Goal: Task Accomplishment & Management: Manage account settings

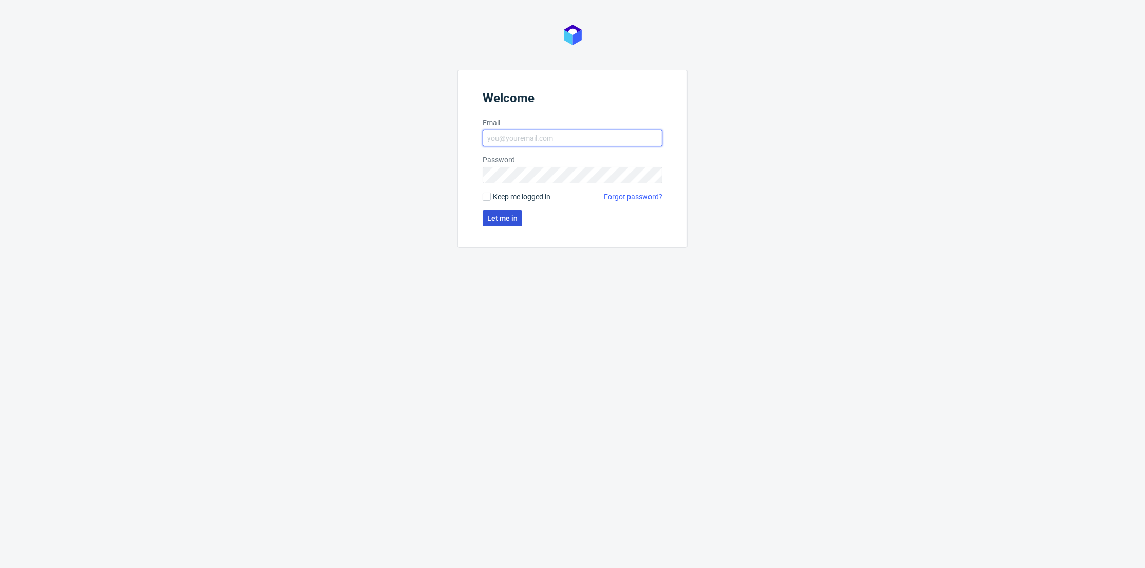
type input "[PERSON_NAME][EMAIL_ADDRESS][DOMAIN_NAME]"
click at [494, 224] on button "Let me in" at bounding box center [503, 218] width 40 height 16
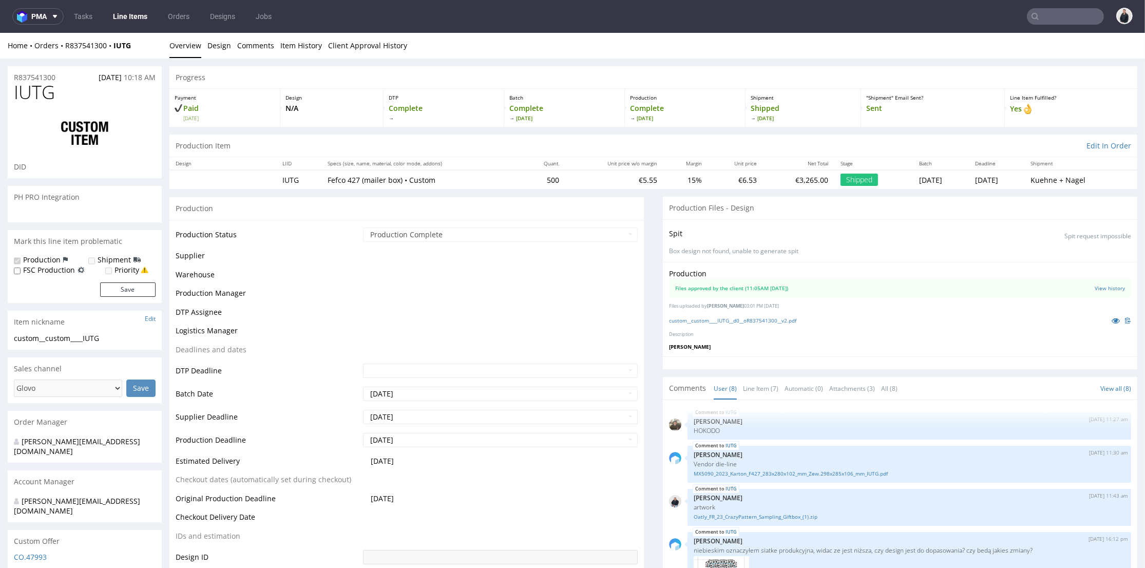
scroll to position [115, 0]
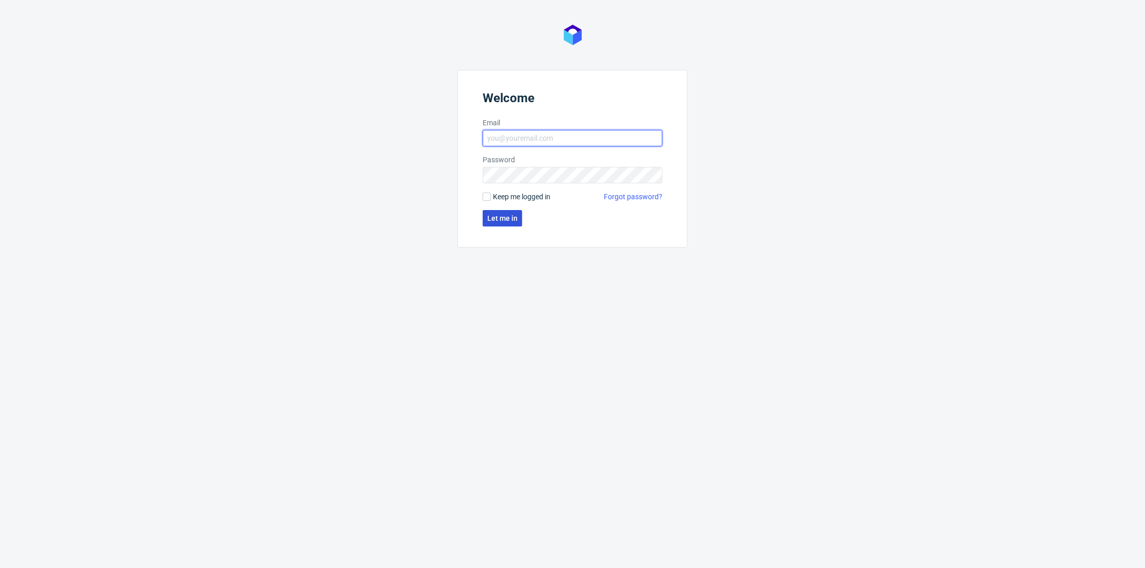
type input "[PERSON_NAME][EMAIL_ADDRESS][DOMAIN_NAME]"
click at [504, 219] on span "Let me in" at bounding box center [502, 218] width 30 height 7
type input "[PERSON_NAME][EMAIL_ADDRESS][DOMAIN_NAME]"
click at [505, 216] on span "Let me in" at bounding box center [502, 218] width 30 height 7
type input "[PERSON_NAME][EMAIL_ADDRESS][DOMAIN_NAME]"
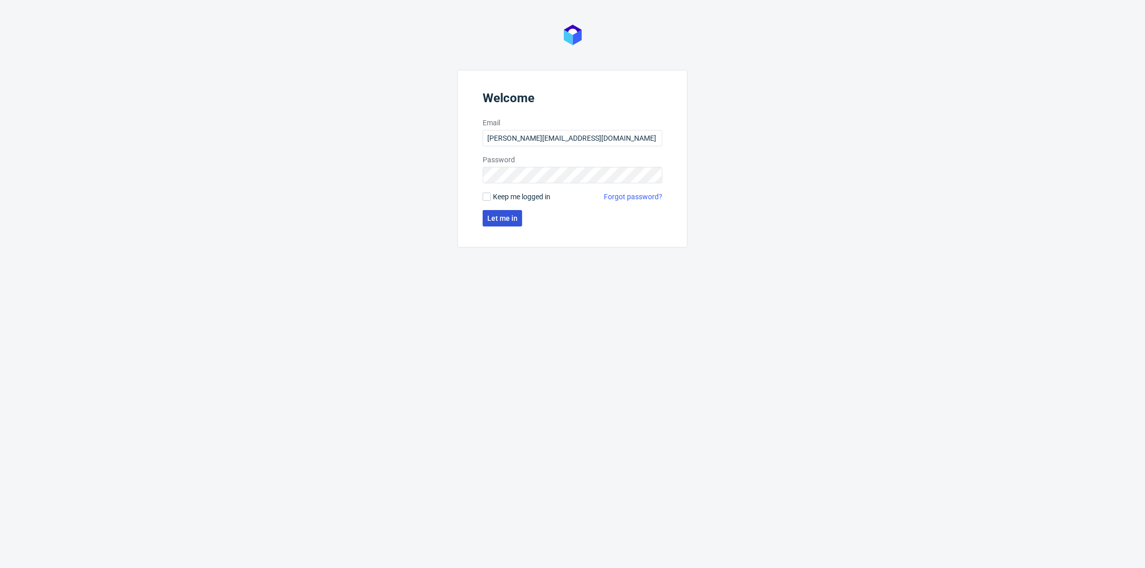
click at [504, 213] on button "Let me in" at bounding box center [503, 218] width 40 height 16
type input "[PERSON_NAME][EMAIL_ADDRESS][DOMAIN_NAME]"
click at [501, 221] on span "Let me in" at bounding box center [502, 218] width 30 height 7
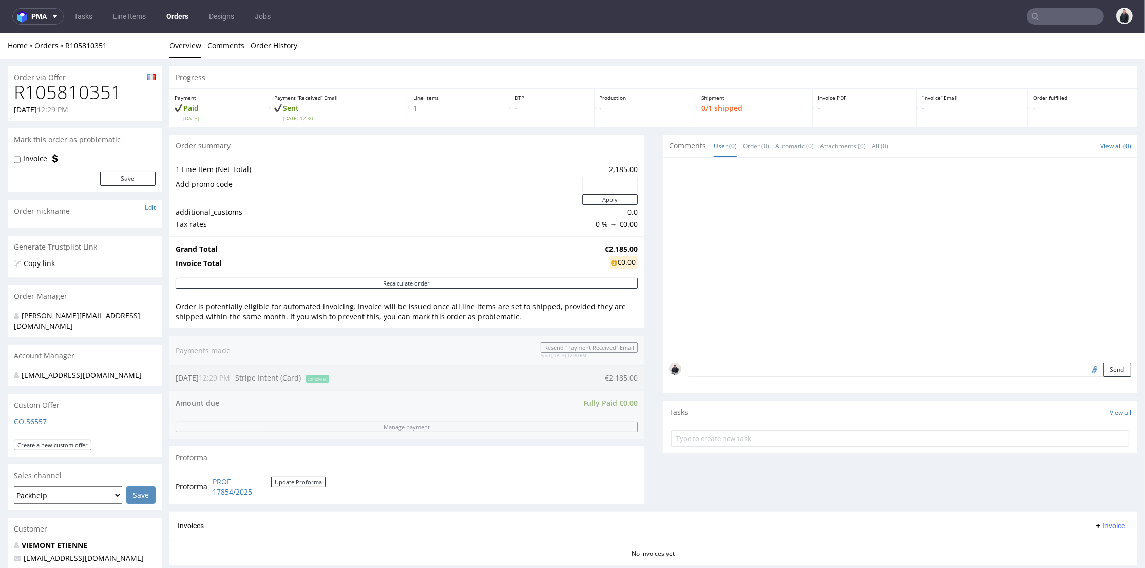
scroll to position [171, 0]
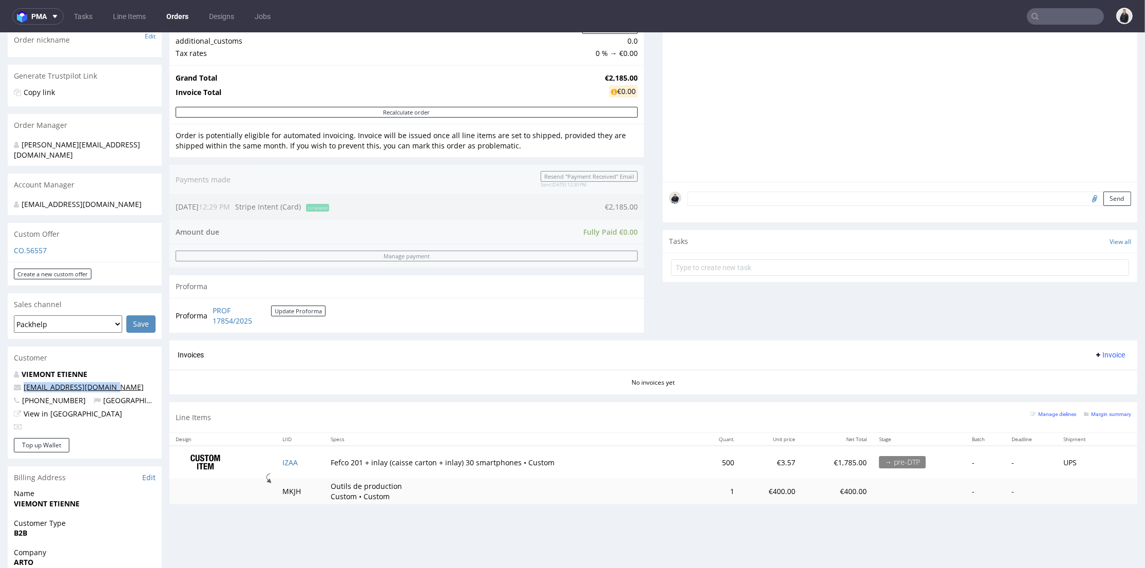
drag, startPoint x: 114, startPoint y: 375, endPoint x: 24, endPoint y: 375, distance: 90.4
click at [24, 382] on p "eviemont@groupe-arto.fr" at bounding box center [85, 387] width 142 height 10
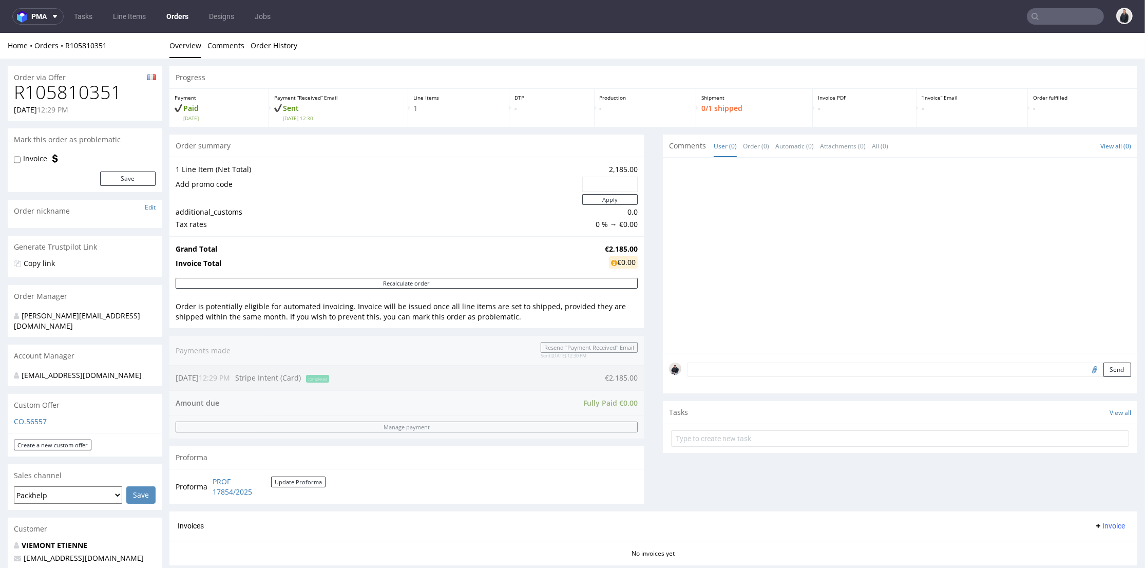
click at [96, 89] on h1 "R105810351" at bounding box center [85, 92] width 142 height 21
copy h1 "R105810351"
drag, startPoint x: 593, startPoint y: 245, endPoint x: 629, endPoint y: 251, distance: 36.8
click at [629, 251] on tr "Grand Total €2,185.00" at bounding box center [407, 249] width 462 height 12
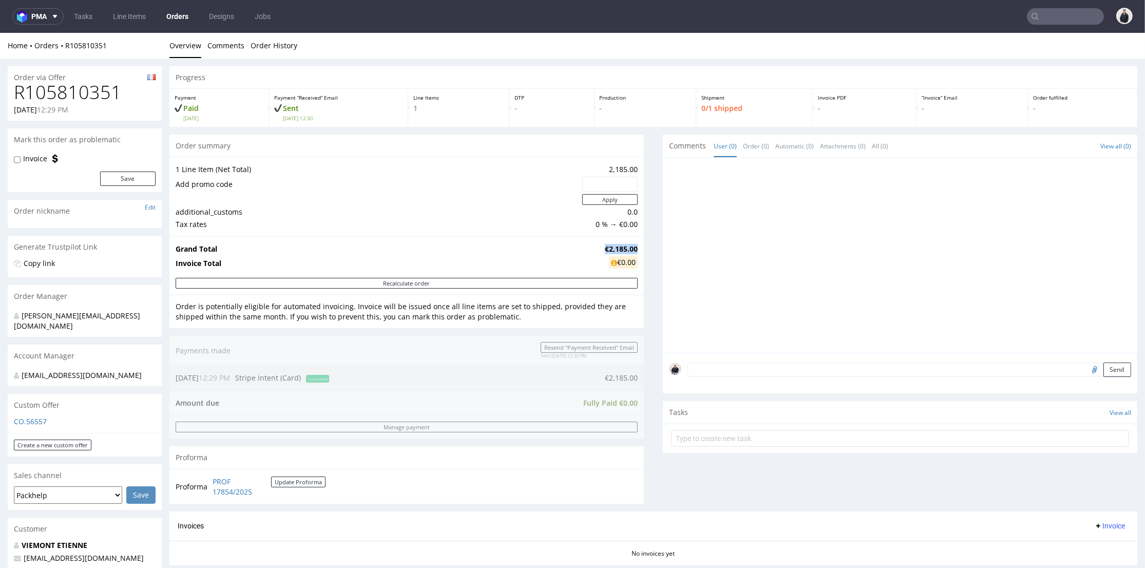
copy tr "€2,185.00"
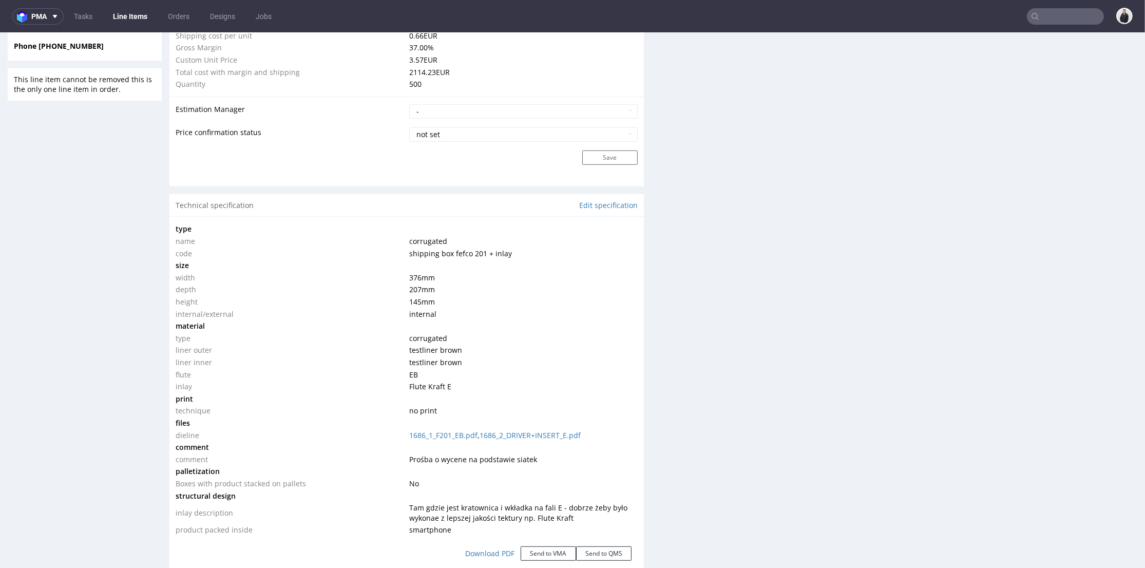
scroll to position [894, 0]
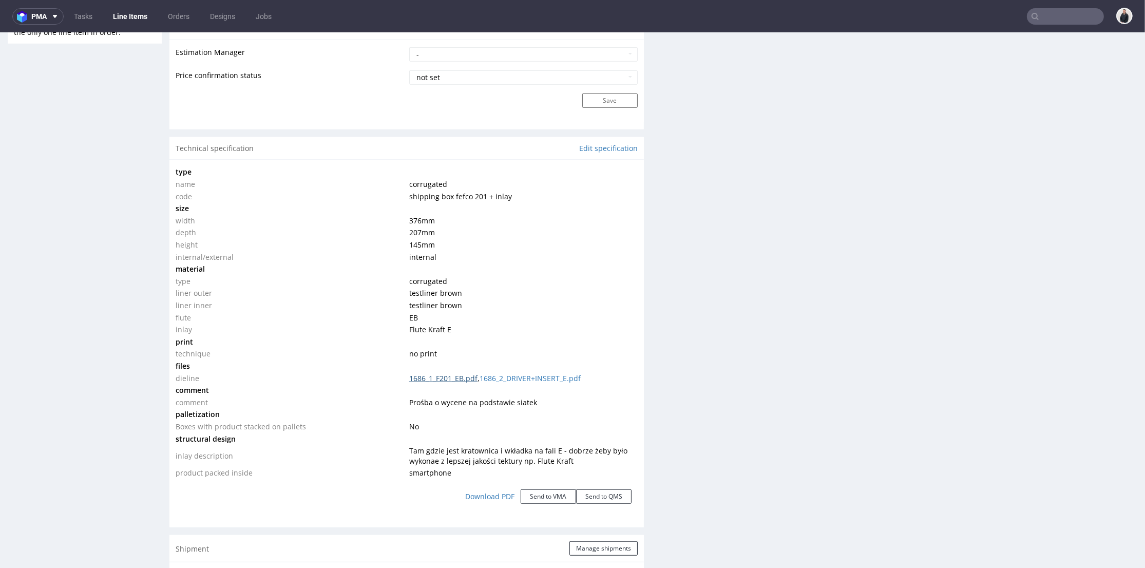
click at [454, 379] on link "1686_1_F201_EB.pdf" at bounding box center [443, 378] width 68 height 10
click at [496, 375] on link "1686_2_DRIVER+INSERT_E.pdf" at bounding box center [530, 378] width 101 height 10
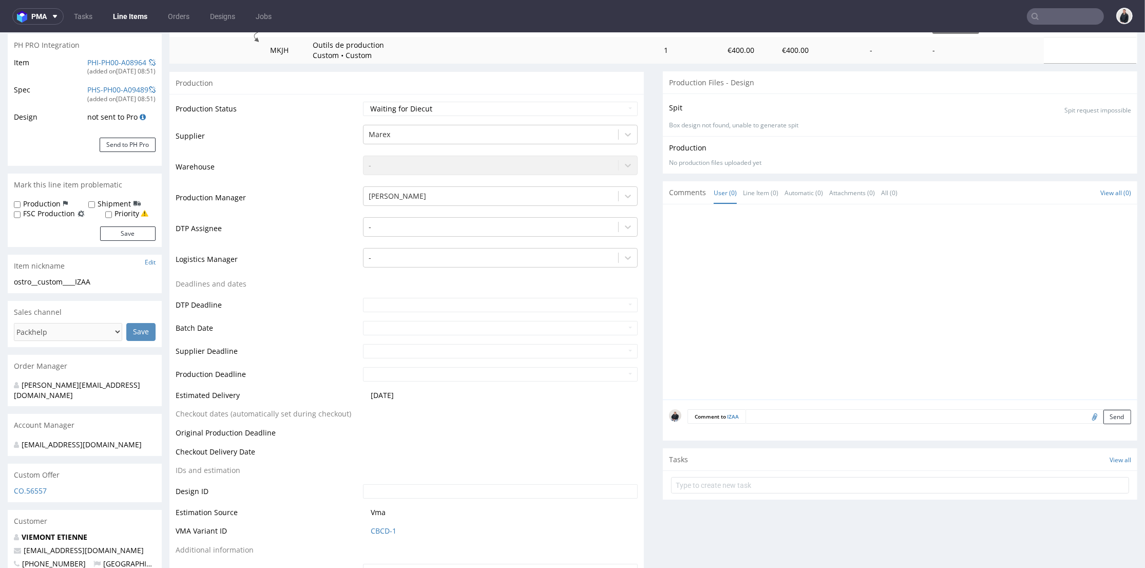
scroll to position [495, 0]
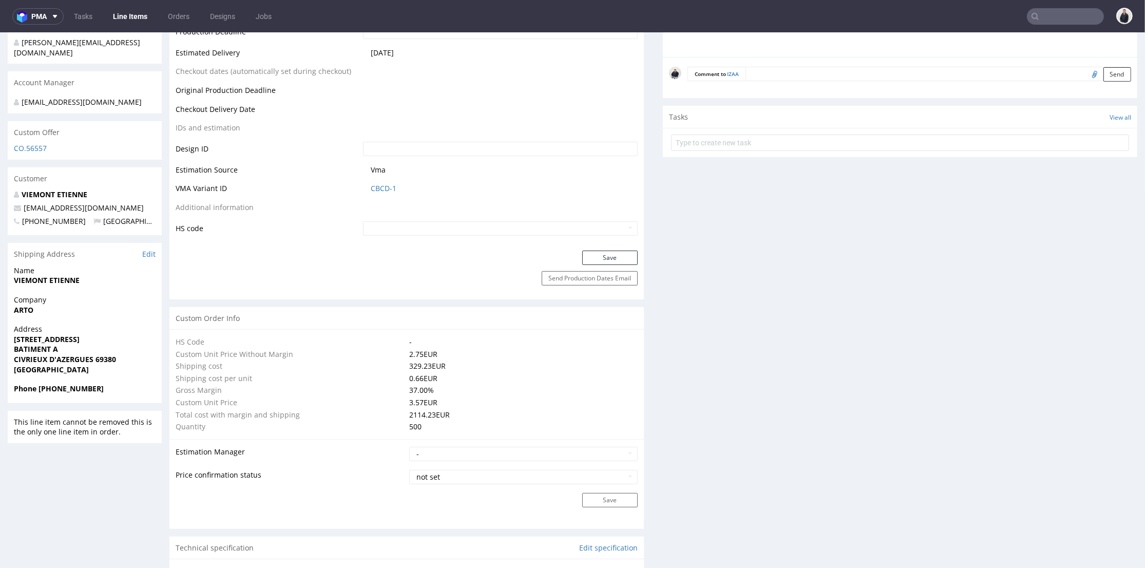
drag, startPoint x: 42, startPoint y: 327, endPoint x: 6, endPoint y: 325, distance: 36.0
click at [6, 325] on div "R105810351 24.08.2025 12:29 PM IZAA DID PH PRO Integration Item PHI-PH00-A08964…" at bounding box center [572, 527] width 1145 height 1927
drag, startPoint x: 43, startPoint y: 357, endPoint x: 14, endPoint y: 288, distance: 74.4
click at [14, 288] on section "Shipping Address Edit Name VIEMONT ETIENNE Company ARTO Address 22 CHEMIN DU PO…" at bounding box center [85, 323] width 154 height 160
drag, startPoint x: 291, startPoint y: 366, endPoint x: 284, endPoint y: 367, distance: 6.8
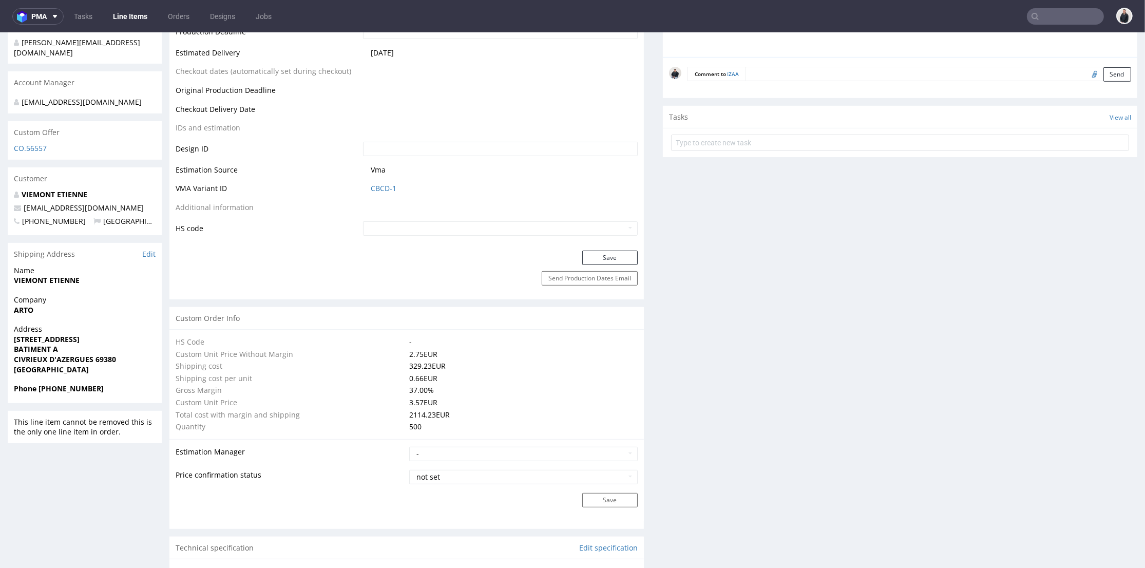
click at [291, 366] on td "Shipping cost" at bounding box center [291, 366] width 231 height 12
drag, startPoint x: 98, startPoint y: 185, endPoint x: 22, endPoint y: 181, distance: 76.1
click at [16, 189] on p "VIEMONT ETIENNE" at bounding box center [85, 194] width 142 height 10
copy strong "VIEMONT ETIENNE"
drag, startPoint x: 104, startPoint y: 326, endPoint x: 5, endPoint y: 327, distance: 99.1
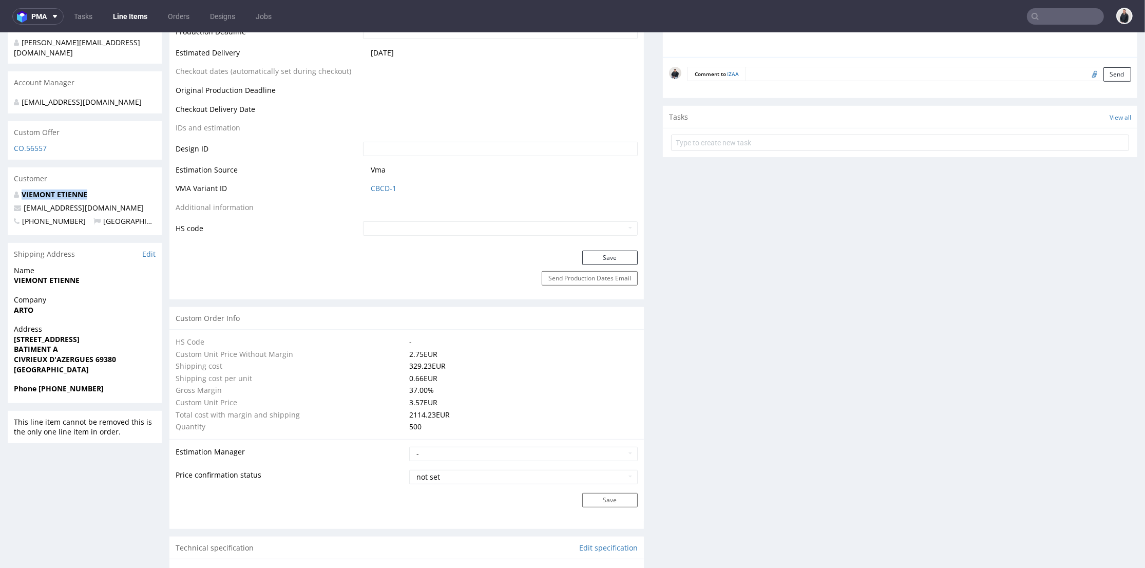
click at [5, 327] on div "R105810351 24.08.2025 12:29 PM IZAA DID PH PRO Integration Item PHI-PH00-A08964…" at bounding box center [572, 527] width 1145 height 1927
copy strong "22 CHEMIN DU PONTET"
drag, startPoint x: 64, startPoint y: 338, endPoint x: 12, endPoint y: 335, distance: 51.4
click at [12, 335] on div "Address 22 CHEMIN DU PONTET BATIMENT A CIVRIEUX D'AZERGUES 69380 France" at bounding box center [85, 354] width 154 height 60
drag, startPoint x: 45, startPoint y: 355, endPoint x: 12, endPoint y: 337, distance: 38.2
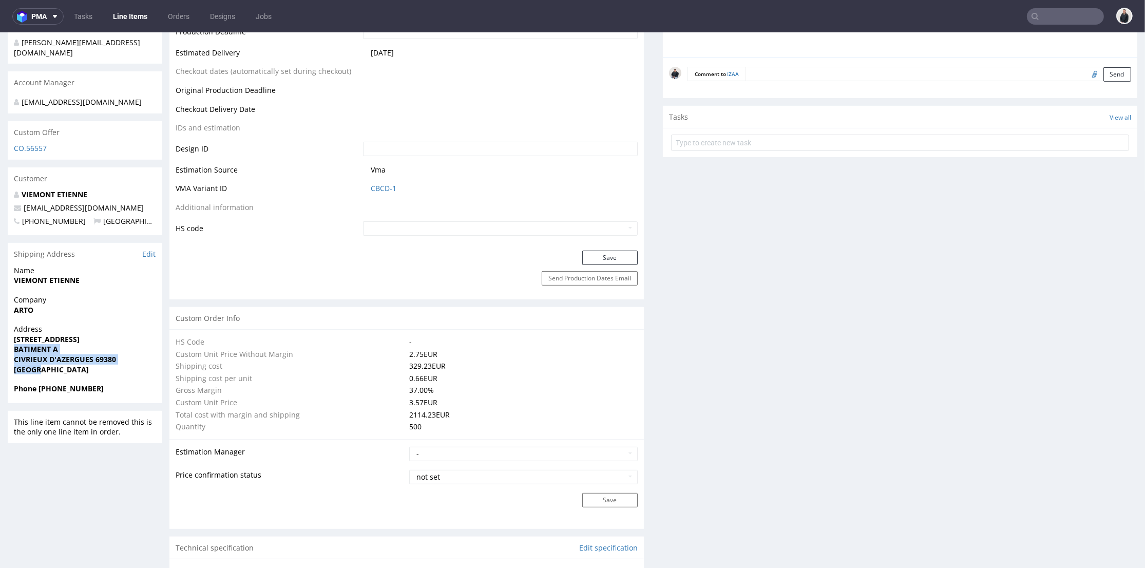
click at [12, 337] on div "Address 22 CHEMIN DU PONTET BATIMENT A CIVRIEUX D'AZERGUES 69380 France" at bounding box center [85, 354] width 154 height 60
copy p "BATIMENT A CIVRIEUX D'AZERGUES 69380 France"
drag, startPoint x: 127, startPoint y: 200, endPoint x: 7, endPoint y: 198, distance: 120.2
click at [7, 198] on div "R105810351 24.08.2025 12:29 PM IZAA DID PH PRO Integration Item PHI-PH00-A08964…" at bounding box center [572, 527] width 1145 height 1927
copy span "eviemont@groupe-arto.fr"
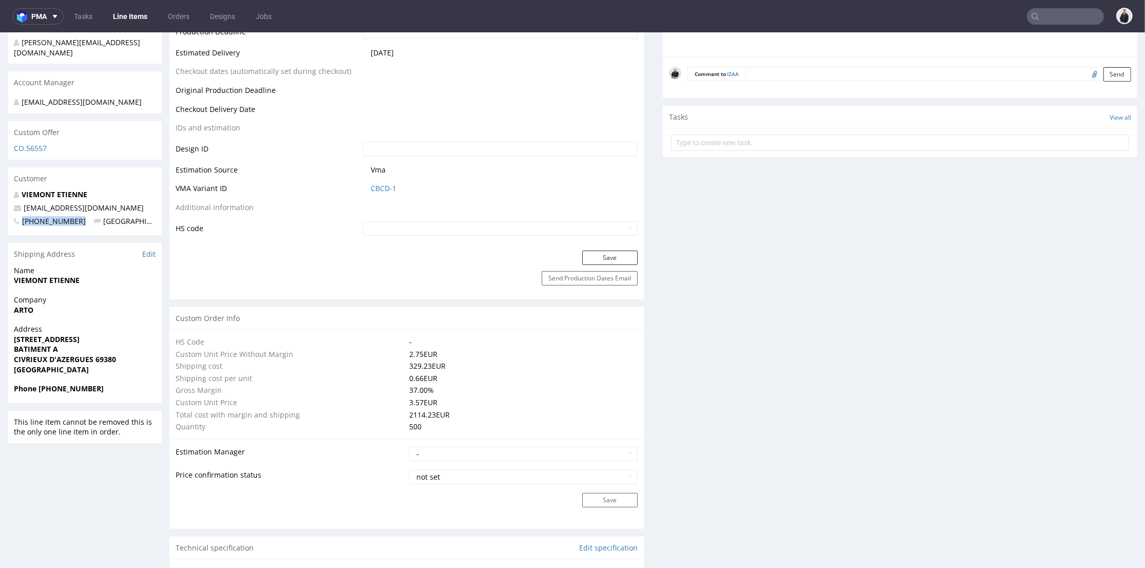
drag, startPoint x: 74, startPoint y: 210, endPoint x: 20, endPoint y: 210, distance: 54.9
click at [20, 216] on p "+33667392290 France" at bounding box center [85, 221] width 142 height 10
copy span "+33667392290"
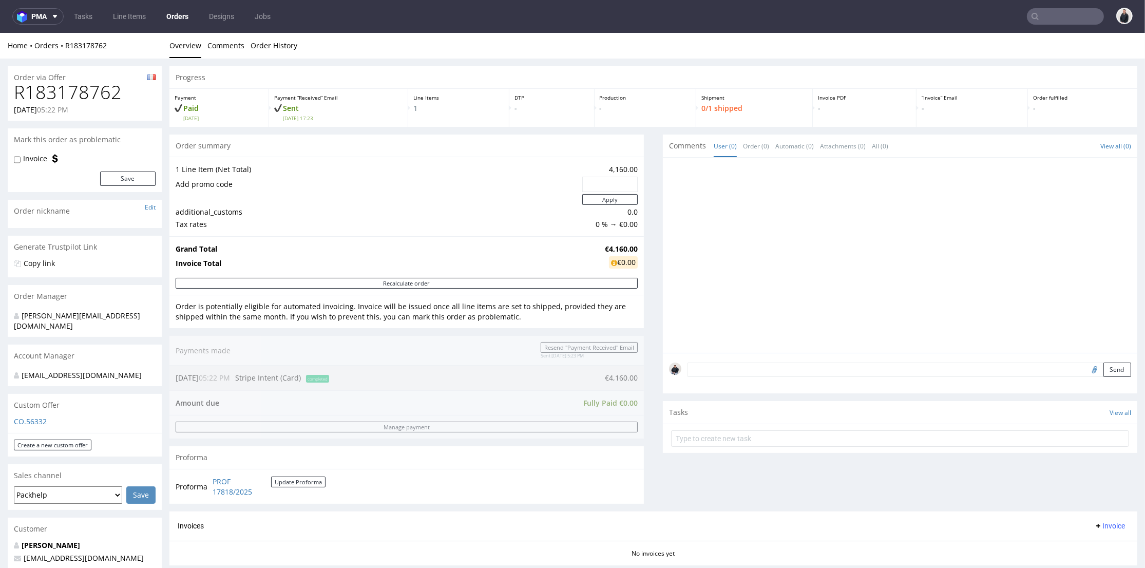
click at [1036, 9] on input "text" at bounding box center [1065, 16] width 77 height 16
paste input "[EMAIL_ADDRESS][DOMAIN_NAME]"
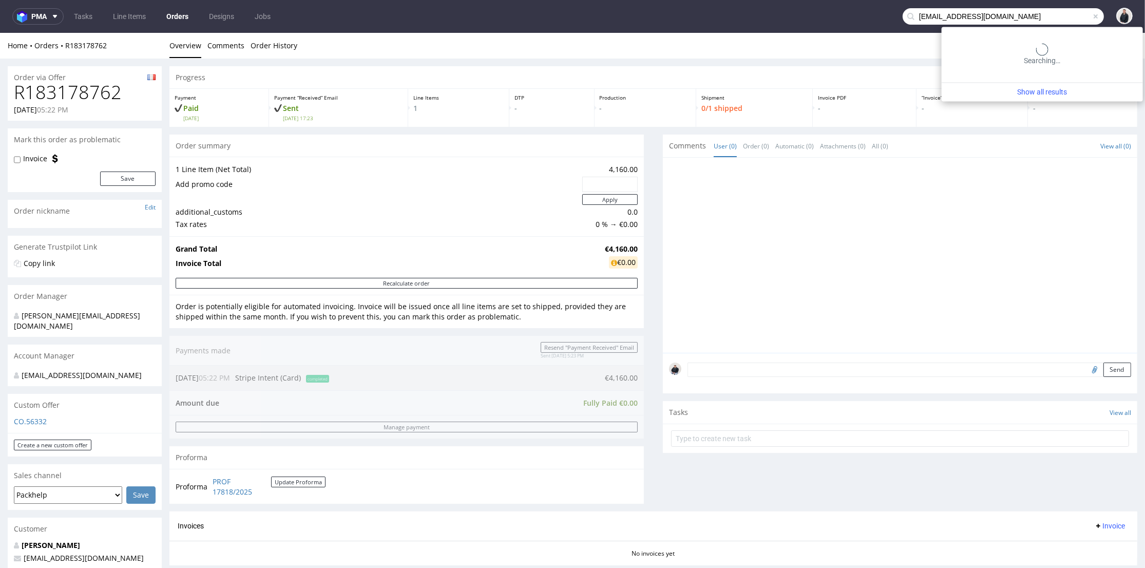
type input "[EMAIL_ADDRESS][DOMAIN_NAME]"
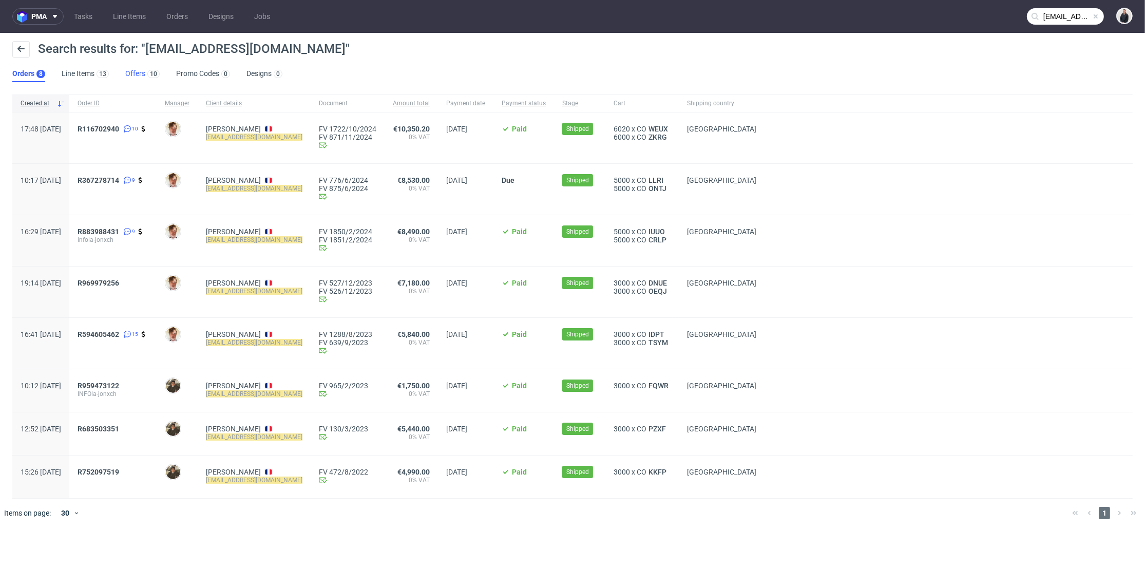
click at [147, 70] on div "10" at bounding box center [152, 73] width 14 height 10
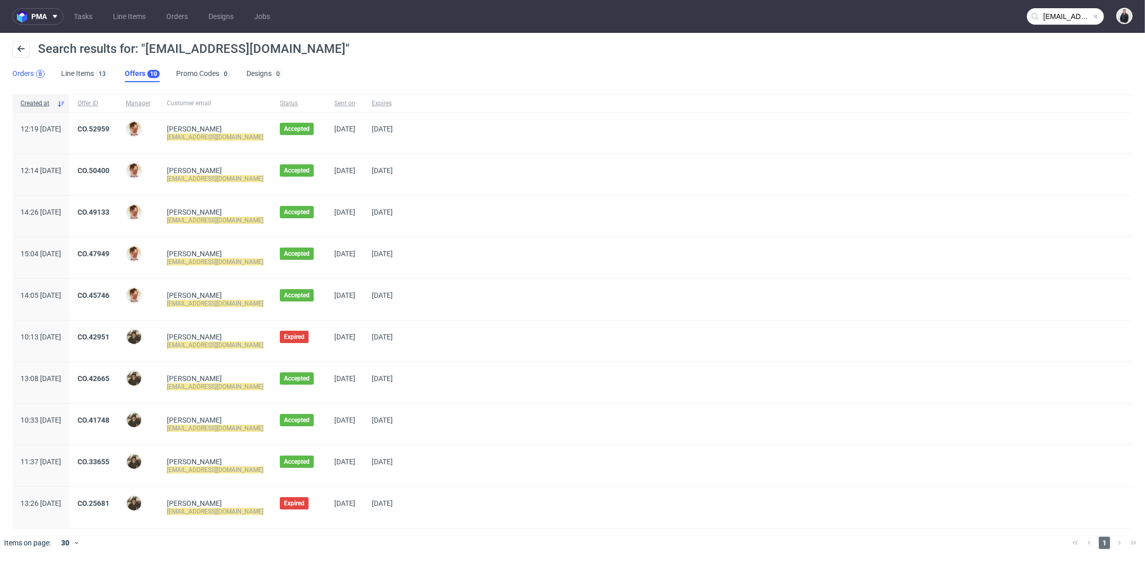
click at [39, 74] on div "8" at bounding box center [41, 73] width 4 height 7
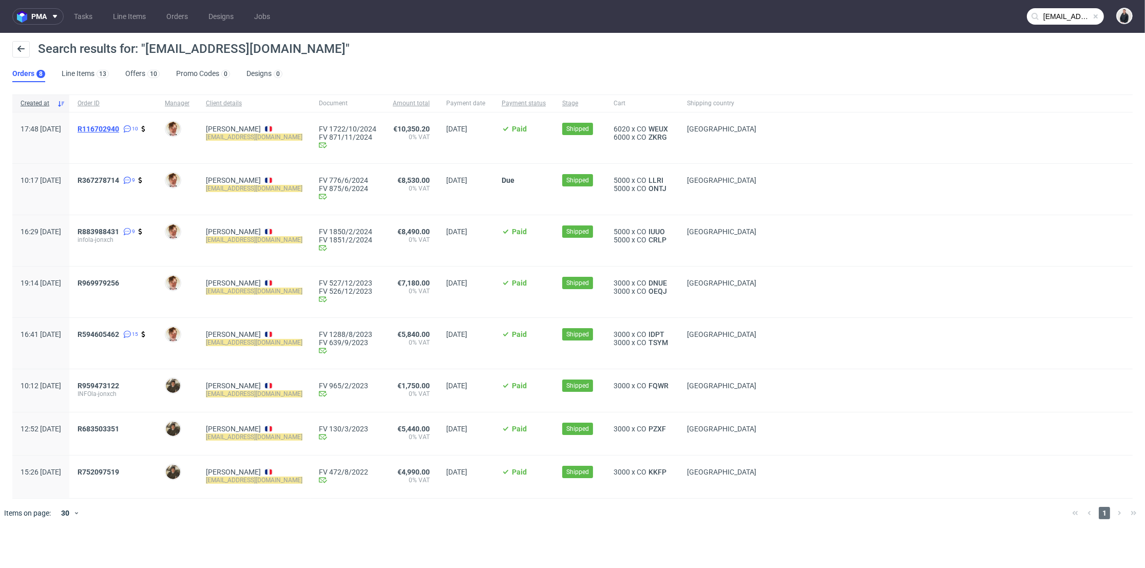
click at [119, 127] on span "R116702940" at bounding box center [99, 129] width 42 height 8
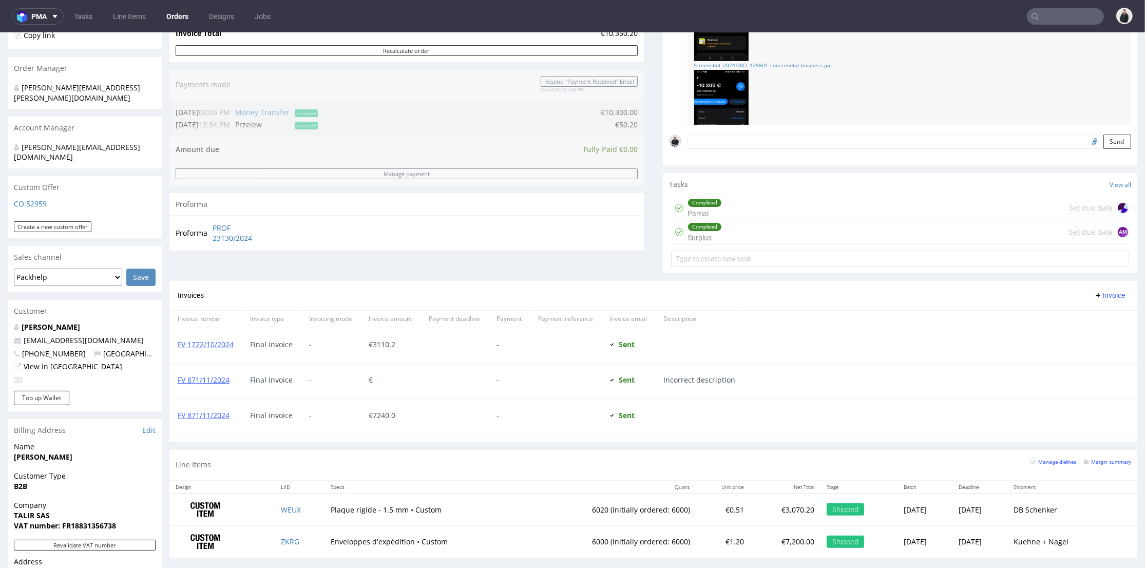
scroll to position [285, 0]
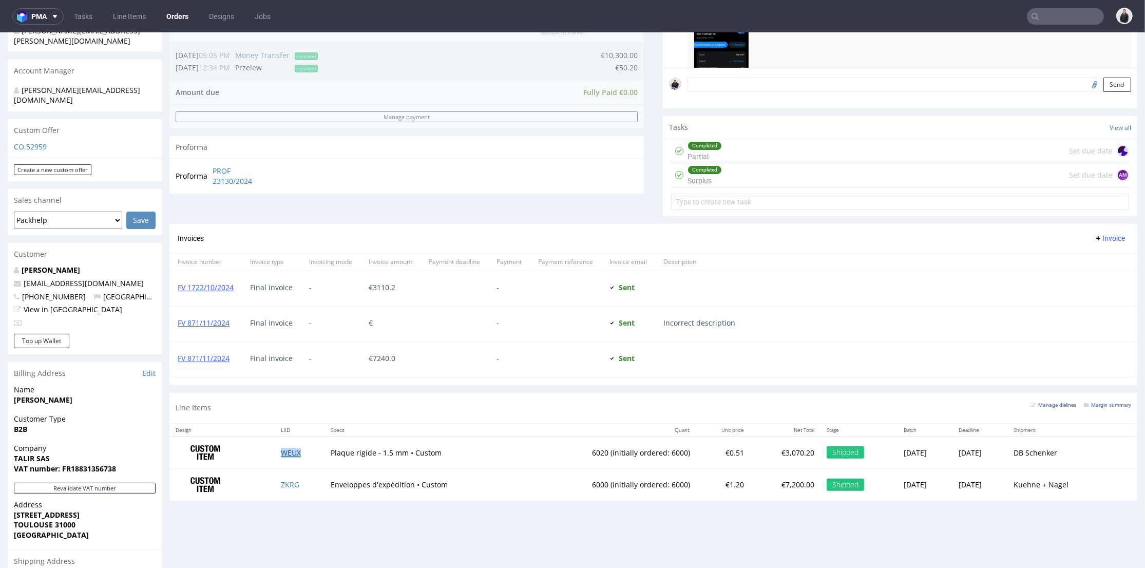
click at [293, 452] on link "WEUX" at bounding box center [291, 453] width 20 height 10
click at [290, 483] on link "ZKRG" at bounding box center [290, 485] width 18 height 10
click at [52, 16] on icon at bounding box center [55, 16] width 8 height 8
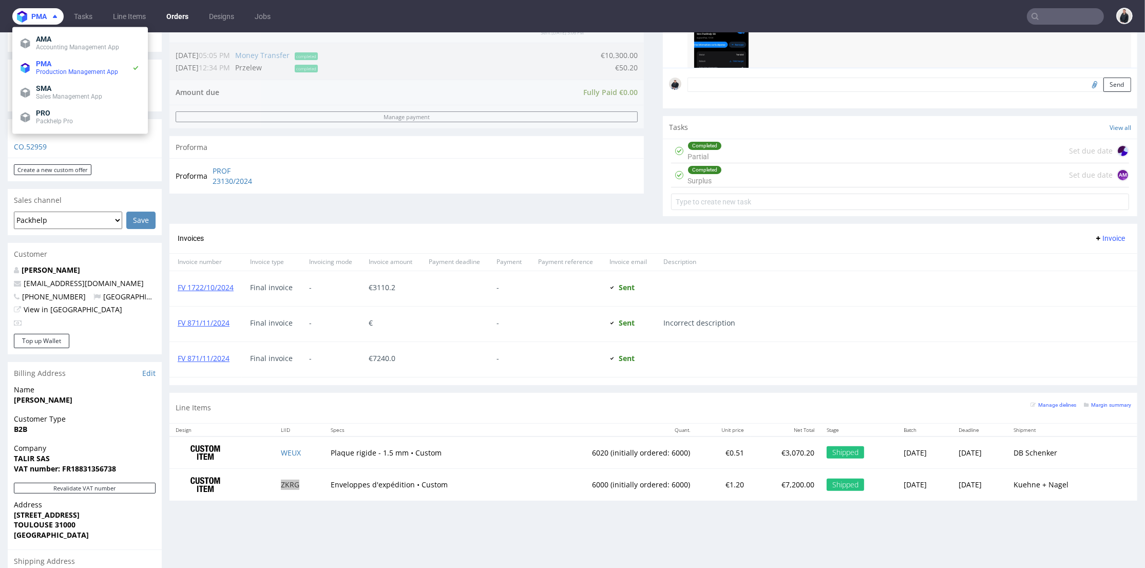
drag, startPoint x: 54, startPoint y: 15, endPoint x: 103, endPoint y: 10, distance: 48.5
click at [57, 15] on icon at bounding box center [55, 16] width 8 height 8
click at [56, 102] on li "SMA Sales Management App" at bounding box center [79, 92] width 127 height 25
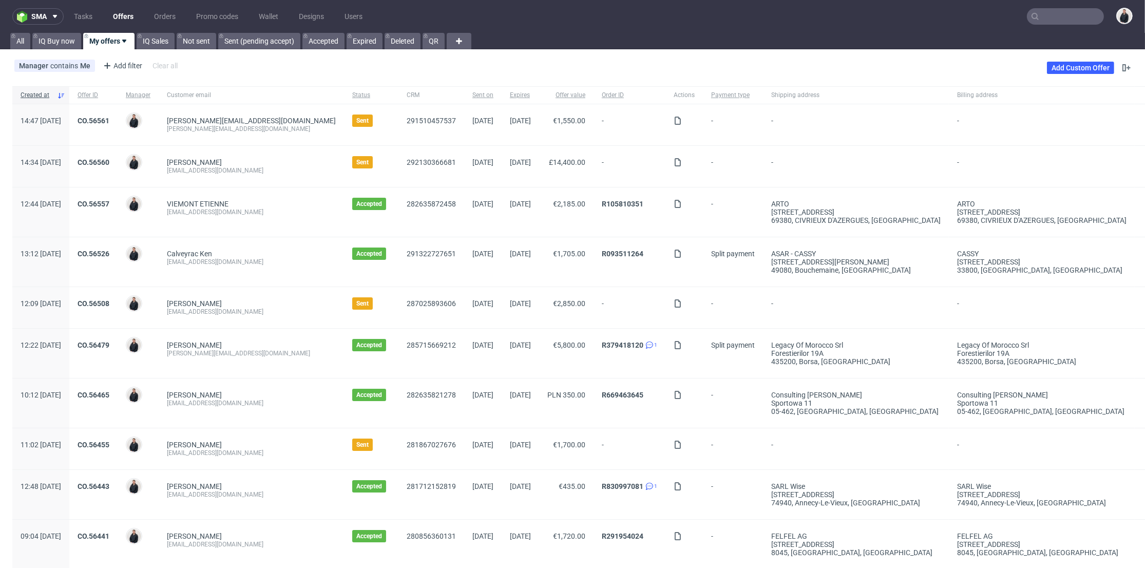
click at [124, 15] on link "Offers" at bounding box center [123, 16] width 33 height 16
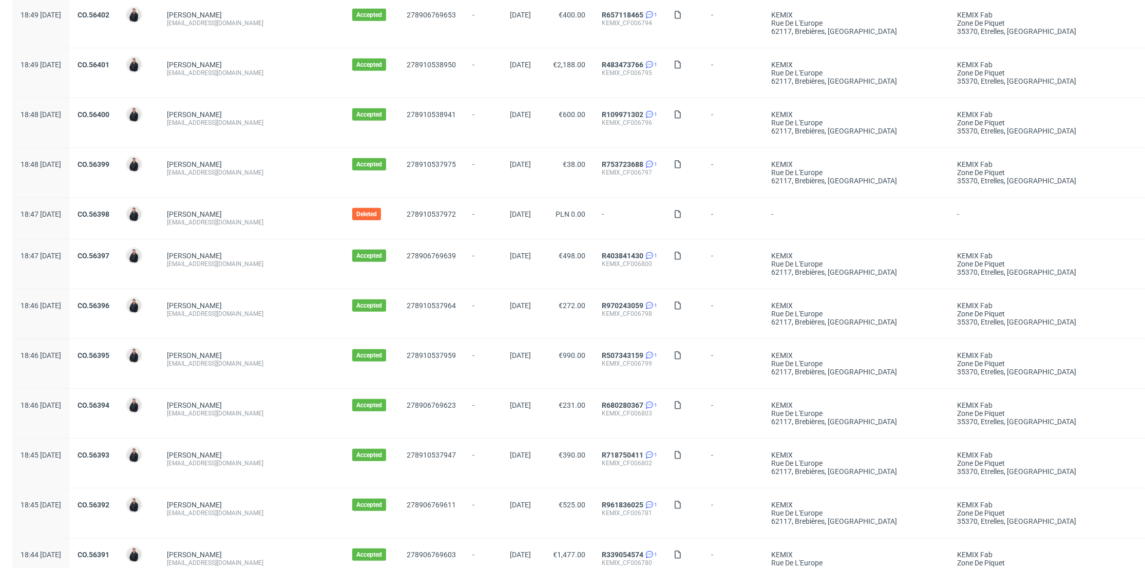
scroll to position [1020, 0]
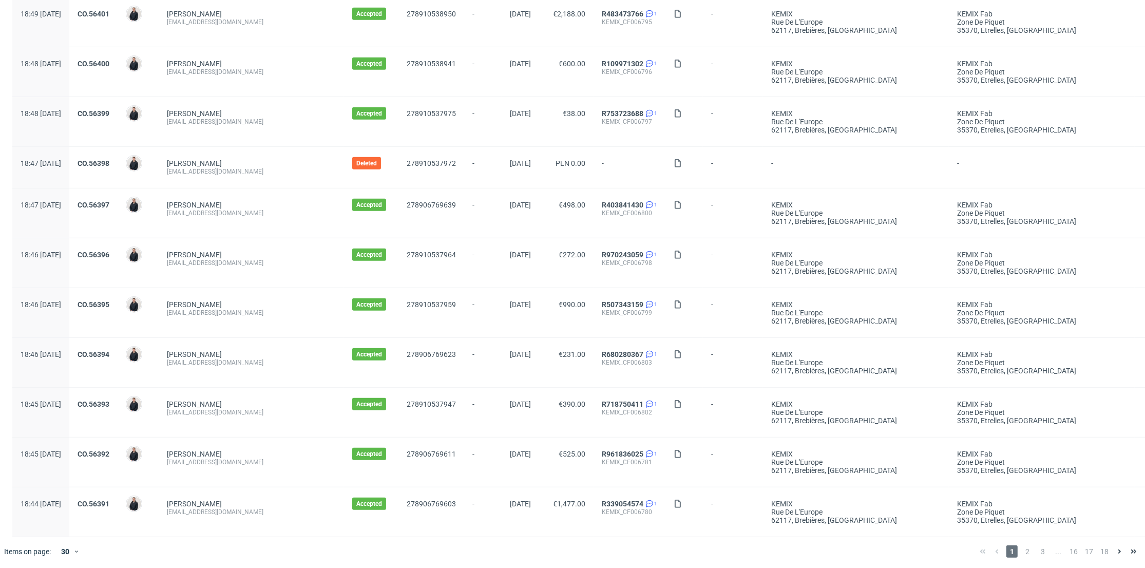
click at [1022, 546] on span "2" at bounding box center [1027, 551] width 11 height 12
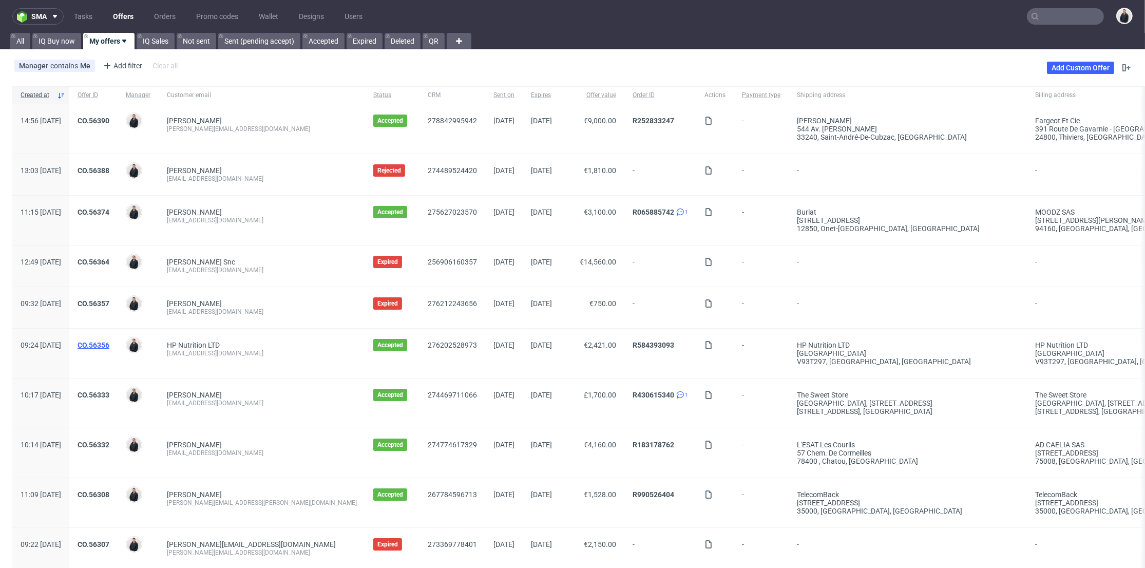
click at [109, 343] on link "CO.56356" at bounding box center [94, 345] width 32 height 8
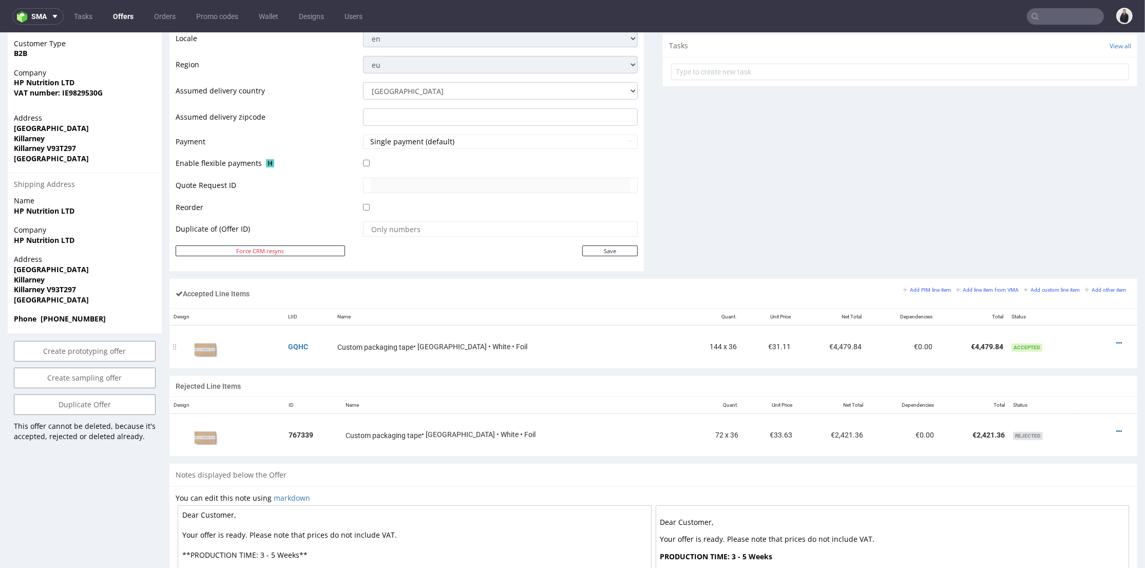
scroll to position [337, 0]
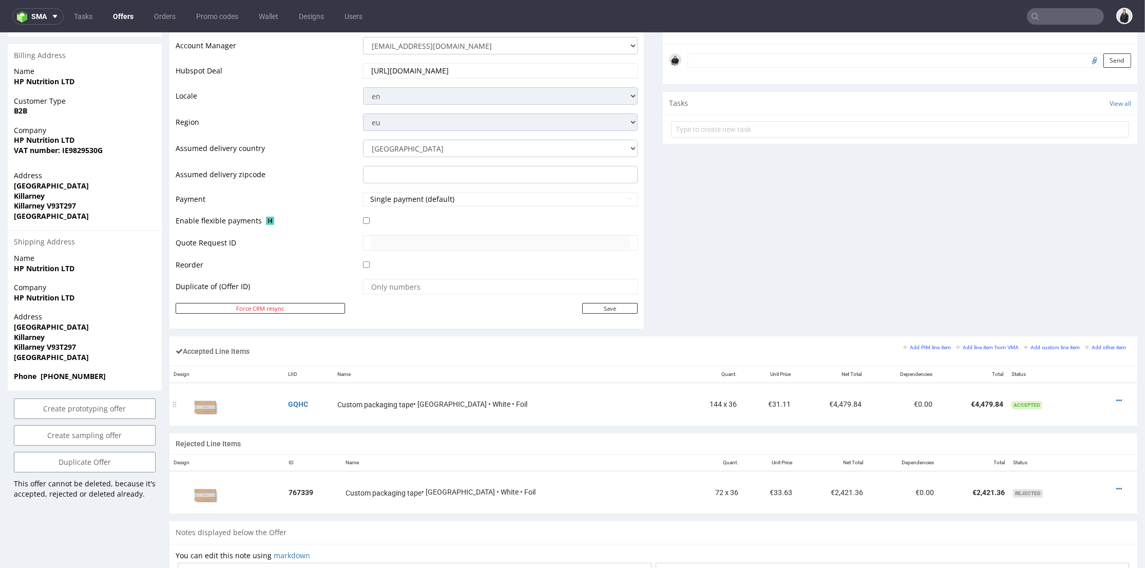
click at [1116, 396] on link at bounding box center [1119, 400] width 6 height 8
click at [1071, 303] on span "Edit item price" at bounding box center [1077, 305] width 74 height 10
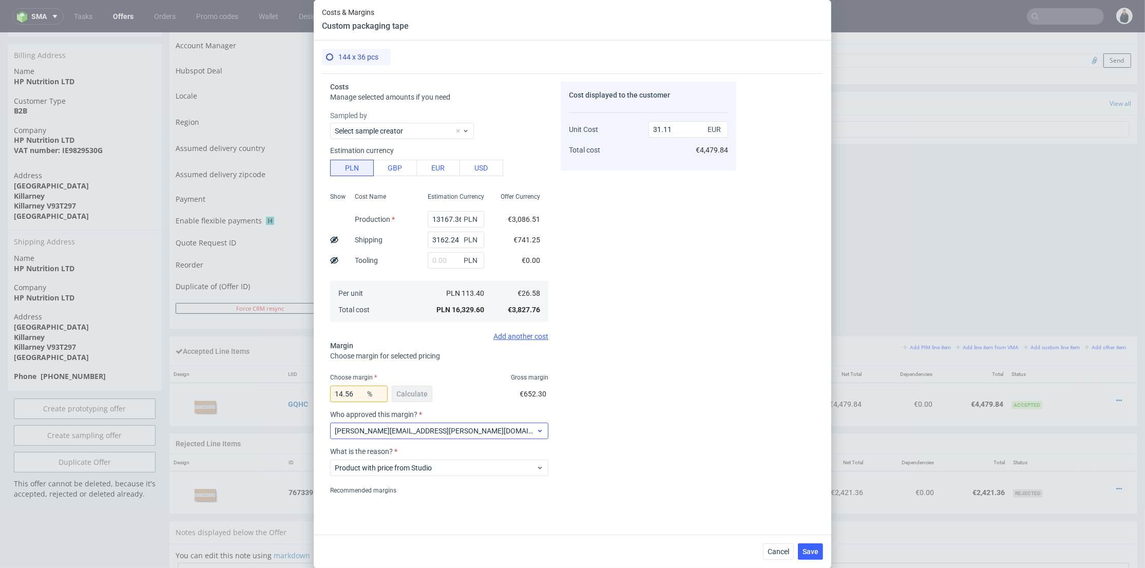
scroll to position [37, 0]
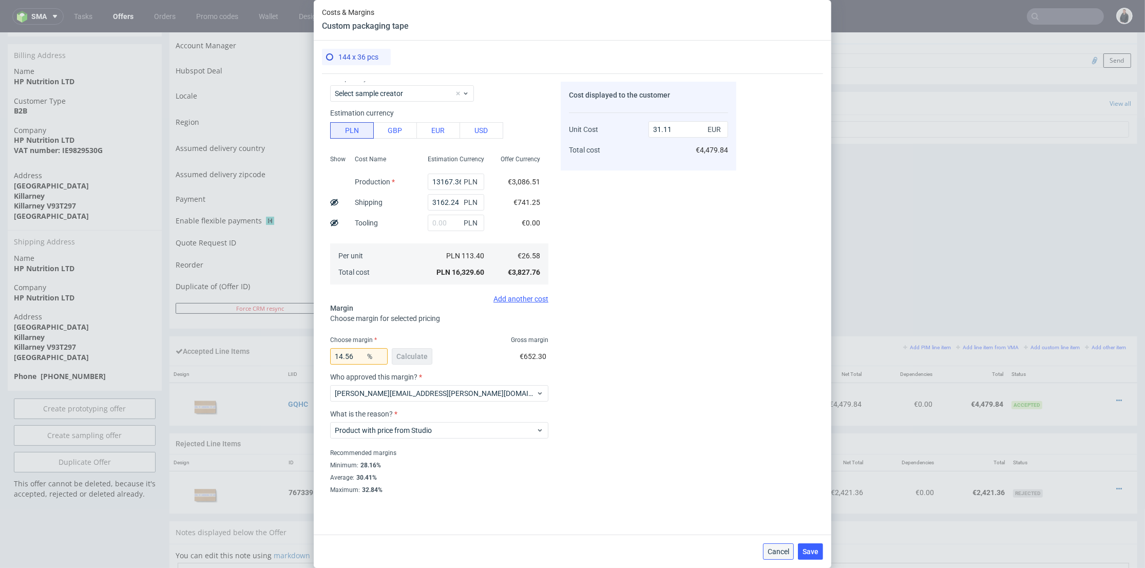
click at [774, 551] on span "Cancel" at bounding box center [779, 551] width 22 height 7
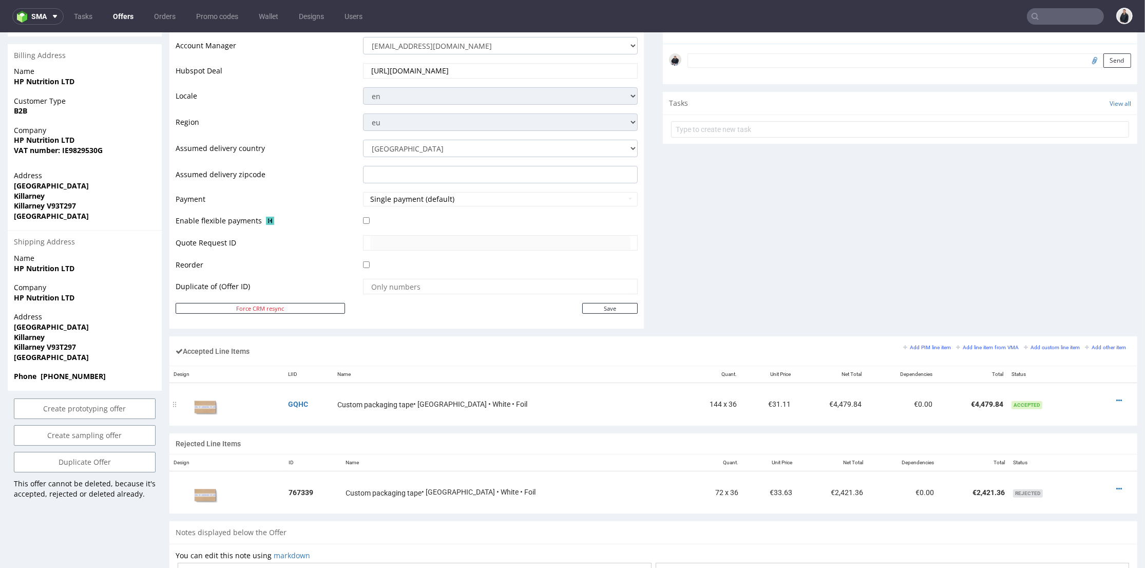
click at [795, 420] on td "€4,479.84" at bounding box center [830, 404] width 71 height 43
click at [1116, 398] on icon at bounding box center [1119, 400] width 6 height 7
click at [1063, 305] on span "Edit item price" at bounding box center [1077, 305] width 74 height 10
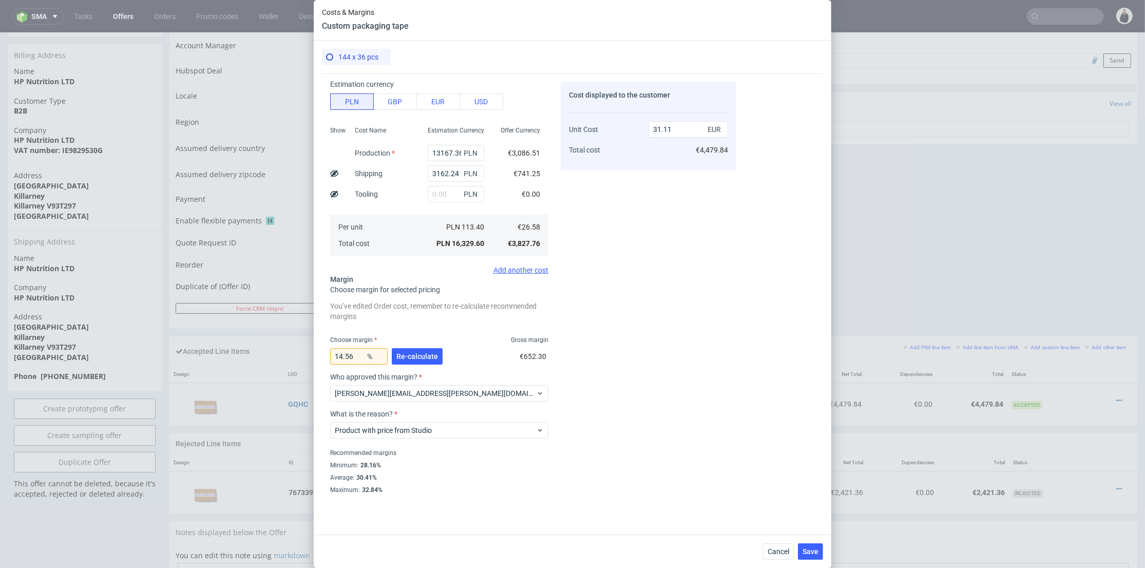
scroll to position [0, 0]
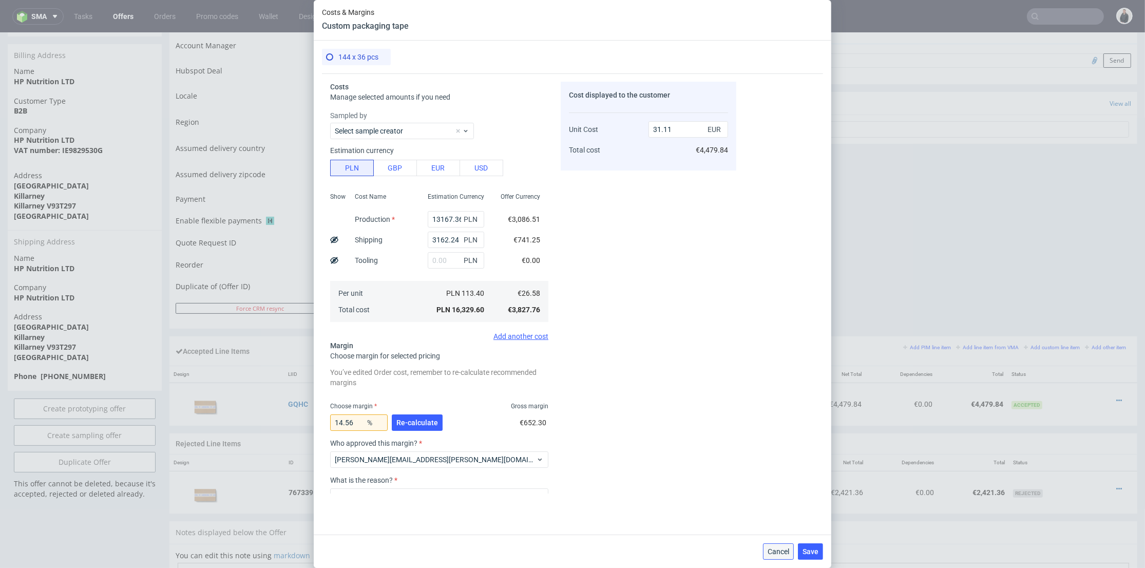
click at [779, 553] on span "Cancel" at bounding box center [779, 551] width 22 height 7
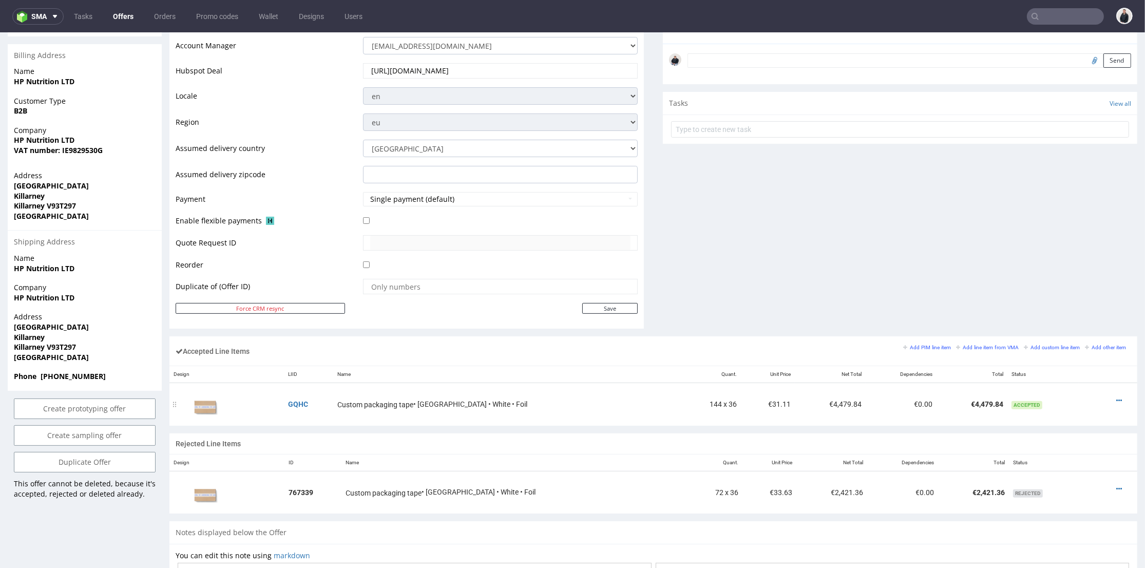
click at [742, 404] on td "€31.11" at bounding box center [769, 404] width 54 height 43
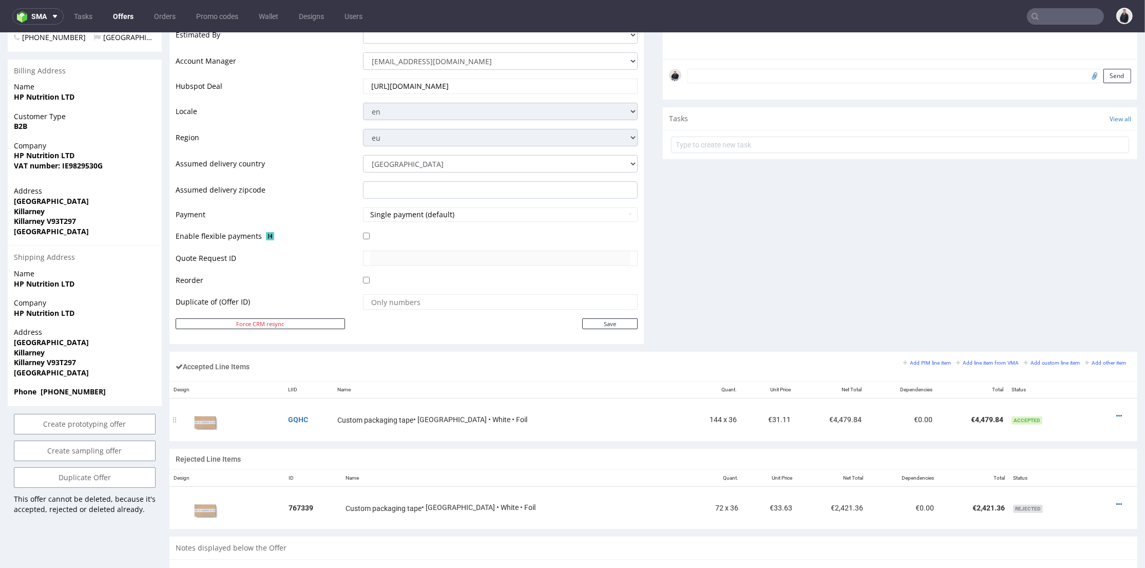
scroll to position [378, 0]
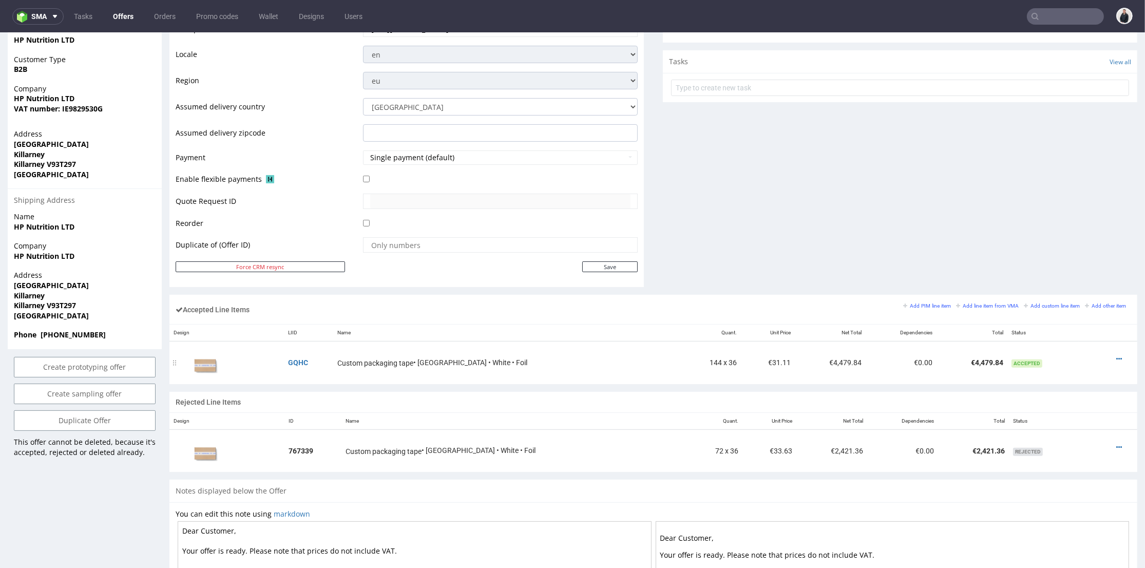
click at [937, 374] on td "€4,479.84" at bounding box center [972, 362] width 71 height 43
click at [1116, 355] on link at bounding box center [1119, 359] width 6 height 8
click at [1072, 236] on li "Edit item specification" at bounding box center [1071, 245] width 93 height 18
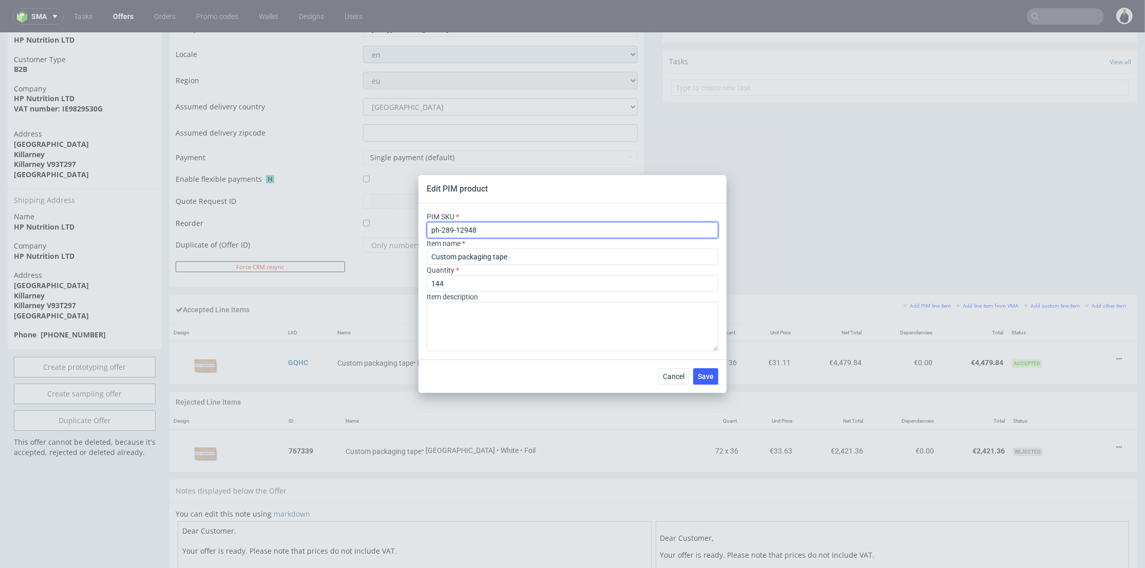
drag, startPoint x: 500, startPoint y: 229, endPoint x: 410, endPoint y: 221, distance: 90.7
click at [409, 220] on div "Edit PIM product PIM SKU ph-289-12948 Item name Custom packaging tape Quantity …" at bounding box center [572, 284] width 1145 height 568
click at [672, 369] on button "Cancel" at bounding box center [673, 376] width 31 height 16
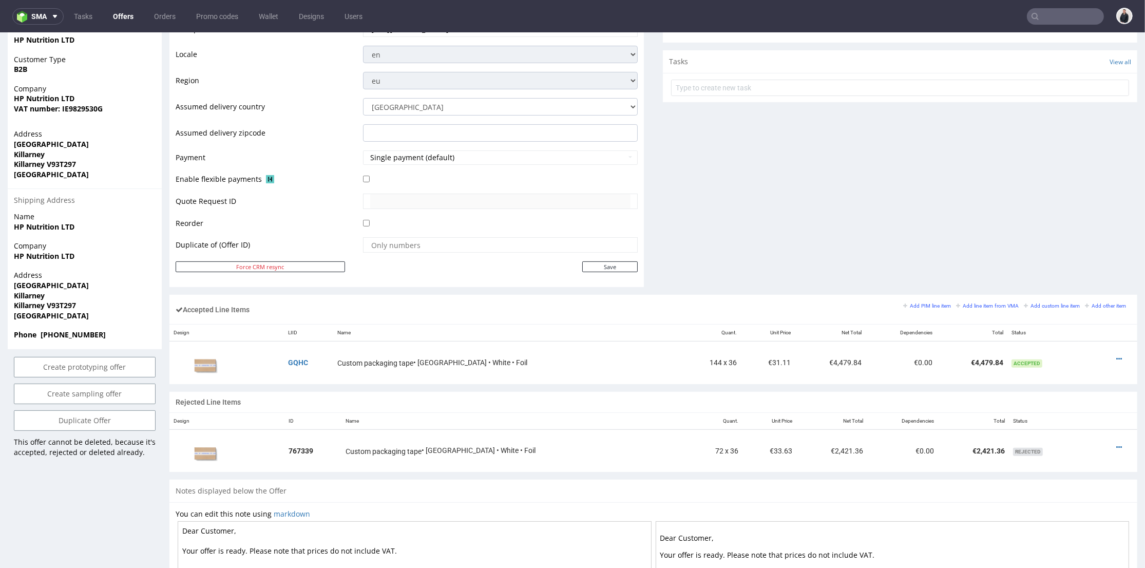
click at [1050, 11] on input "text" at bounding box center [1065, 16] width 77 height 16
paste input "atelierchoux.com"
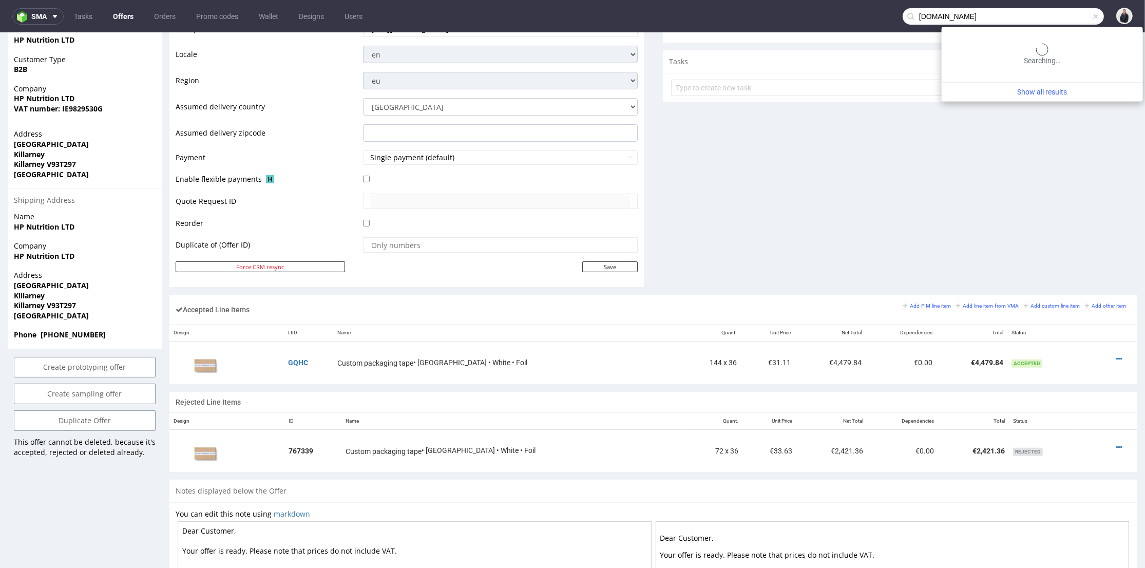
type input "atelierchoux.com"
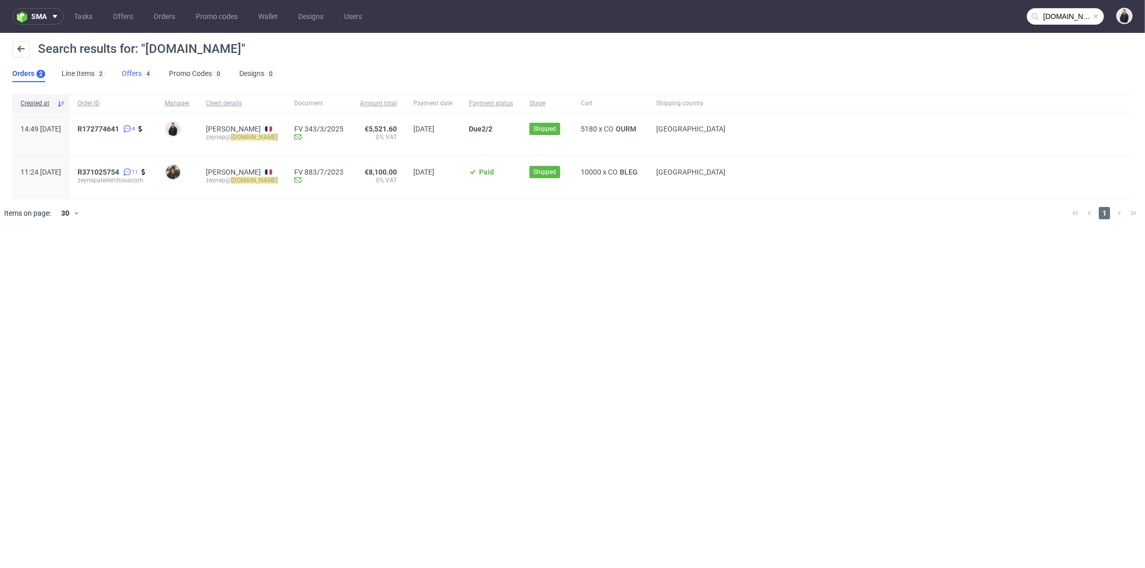
click at [135, 71] on link "Offers 4" at bounding box center [137, 74] width 31 height 16
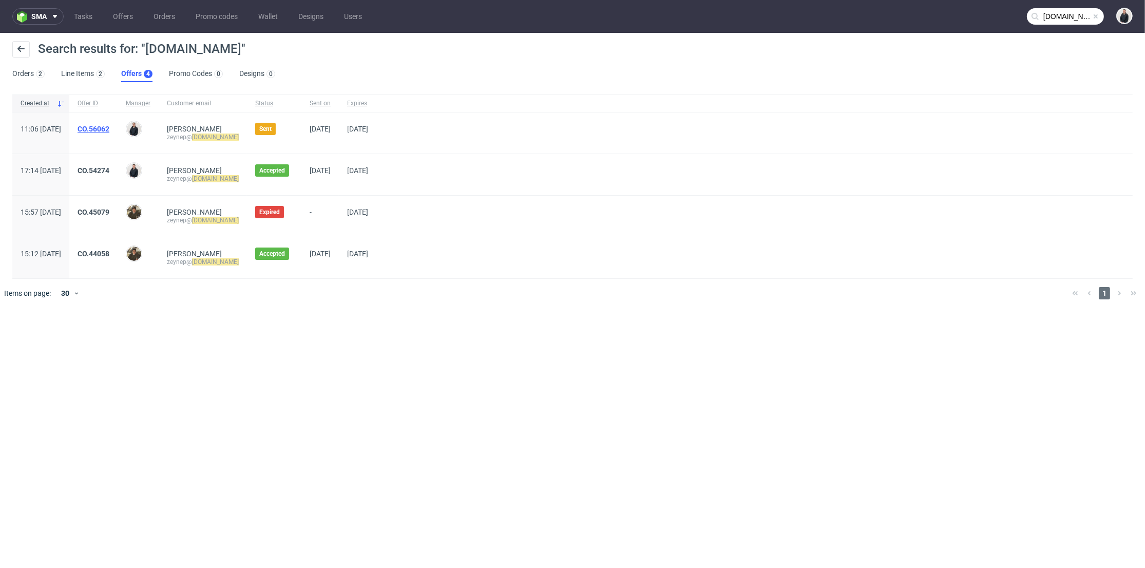
click at [109, 129] on link "CO.56062" at bounding box center [94, 129] width 32 height 8
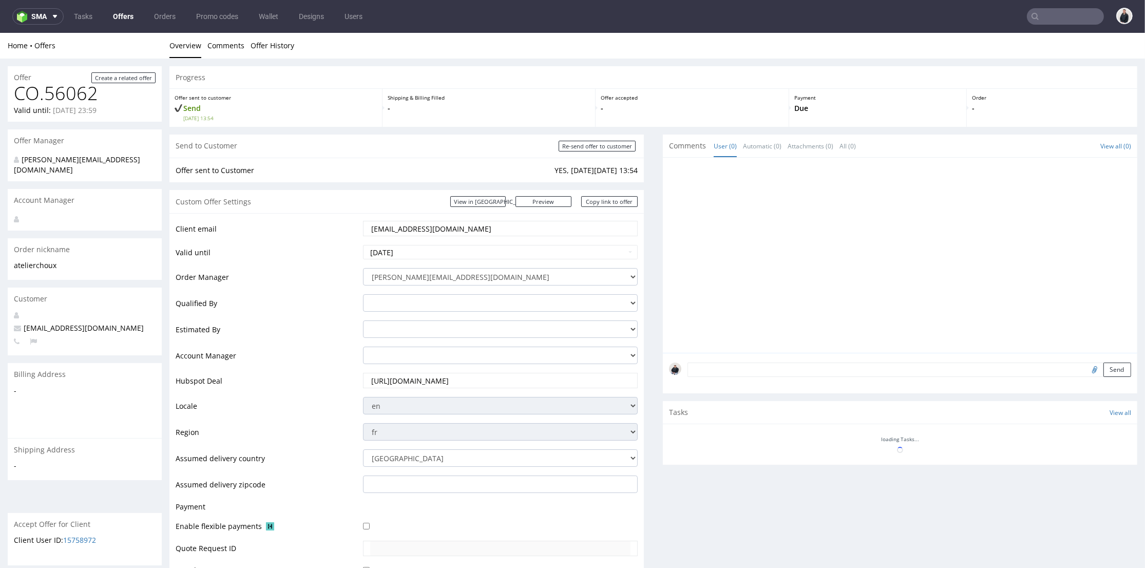
scroll to position [312, 0]
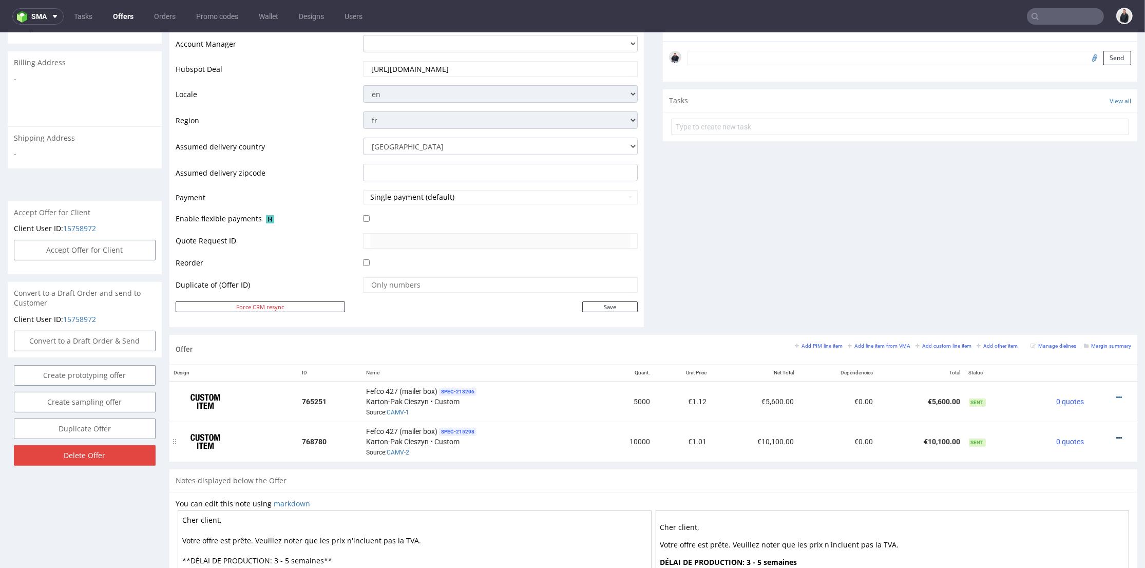
click at [1116, 434] on icon at bounding box center [1119, 437] width 6 height 7
click at [1089, 319] on span "Edit item price" at bounding box center [1073, 323] width 83 height 10
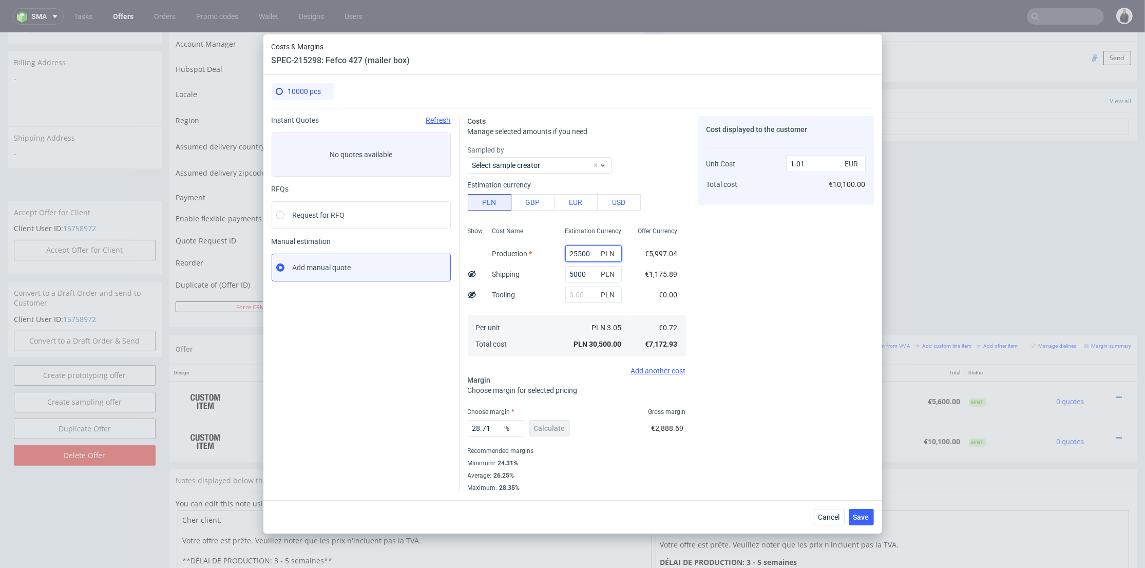
click at [568, 252] on input "25500" at bounding box center [593, 253] width 56 height 16
click at [573, 250] on input "25500" at bounding box center [593, 253] width 56 height 16
click at [570, 250] on input "25500" at bounding box center [593, 253] width 56 height 16
click at [572, 251] on input "25500" at bounding box center [593, 253] width 56 height 16
type input "25300"
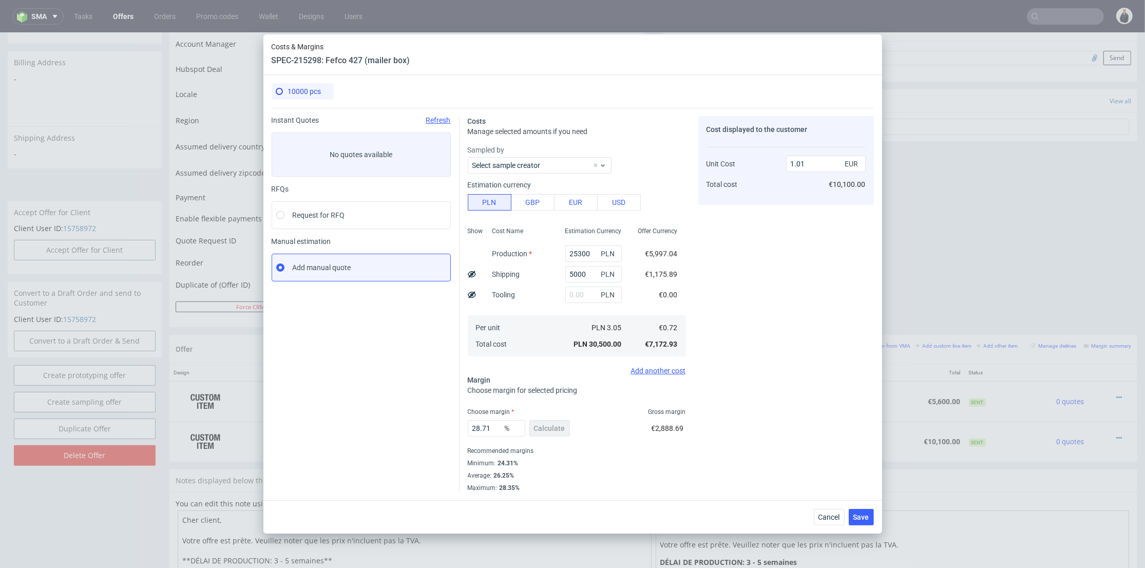
click at [753, 264] on div "Cost displayed to the customer Unit Cost Total cost 1.01 EUR €10,100.00" at bounding box center [786, 304] width 176 height 376
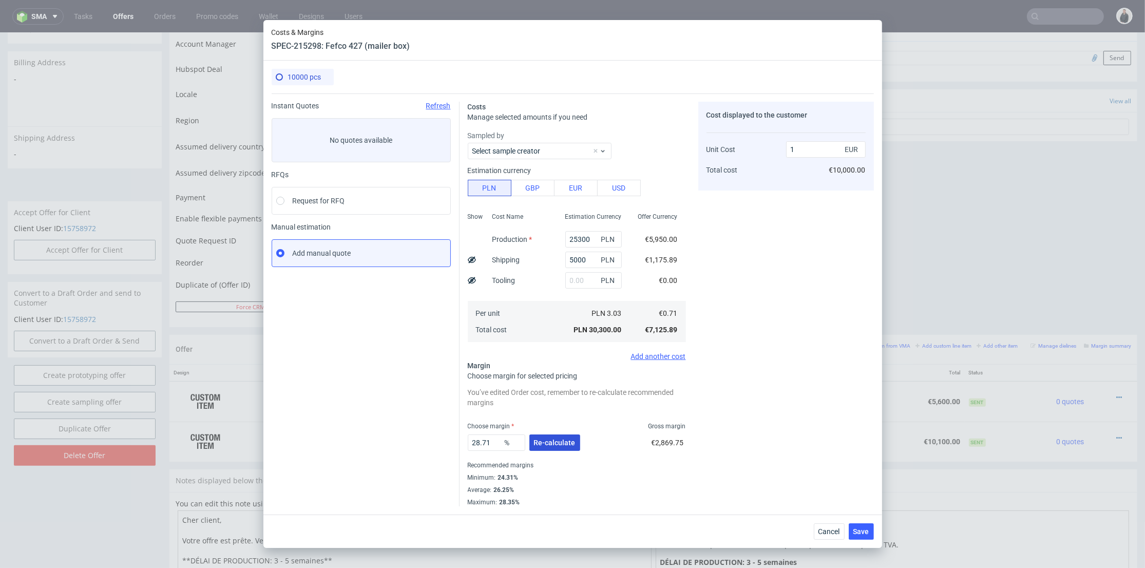
click at [559, 446] on span "Re-calculate" at bounding box center [555, 442] width 42 height 7
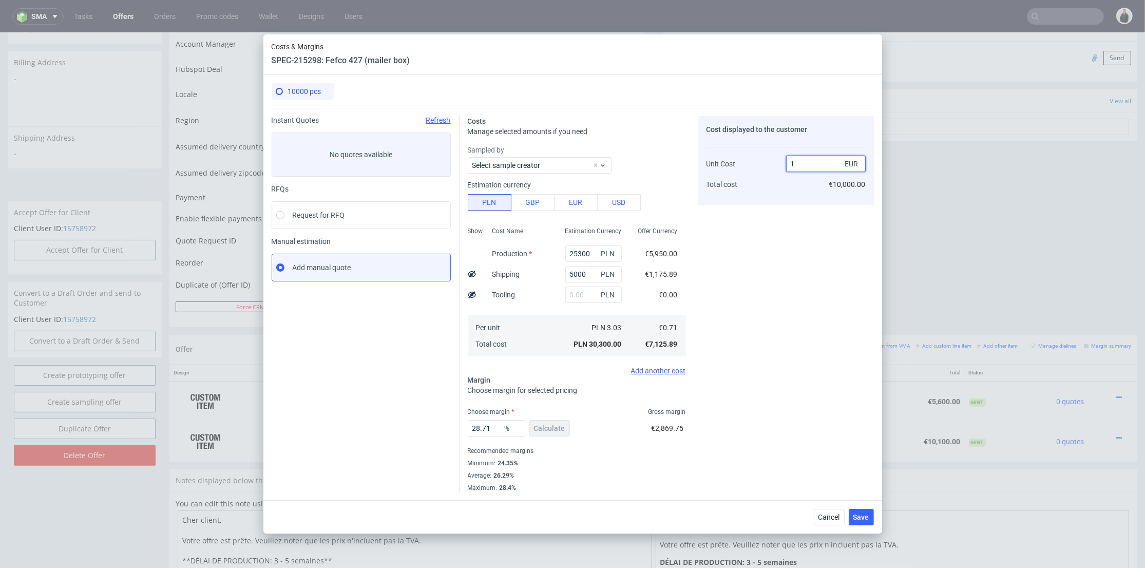
click at [802, 169] on input "1" at bounding box center [826, 164] width 80 height 16
type input "1.01"
type input "29.7029702970297"
type input "1.02"
click at [780, 253] on div "sma Tasks Offers Orders Promo codes Wallet Designs Users Costs & Margins SPEC-2…" at bounding box center [572, 284] width 1145 height 568
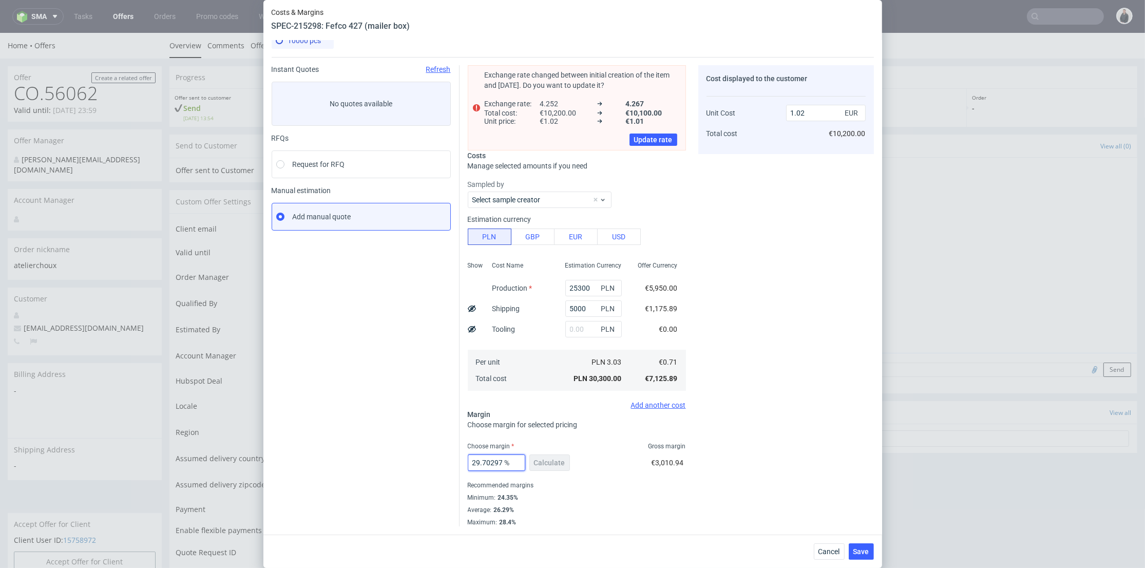
scroll to position [0, 32]
drag, startPoint x: 472, startPoint y: 464, endPoint x: 613, endPoint y: 458, distance: 140.3
click at [615, 458] on div "29.7029702970297 % Calculate €3,010.94" at bounding box center [577, 464] width 218 height 29
type input "2"
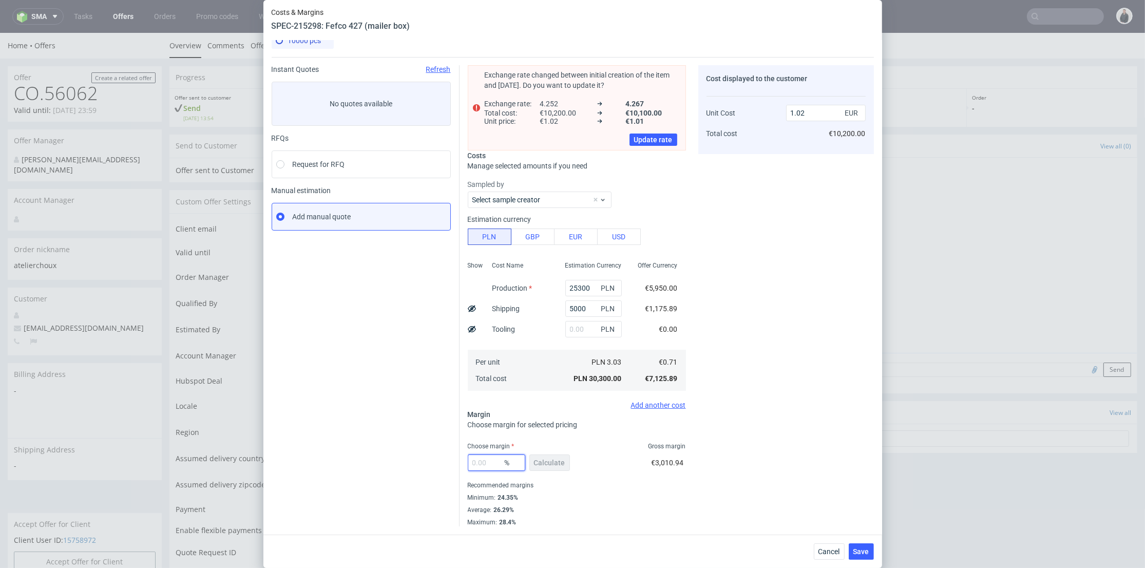
type input "0"
type input "0.72"
type input "3"
type input "0.74"
type input "30"
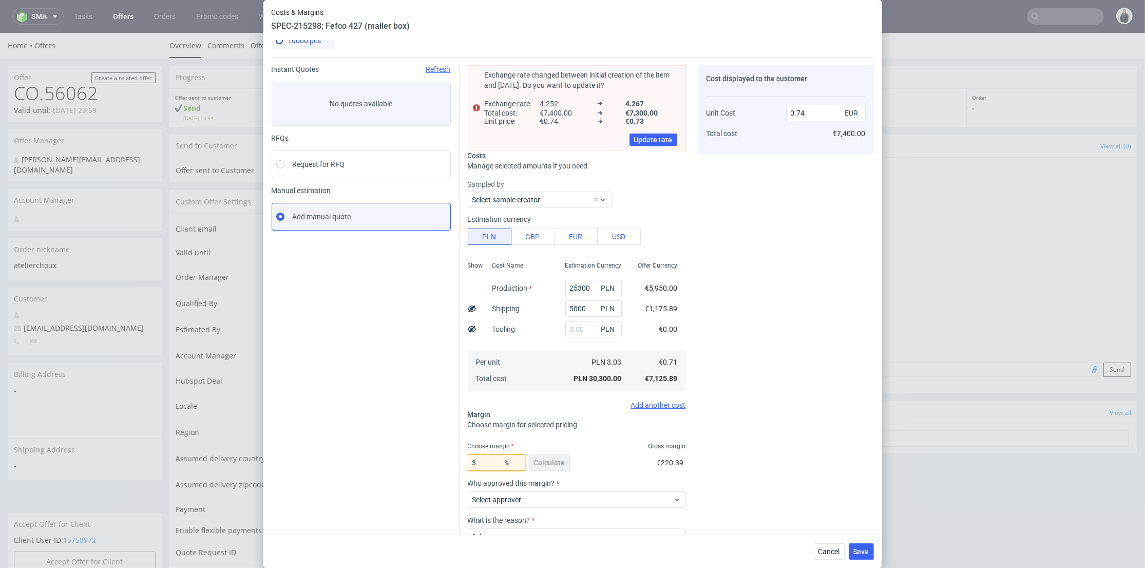
type input "1.02"
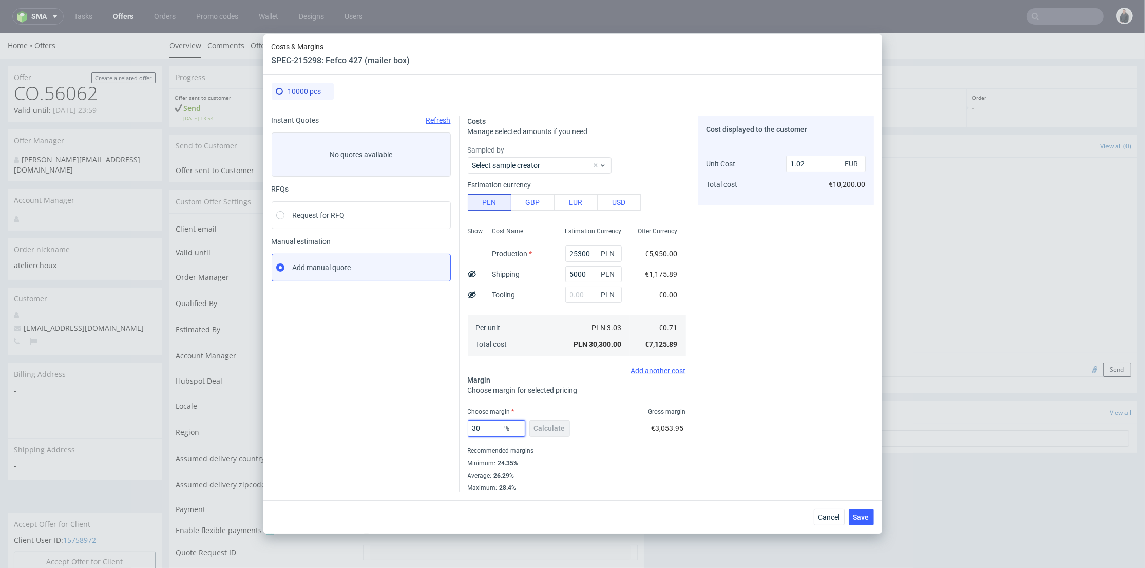
drag, startPoint x: 484, startPoint y: 428, endPoint x: 471, endPoint y: 428, distance: 12.3
click at [471, 428] on input "30" at bounding box center [497, 428] width 58 height 16
type input "30"
drag, startPoint x: 800, startPoint y: 163, endPoint x: 811, endPoint y: 163, distance: 10.8
click at [811, 163] on input "1.02" at bounding box center [826, 164] width 80 height 16
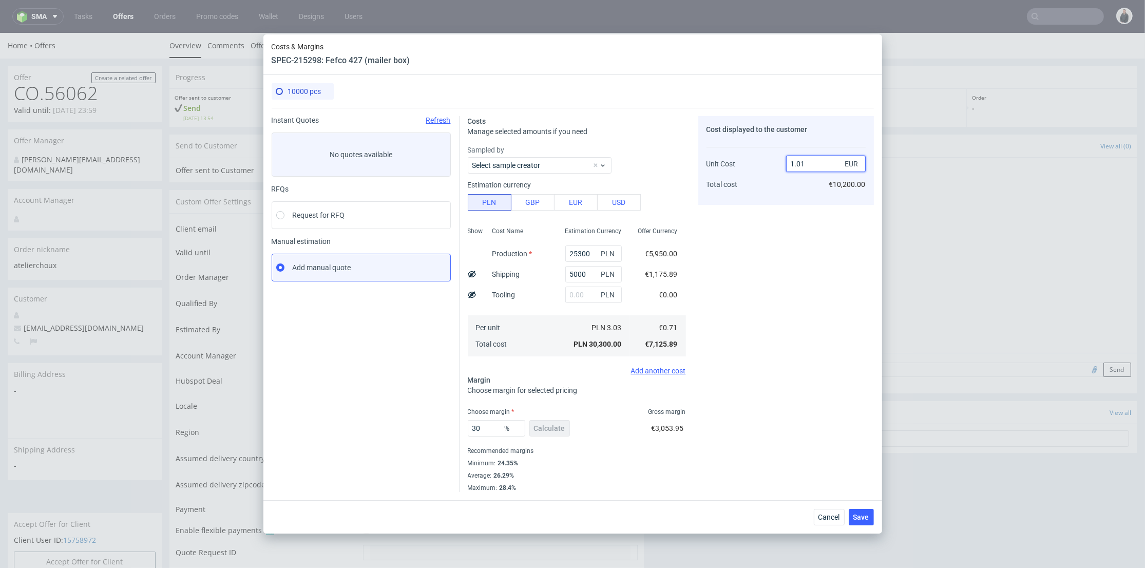
type input "1.01"
click at [789, 219] on div "Cost displayed to the customer Unit Cost Total cost 1.01 EUR €10,200.00" at bounding box center [786, 304] width 176 height 376
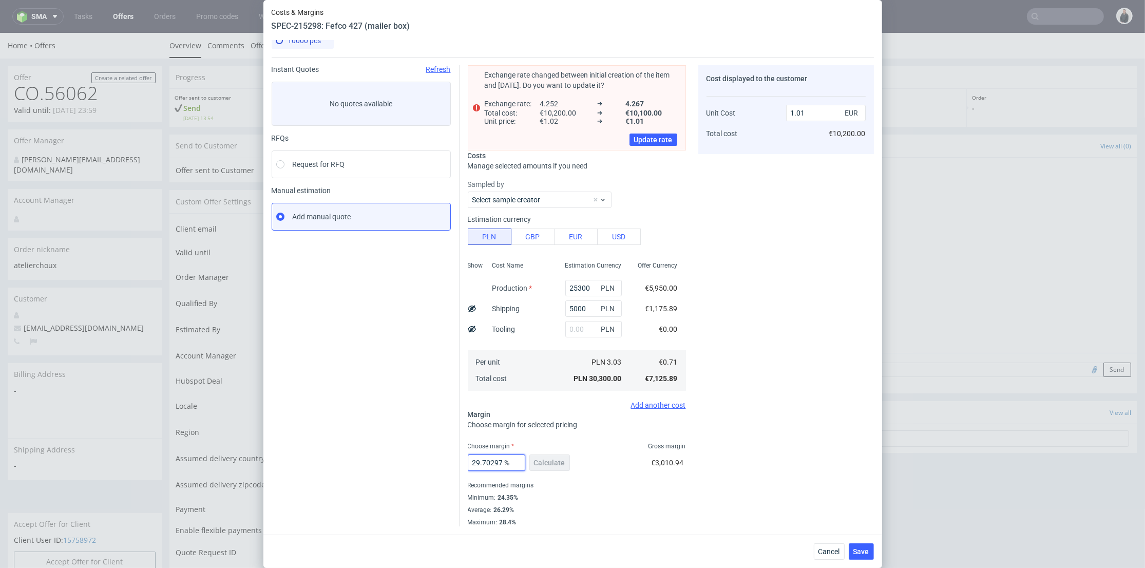
scroll to position [0, 32]
drag, startPoint x: 479, startPoint y: 461, endPoint x: 523, endPoint y: 460, distance: 44.2
click at [523, 460] on div "29.7029702970297 %" at bounding box center [499, 462] width 62 height 16
click at [481, 459] on input "29.8" at bounding box center [497, 462] width 58 height 16
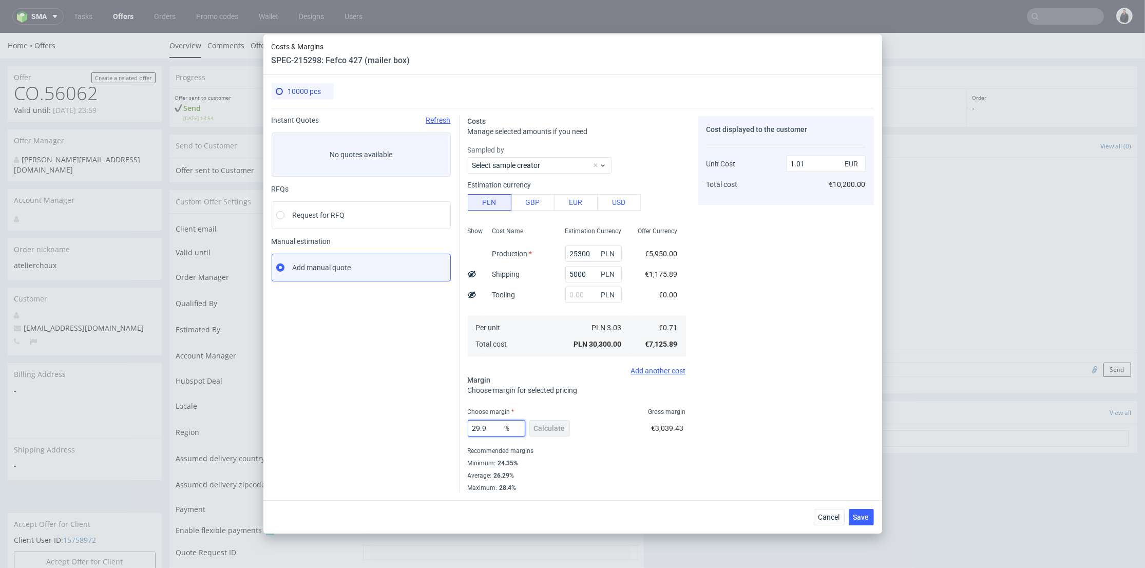
click at [488, 430] on input "29.9" at bounding box center [497, 428] width 58 height 16
type input "29.9"
click at [829, 374] on div "Cost displayed to the customer Unit Cost Total cost 1.01 EUR €10,200.00" at bounding box center [786, 304] width 176 height 376
click at [868, 520] on span "Save" at bounding box center [861, 517] width 16 height 7
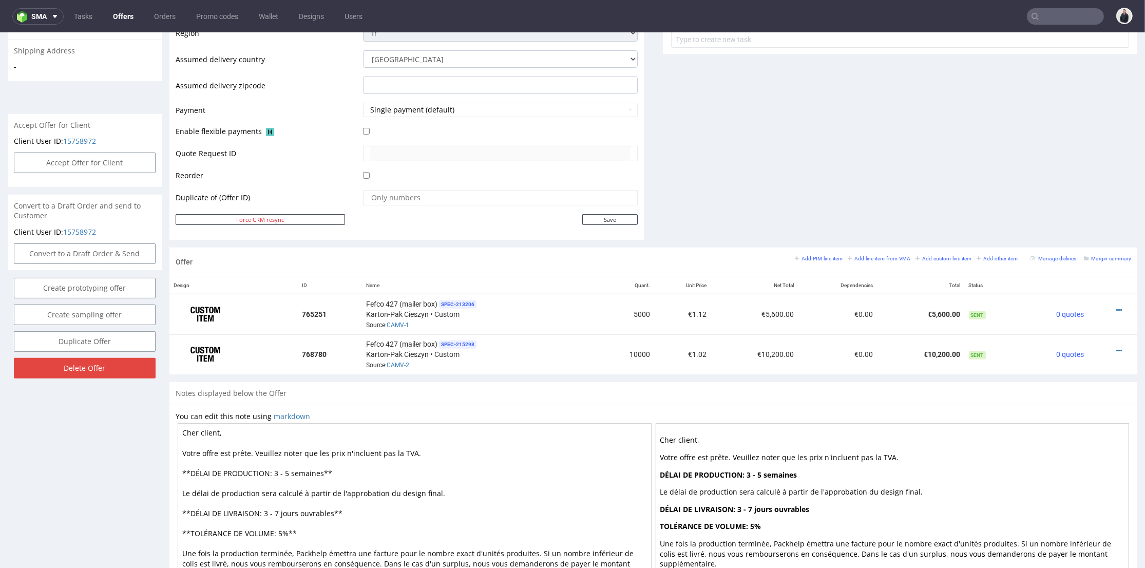
scroll to position [471, 0]
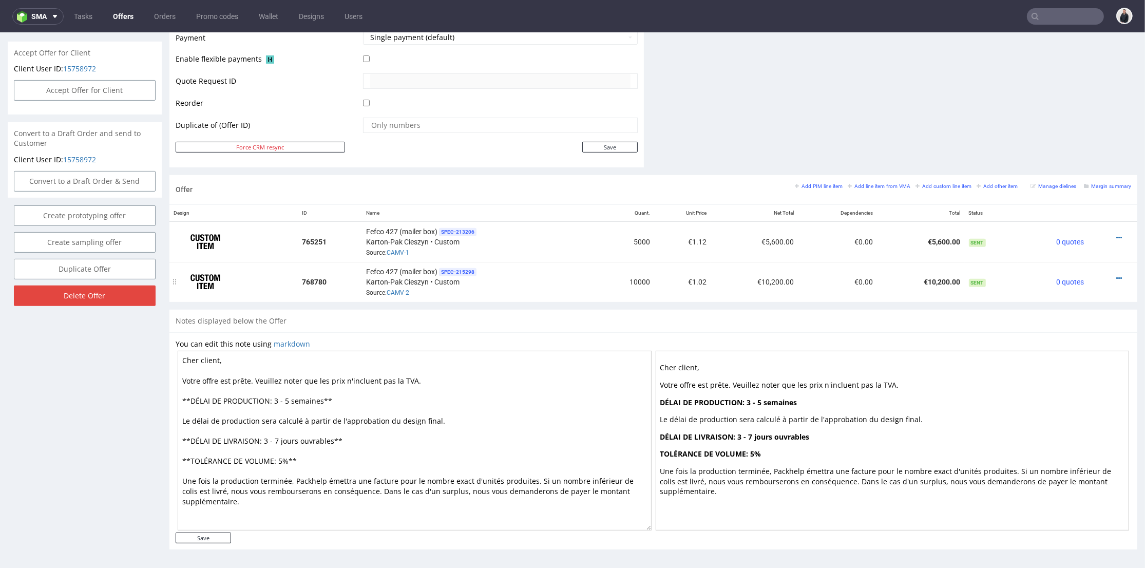
click at [1107, 274] on div at bounding box center [1109, 278] width 35 height 10
click at [1116, 277] on icon at bounding box center [1119, 278] width 6 height 7
drag, startPoint x: 1058, startPoint y: 158, endPoint x: 1051, endPoint y: 158, distance: 7.2
click at [1058, 158] on span "Edit item price" at bounding box center [1073, 163] width 83 height 10
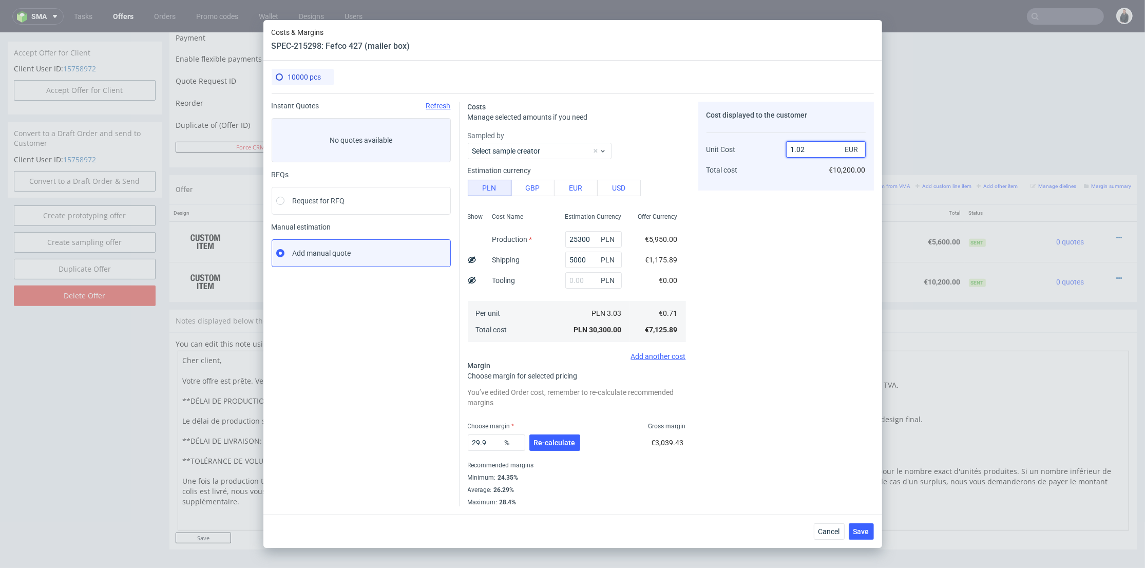
drag, startPoint x: 800, startPoint y: 147, endPoint x: 806, endPoint y: 148, distance: 5.7
click at [806, 148] on input "1.02" at bounding box center [826, 149] width 80 height 16
click at [792, 236] on div "Cost displayed to the customer Unit Cost Total cost 1.02 EUR €10,200.00" at bounding box center [786, 304] width 176 height 405
drag, startPoint x: 801, startPoint y: 151, endPoint x: 808, endPoint y: 150, distance: 7.8
click at [808, 150] on input "1.02" at bounding box center [826, 149] width 80 height 16
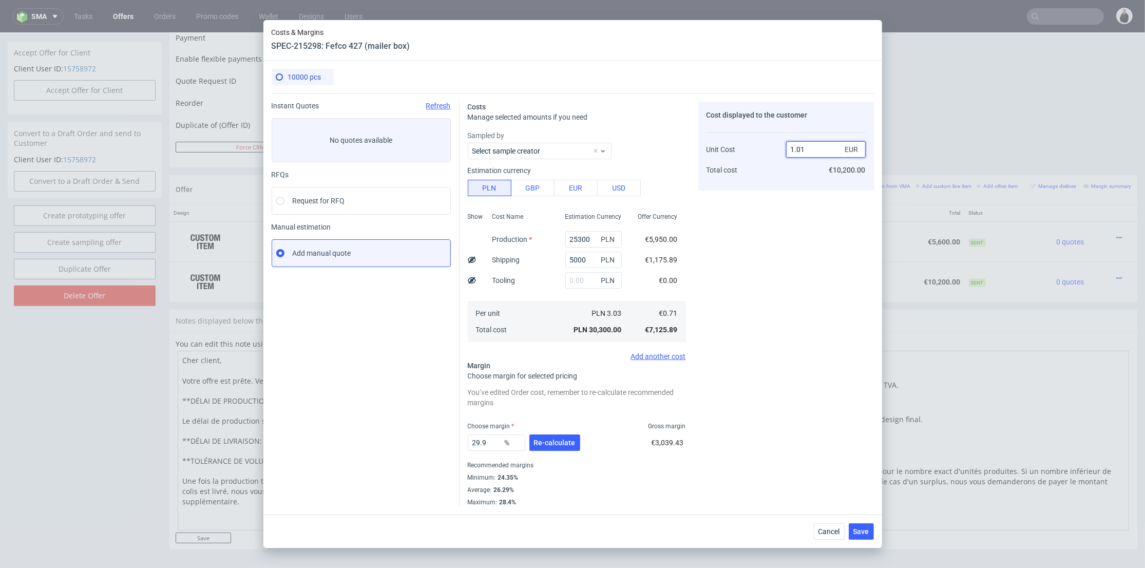
type input "1.01"
click at [789, 232] on div "Cost displayed to the customer Unit Cost Total cost 1.01 EUR €10,200.00" at bounding box center [786, 304] width 176 height 405
type input "29.7029702970297"
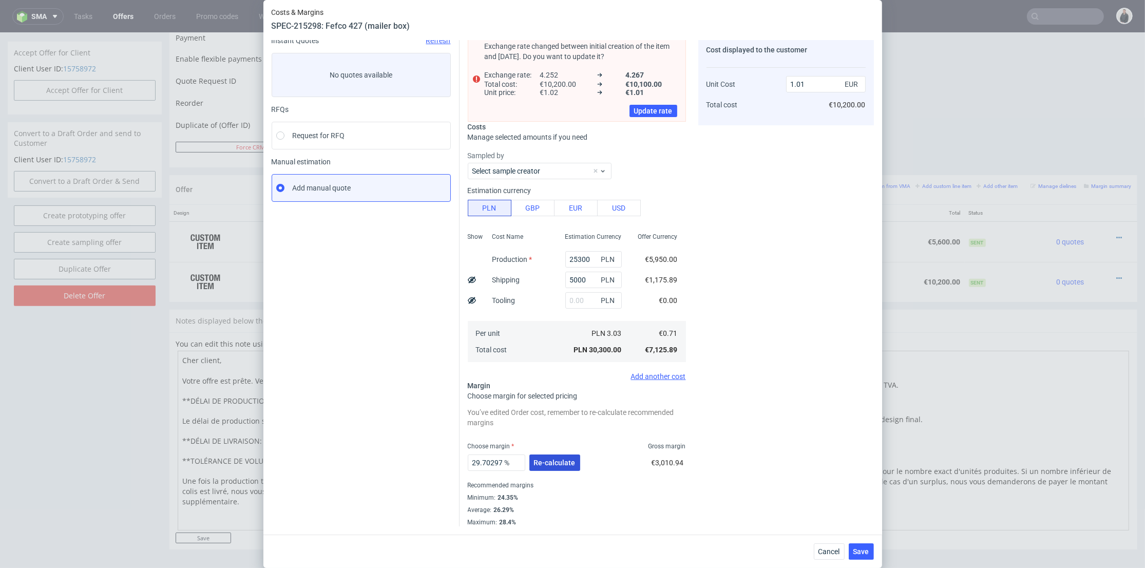
click at [570, 458] on button "Re-calculate" at bounding box center [554, 462] width 51 height 16
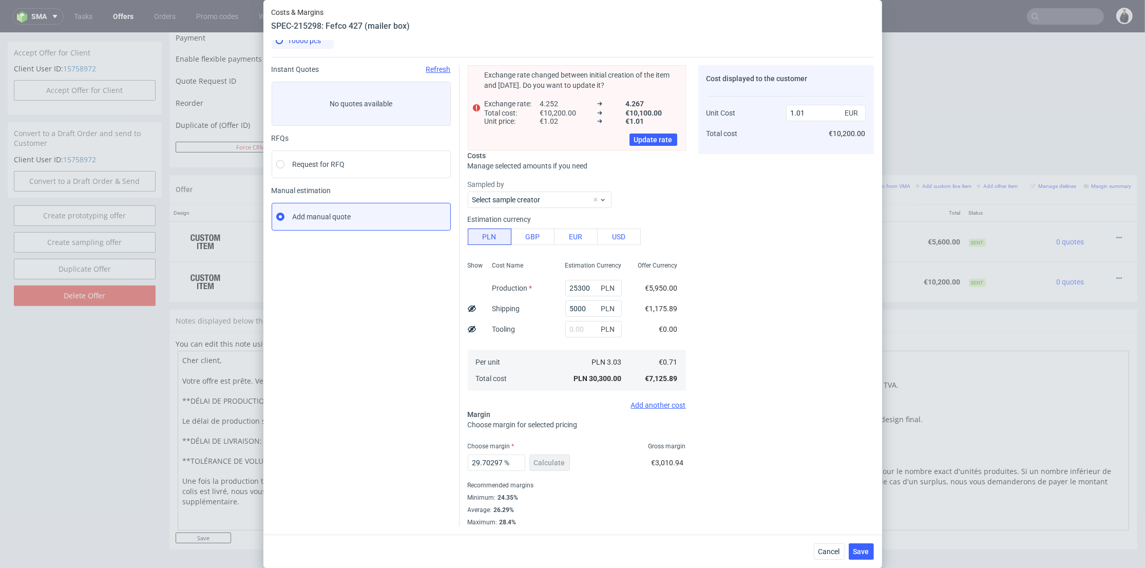
scroll to position [16, 0]
click at [866, 557] on button "Save" at bounding box center [861, 551] width 25 height 16
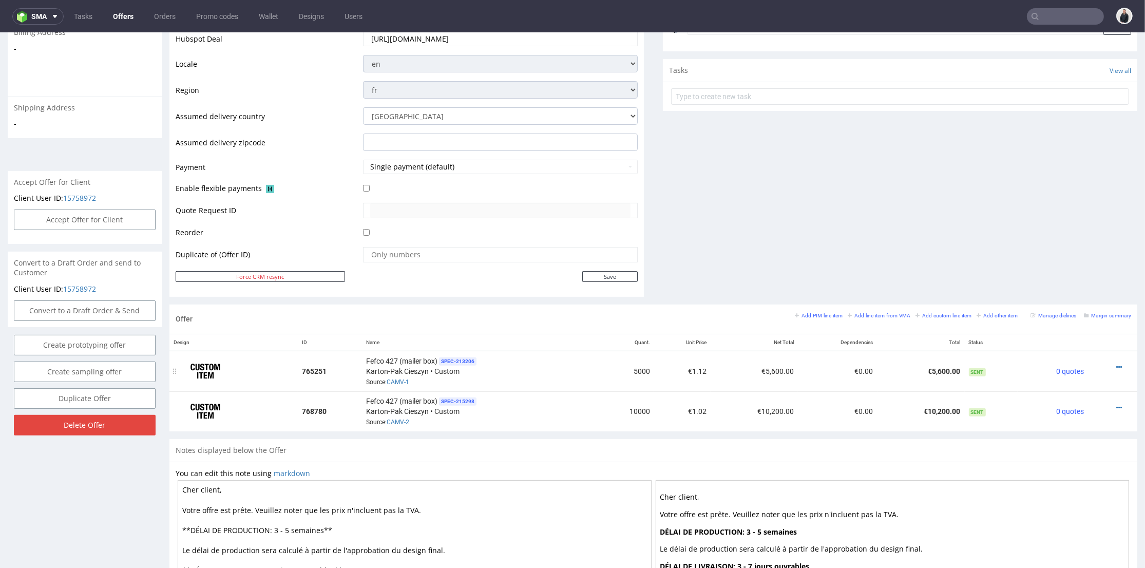
scroll to position [285, 0]
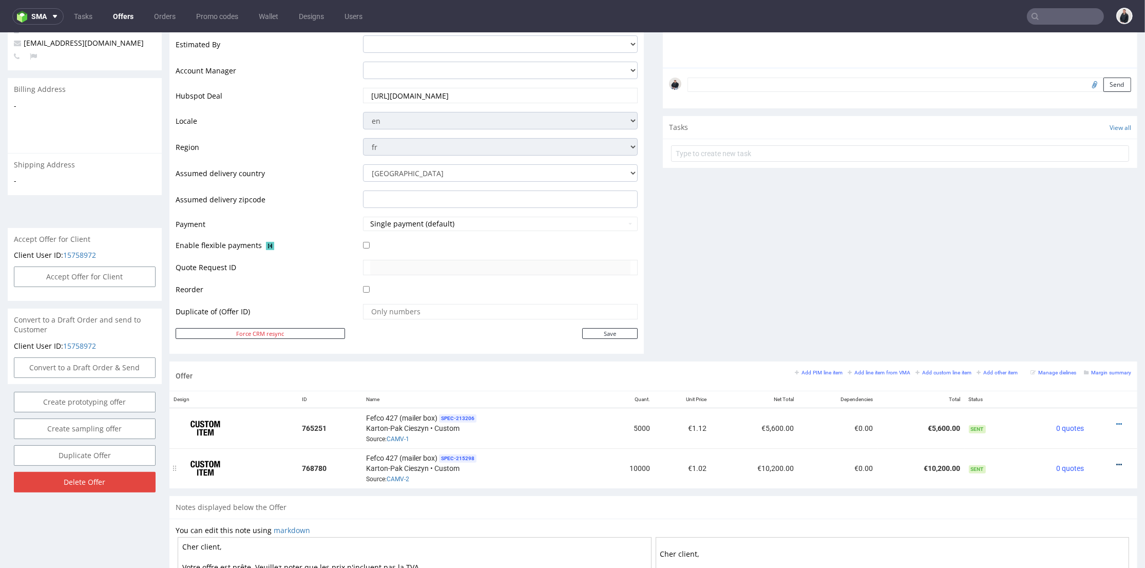
click at [1116, 463] on icon at bounding box center [1119, 464] width 6 height 7
click at [1064, 352] on span "Edit item price" at bounding box center [1073, 350] width 83 height 10
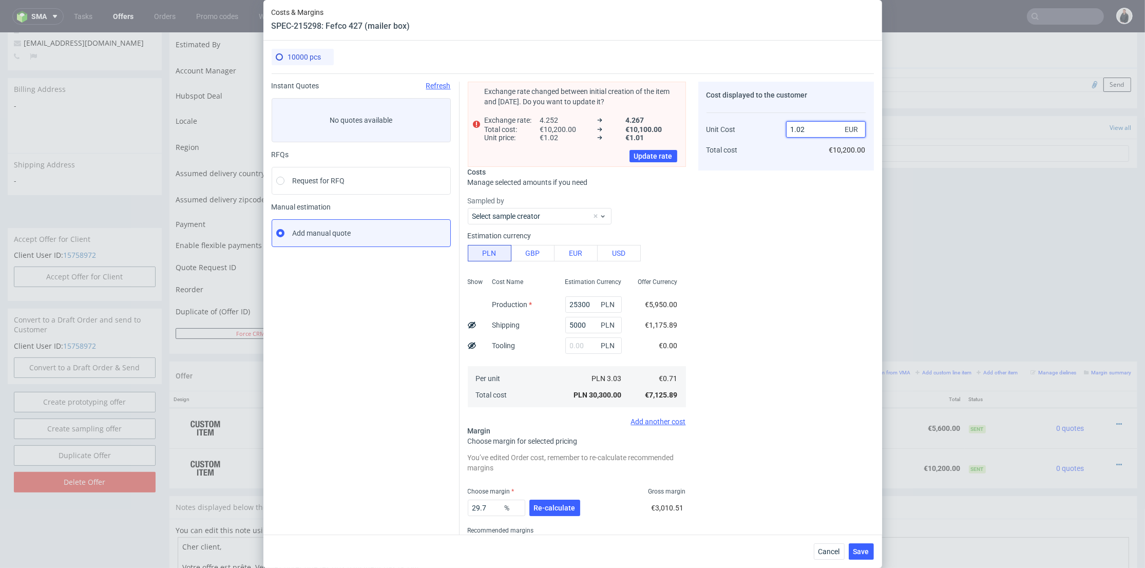
click at [804, 128] on input "1.02" at bounding box center [826, 129] width 80 height 16
type input "1.01"
click at [789, 199] on div "Cost displayed to the customer Unit Cost Total cost 1.01 EUR €10,200.00" at bounding box center [786, 327] width 176 height 490
type input "29.7029702970297"
click at [552, 500] on button "Re-calculate" at bounding box center [554, 508] width 51 height 16
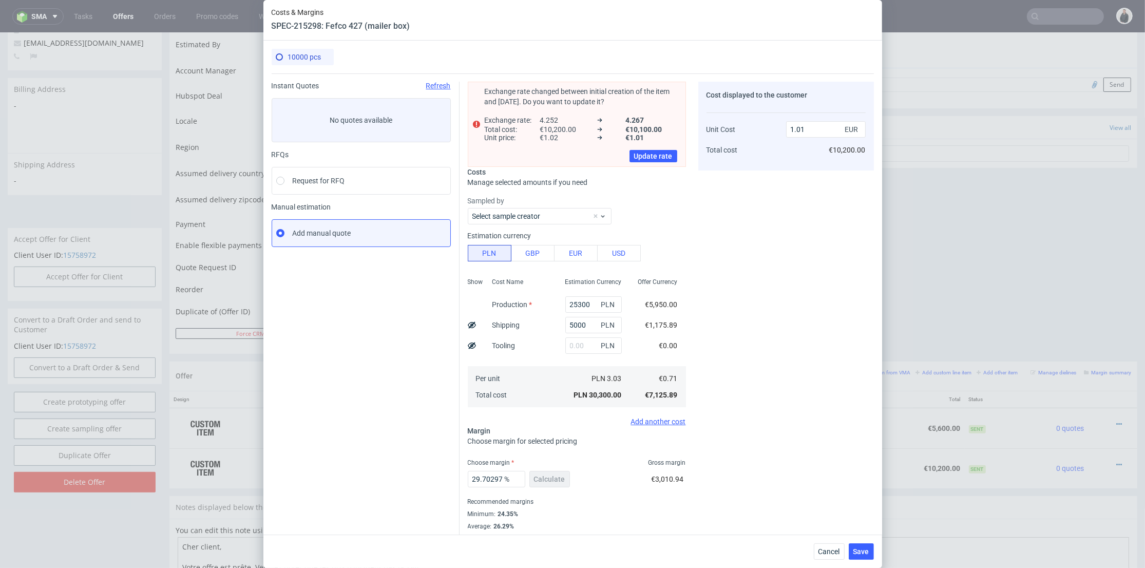
scroll to position [16, 0]
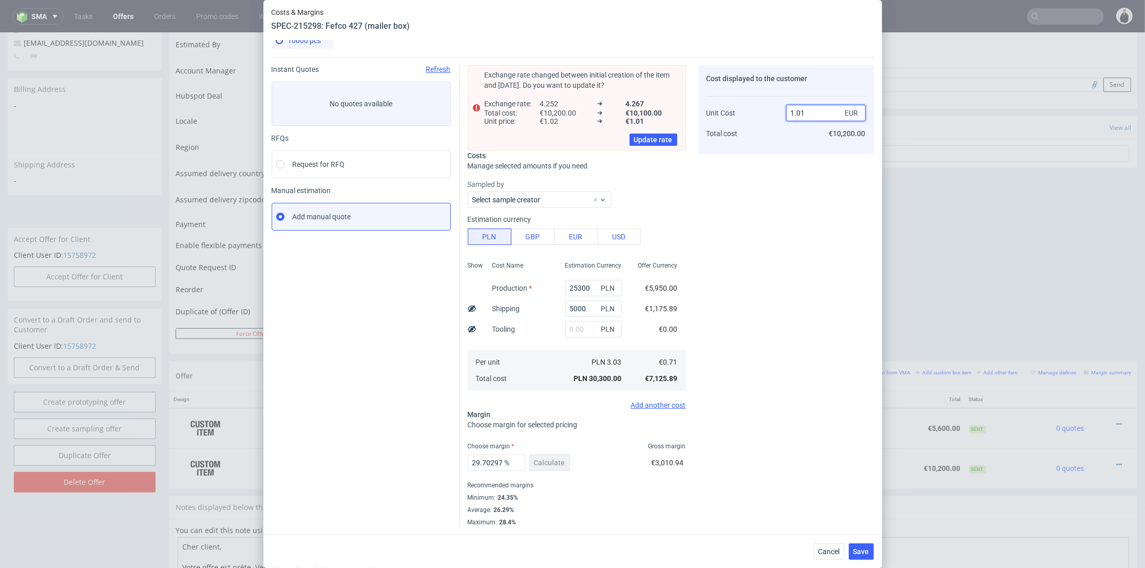
click at [800, 113] on input "1.01" at bounding box center [826, 113] width 80 height 16
click at [801, 113] on input "1.01" at bounding box center [826, 113] width 80 height 16
type input "1.00"
type input "28.999999999999996"
type input "1.01"
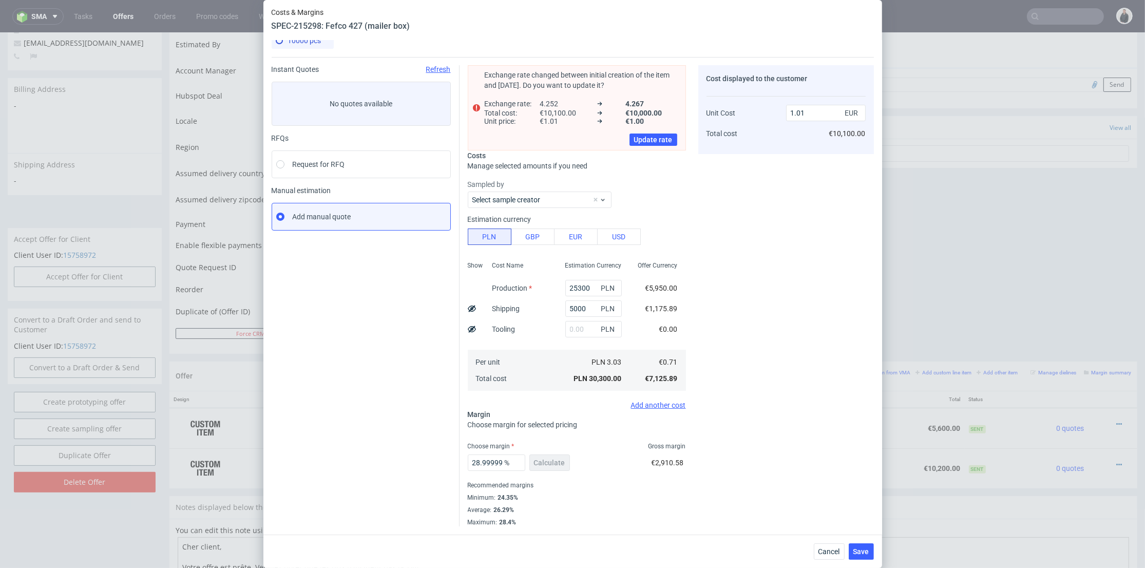
click at [822, 173] on div "Cost displayed to the customer Unit Cost Total cost 1.01 EUR €10,100.00" at bounding box center [786, 295] width 176 height 461
drag, startPoint x: 471, startPoint y: 464, endPoint x: 563, endPoint y: 466, distance: 91.9
click at [563, 466] on div "28.999999999999996 % Calculate" at bounding box center [520, 464] width 104 height 29
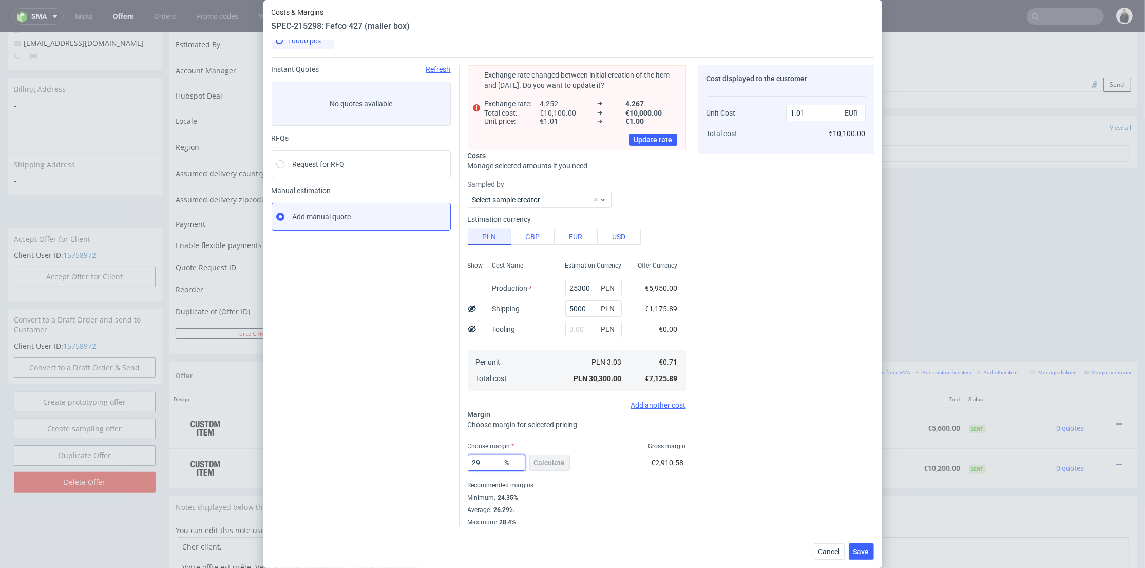
type input "291"
type input "-0.37"
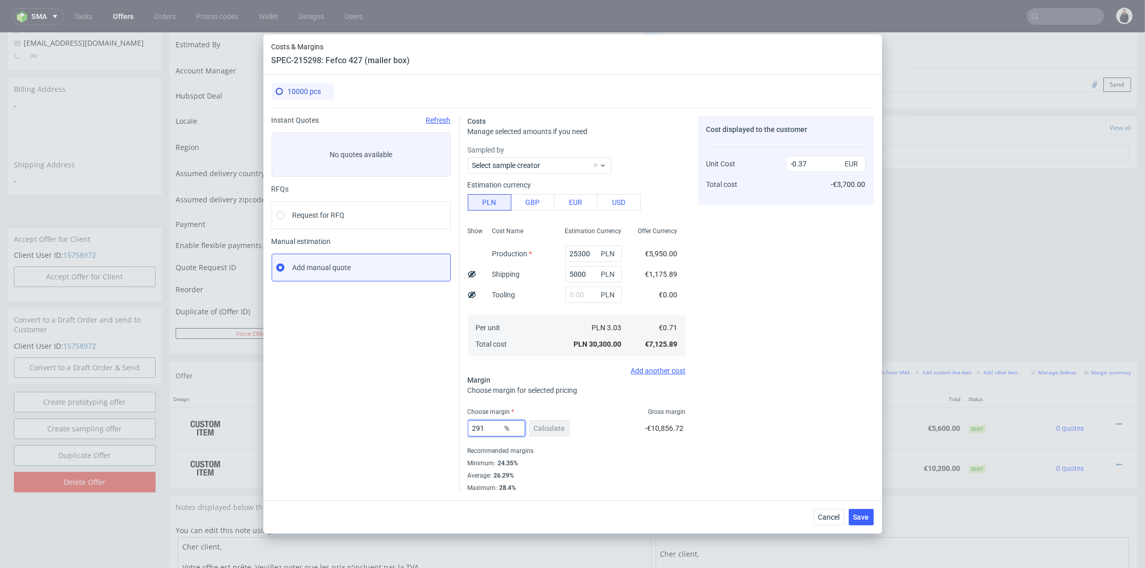
type input "29"
type input "1.01"
type input "29.7"
type input "1.02"
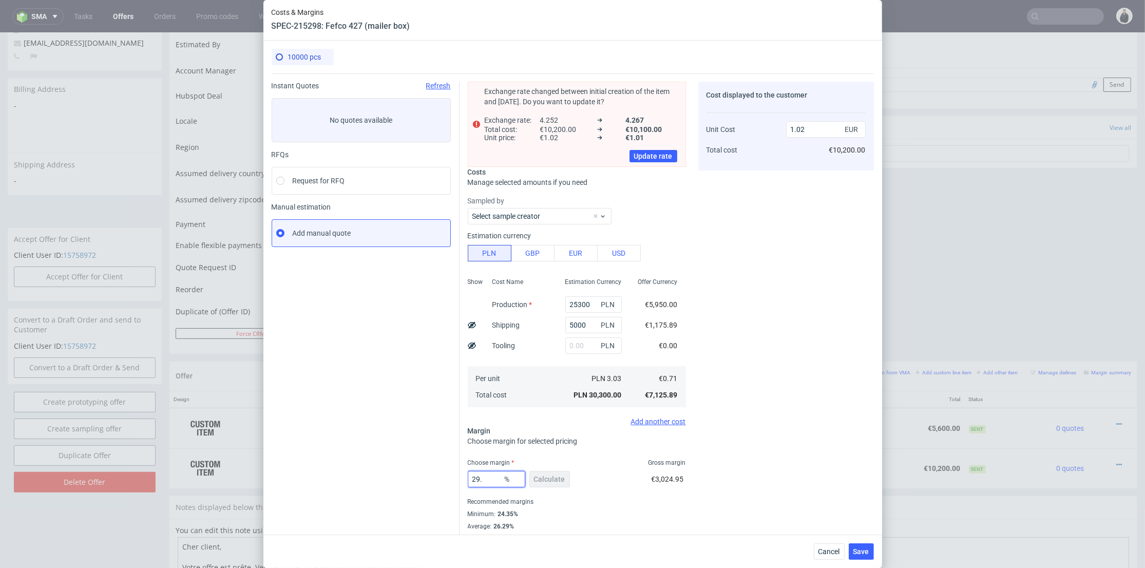
type input "29.6"
type input "1.01"
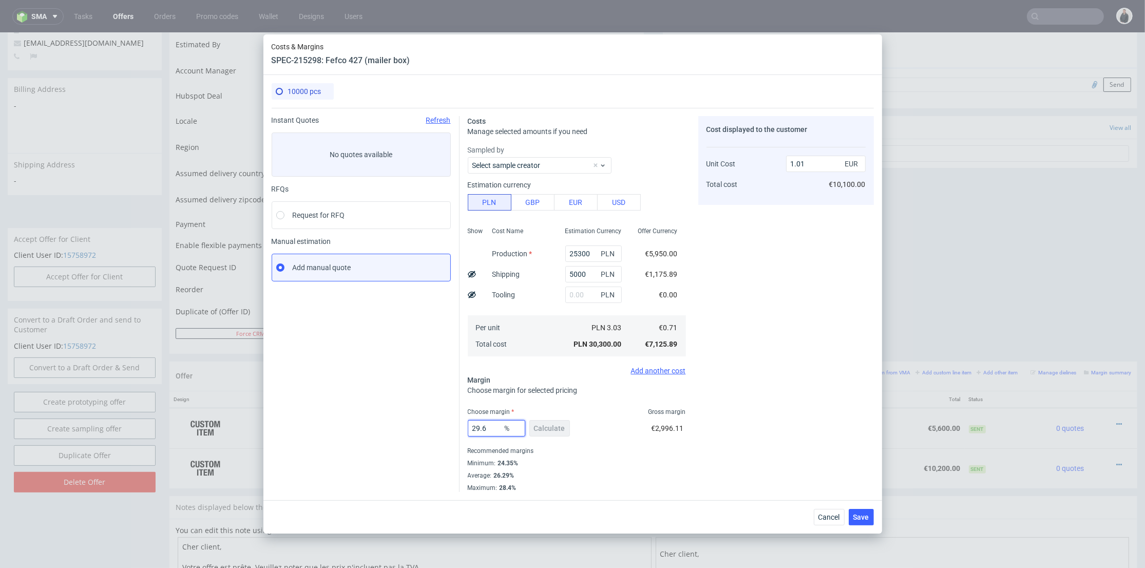
type input "29.6"
click at [588, 463] on div "Minimum : 24.35%" at bounding box center [577, 463] width 218 height 12
click at [865, 515] on span "Save" at bounding box center [861, 517] width 16 height 7
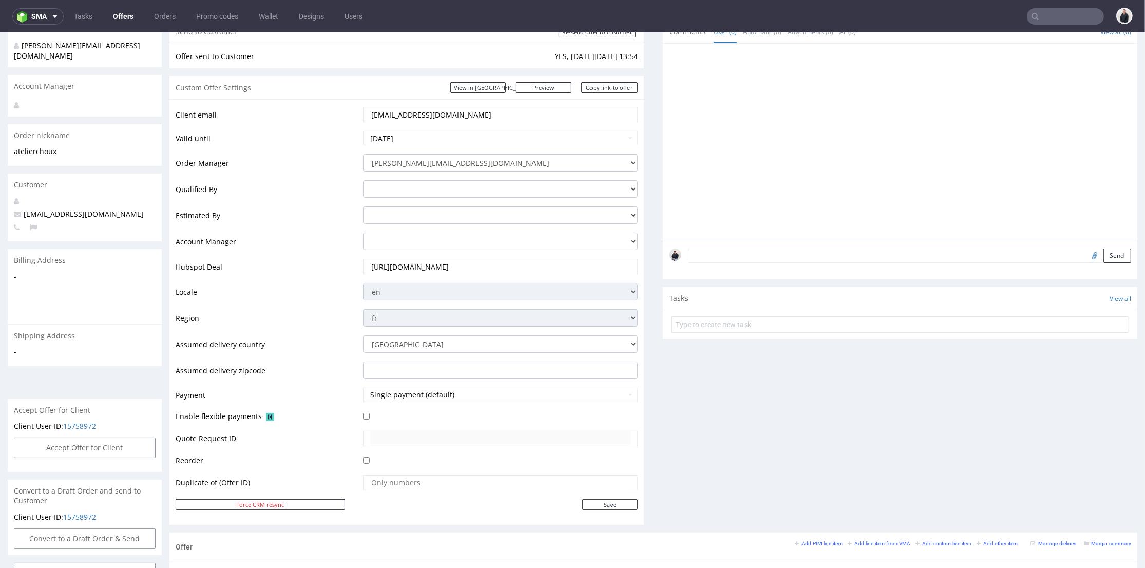
scroll to position [342, 0]
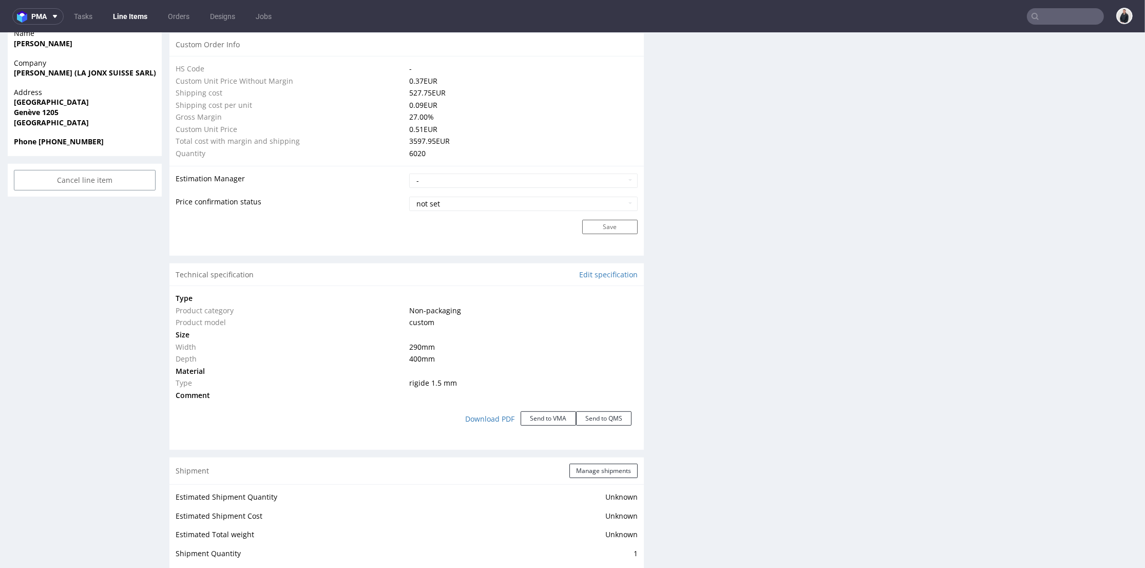
scroll to position [799, 0]
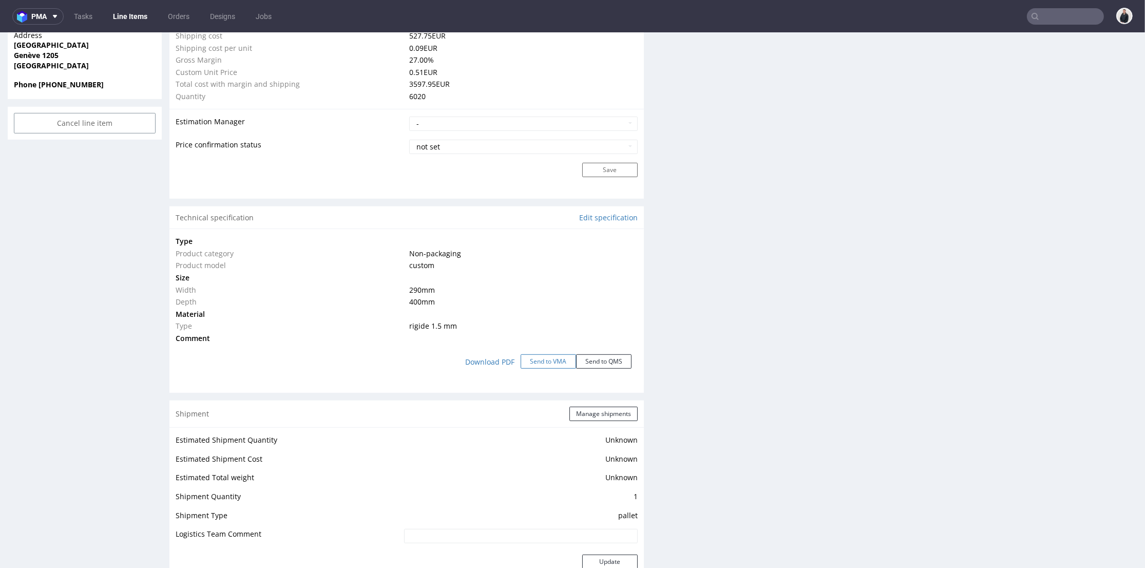
click at [532, 363] on button "Send to VMA" at bounding box center [548, 361] width 55 height 14
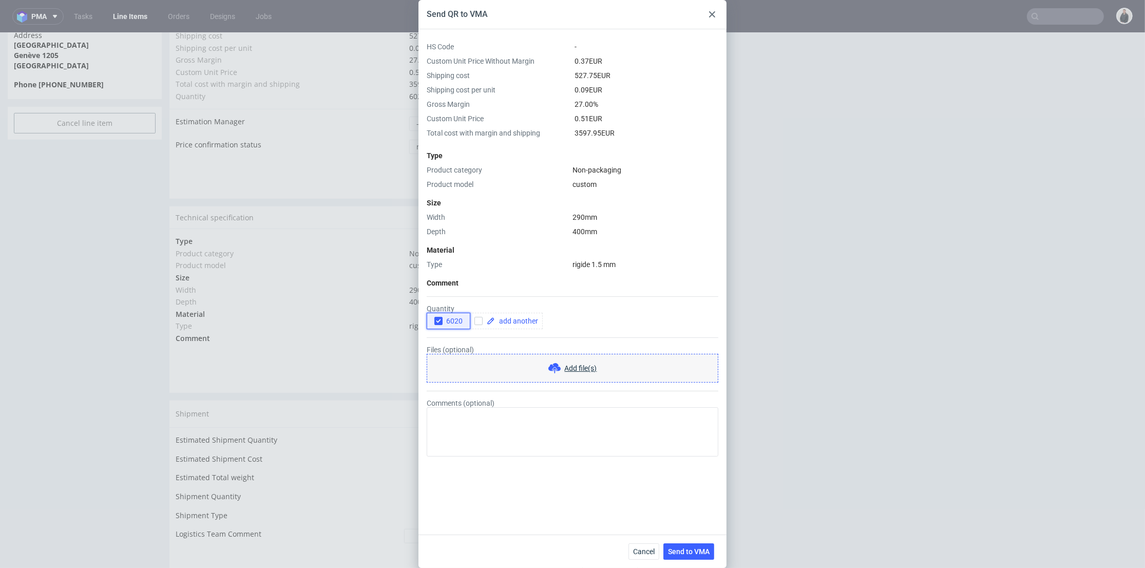
click at [439, 319] on icon "button" at bounding box center [438, 320] width 7 height 7
click at [477, 319] on input "checkbox" at bounding box center [478, 321] width 8 height 8
checkbox input "true"
click at [510, 320] on span at bounding box center [516, 320] width 43 height 7
checkbox input "true"
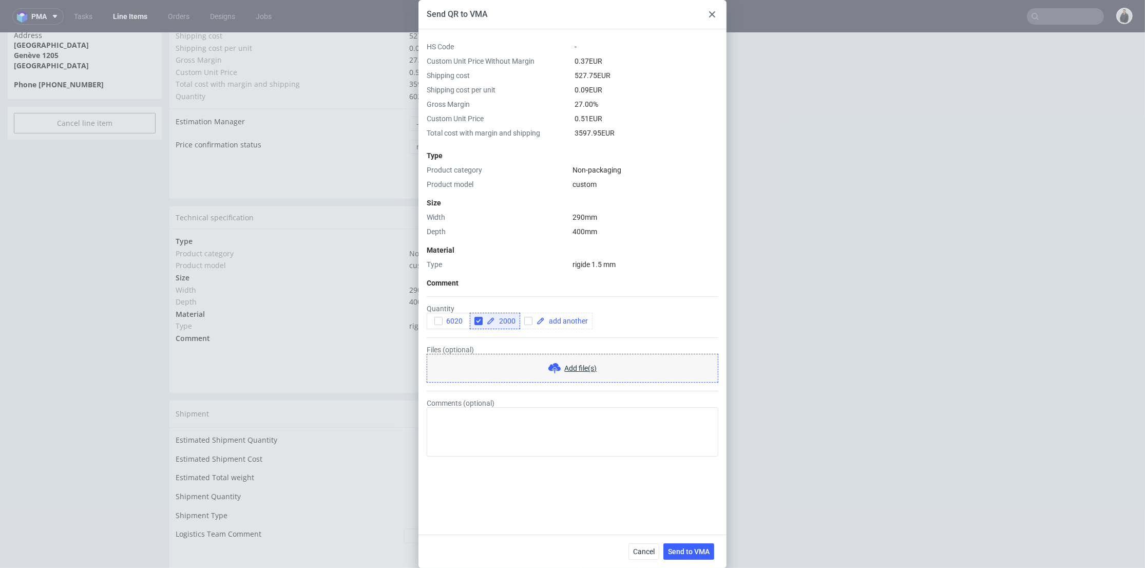
click at [510, 334] on form "Quantity 6020 2000 Files (optional) Add file(s) Comments (optional)" at bounding box center [573, 372] width 292 height 168
click at [526, 323] on input "checkbox" at bounding box center [528, 321] width 8 height 8
checkbox input "true"
click at [549, 322] on span at bounding box center [566, 320] width 43 height 7
checkbox input "true"
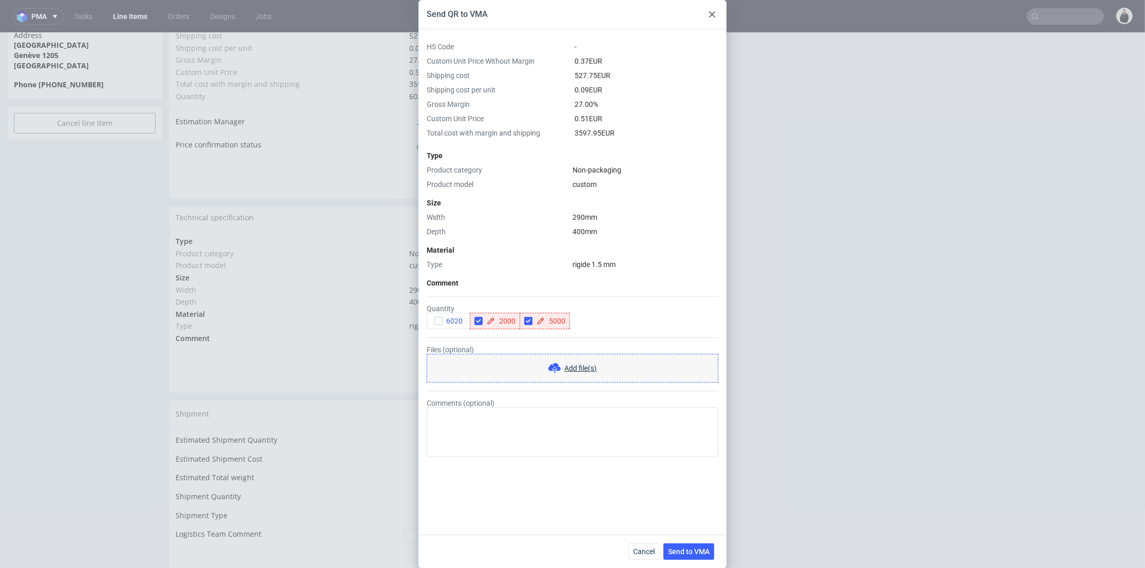
click at [552, 346] on div "Files (optional) Add file(s)" at bounding box center [573, 364] width 292 height 37
drag, startPoint x: 576, startPoint y: 323, endPoint x: 597, endPoint y: 321, distance: 21.1
click at [576, 322] on input "checkbox" at bounding box center [578, 321] width 8 height 8
checkbox input "true"
click at [597, 321] on span at bounding box center [616, 320] width 43 height 7
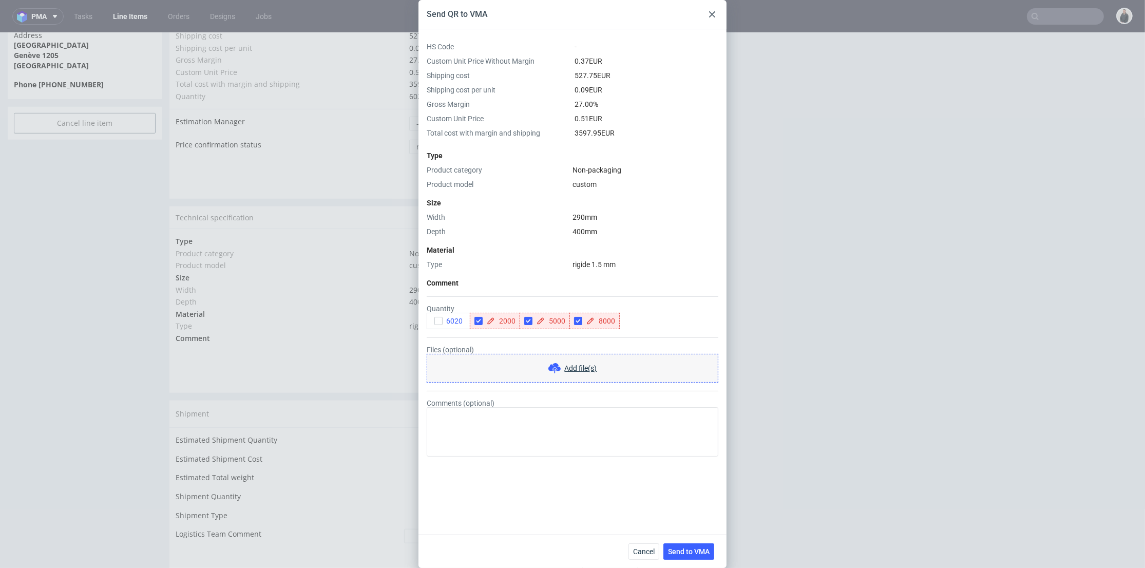
checkbox input "true"
click at [599, 338] on form "Quantity 6020 2000 5000 8000 Files (optional) Add file(s) Comments (optional)" at bounding box center [573, 372] width 292 height 168
click at [694, 549] on span "Send to VMA" at bounding box center [689, 551] width 42 height 7
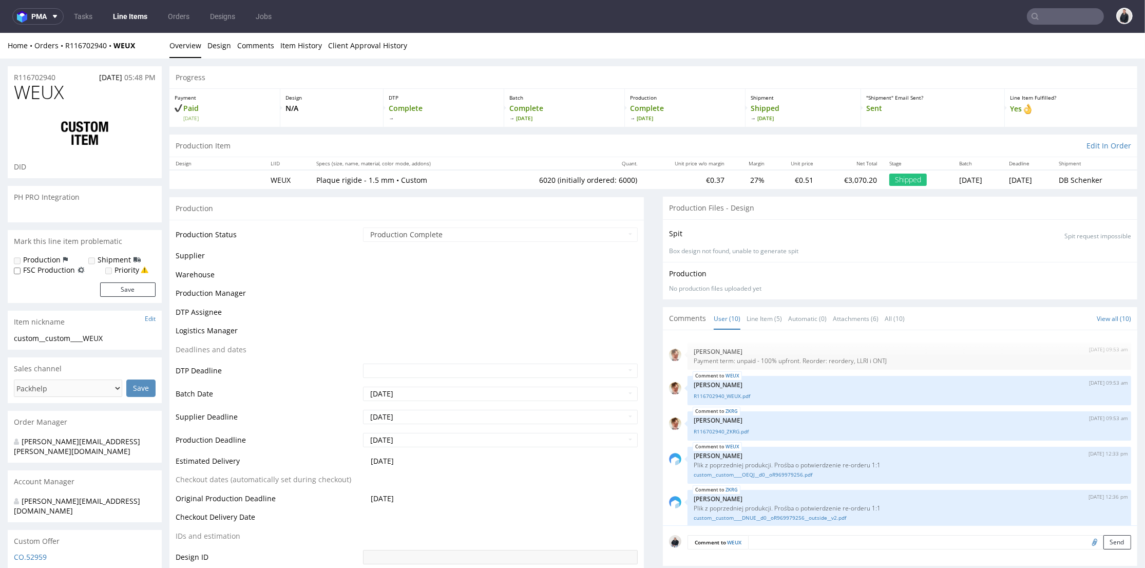
select select "in_progress"
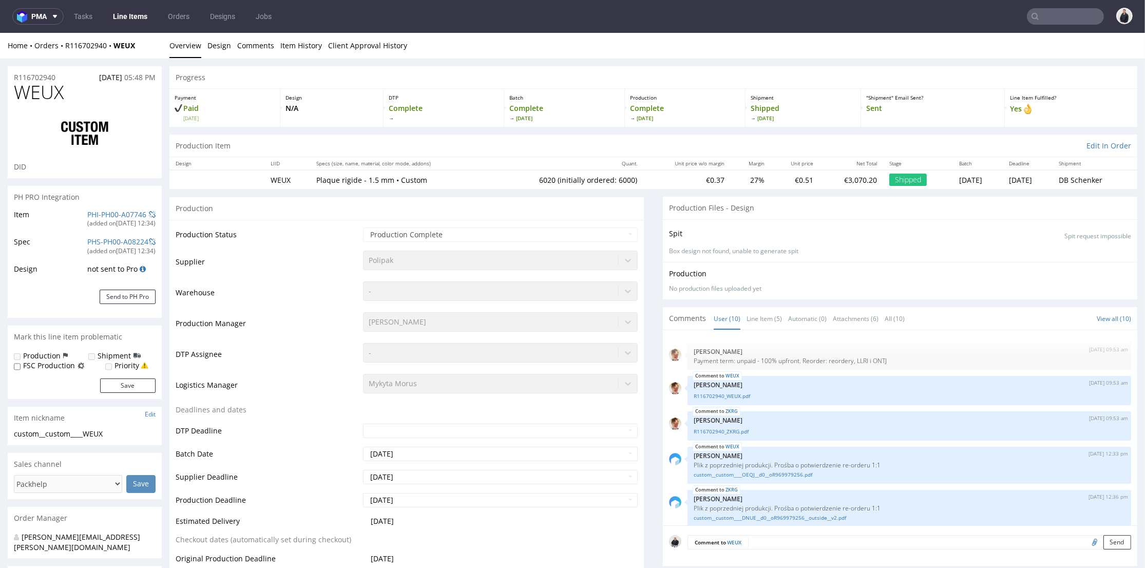
scroll to position [432, 0]
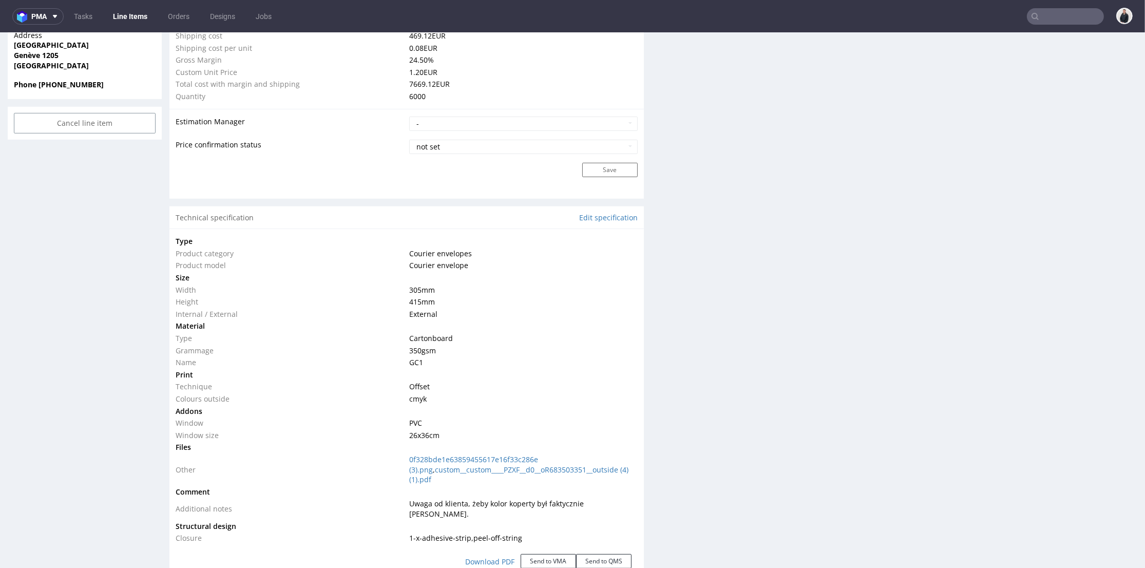
scroll to position [913, 0]
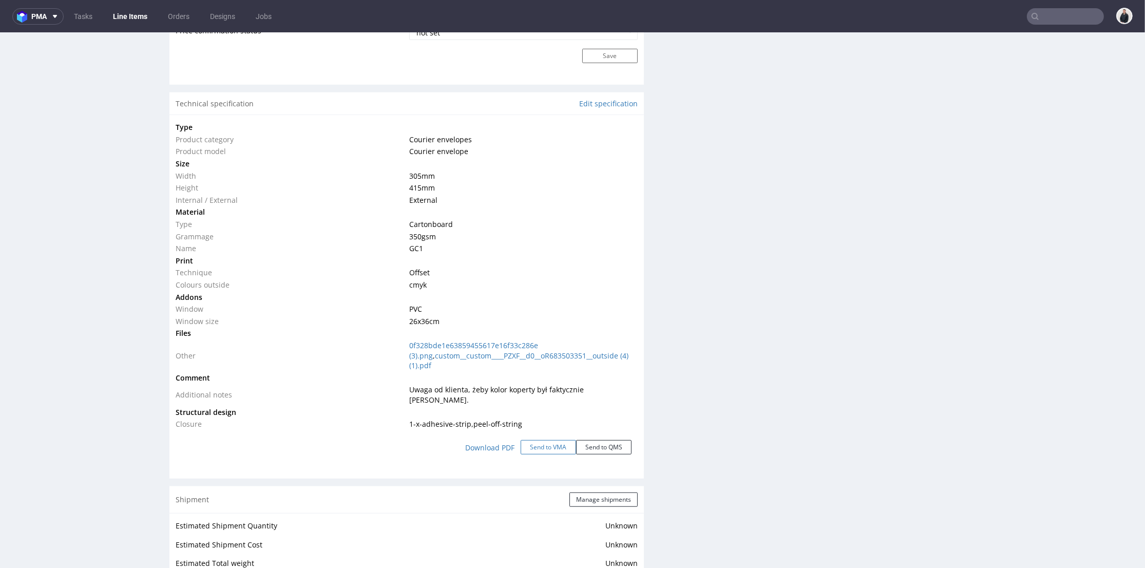
click button "Send to VMA"
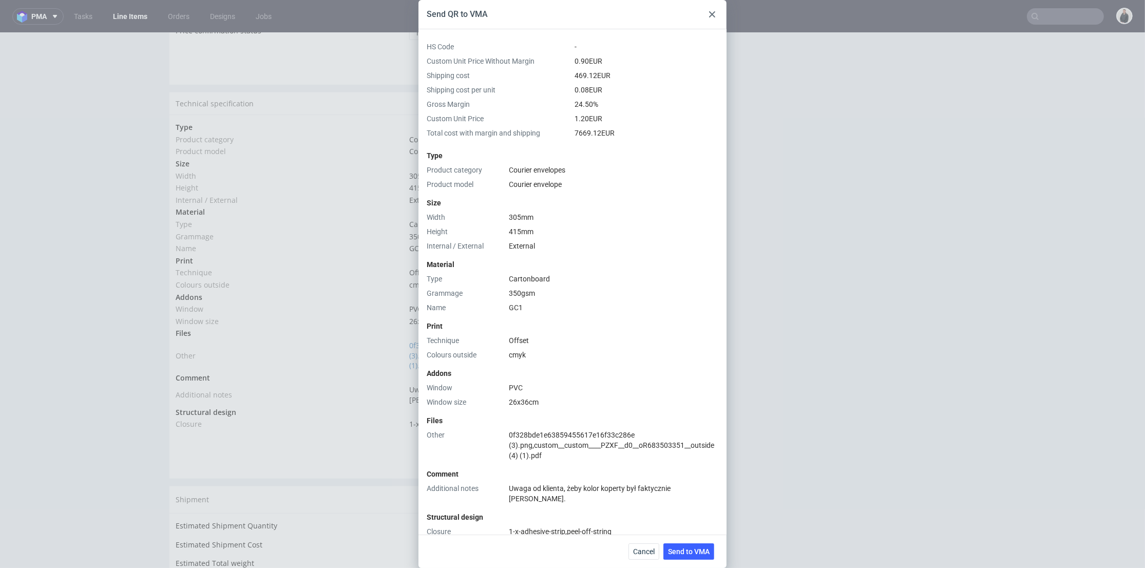
scroll to position [168, 0]
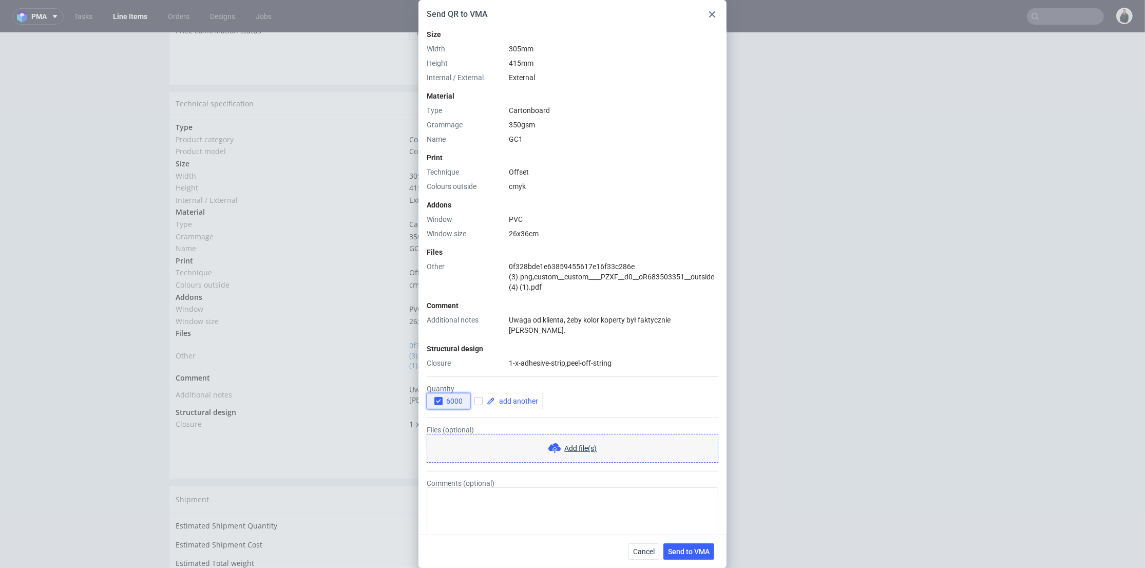
click at [440, 397] on icon "button" at bounding box center [438, 400] width 7 height 7
drag, startPoint x: 480, startPoint y: 389, endPoint x: 503, endPoint y: 391, distance: 23.7
click at [480, 397] on input "checkbox" at bounding box center [478, 401] width 8 height 8
checkbox input "true"
click at [505, 397] on span at bounding box center [516, 400] width 43 height 7
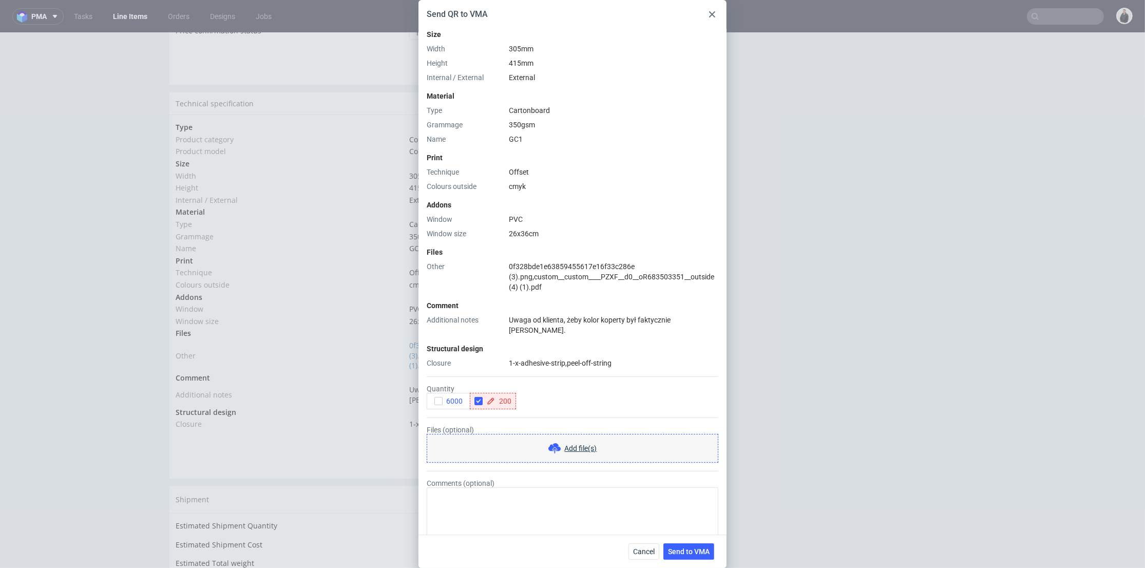
checkbox input "true"
drag, startPoint x: 516, startPoint y: 406, endPoint x: 519, endPoint y: 401, distance: 6.4
click at [516, 406] on form "Quantity 6000 200 Files (optional) Add file(s) Comments (optional)" at bounding box center [573, 452] width 292 height 168
click at [527, 397] on input "checkbox" at bounding box center [528, 401] width 8 height 8
checkbox input "true"
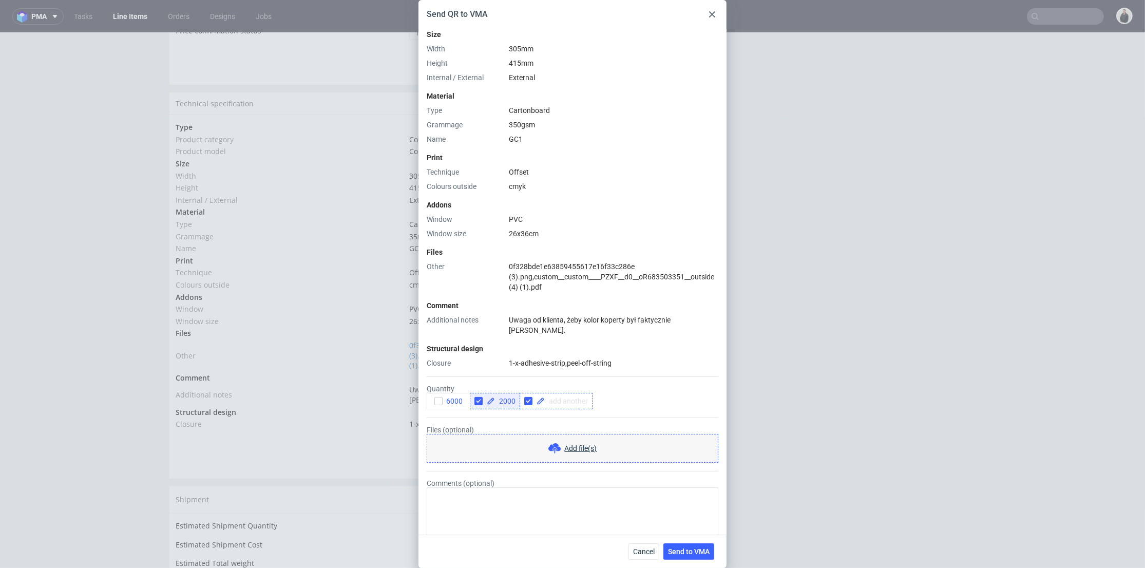
click at [551, 397] on span at bounding box center [566, 400] width 43 height 7
checkbox input "true"
click at [554, 408] on form "Quantity 6000 2000 5000 Files (optional) Add file(s) Comments (optional)" at bounding box center [573, 452] width 292 height 168
click at [575, 397] on input "checkbox" at bounding box center [578, 401] width 8 height 8
checkbox input "true"
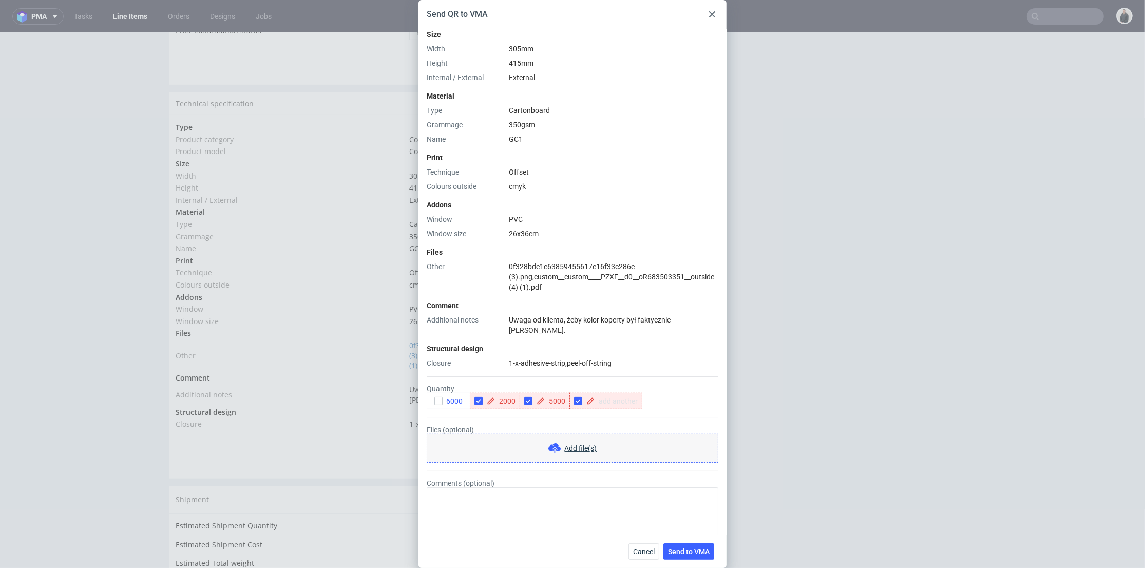
click at [596, 397] on span at bounding box center [616, 400] width 43 height 7
checkbox input "true"
click at [601, 410] on form "Quantity 6000 2000 5000 8000 Files (optional) Add file(s) Comments (optional)" at bounding box center [573, 452] width 292 height 168
click at [695, 549] on span "Send to VMA" at bounding box center [689, 551] width 42 height 7
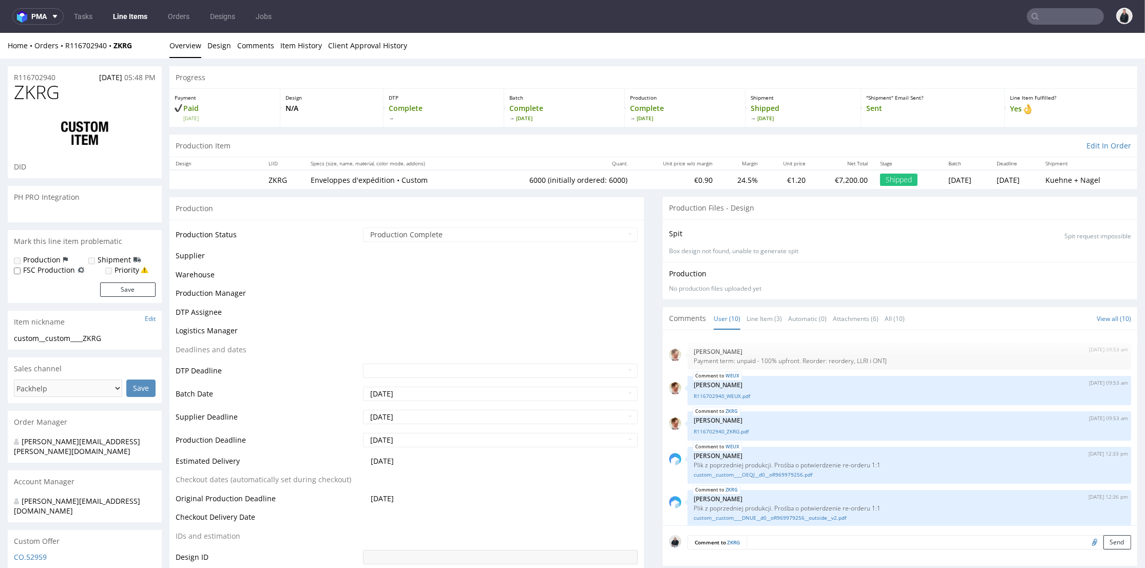
scroll to position [432, 0]
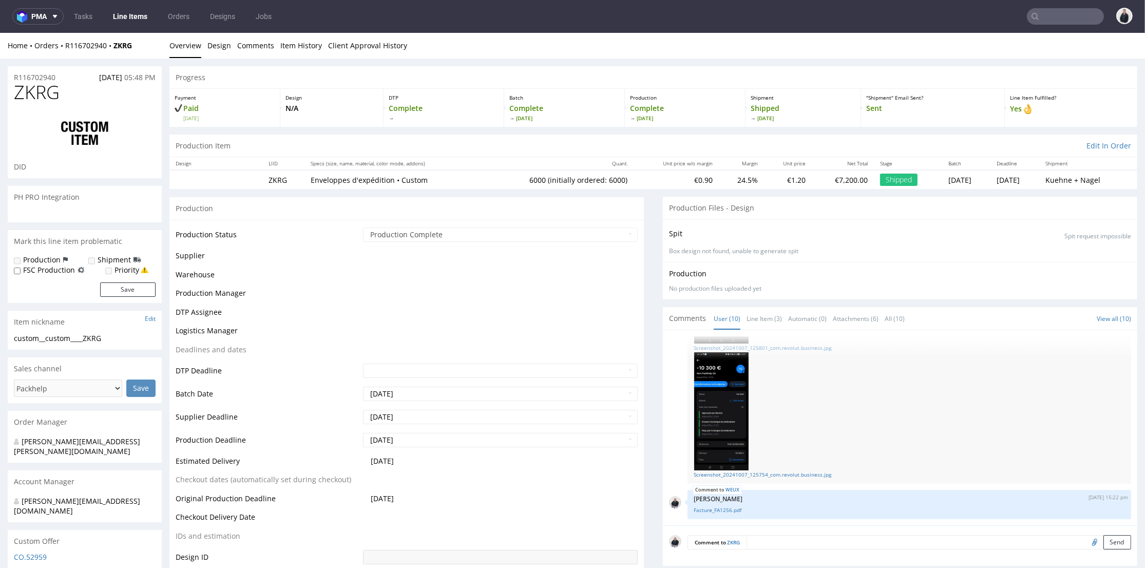
select select "in_progress"
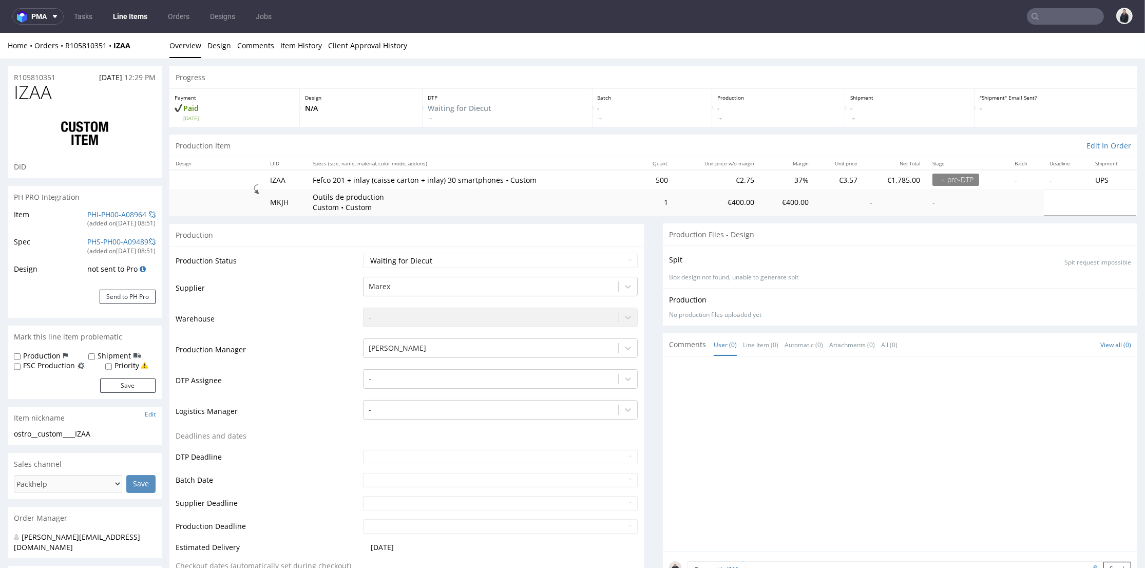
click at [343, 247] on div "Production Status Waiting for Artwork Waiting for Diecut Waiting for Mockup Wai…" at bounding box center [406, 495] width 474 height 499
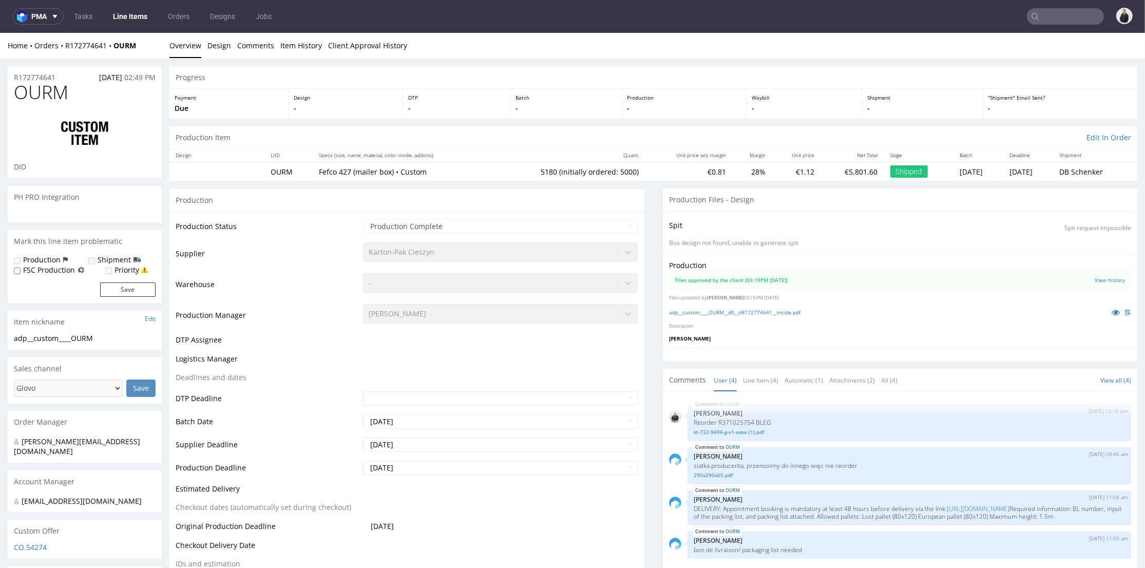
select select "in_progress"
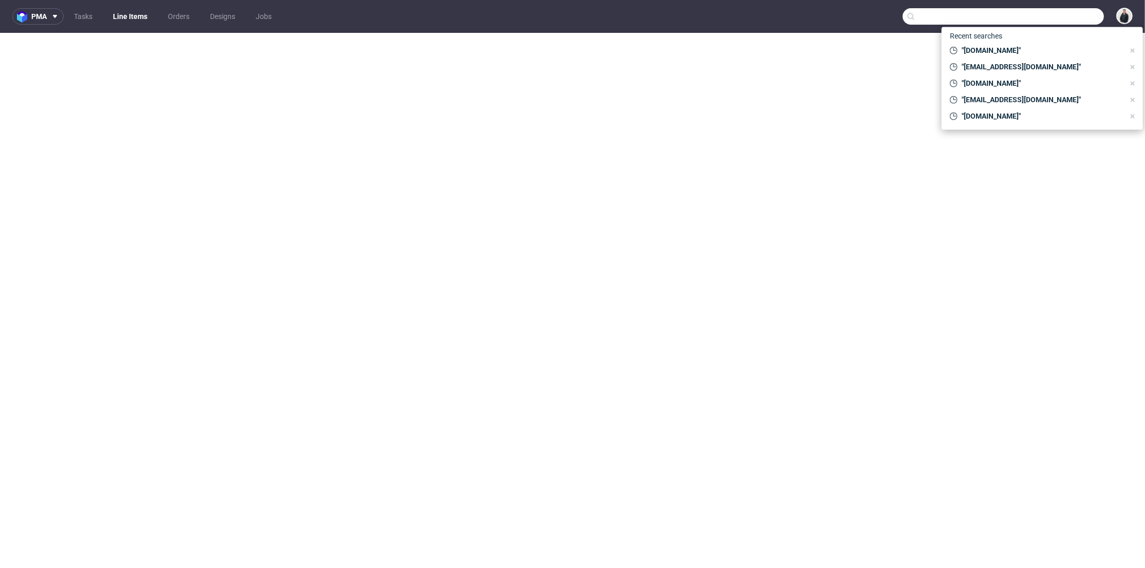
select select "in_progress"
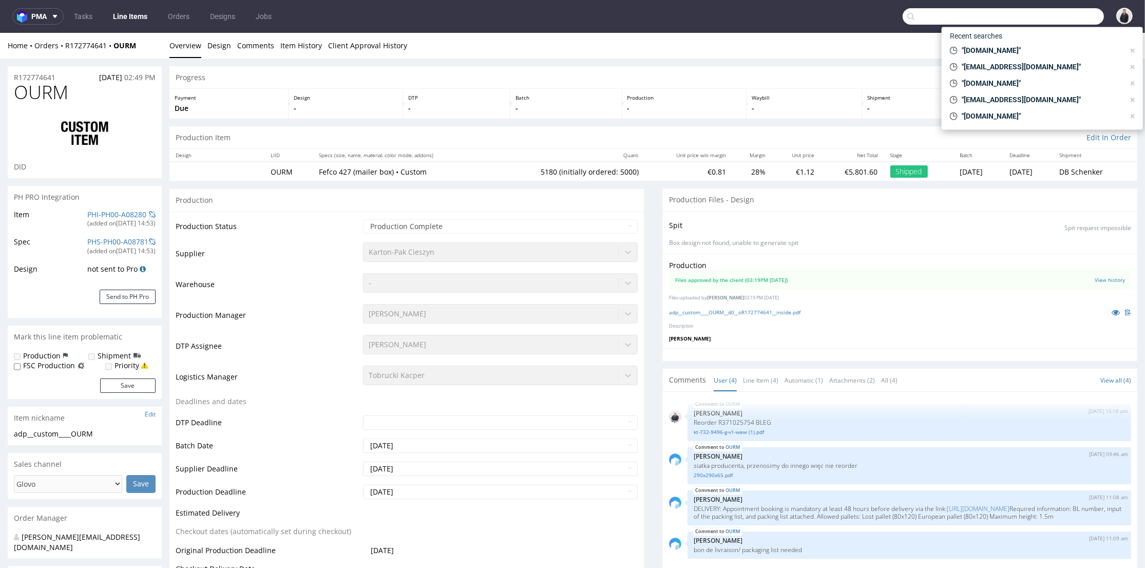
type input "cameron@claroprint.co.uk"
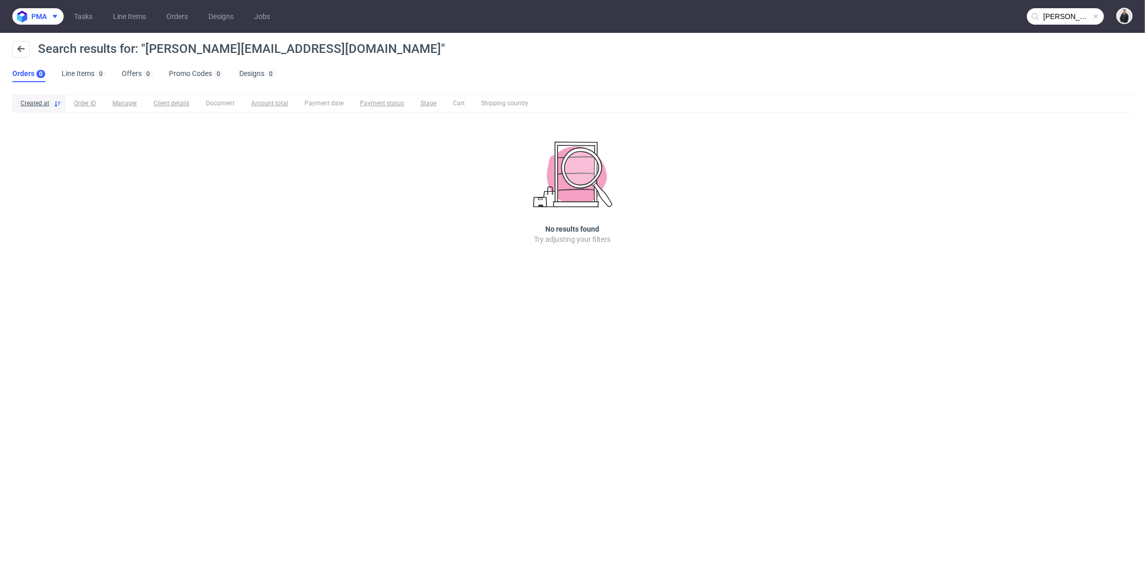
drag, startPoint x: 48, startPoint y: 16, endPoint x: 57, endPoint y: 25, distance: 12.0
click at [49, 16] on span at bounding box center [53, 16] width 12 height 8
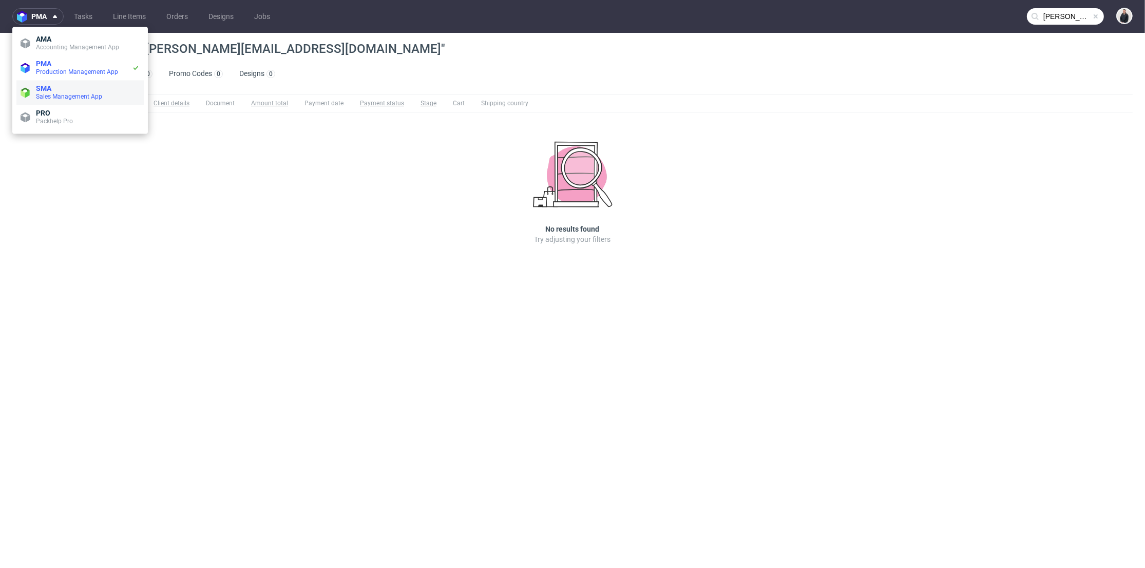
drag, startPoint x: 57, startPoint y: 25, endPoint x: 81, endPoint y: 85, distance: 65.2
click at [81, 85] on span "SMA" at bounding box center [88, 88] width 104 height 8
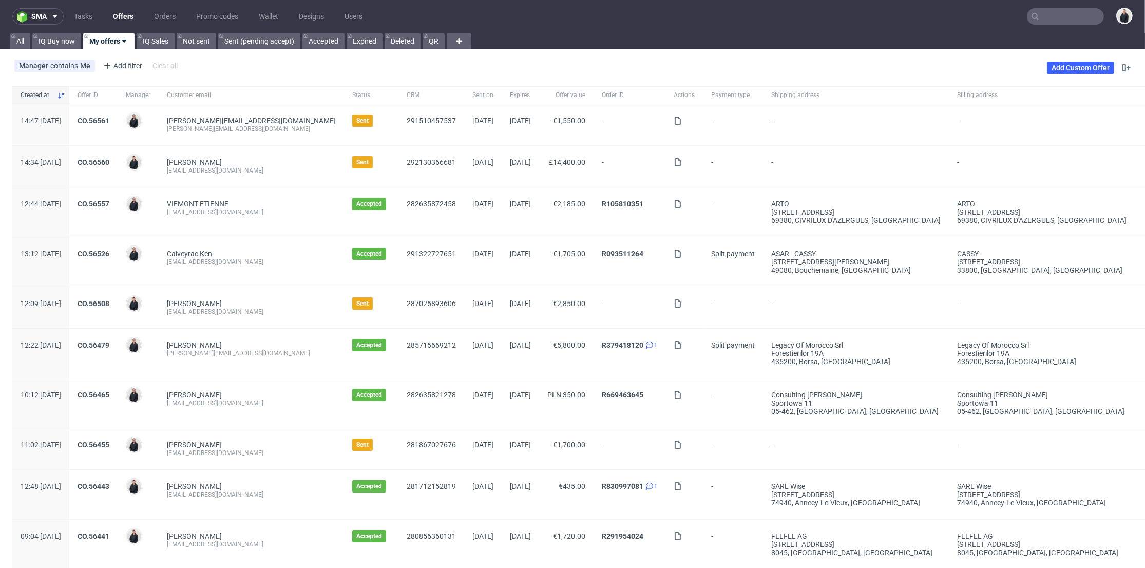
click at [118, 17] on link "Offers" at bounding box center [123, 16] width 33 height 16
click at [109, 166] on link "CO.56560" at bounding box center [94, 162] width 32 height 8
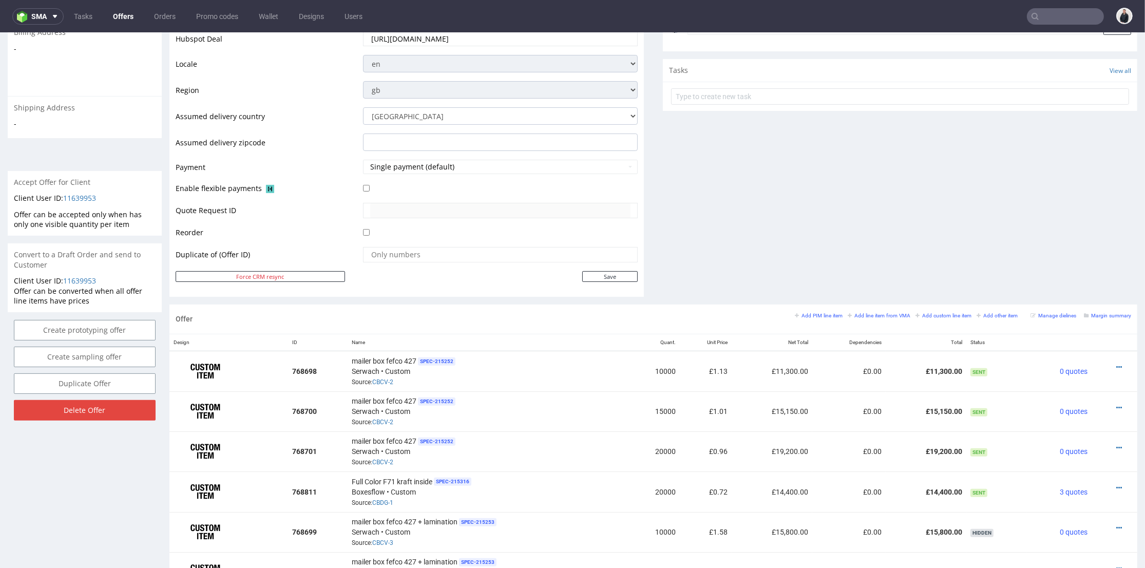
scroll to position [399, 0]
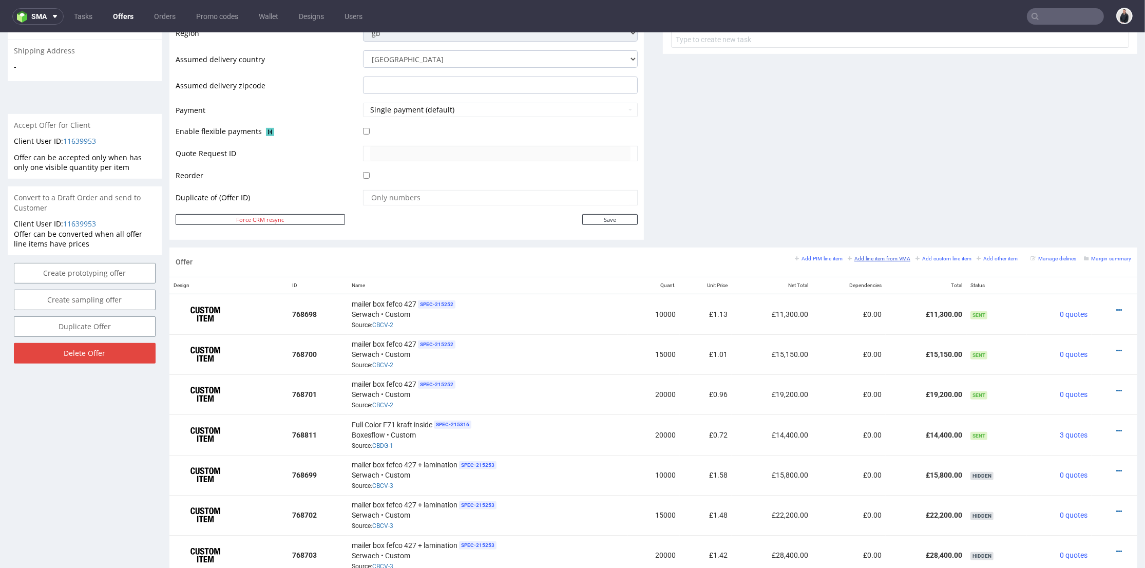
click at [865, 256] on small "Add line item from VMA" at bounding box center [879, 259] width 63 height 6
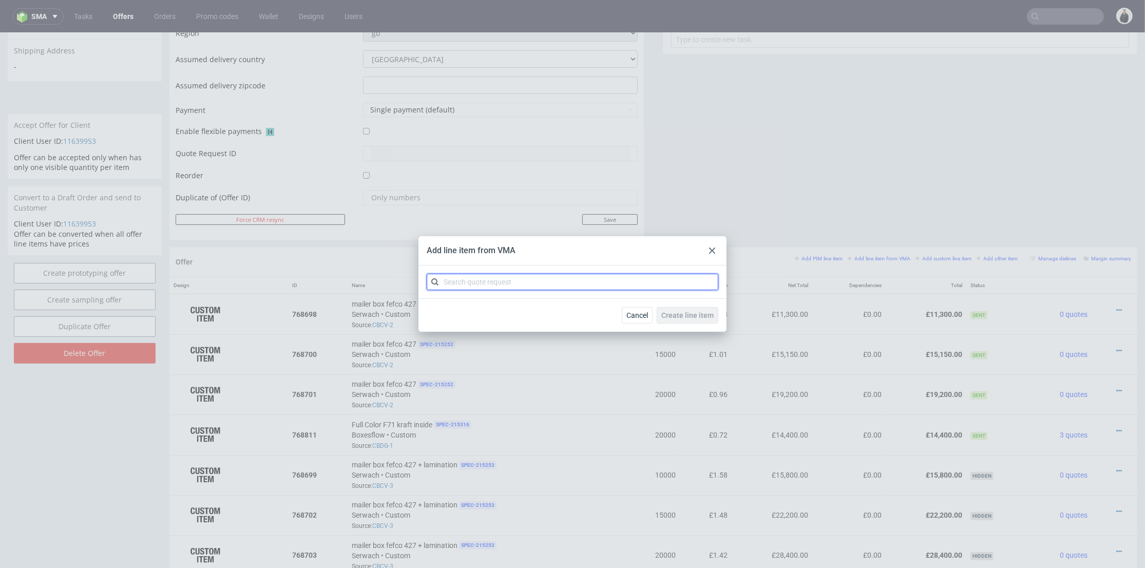
click at [489, 279] on input "text" at bounding box center [573, 282] width 292 height 16
type input "cbcv"
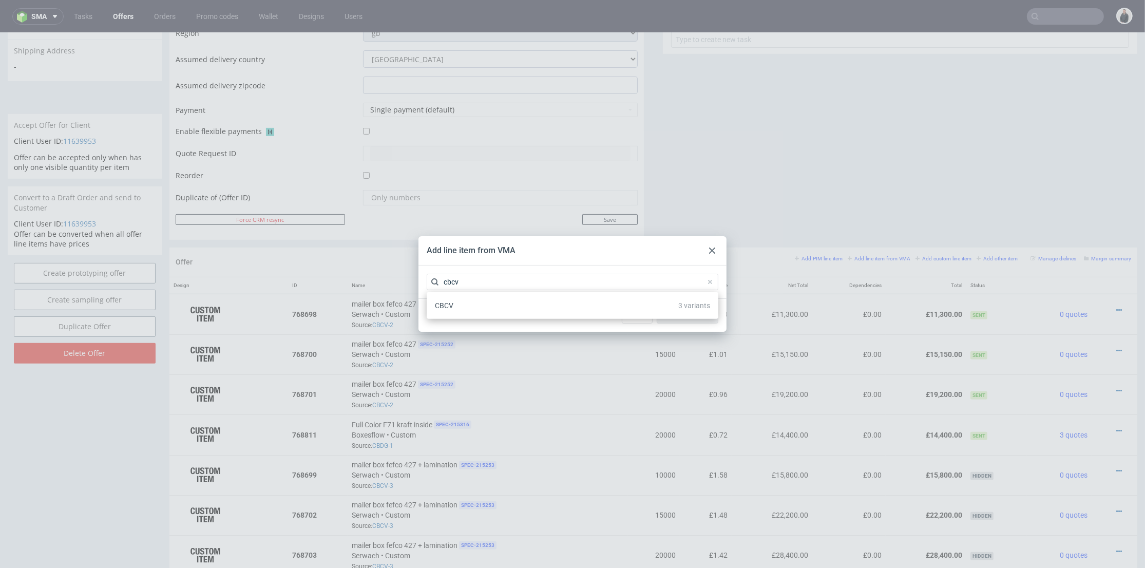
click at [482, 307] on div "CBCV 3 variants" at bounding box center [572, 305] width 283 height 18
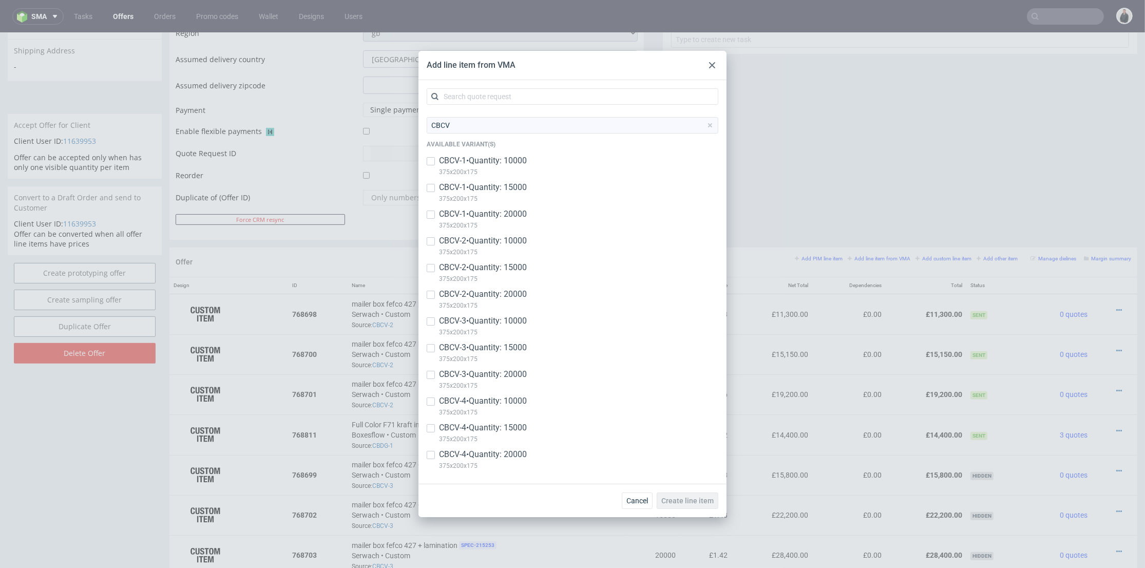
click at [519, 403] on p "CBCV-4 • Quantity: 10000" at bounding box center [483, 400] width 88 height 11
checkbox input "true"
click at [700, 503] on span "Create line item" at bounding box center [687, 500] width 52 height 7
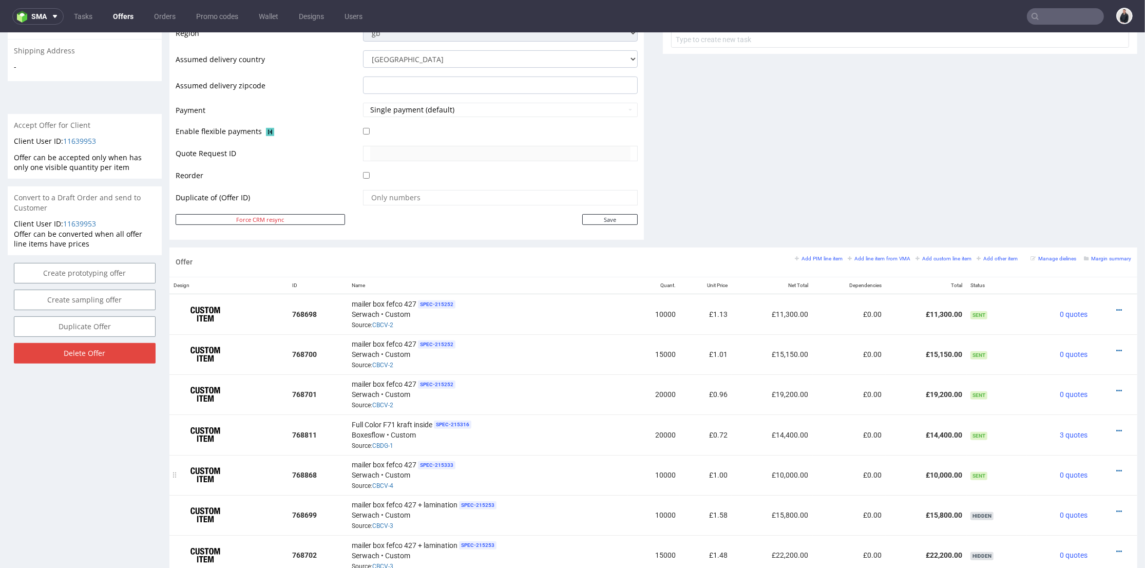
scroll to position [456, 0]
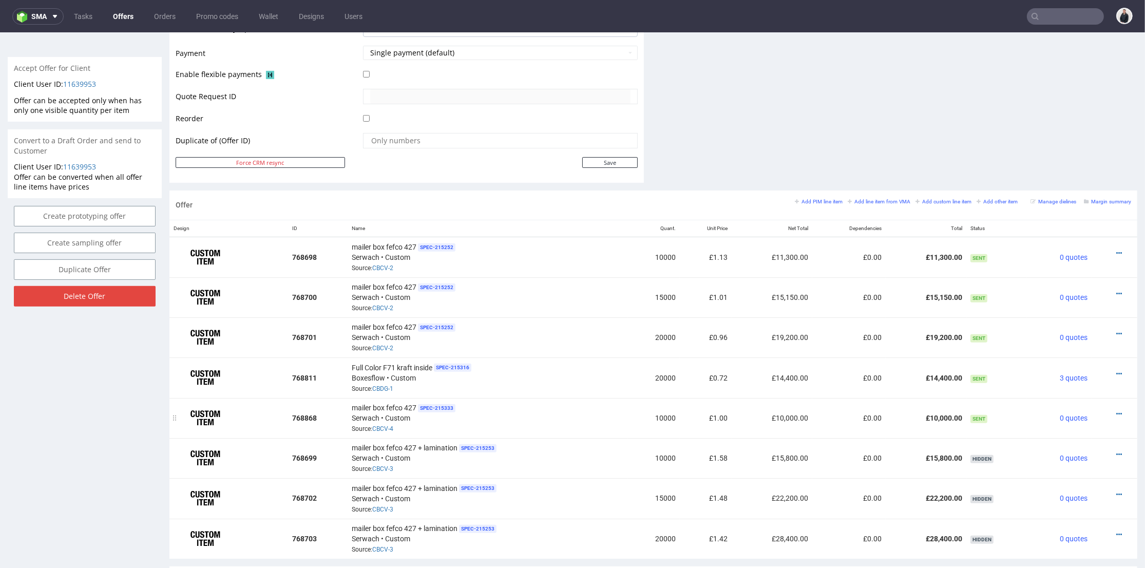
drag, startPoint x: 1104, startPoint y: 408, endPoint x: 1100, endPoint y: 404, distance: 6.2
click at [1116, 410] on icon at bounding box center [1119, 413] width 6 height 7
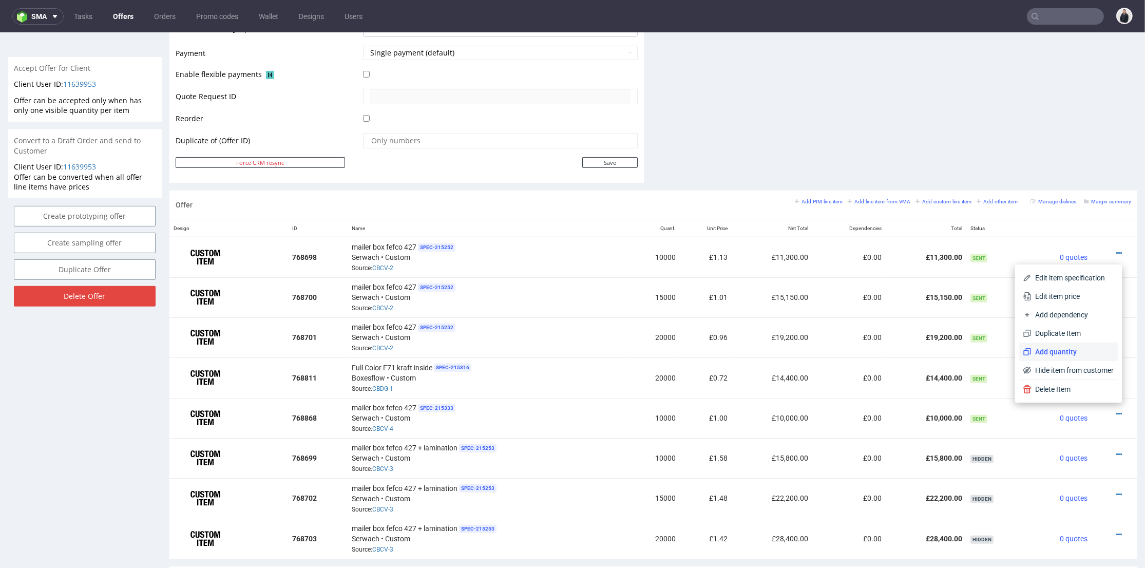
click at [1073, 347] on span "Add quantity" at bounding box center [1073, 352] width 83 height 10
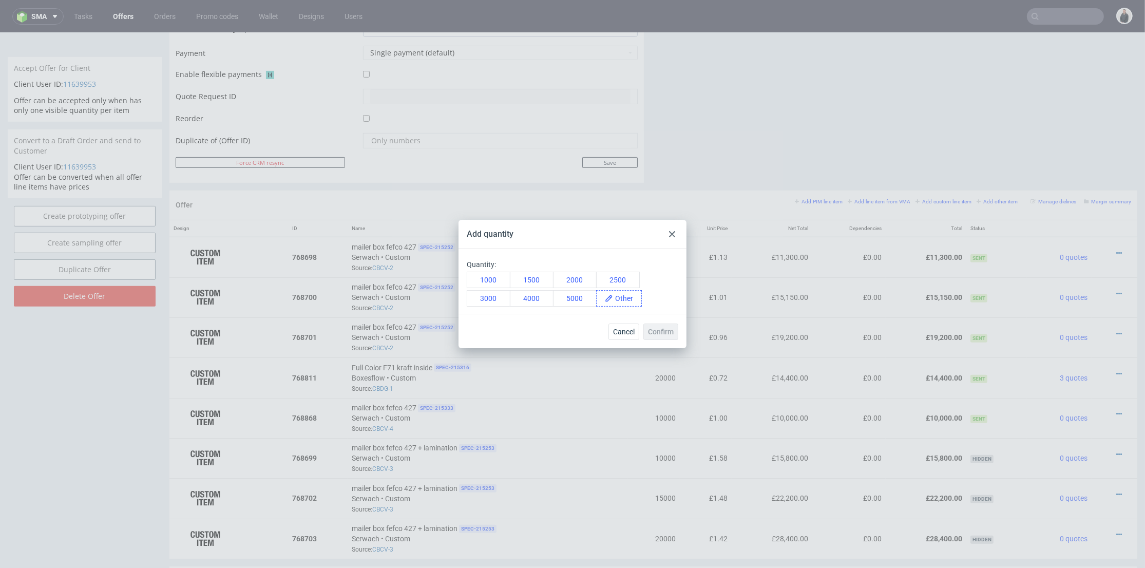
click at [608, 291] on div at bounding box center [605, 298] width 16 height 16
click at [621, 295] on span at bounding box center [627, 298] width 28 height 15
click at [632, 305] on span "15000" at bounding box center [628, 298] width 31 height 15
click at [656, 336] on button "Confirm" at bounding box center [660, 332] width 35 height 16
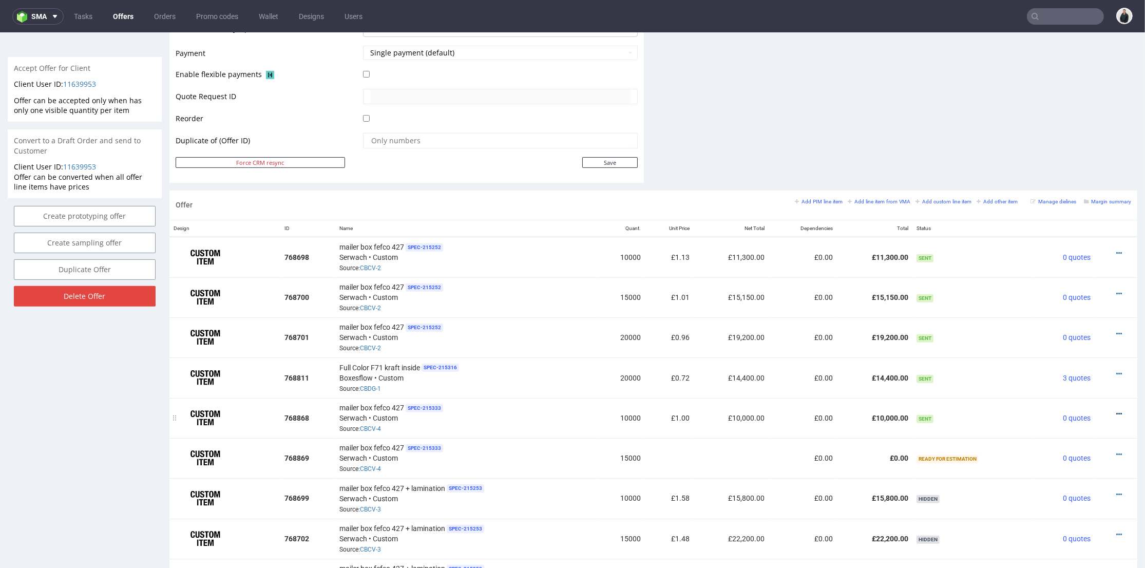
click at [1116, 410] on icon at bounding box center [1119, 413] width 6 height 7
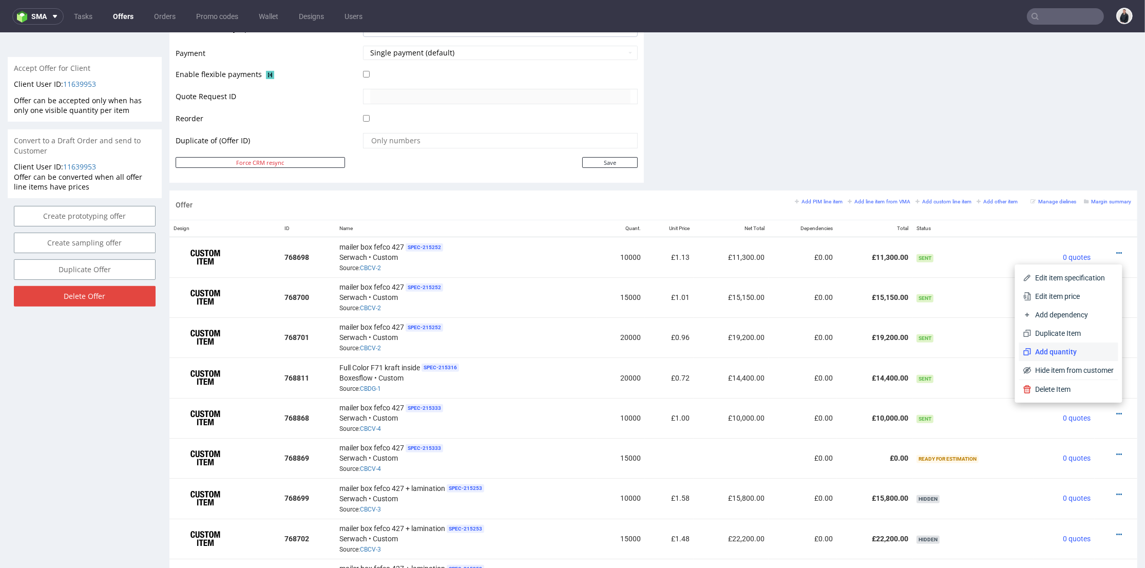
click at [1056, 355] on span "Add quantity" at bounding box center [1073, 352] width 83 height 10
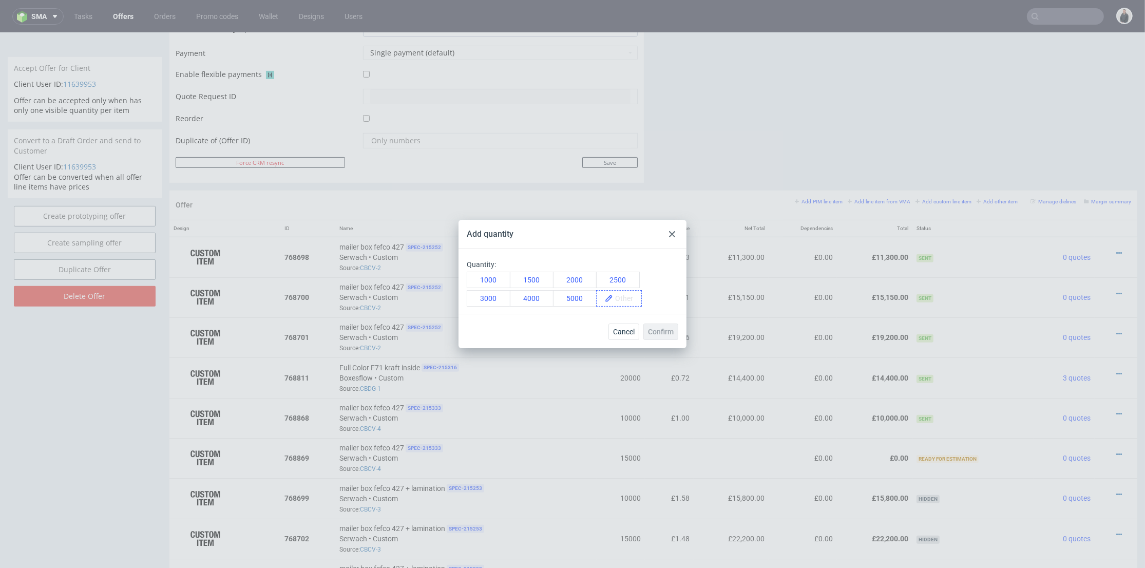
click at [615, 294] on span at bounding box center [627, 298] width 28 height 15
click at [631, 306] on span "20000" at bounding box center [628, 298] width 31 height 15
click at [660, 331] on span "Confirm" at bounding box center [661, 331] width 26 height 7
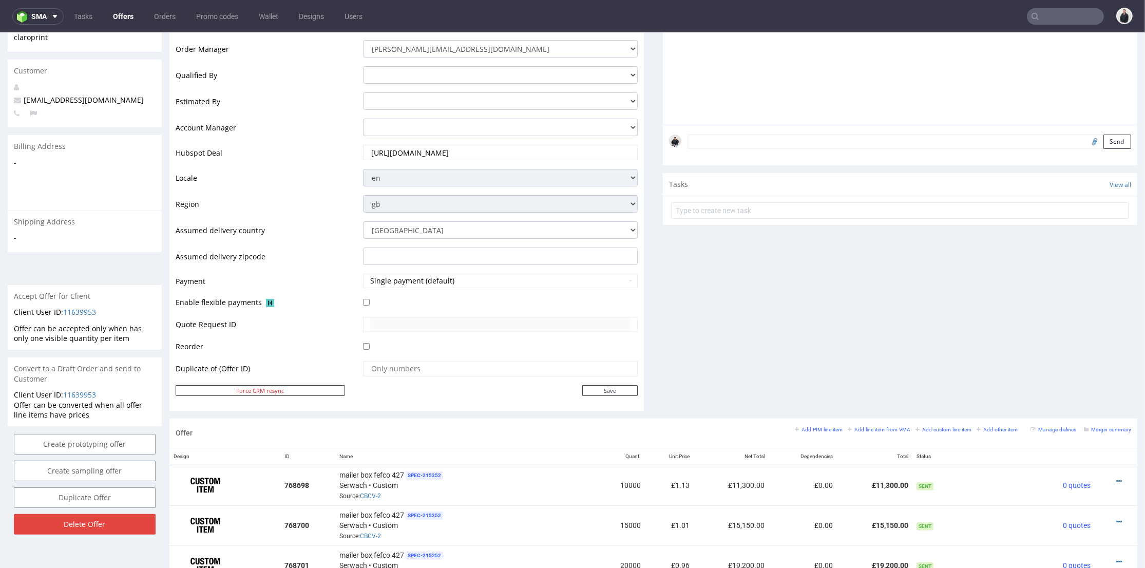
scroll to position [514, 0]
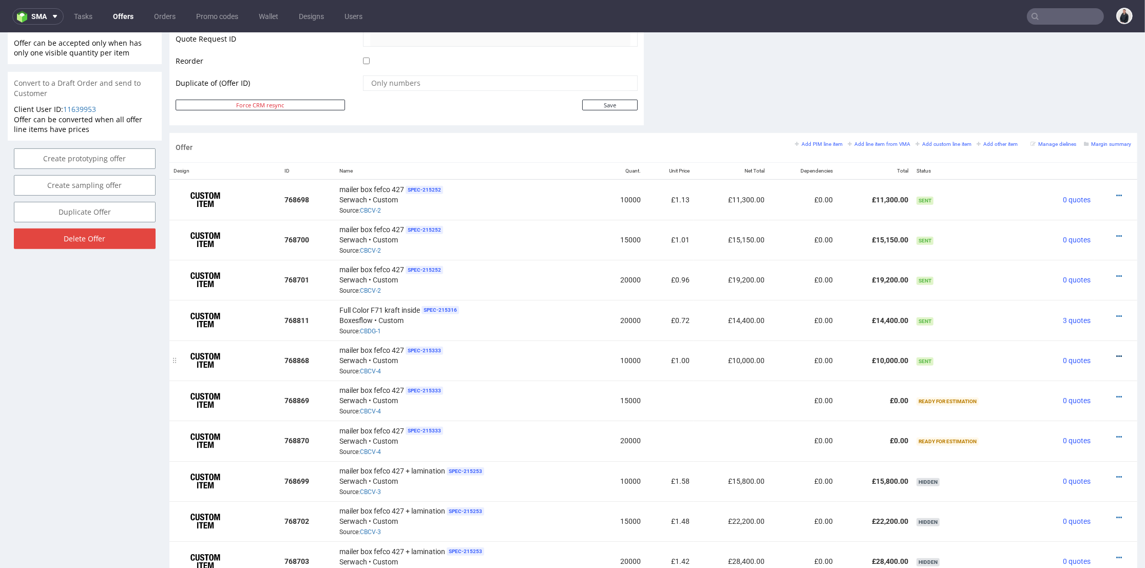
click at [1116, 353] on icon at bounding box center [1119, 356] width 6 height 7
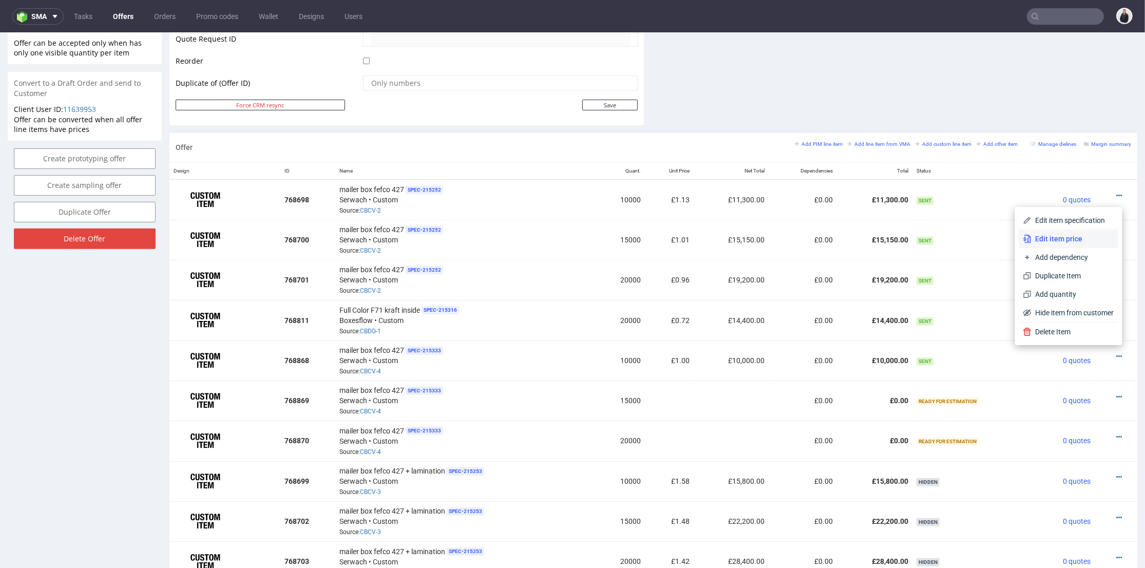
click at [1065, 241] on span "Edit item price" at bounding box center [1073, 239] width 83 height 10
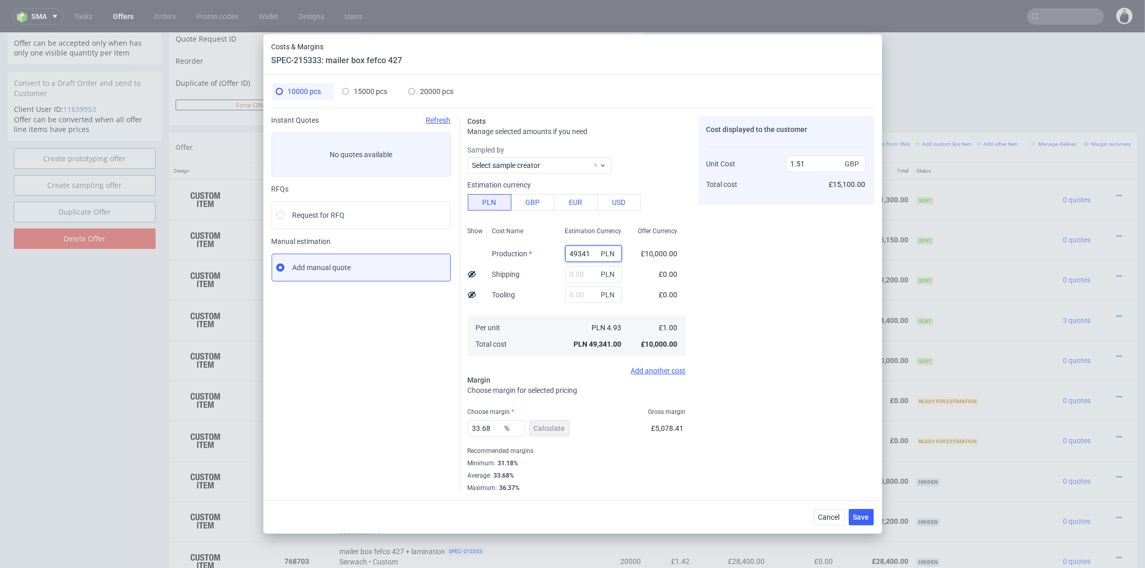
click at [576, 254] on input "49341" at bounding box center [593, 253] width 56 height 16
paste input "21798"
type input "21798"
type input "0.67"
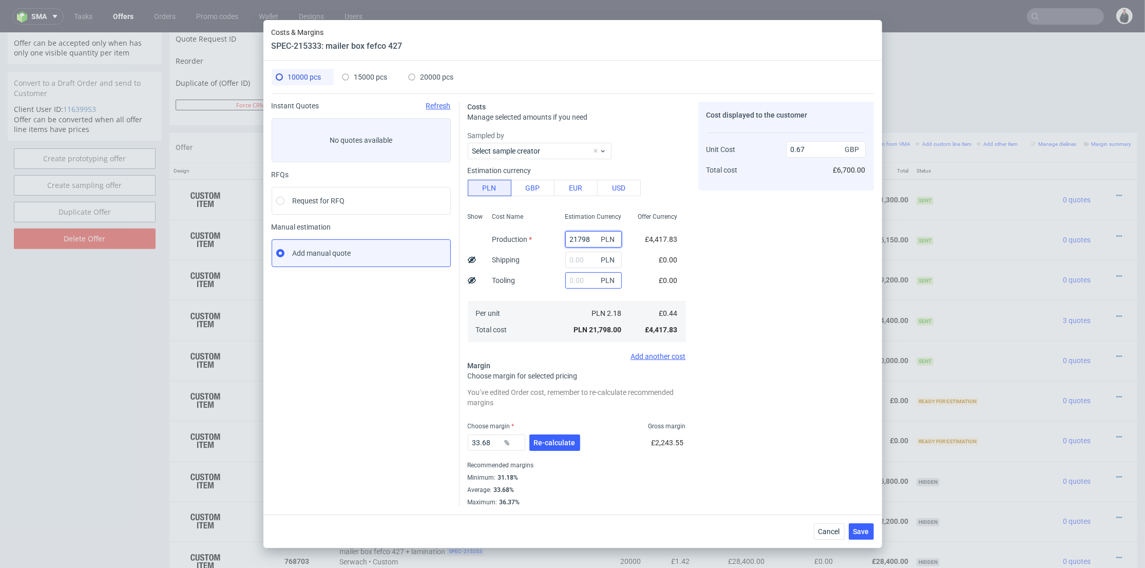
type input "21798"
click at [574, 281] on input "text" at bounding box center [593, 280] width 56 height 16
type input "3850"
type input "0.79"
type input "3850"
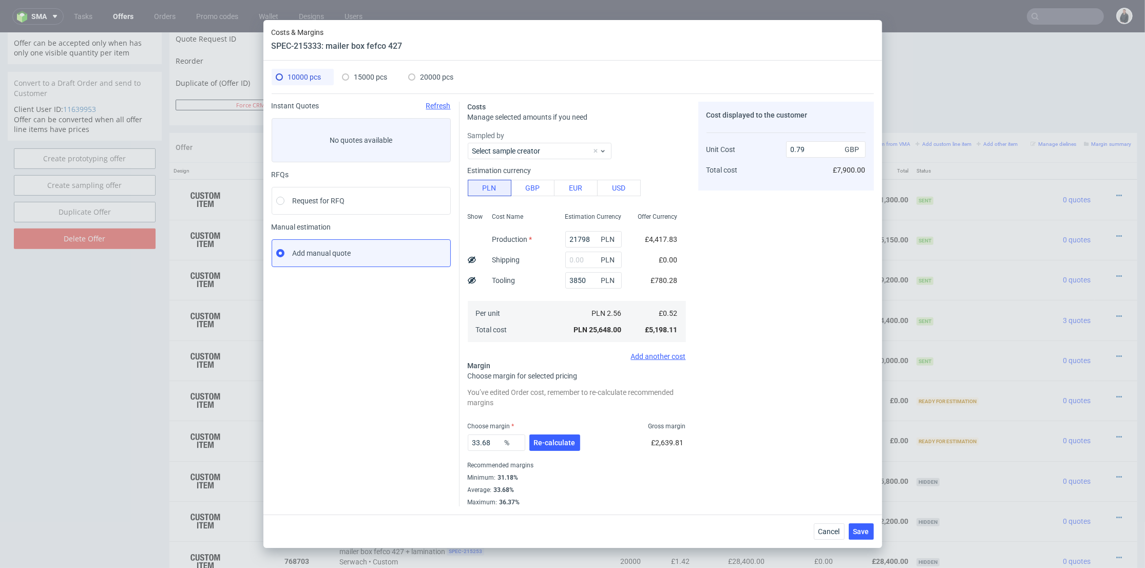
click at [376, 73] on span "15000 pcs" at bounding box center [370, 77] width 33 height 8
type input "0"
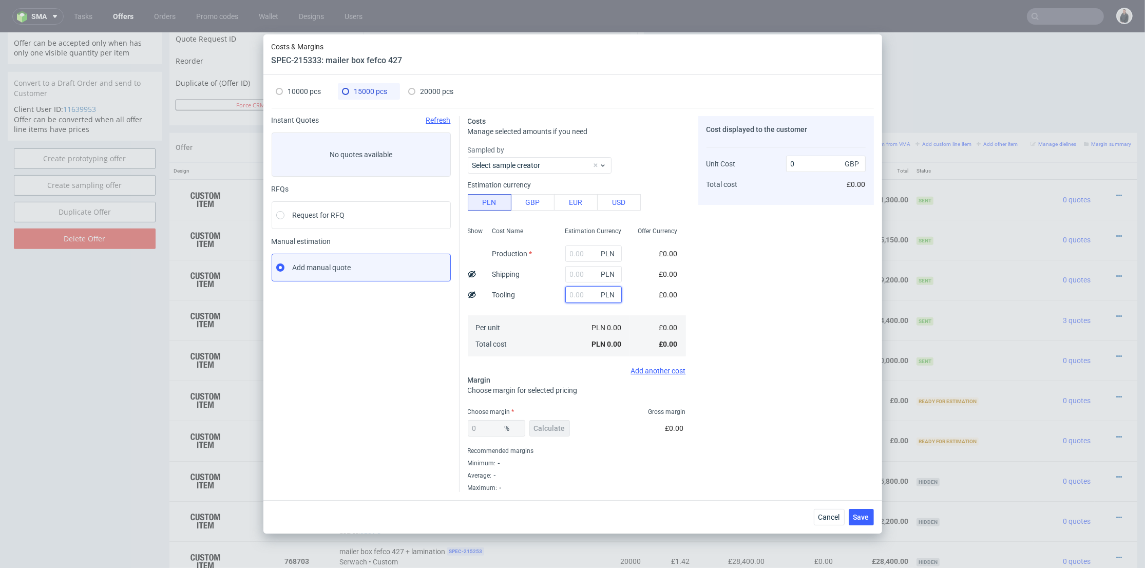
click at [573, 295] on input "text" at bounding box center [593, 295] width 56 height 16
type input "3850"
type input "0.05"
type input "3850"
click at [438, 89] on span "20000 pcs" at bounding box center [437, 91] width 33 height 8
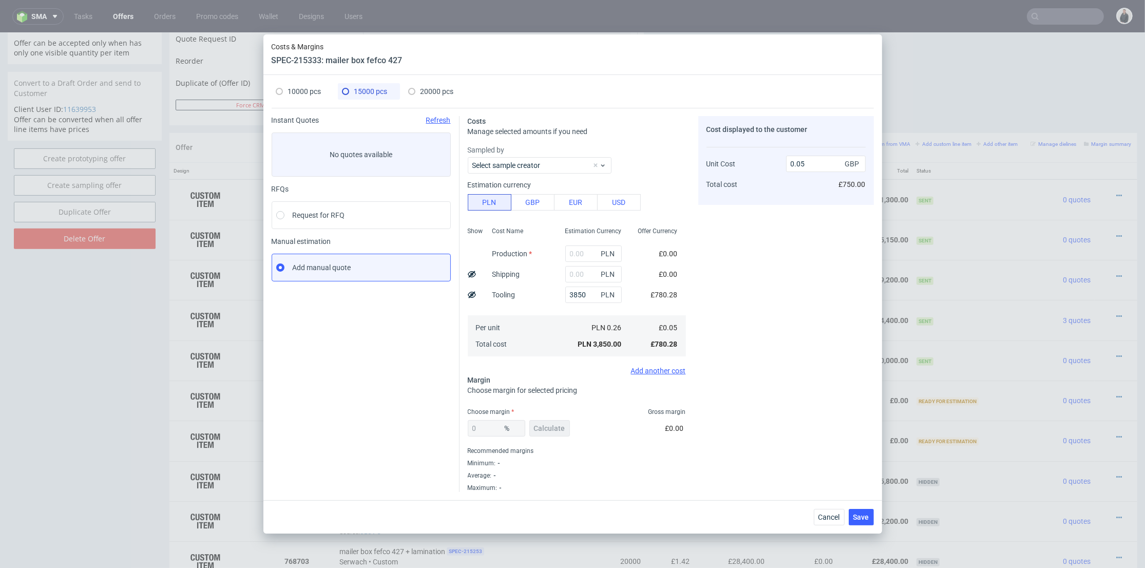
type input "0"
click at [574, 303] on div "PLN" at bounding box center [593, 294] width 73 height 21
click at [578, 293] on input "3" at bounding box center [593, 295] width 56 height 16
type input "3850"
type input "0.04"
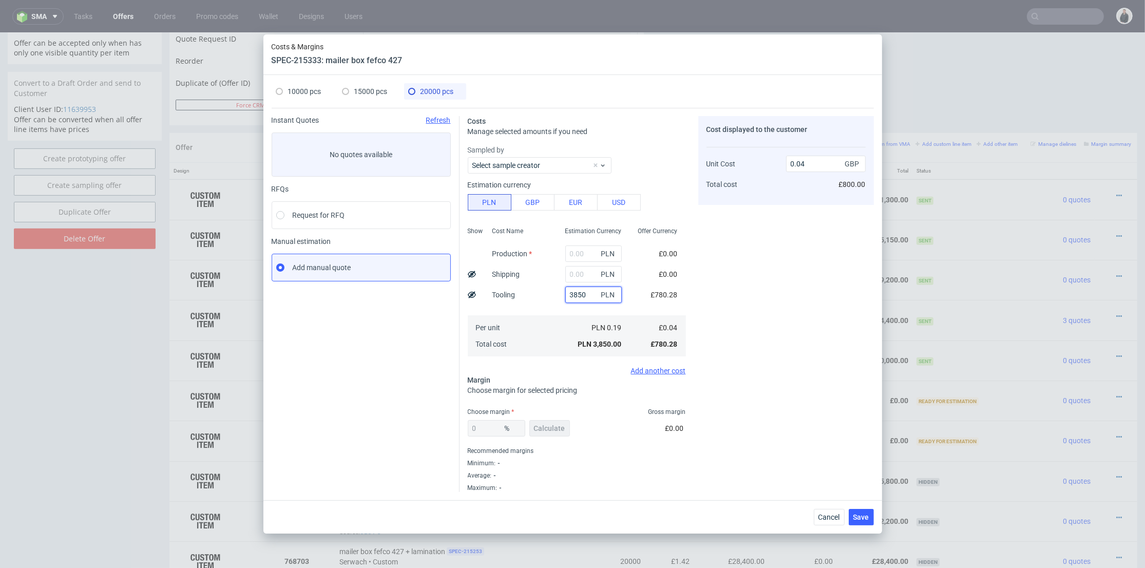
type input "3850"
click at [374, 89] on span "15000 pcs" at bounding box center [370, 91] width 33 height 8
type input "0.05"
click at [584, 250] on input "text" at bounding box center [593, 253] width 56 height 16
paste input "32488"
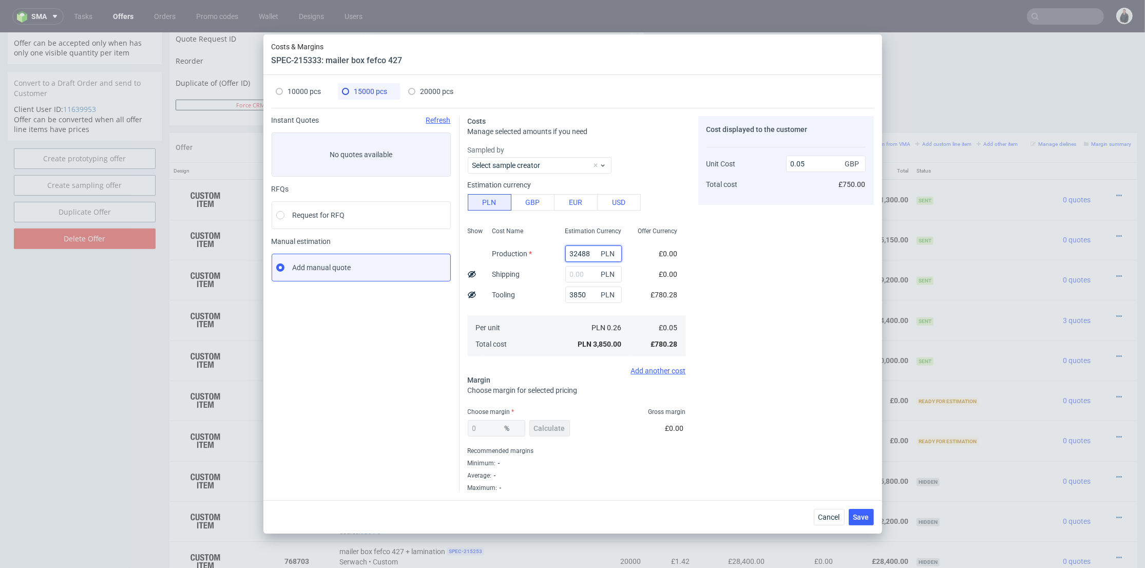
type input "32488"
type input "0.49"
type input "32488"
click at [434, 93] on span "20000 pcs" at bounding box center [437, 91] width 33 height 8
type input "0.04"
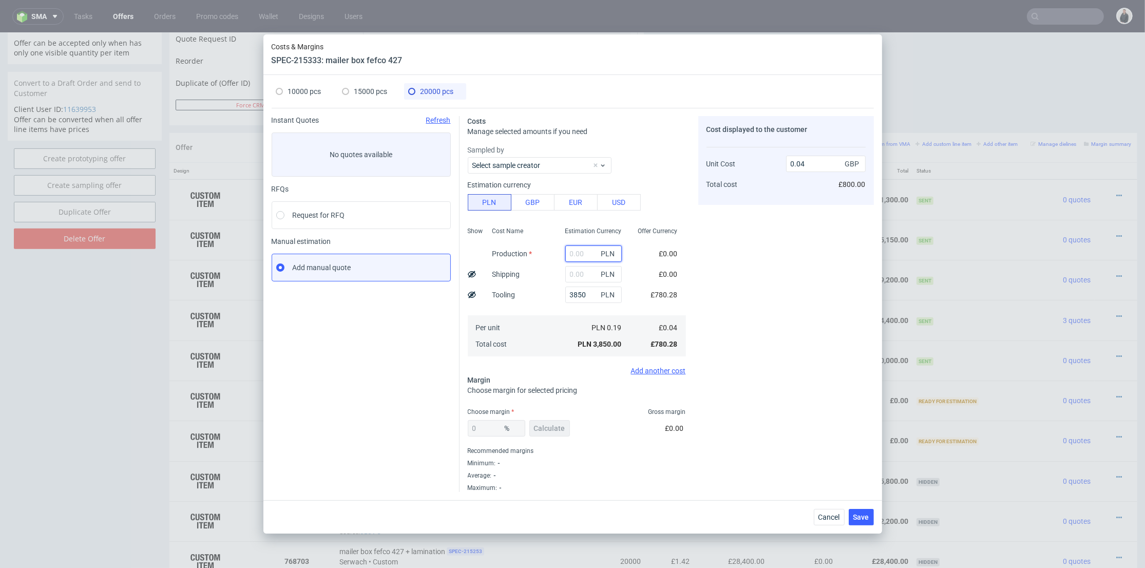
click at [576, 251] on input "text" at bounding box center [593, 253] width 56 height 16
paste input "42800"
type input "42800"
type input "0.47"
type input "42800"
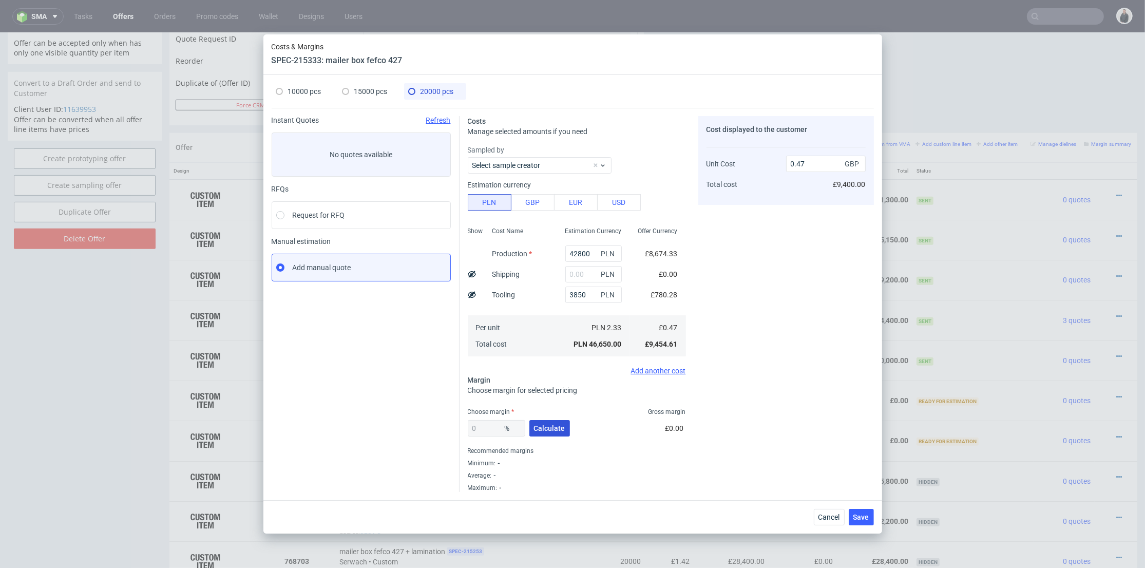
click at [552, 428] on span "Calculate" at bounding box center [549, 428] width 31 height 7
type input "23.42"
type input "0.62"
click at [381, 89] on span "15000 pcs" at bounding box center [370, 91] width 33 height 8
type input "32488"
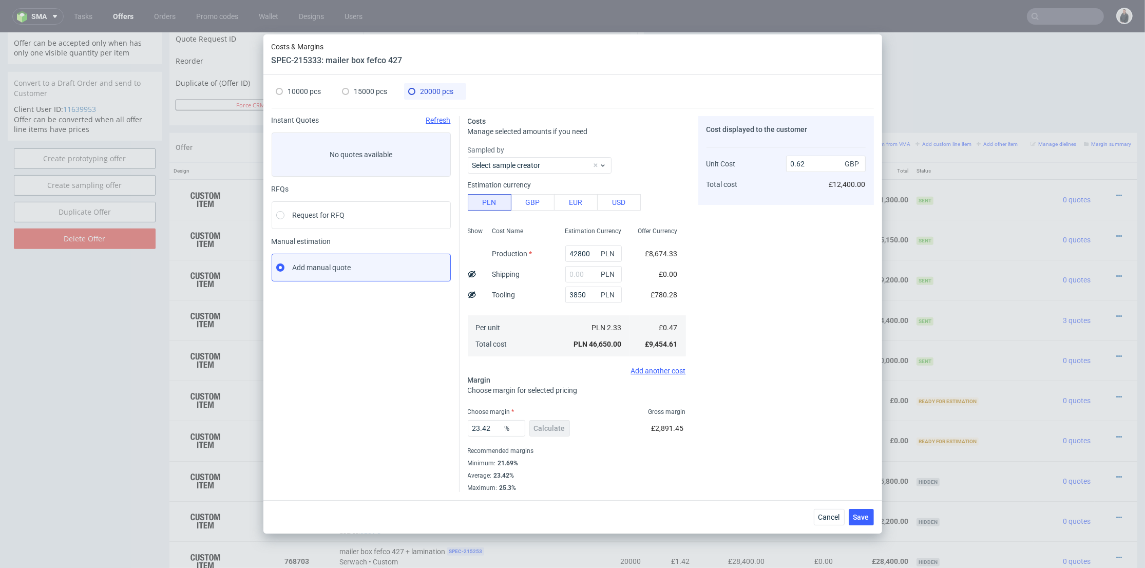
type input "0"
type input "0.49"
drag, startPoint x: 549, startPoint y: 427, endPoint x: 503, endPoint y: 348, distance: 91.2
click at [549, 426] on span "Calculate" at bounding box center [549, 428] width 31 height 7
type input "25.09"
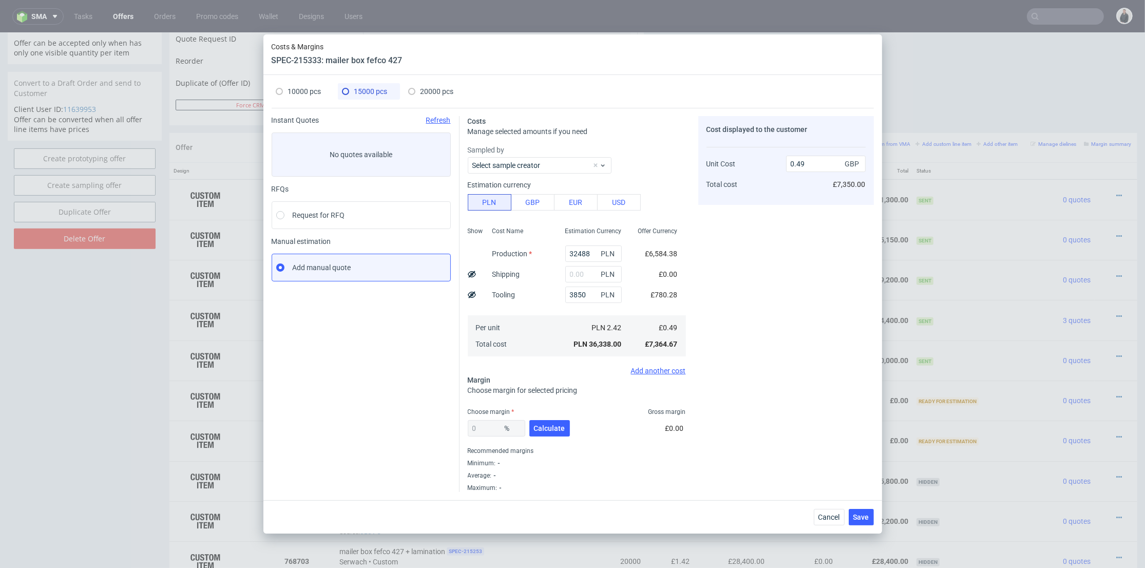
type input "0.65"
click at [312, 87] on span "10000 pcs" at bounding box center [304, 91] width 33 height 8
type input "21798"
type input "33.68"
type input "0.79"
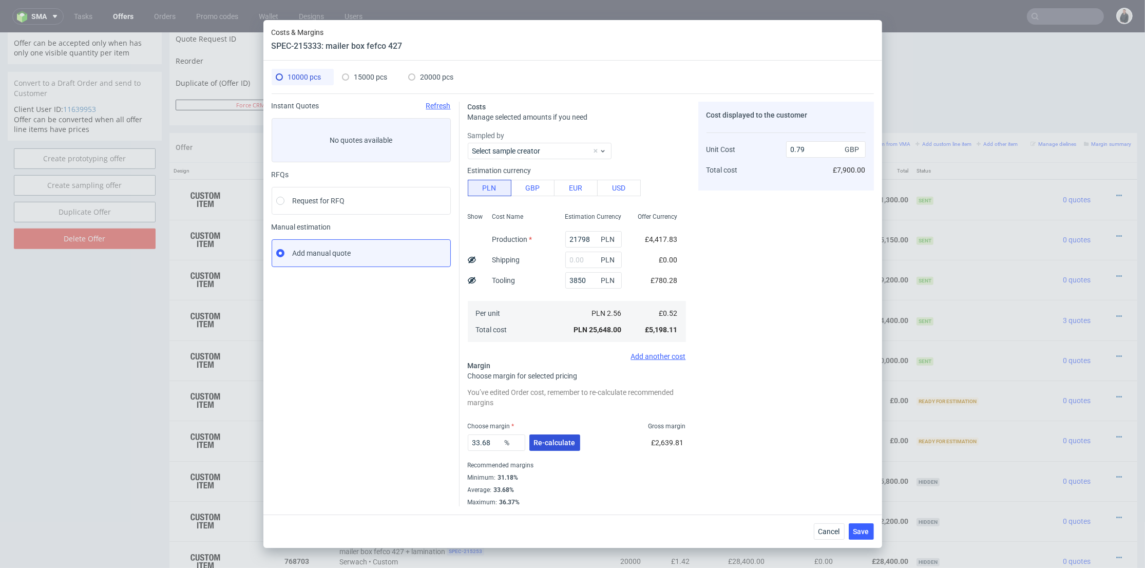
click at [548, 445] on span "Re-calculate" at bounding box center [555, 442] width 42 height 7
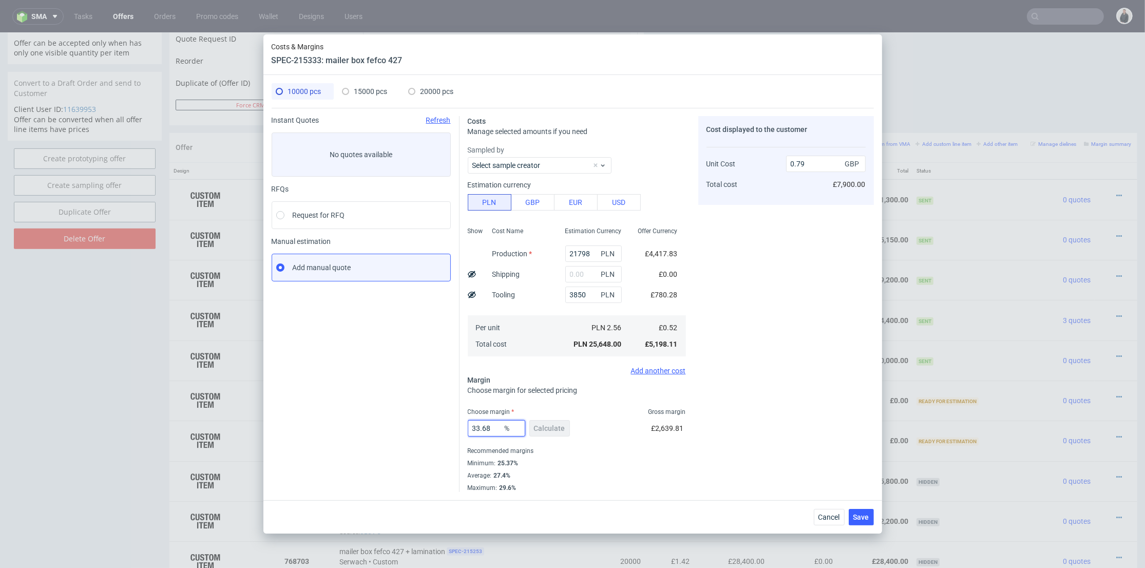
drag, startPoint x: 442, startPoint y: 421, endPoint x: 571, endPoint y: 432, distance: 129.4
click at [437, 421] on div "Instant Quotes Refresh No quotes available RFQs Request for RFQ Manual estimati…" at bounding box center [573, 300] width 602 height 384
type input "28"
type input "0.72"
type input "28"
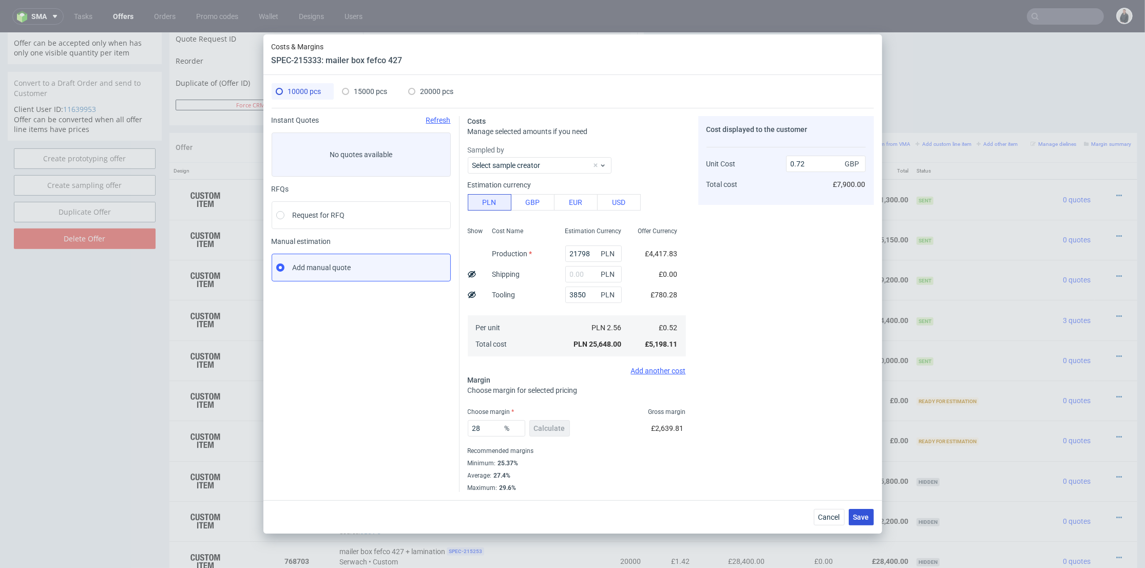
click at [859, 509] on button "Save" at bounding box center [861, 517] width 25 height 16
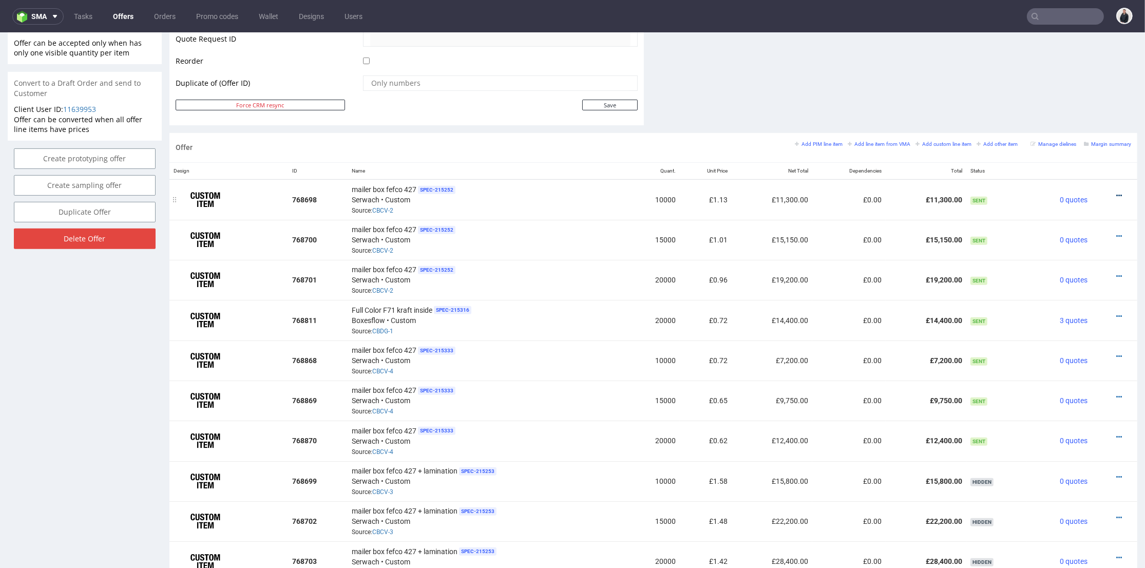
click at [1116, 196] on icon at bounding box center [1119, 195] width 6 height 7
click at [1059, 90] on li "Edit item price" at bounding box center [1068, 81] width 99 height 18
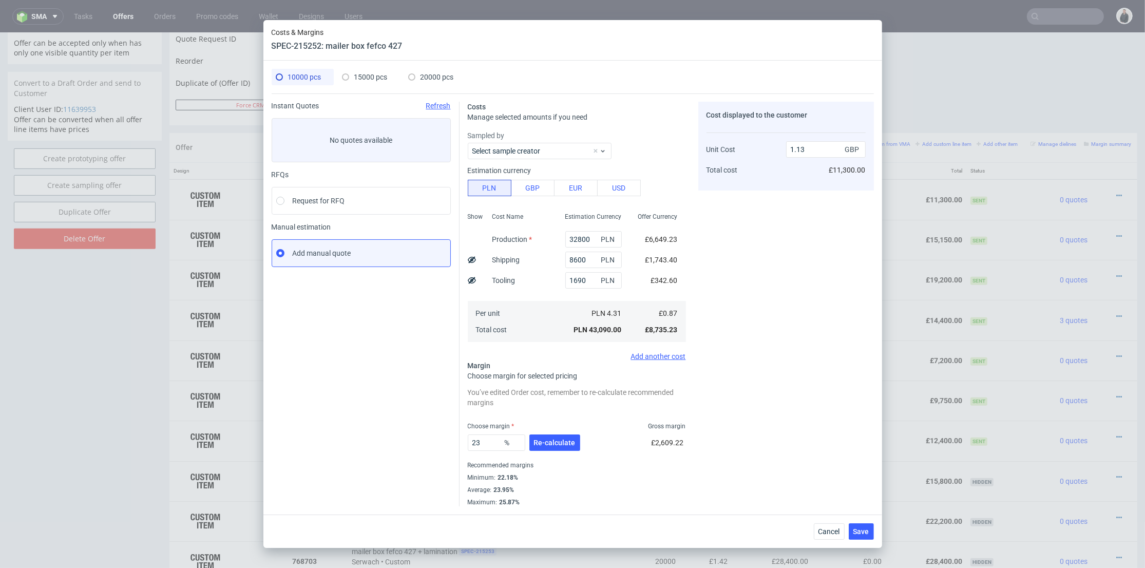
click at [354, 73] on span "15000 pcs" at bounding box center [370, 77] width 33 height 8
type input "46200"
type input "12200"
type input "20.2"
type input "1.01"
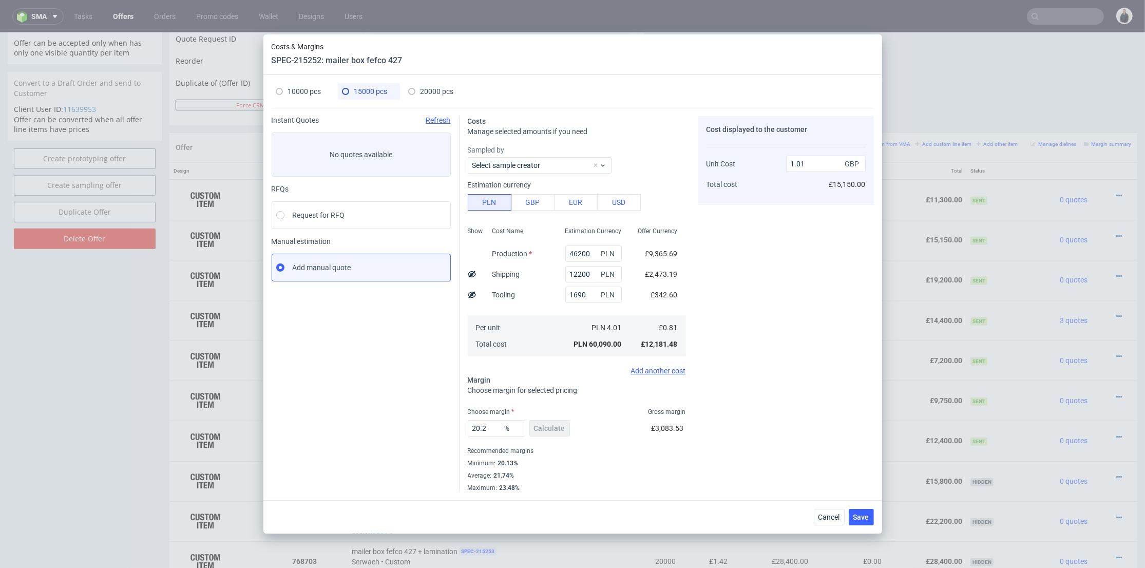
drag, startPoint x: 434, startPoint y: 88, endPoint x: 467, endPoint y: 91, distance: 33.0
click at [434, 88] on span "20000 pcs" at bounding box center [437, 91] width 33 height 8
type input "59400"
type input "16000"
type input "18.6"
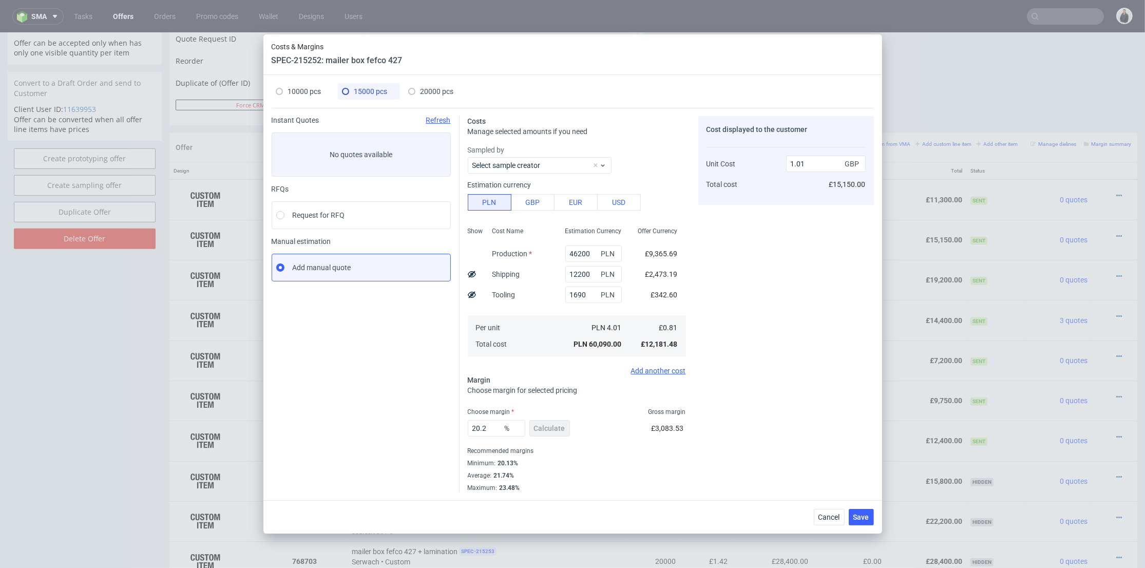
type input "0.96"
click at [825, 511] on button "Cancel" at bounding box center [829, 517] width 31 height 16
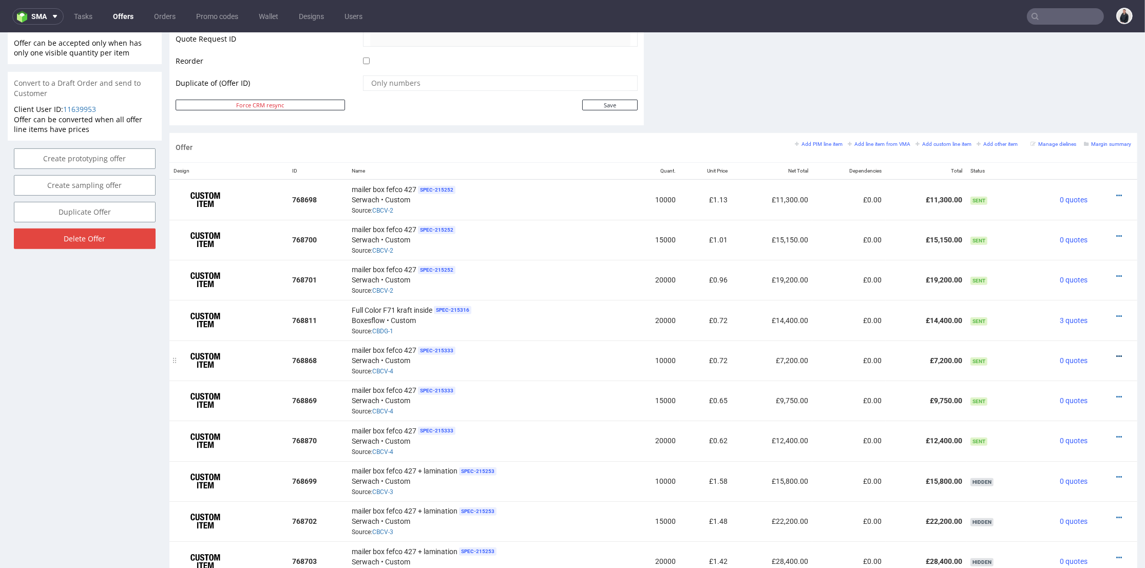
click at [1116, 353] on icon at bounding box center [1119, 356] width 6 height 7
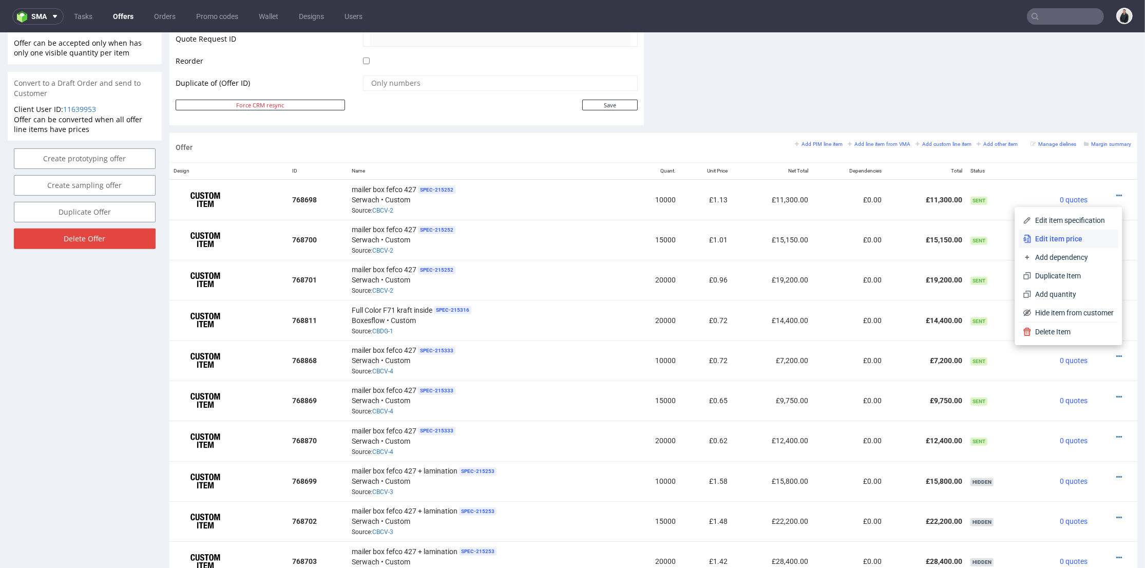
click at [1071, 241] on span "Edit item price" at bounding box center [1073, 239] width 83 height 10
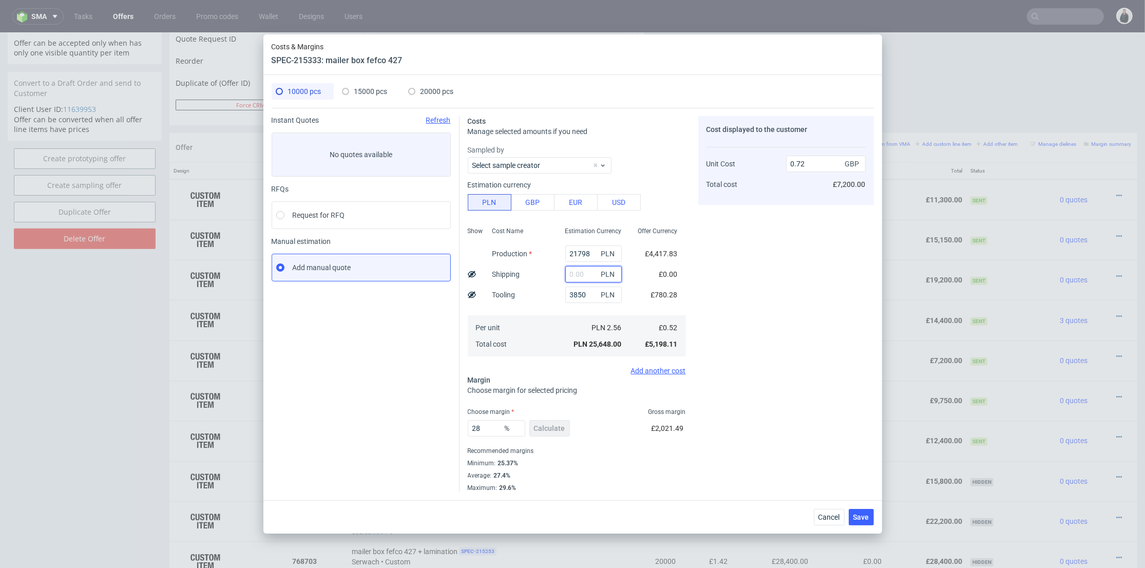
click at [575, 277] on input "text" at bounding box center [593, 274] width 56 height 16
paste input "8600"
type input "8600"
type input "0.96"
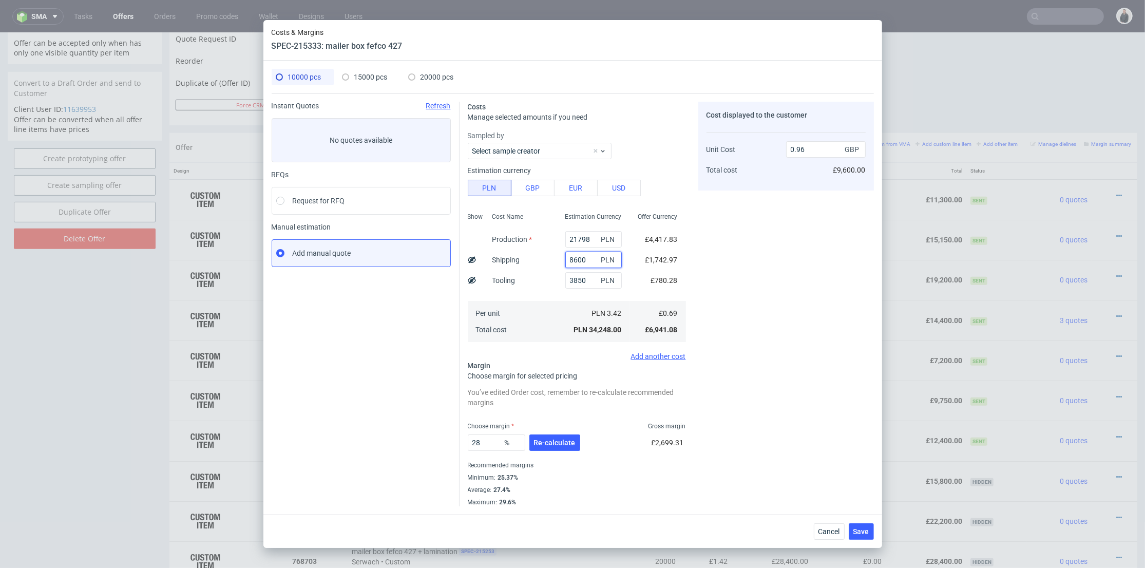
type input "8600"
click at [383, 77] on span "15000 pcs" at bounding box center [370, 77] width 33 height 8
type input "32488"
type input "25.09"
type input "0.65"
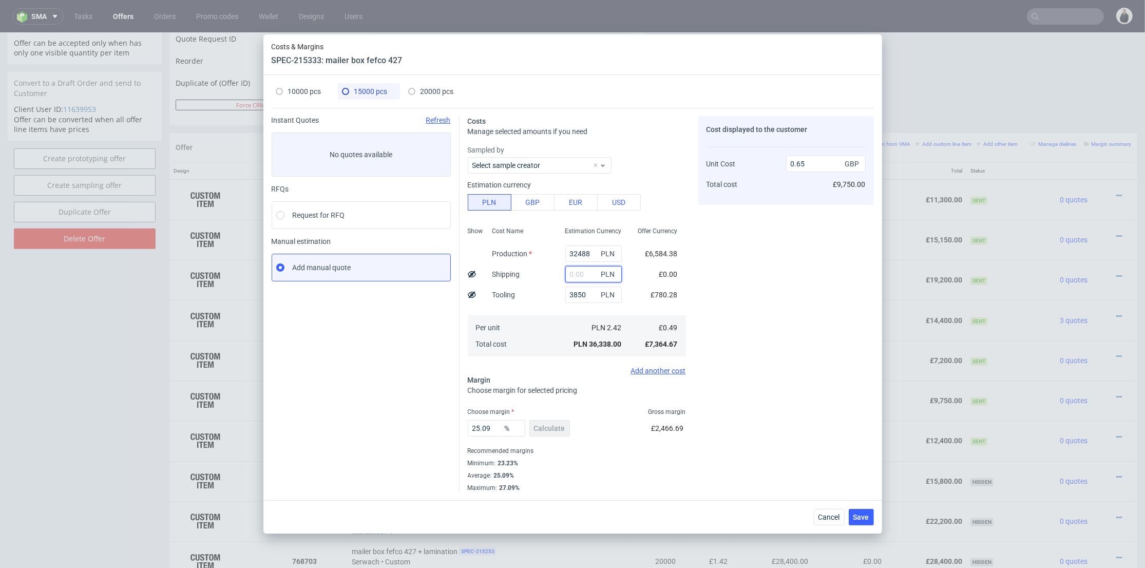
click at [579, 272] on input "text" at bounding box center [593, 274] width 56 height 16
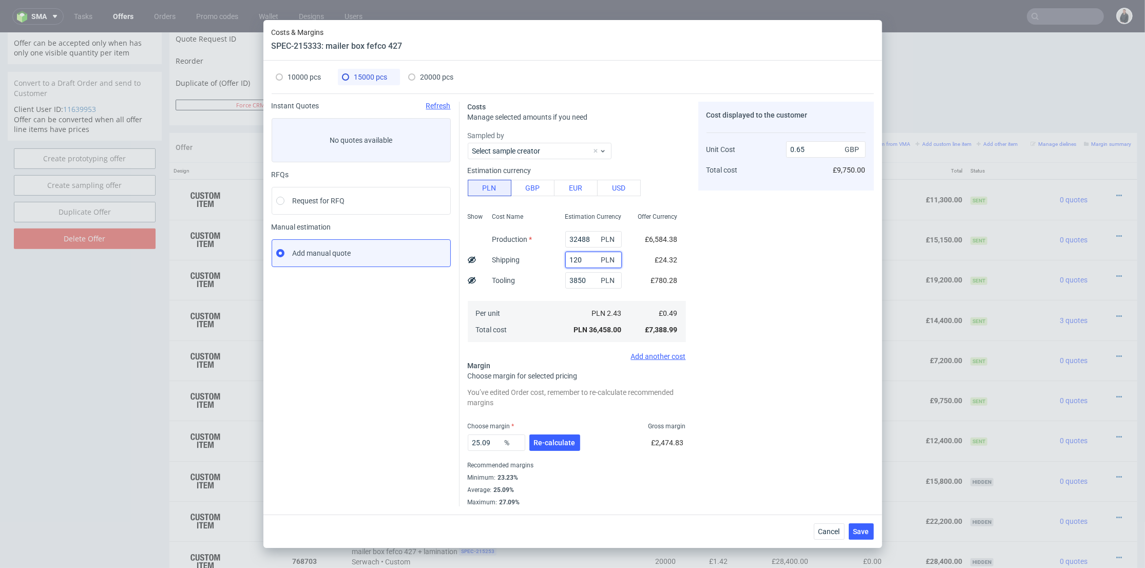
click at [569, 259] on input "120" at bounding box center [593, 260] width 56 height 16
type input "12200"
type input "0.68"
type input "12200"
click at [548, 286] on div "Cost Name Production Shipping Tooling Per unit Total cost" at bounding box center [520, 276] width 73 height 136
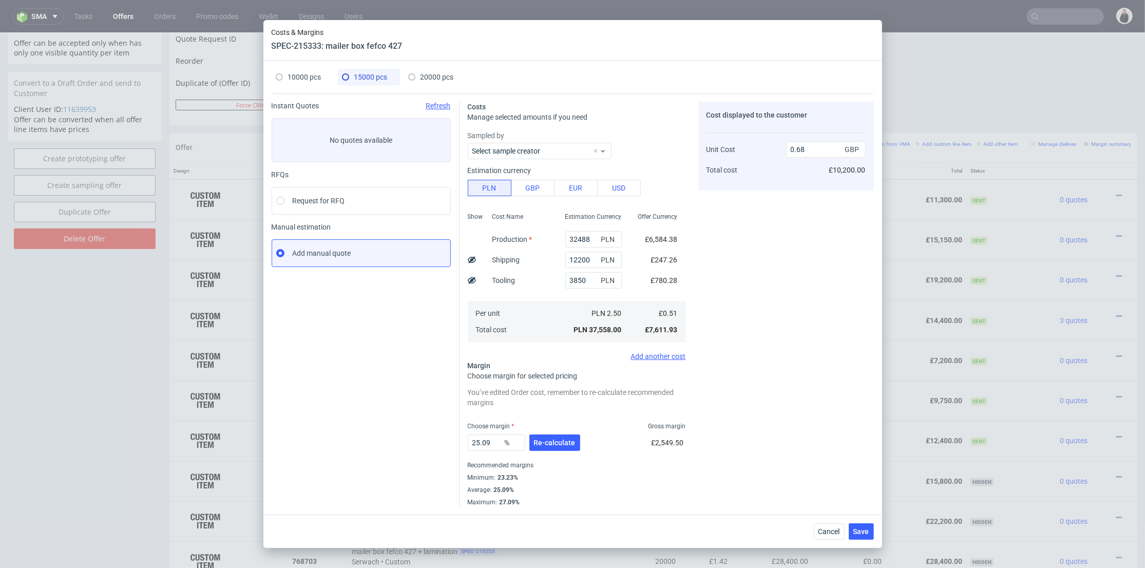
type input "0.87"
click at [566, 444] on span "Re-calculate" at bounding box center [555, 442] width 42 height 7
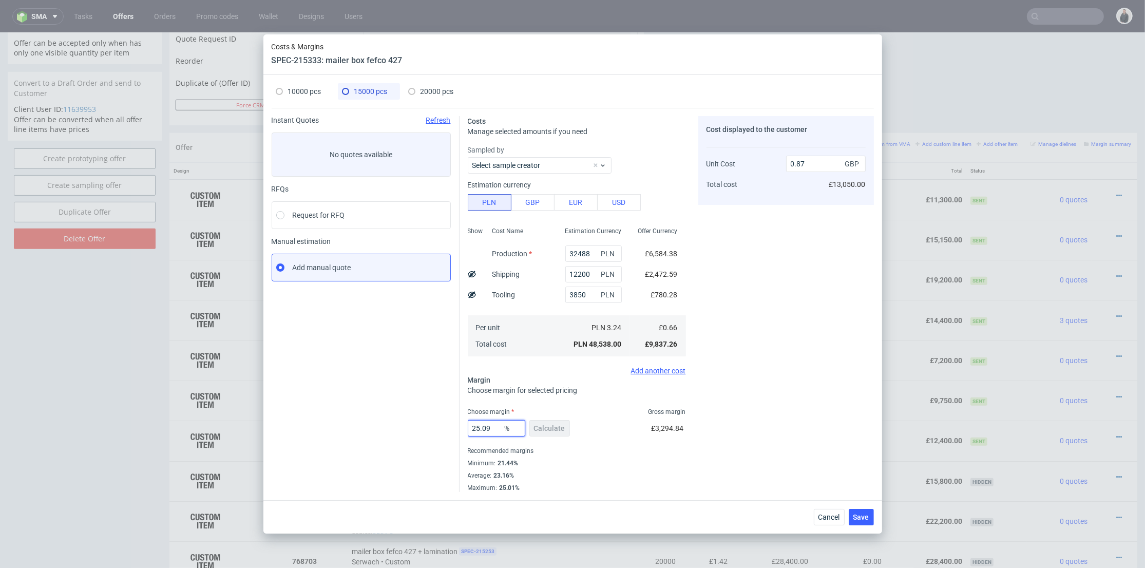
drag, startPoint x: 496, startPoint y: 423, endPoint x: 411, endPoint y: 418, distance: 84.9
click at [411, 418] on div "Instant Quotes Refresh No quotes available RFQs Request for RFQ Manual estimati…" at bounding box center [573, 300] width 602 height 384
type input "23"
drag, startPoint x: 318, startPoint y: 88, endPoint x: 326, endPoint y: 92, distance: 9.0
click at [318, 87] on span "10000 pcs" at bounding box center [304, 91] width 33 height 8
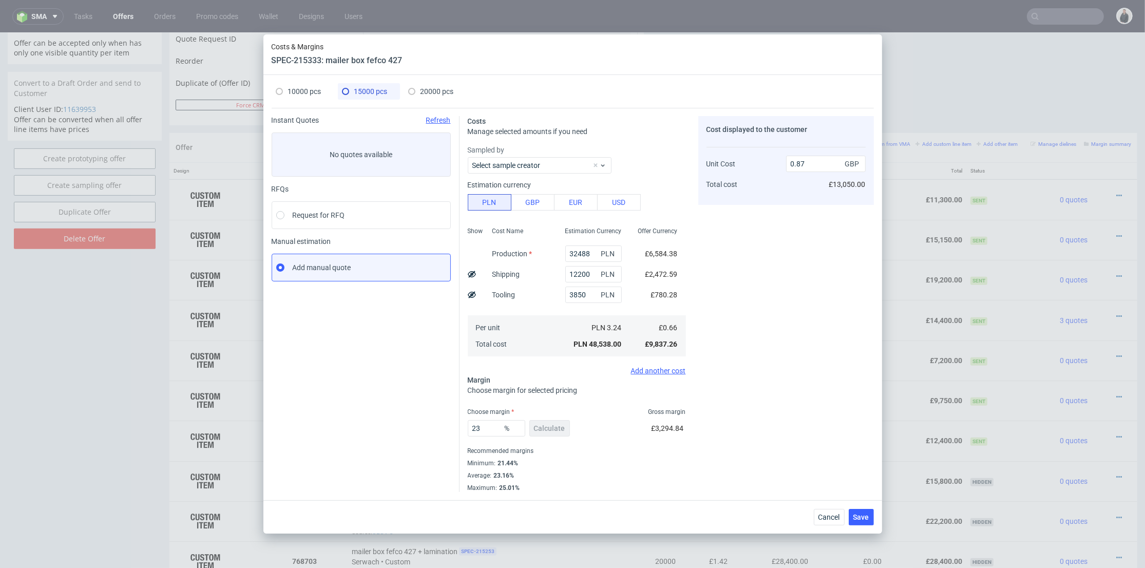
type input "21798"
type input "8600"
type input "28"
type input "0.96"
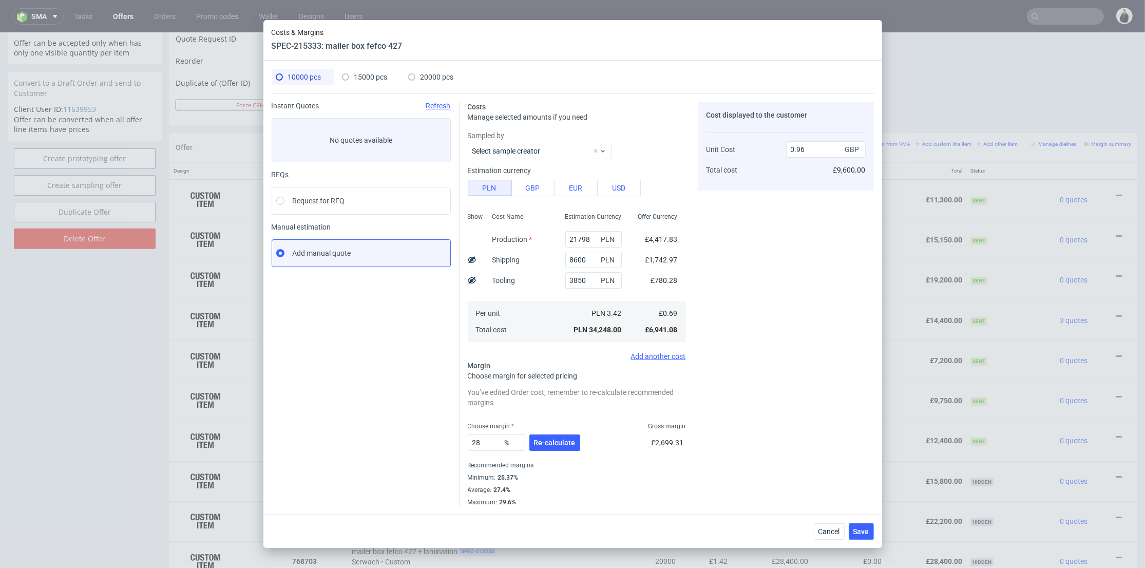
drag, startPoint x: 555, startPoint y: 446, endPoint x: 497, endPoint y: 443, distance: 57.6
click at [554, 445] on span "Re-calculate" at bounding box center [555, 442] width 42 height 7
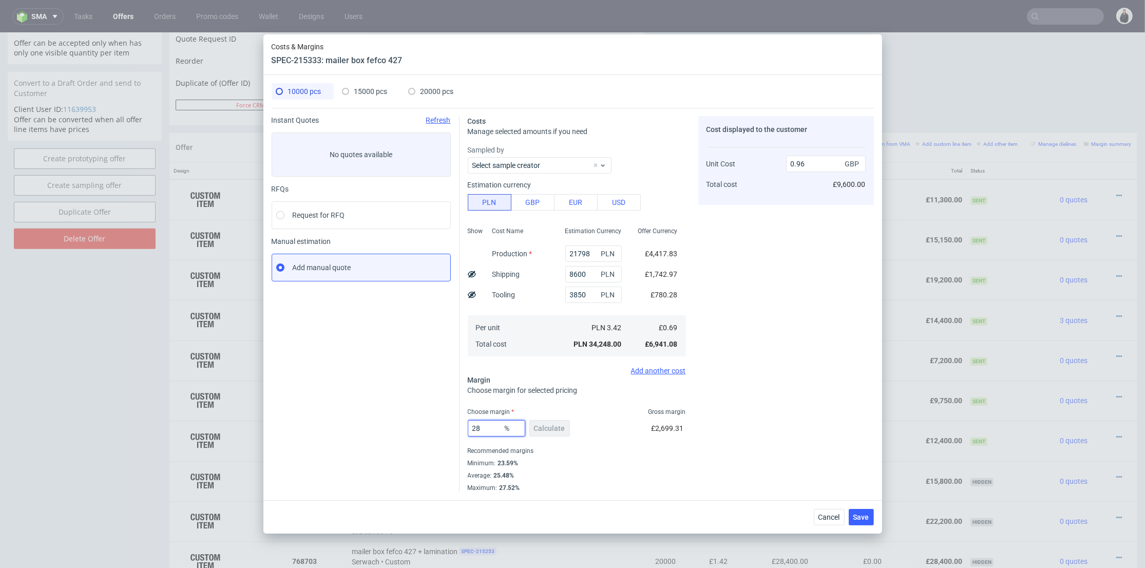
drag, startPoint x: 494, startPoint y: 423, endPoint x: 428, endPoint y: 420, distance: 65.8
click at [428, 420] on div "Instant Quotes Refresh No quotes available RFQs Request for RFQ Manual estimati…" at bounding box center [573, 300] width 602 height 384
click at [714, 375] on div "Cost displayed to the customer Unit Cost Total cost 0.96 GBP £9,600.00" at bounding box center [786, 304] width 176 height 376
click at [365, 92] on span "15000 pcs" at bounding box center [370, 91] width 33 height 8
type input "32488"
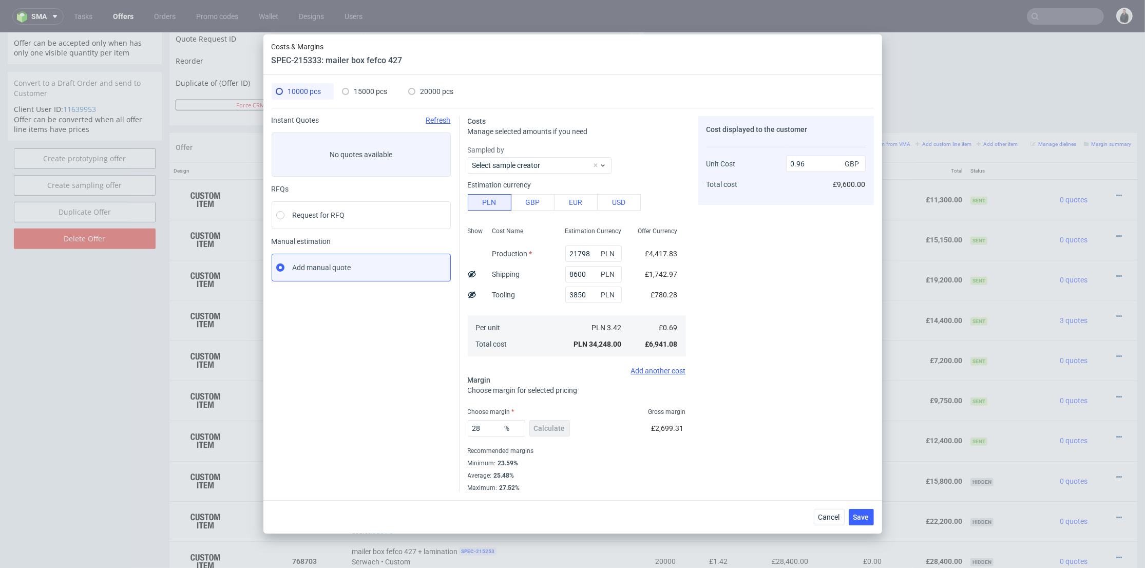
type input "12200"
type input "23"
type input "0.84"
drag, startPoint x: 488, startPoint y: 425, endPoint x: 482, endPoint y: 422, distance: 6.7
click at [449, 426] on div "Instant Quotes Refresh No quotes available RFQs Request for RFQ Manual estimati…" at bounding box center [573, 300] width 602 height 384
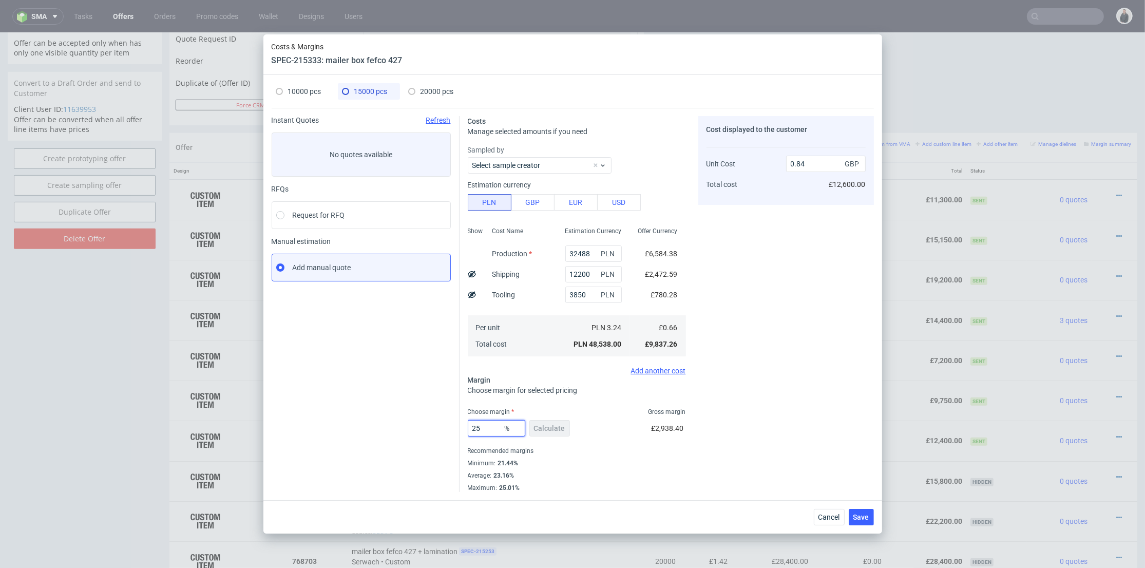
type input "25"
drag, startPoint x: 726, startPoint y: 358, endPoint x: 668, endPoint y: 286, distance: 92.8
click at [726, 358] on div "Cost displayed to the customer Unit Cost Total cost 0.84 GBP £12,600.00" at bounding box center [786, 304] width 176 height 376
type input "0.87"
click at [442, 85] on div "20000 pcs" at bounding box center [431, 91] width 46 height 16
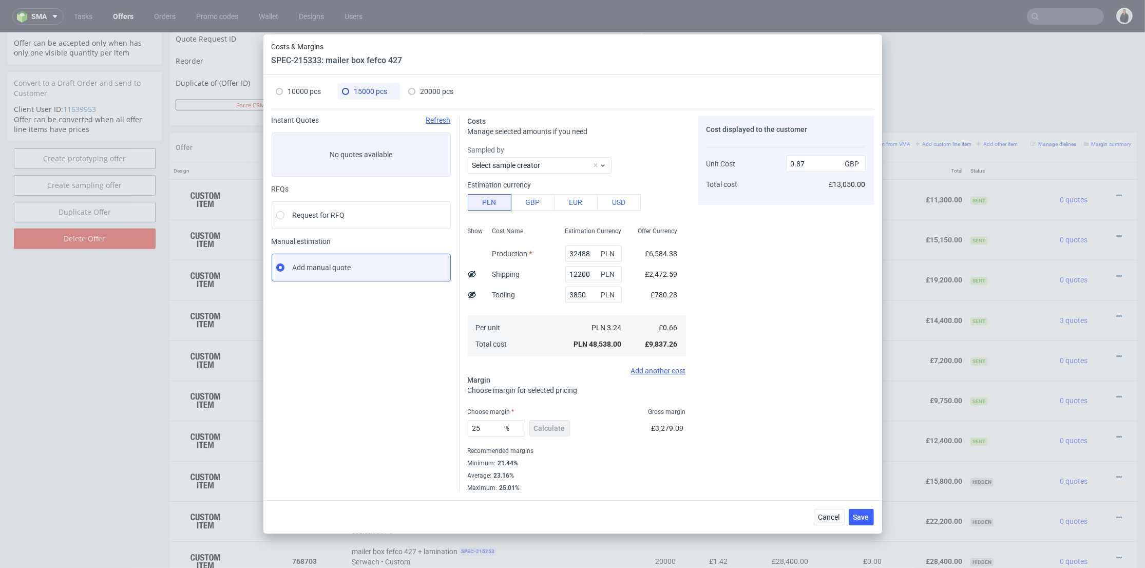
type input "42800"
type input "23.42"
type input "0.62"
click at [578, 268] on input "text" at bounding box center [593, 274] width 56 height 16
type input "16000"
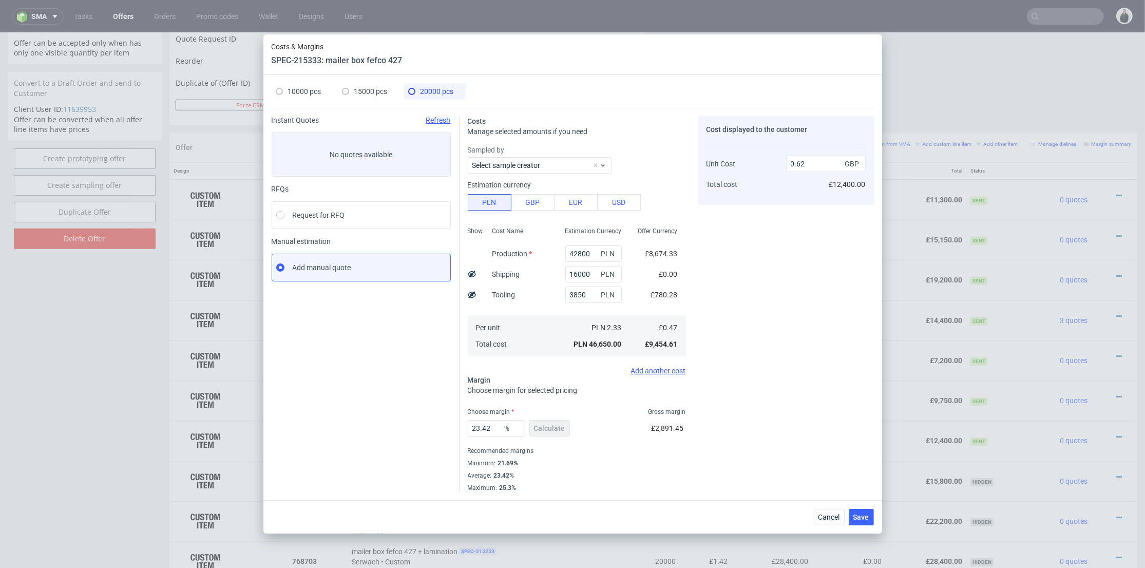
click at [541, 307] on div "Cost Name Production Shipping Tooling Per unit Total cost" at bounding box center [520, 291] width 73 height 136
type input "0.83"
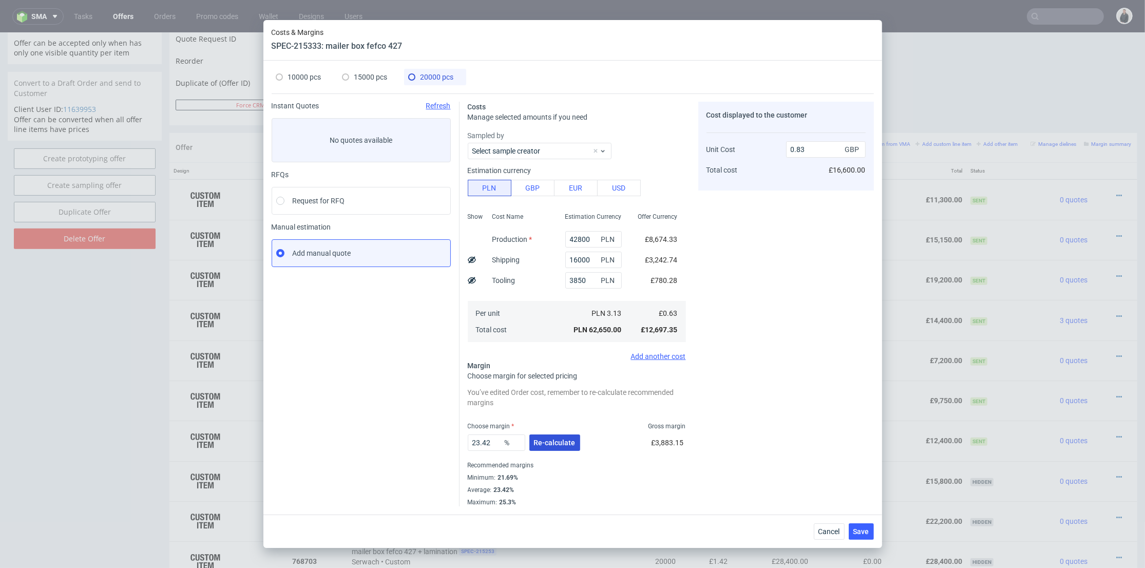
click at [546, 439] on span "Re-calculate" at bounding box center [555, 442] width 42 height 7
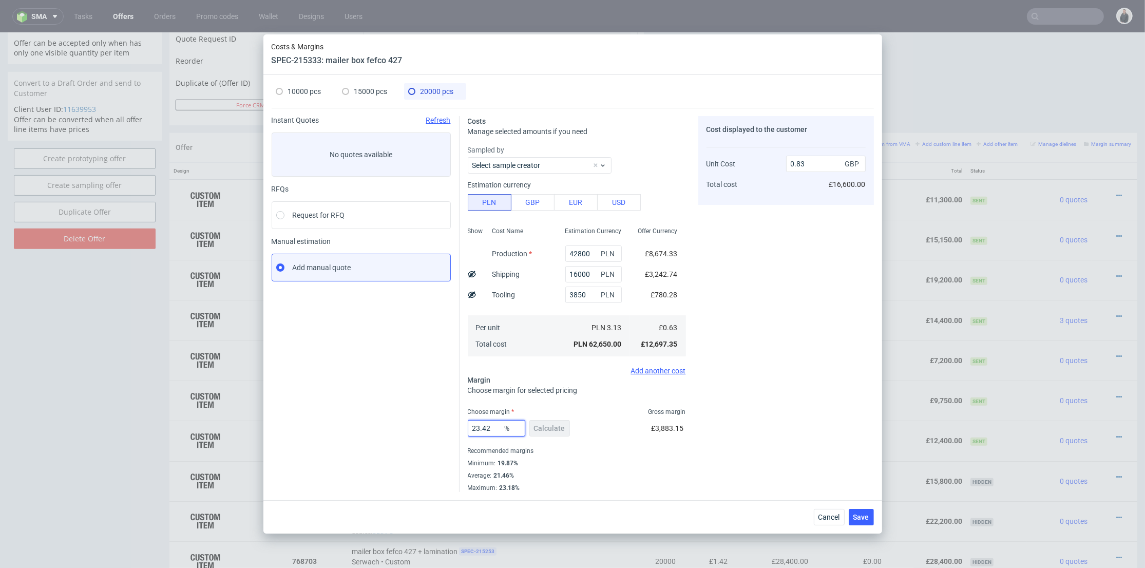
drag, startPoint x: 494, startPoint y: 429, endPoint x: 458, endPoint y: 417, distance: 37.8
click at [439, 422] on div "Instant Quotes Refresh No quotes available RFQs Request for RFQ Manual estimati…" at bounding box center [573, 300] width 602 height 384
type input "20"
click at [731, 370] on div "Cost displayed to the customer Unit Cost Total cost 0.83 GBP £16,600.00" at bounding box center [786, 304] width 176 height 376
type input "0.79"
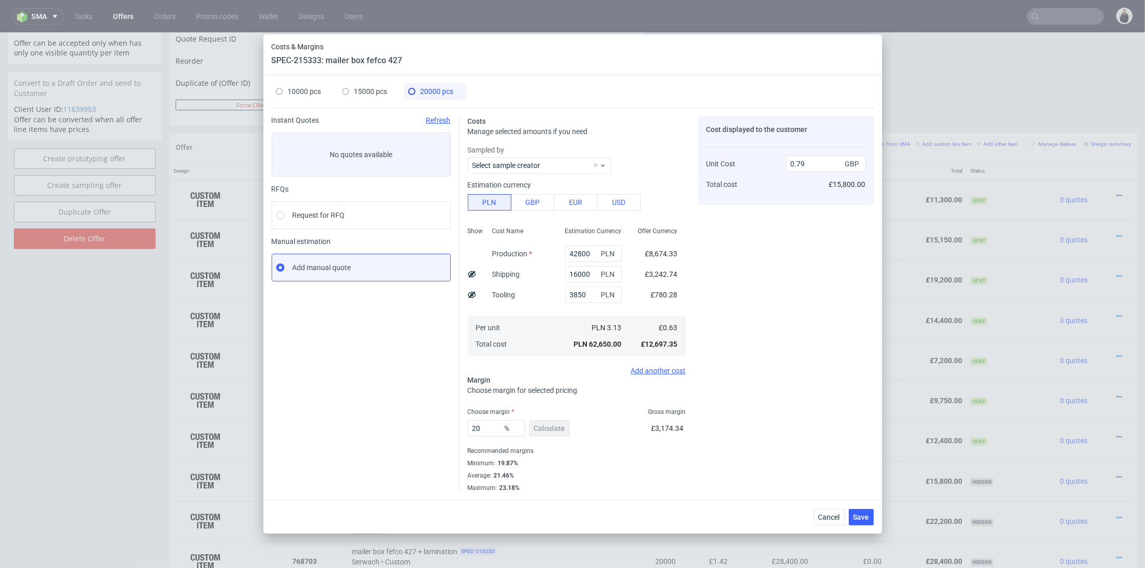
click at [373, 92] on span "15000 pcs" at bounding box center [370, 91] width 33 height 8
type input "32488"
type input "12200"
type input "25"
type input "0.87"
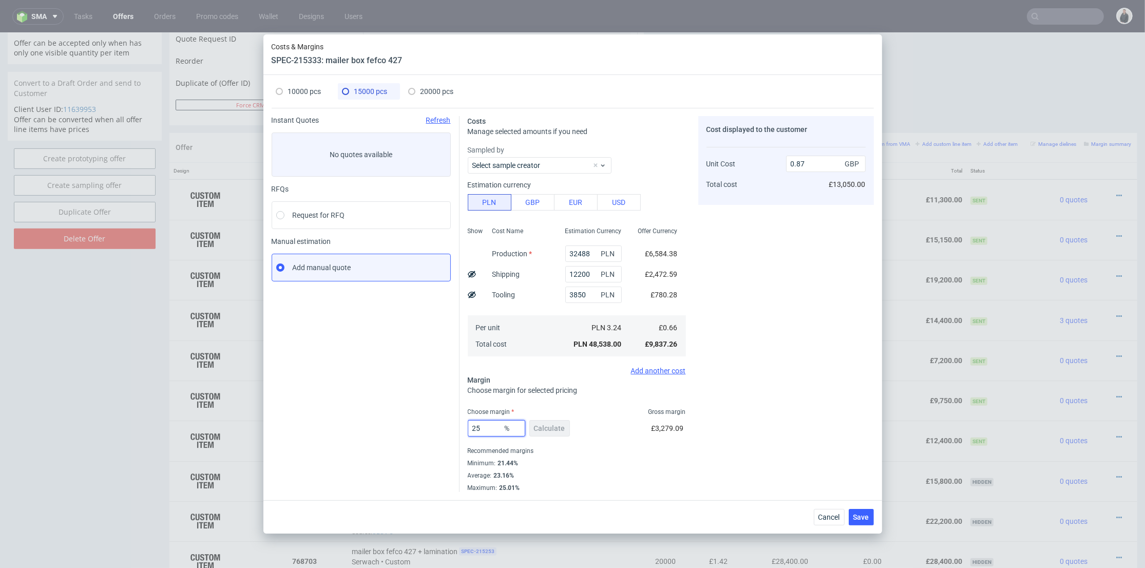
drag, startPoint x: 467, startPoint y: 426, endPoint x: 439, endPoint y: 418, distance: 29.3
click at [436, 422] on div "Instant Quotes Refresh No quotes available RFQs Request for RFQ Manual estimati…" at bounding box center [573, 300] width 602 height 384
type input "23"
type input "0.84"
type input "23"
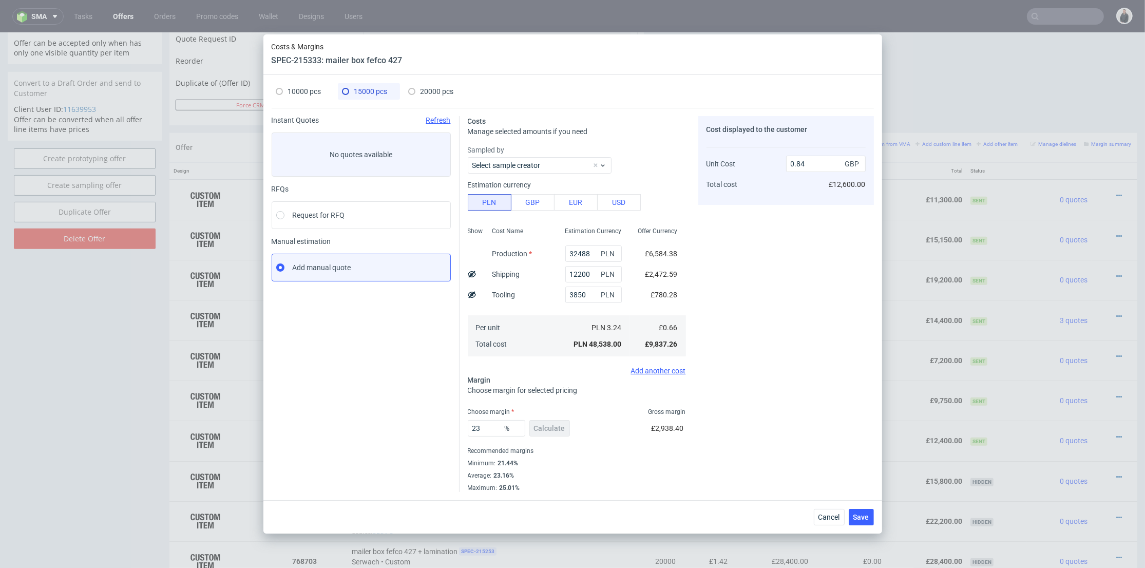
click at [309, 90] on span "10000 pcs" at bounding box center [304, 91] width 33 height 8
type input "21798"
type input "8600"
type input "28"
type input "0.96"
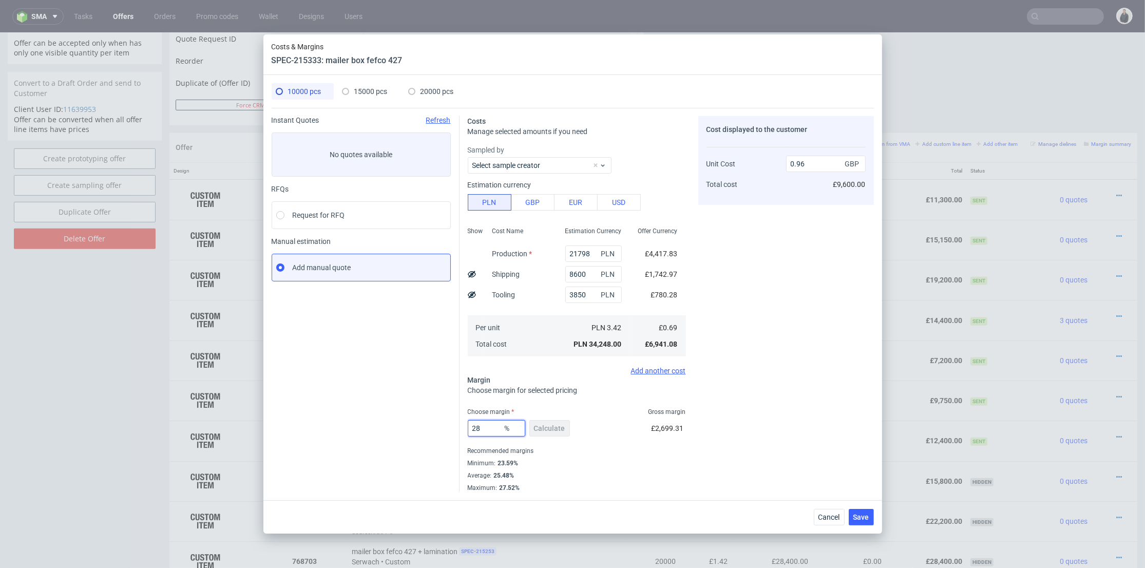
drag, startPoint x: 489, startPoint y: 433, endPoint x: 497, endPoint y: 420, distance: 15.2
click at [447, 430] on div "Instant Quotes Refresh No quotes available RFQs Request for RFQ Manual estimati…" at bounding box center [573, 300] width 602 height 384
type input "24"
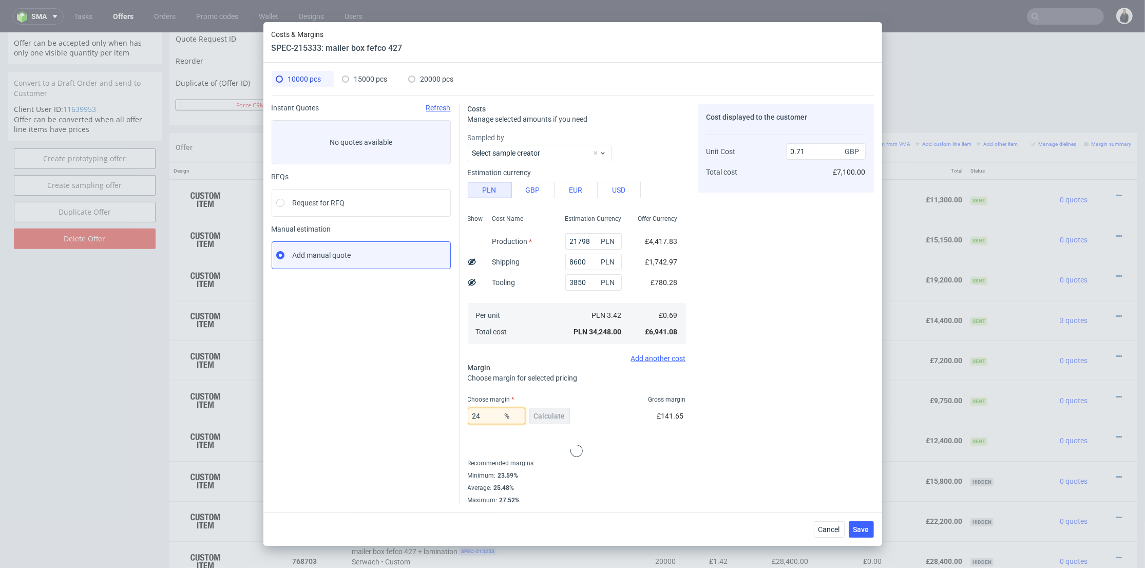
type input "0.91"
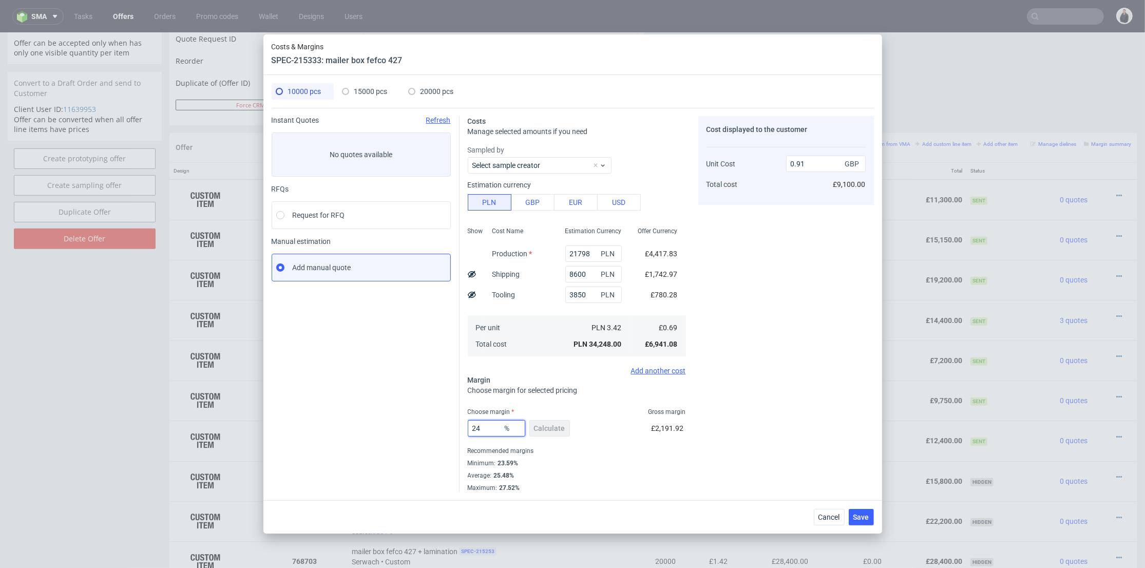
type input "24"
click at [809, 365] on div "Cost displayed to the customer Unit Cost Total cost 0.91 GBP £9,100.00" at bounding box center [786, 304] width 176 height 376
click at [871, 516] on button "Save" at bounding box center [861, 517] width 25 height 16
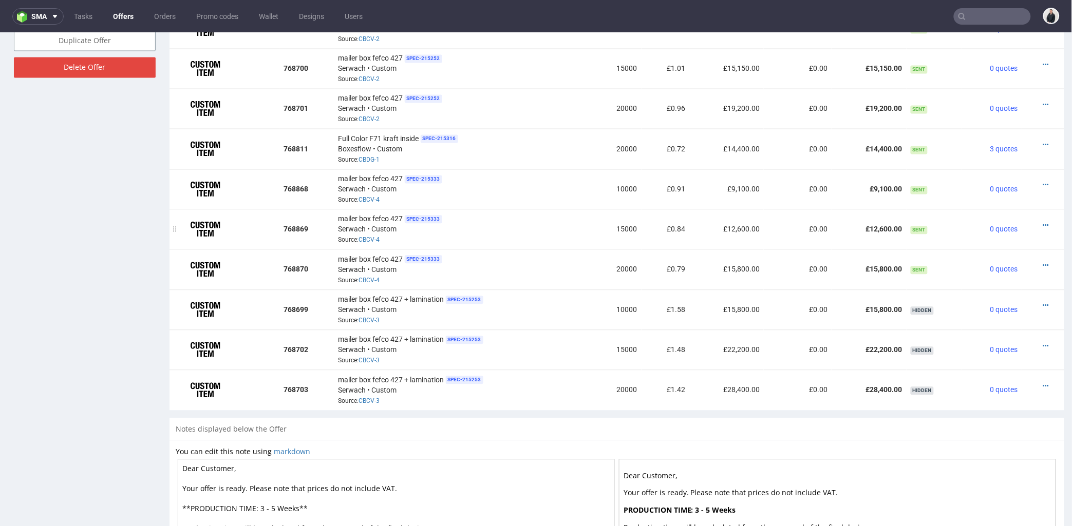
scroll to position [628, 0]
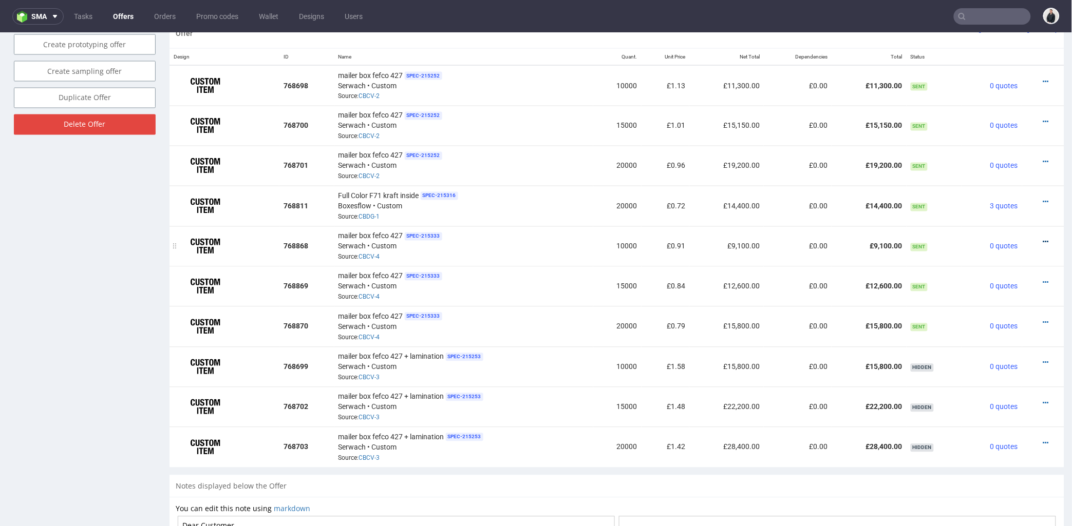
click at [1043, 242] on icon at bounding box center [1046, 241] width 6 height 7
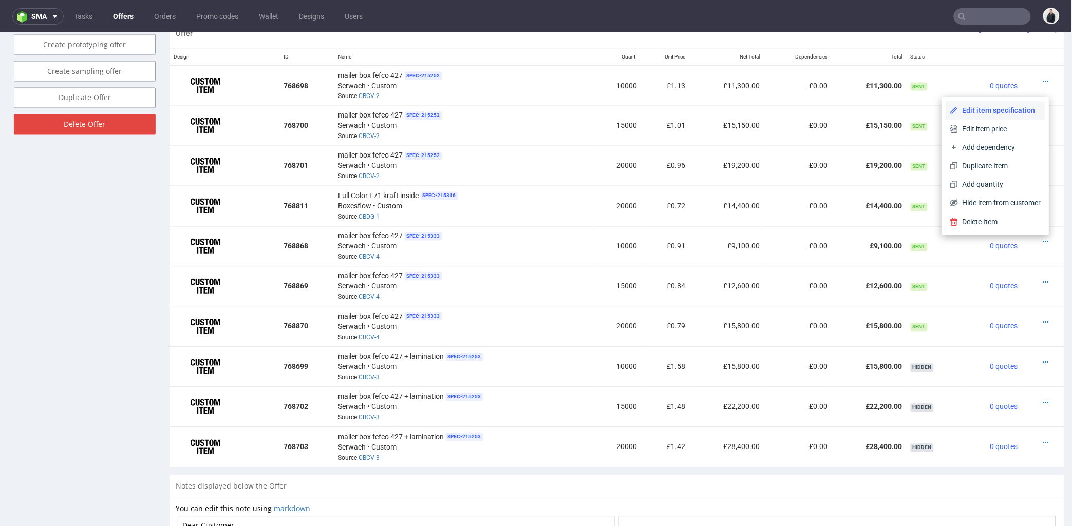
click at [996, 111] on span "Edit item specification" at bounding box center [999, 110] width 83 height 10
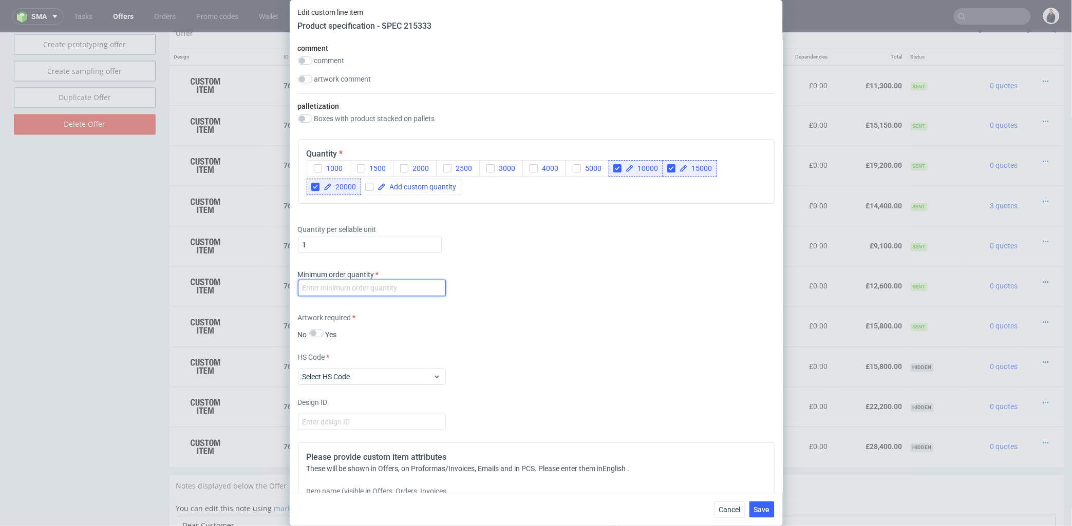
click at [381, 296] on input "number" at bounding box center [372, 288] width 148 height 16
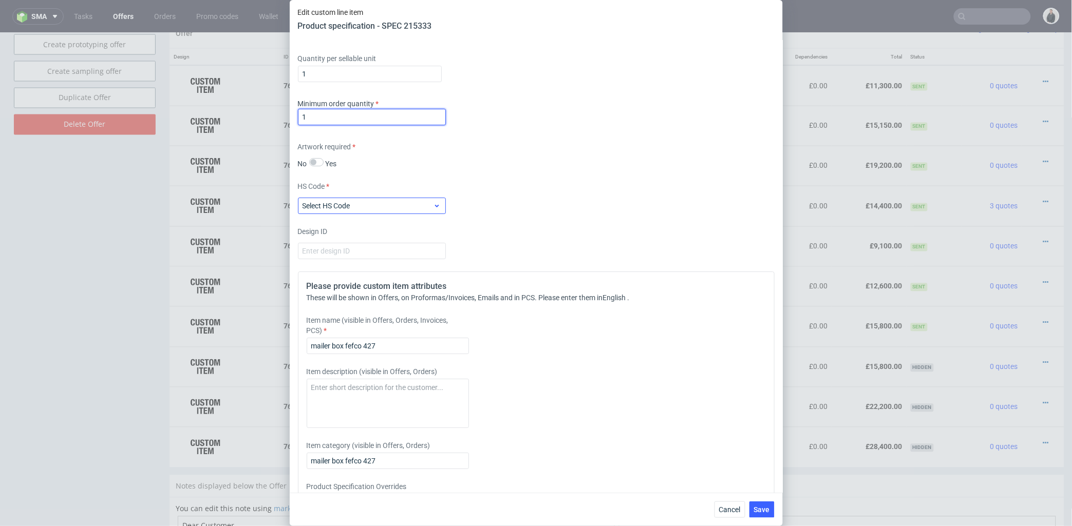
type input "1"
click at [366, 211] on span "Select HS Code" at bounding box center [367, 206] width 131 height 10
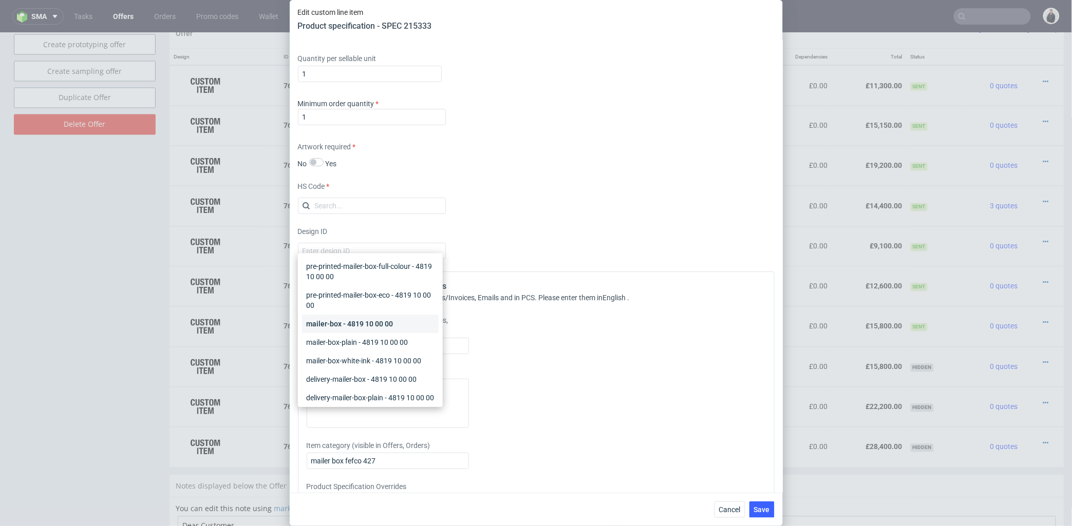
click at [365, 324] on div "mailer-box - 4819 10 00 00" at bounding box center [370, 324] width 137 height 18
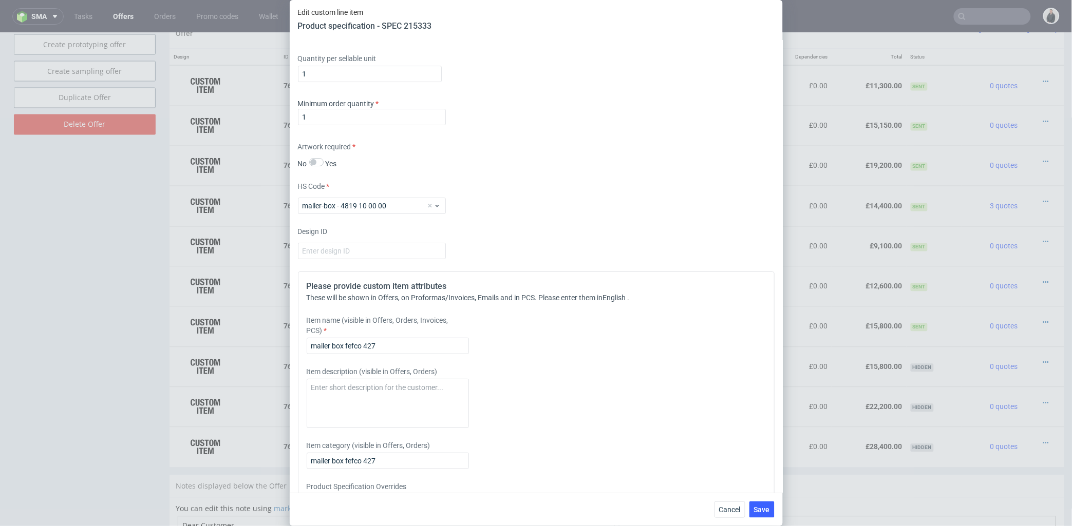
scroll to position [1356, 0]
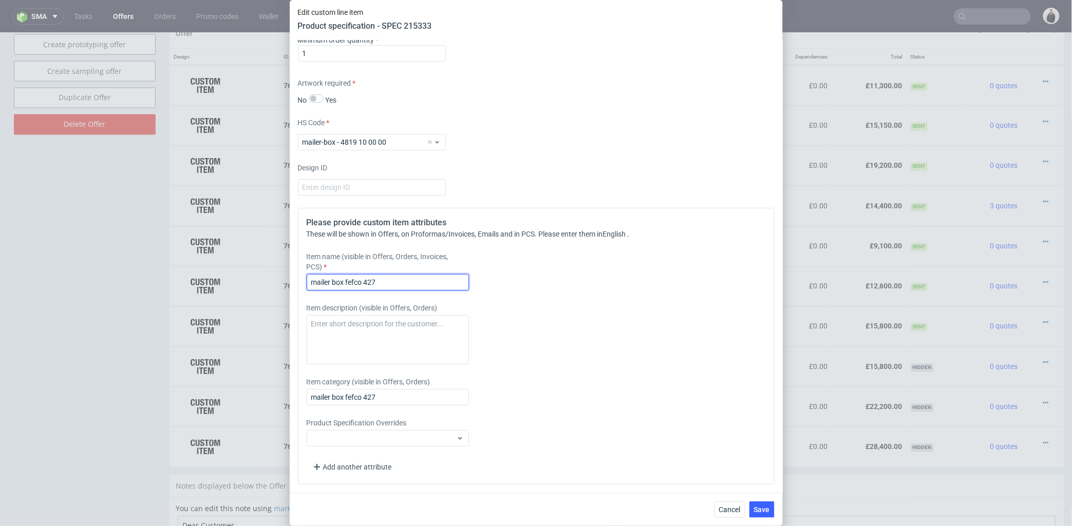
click at [404, 274] on input "mailer box fefco 427" at bounding box center [388, 282] width 162 height 16
type input "mailer box fefco 427 Flexo 1 color"
click at [764, 507] on span "Save" at bounding box center [762, 509] width 16 height 7
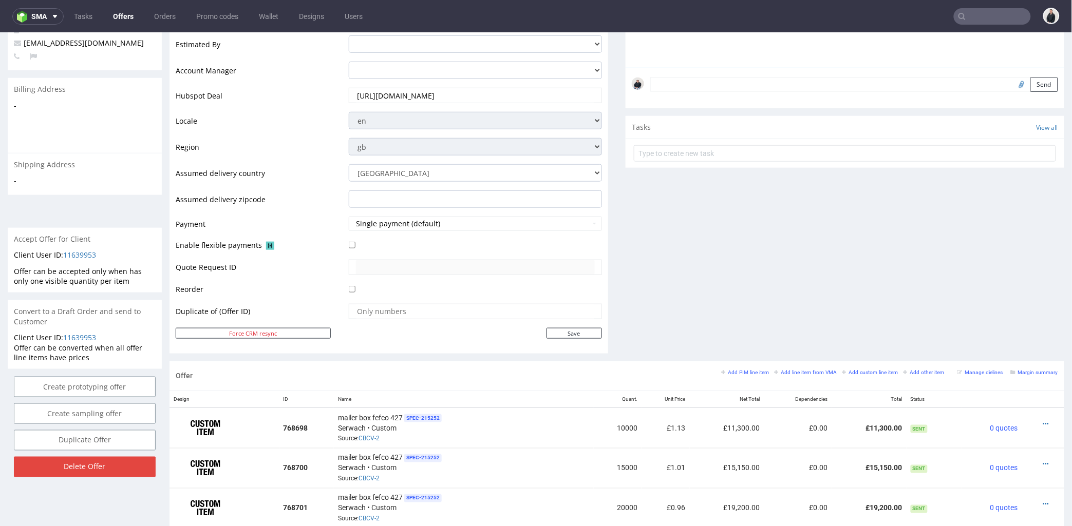
scroll to position [0, 0]
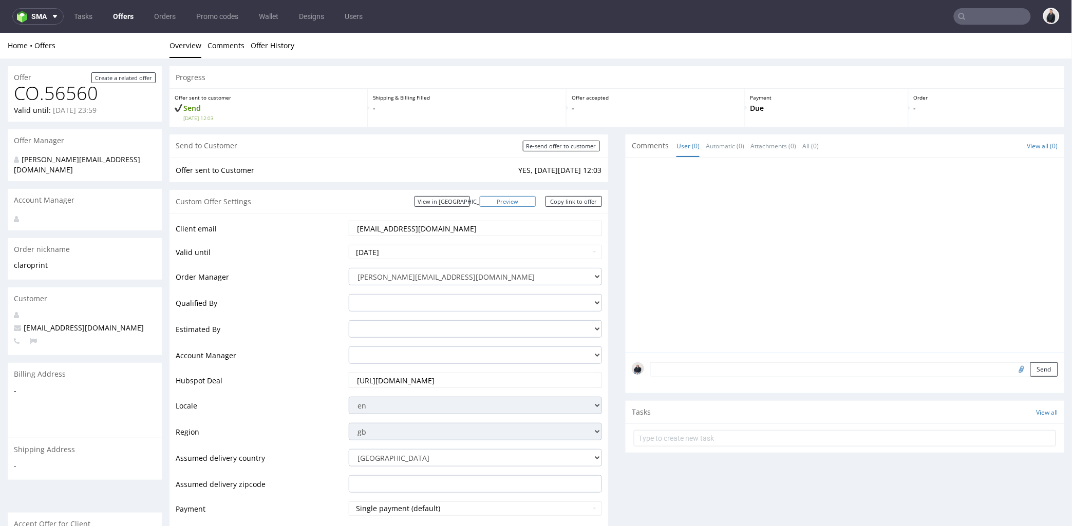
click at [517, 205] on link "Preview" at bounding box center [508, 201] width 56 height 11
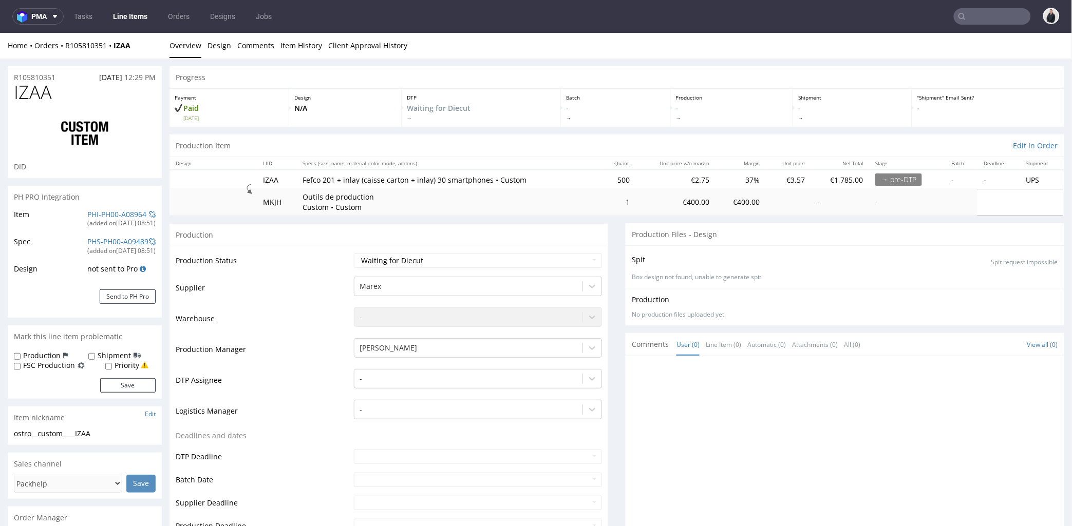
scroll to position [228, 0]
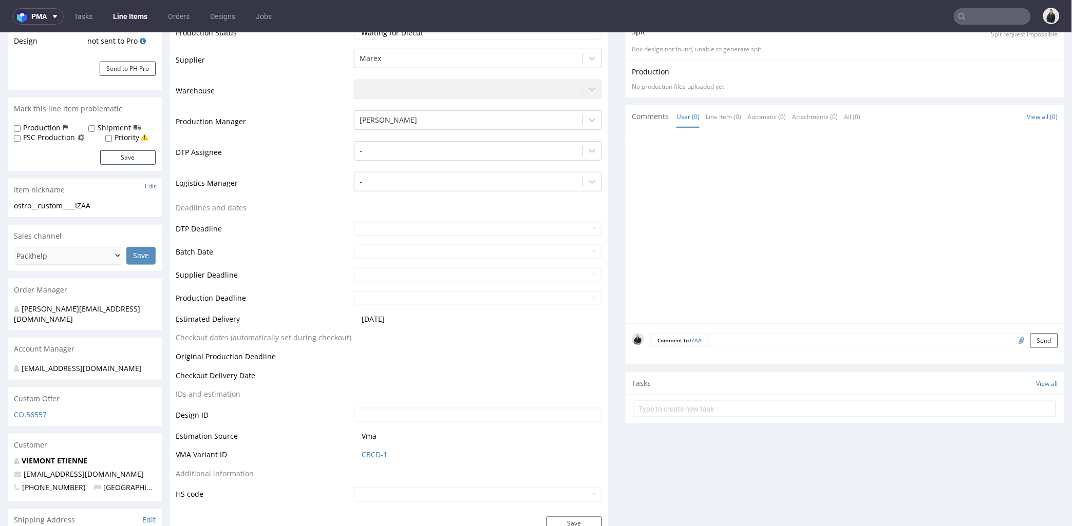
click at [752, 349] on div "Comment to IZAA Send" at bounding box center [844, 343] width 439 height 41
click at [754, 346] on form "Comment to IZAA Send" at bounding box center [854, 340] width 408 height 15
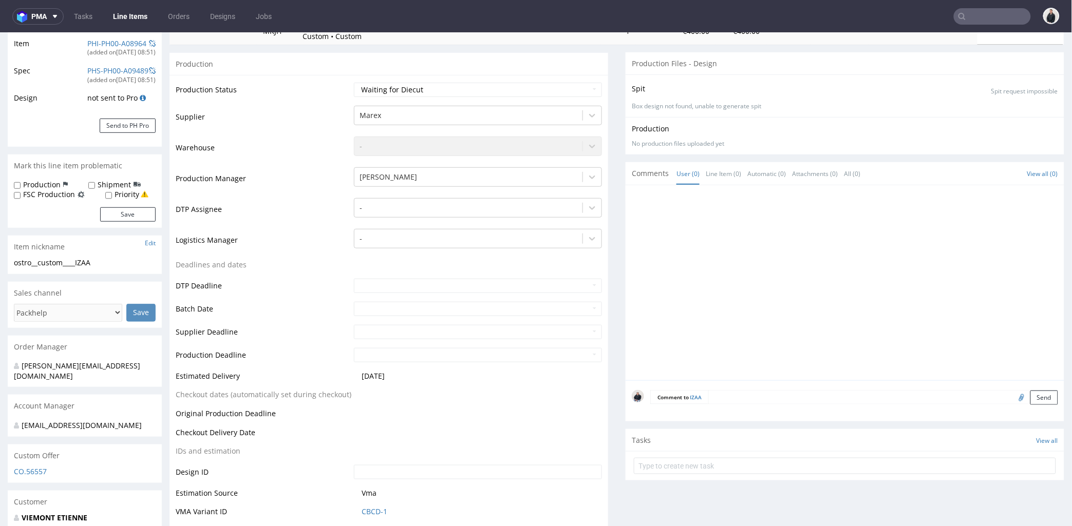
click at [748, 388] on div "Comment to IZAA Send" at bounding box center [844, 400] width 439 height 41
click at [750, 395] on textarea at bounding box center [883, 397] width 350 height 14
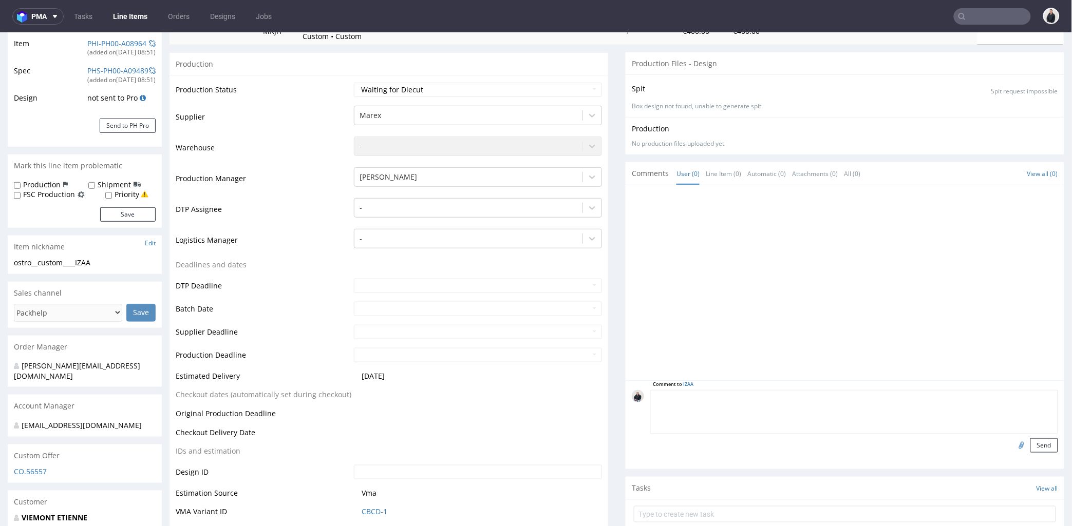
click at [720, 401] on textarea at bounding box center [854, 412] width 408 height 44
type textarea "Konieczna wysyłka sampla przed produkcją :loading:"
drag, startPoint x: 1036, startPoint y: 447, endPoint x: 734, endPoint y: 332, distance: 322.5
click at [1035, 447] on button "Send" at bounding box center [1044, 445] width 28 height 14
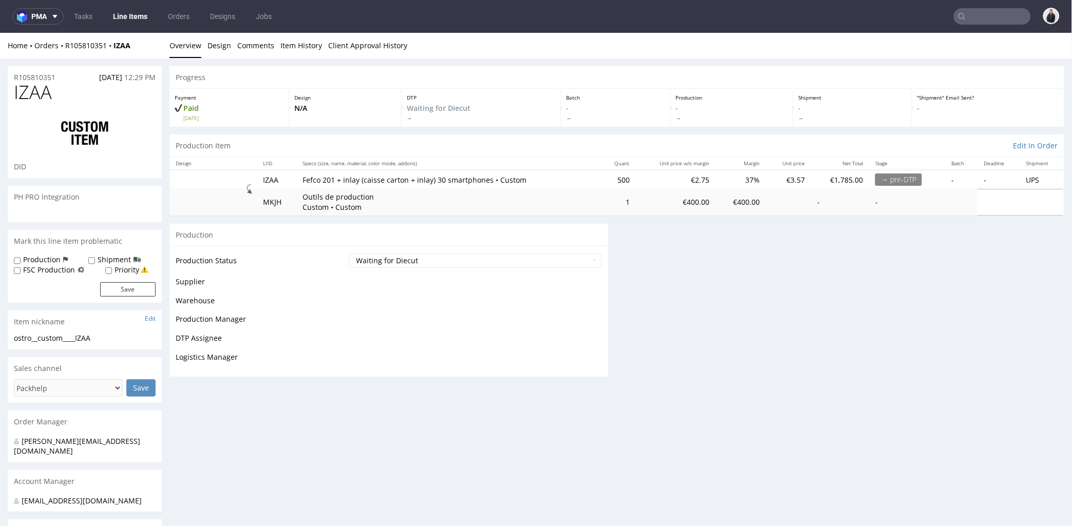
scroll to position [0, 0]
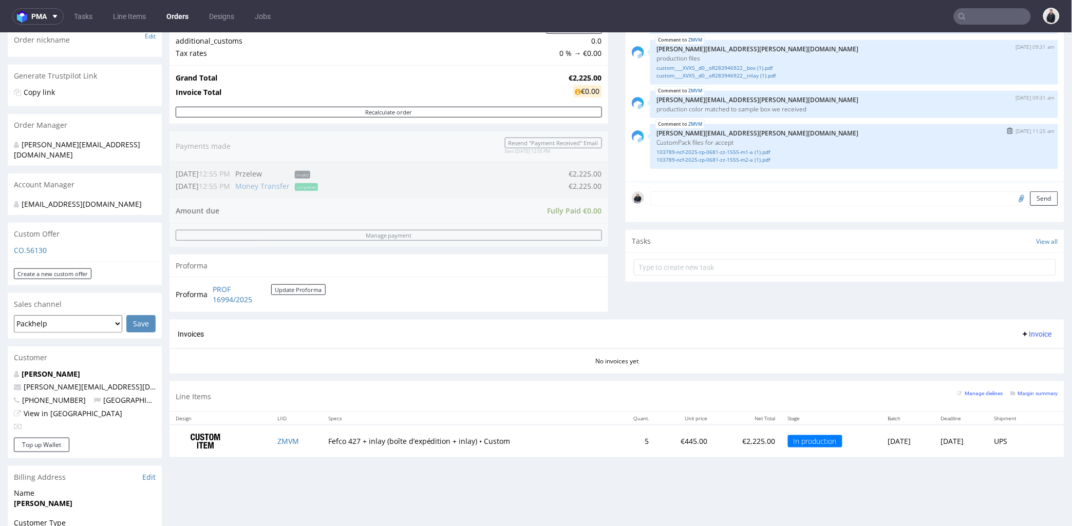
scroll to position [57, 0]
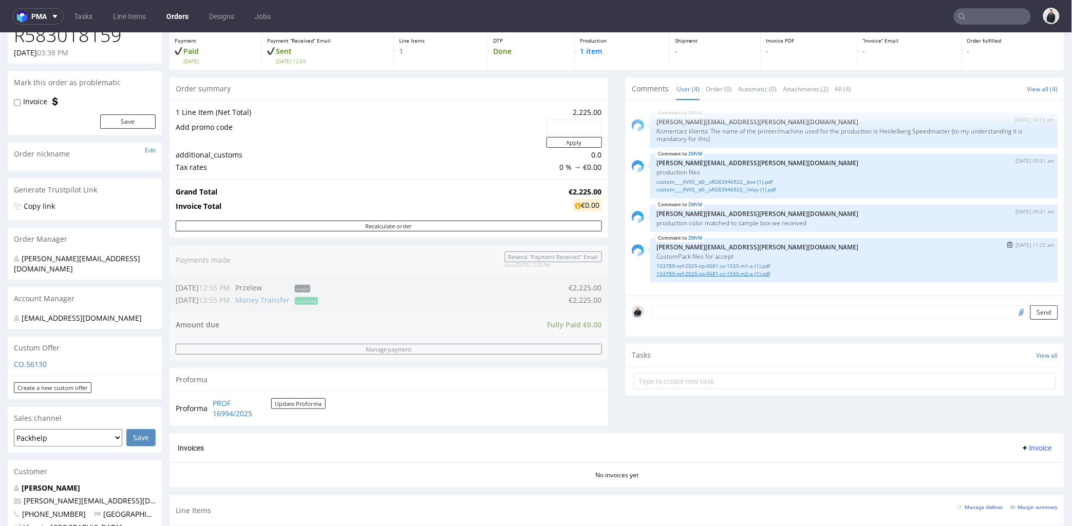
click at [722, 274] on link "103789-ncf-2025-zp-0681-zz-1555-m2-a (1).pdf" at bounding box center [853, 274] width 395 height 8
click at [725, 263] on link "103789-ncf-2025-zp-0681-zz-1555-m1-a (1).pdf" at bounding box center [853, 266] width 395 height 8
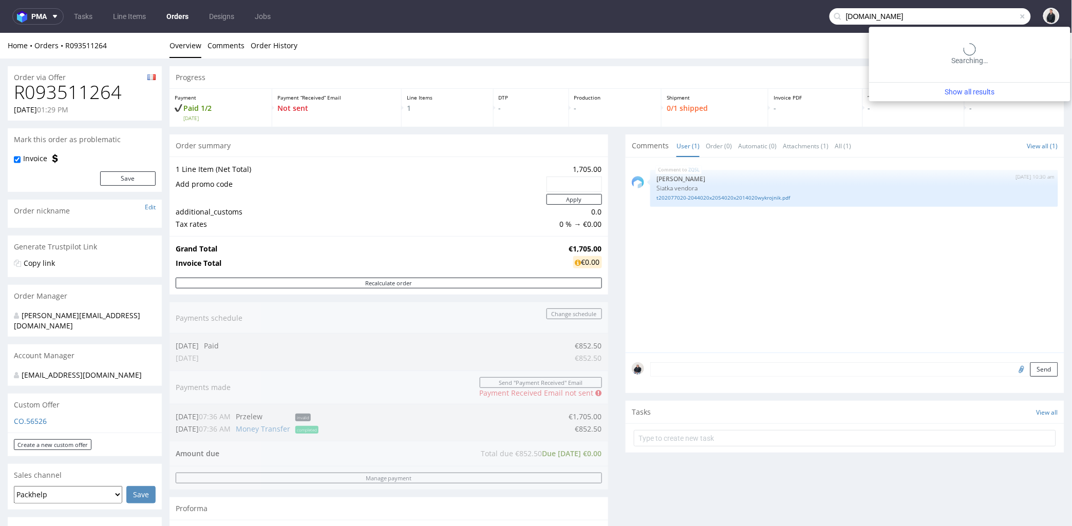
type input "[DOMAIN_NAME]"
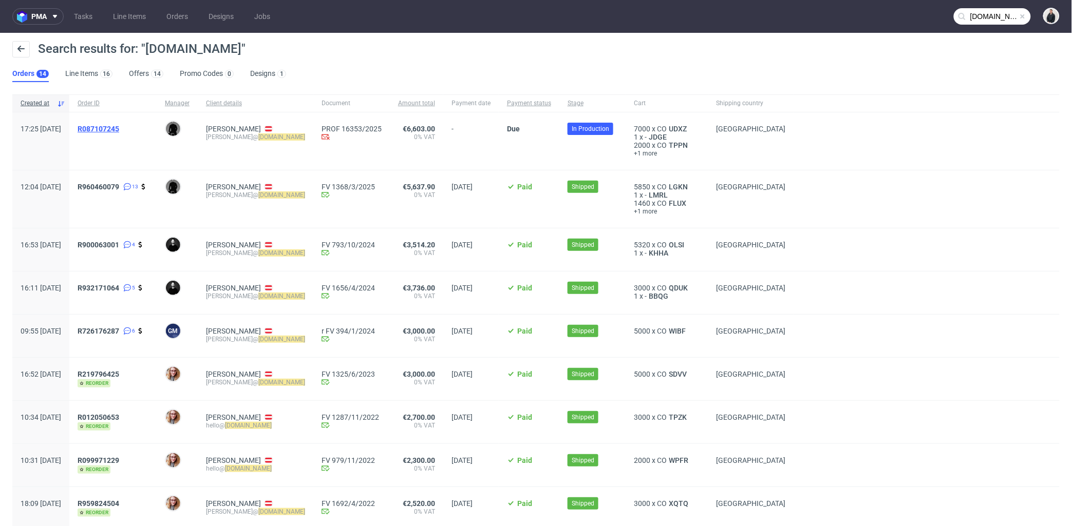
click at [119, 130] on span "R087107245" at bounding box center [99, 129] width 42 height 8
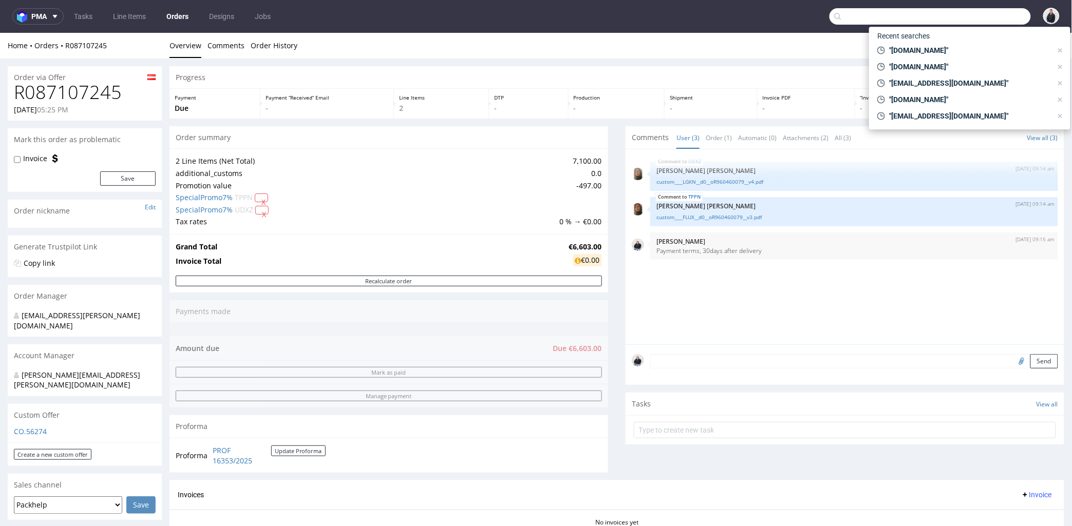
click at [974, 11] on input "text" at bounding box center [929, 16] width 201 height 16
paste input "nourishedcommunities.com"
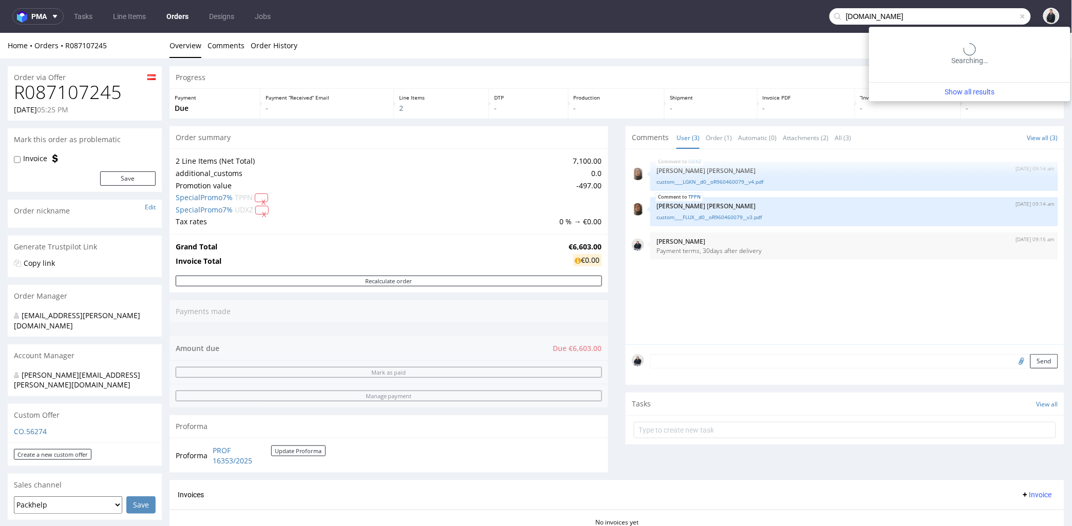
type input "nourishedcommunities.com"
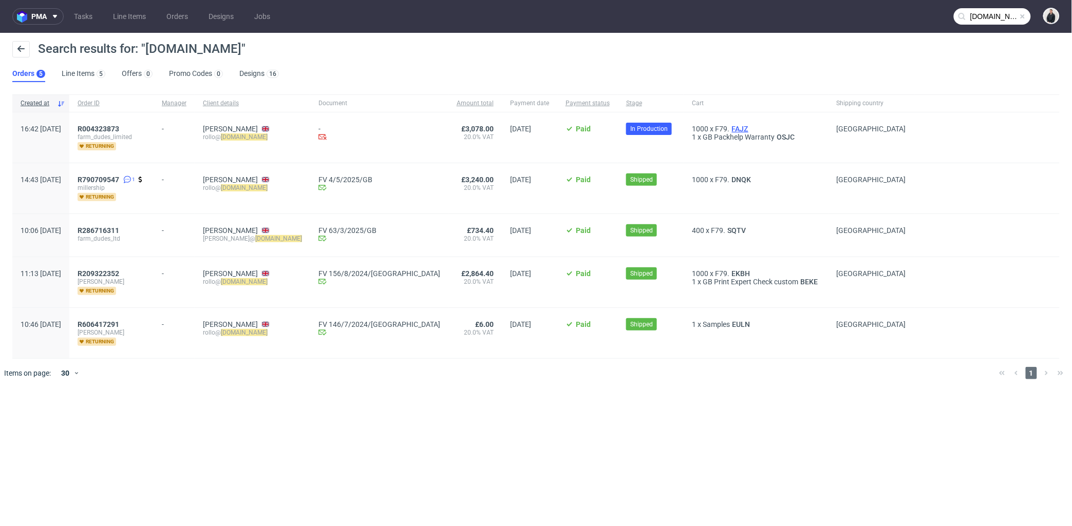
click at [730, 128] on span "FAJZ" at bounding box center [740, 129] width 21 height 8
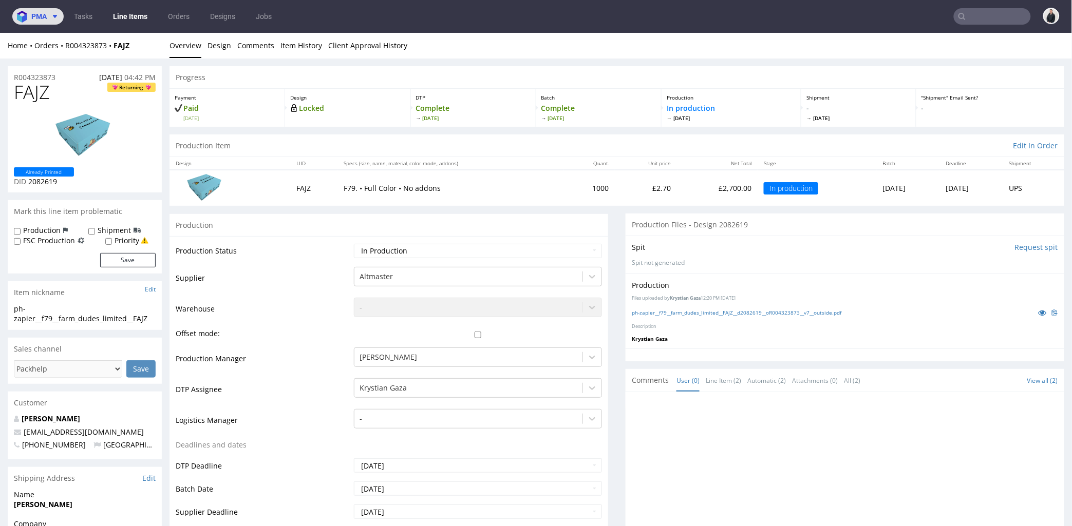
click at [44, 16] on span "pma" at bounding box center [38, 16] width 15 height 7
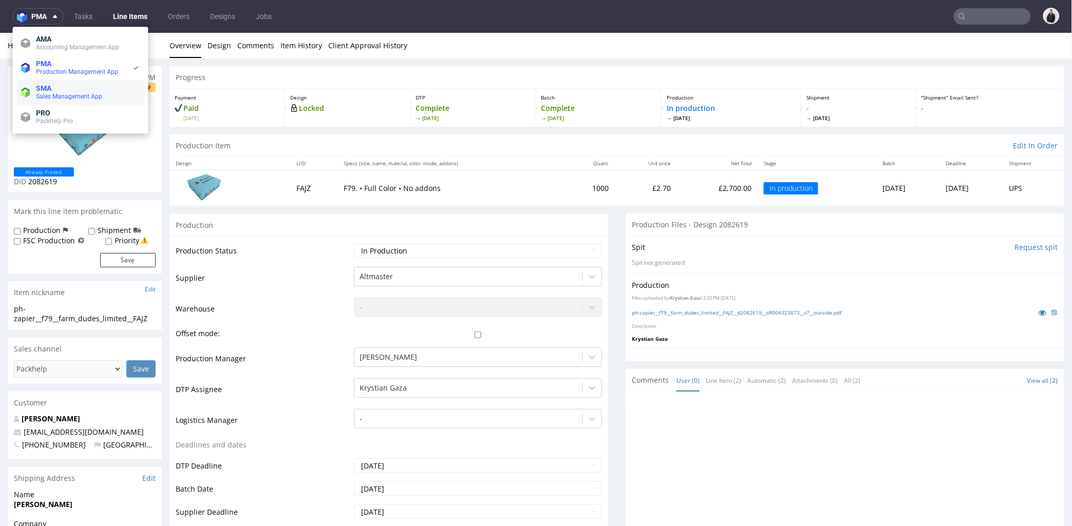
click at [75, 88] on span "SMA" at bounding box center [88, 88] width 104 height 8
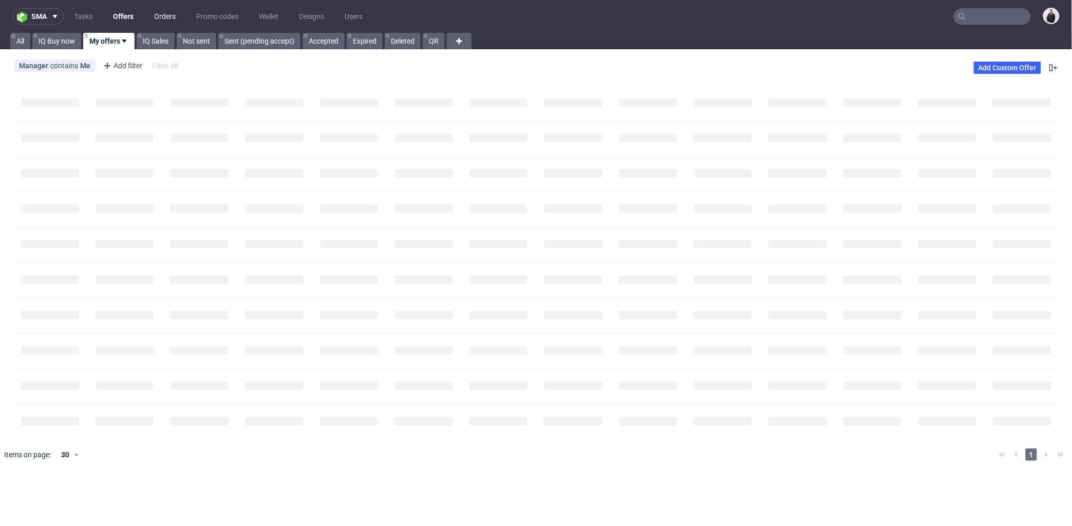
click at [131, 16] on link "Offers" at bounding box center [123, 16] width 33 height 16
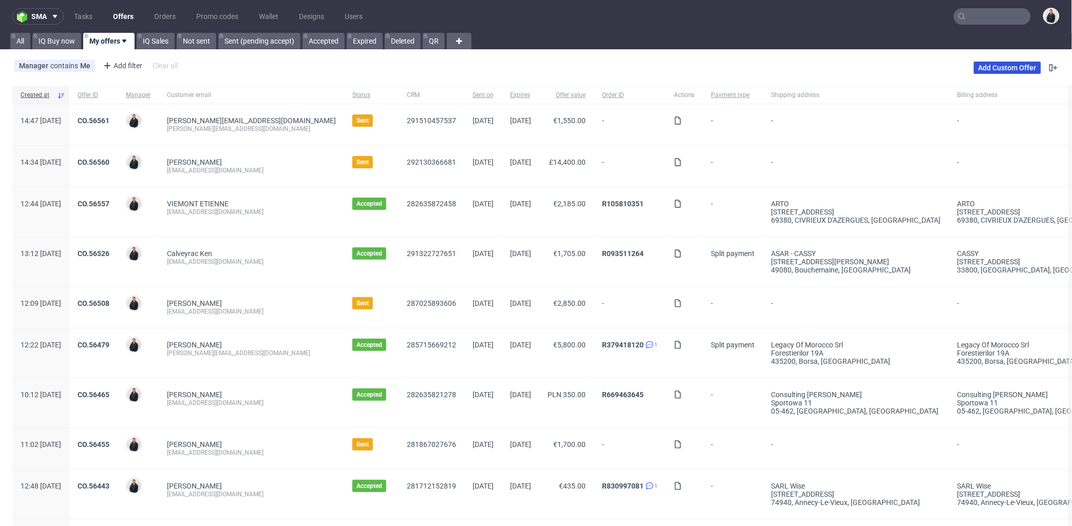
click at [983, 63] on link "Add Custom Offer" at bounding box center [1007, 68] width 67 height 12
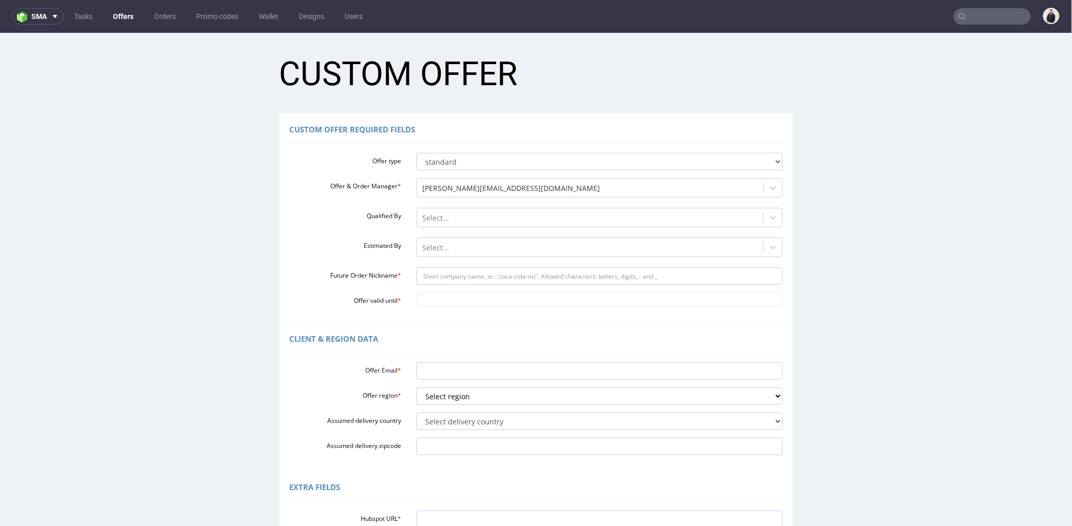
click at [462, 347] on div "Client & Region data" at bounding box center [536, 340] width 493 height 25
click at [453, 401] on select "Select region eu gb de pl fr it es" at bounding box center [599, 395] width 366 height 17
select select "fr"
click at [416, 387] on select "Select region eu gb de pl fr it es" at bounding box center [599, 395] width 366 height 17
click at [455, 417] on select "Select delivery country [GEOGRAPHIC_DATA] [GEOGRAPHIC_DATA] [GEOGRAPHIC_DATA] […" at bounding box center [599, 420] width 366 height 17
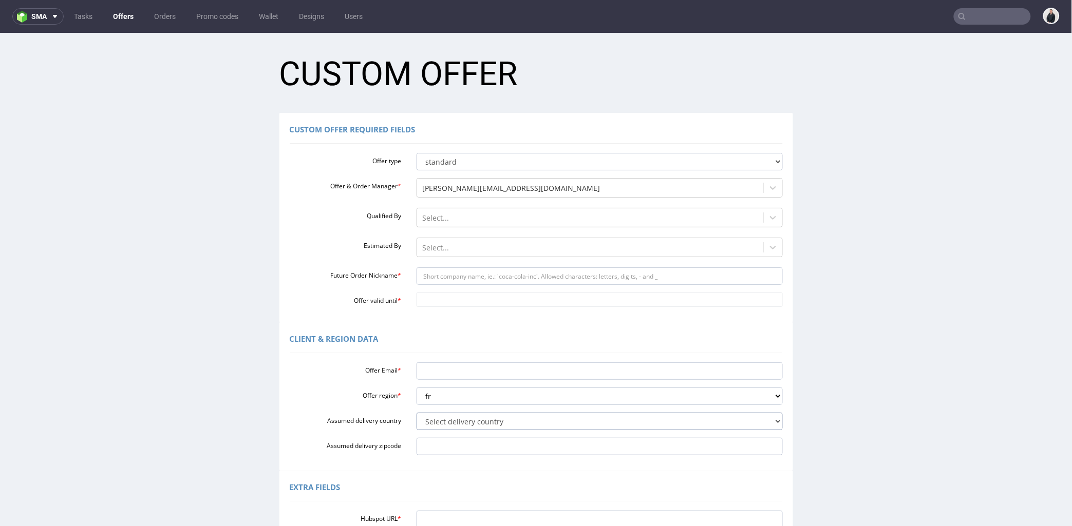
select select "43"
click at [416, 412] on select "Select delivery country [GEOGRAPHIC_DATA] [GEOGRAPHIC_DATA] [GEOGRAPHIC_DATA] […" at bounding box center [599, 420] width 366 height 17
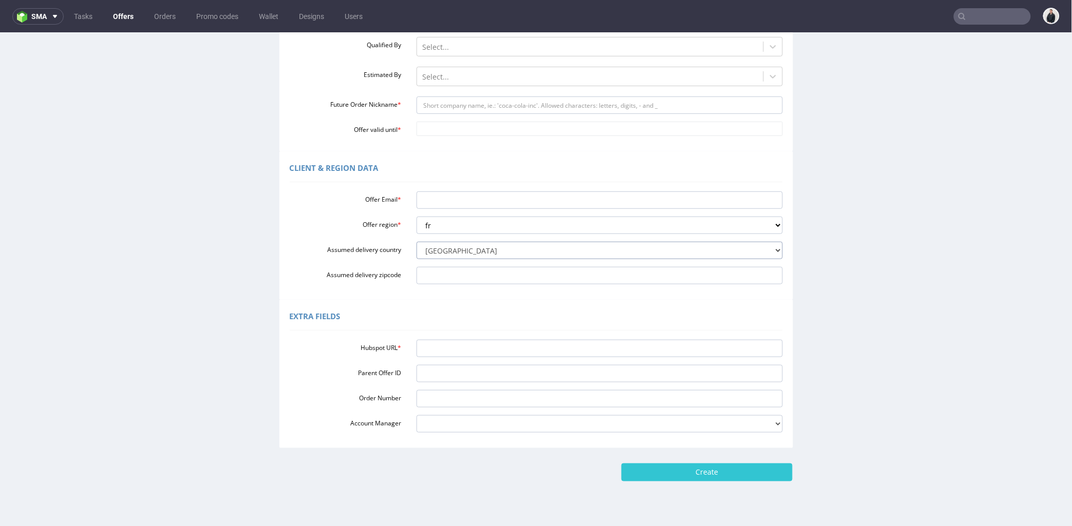
scroll to position [193, 0]
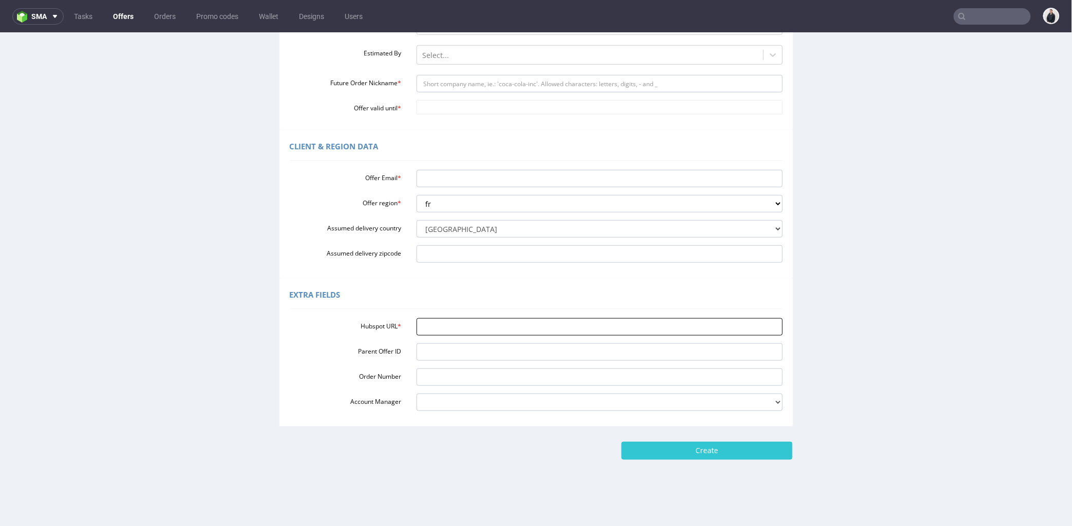
click at [442, 325] on input "Hubspot URL *" at bounding box center [599, 326] width 366 height 17
paste input "[URL][DOMAIN_NAME]"
type input "[URL][DOMAIN_NAME]"
click at [451, 186] on input "Offer Email *" at bounding box center [599, 177] width 366 height 17
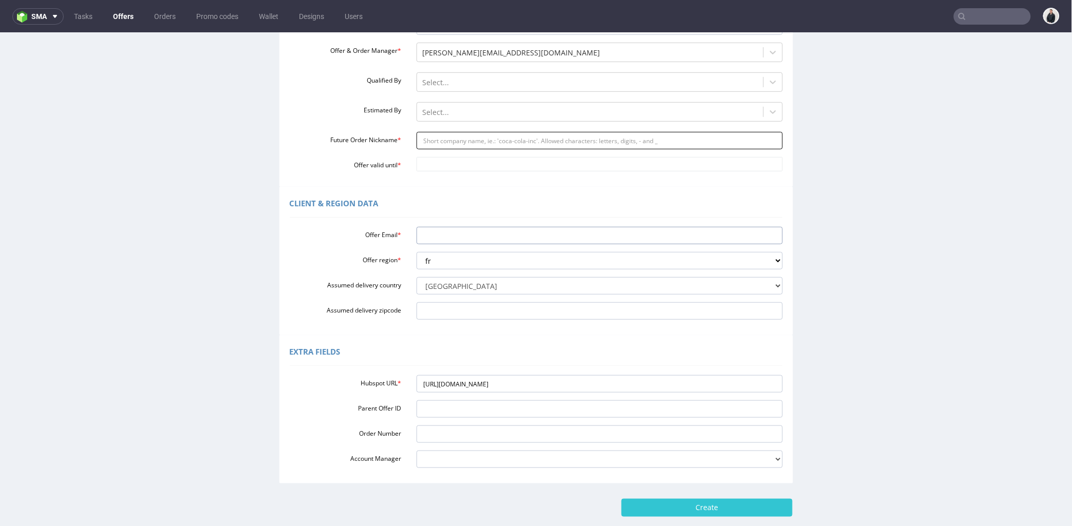
scroll to position [79, 0]
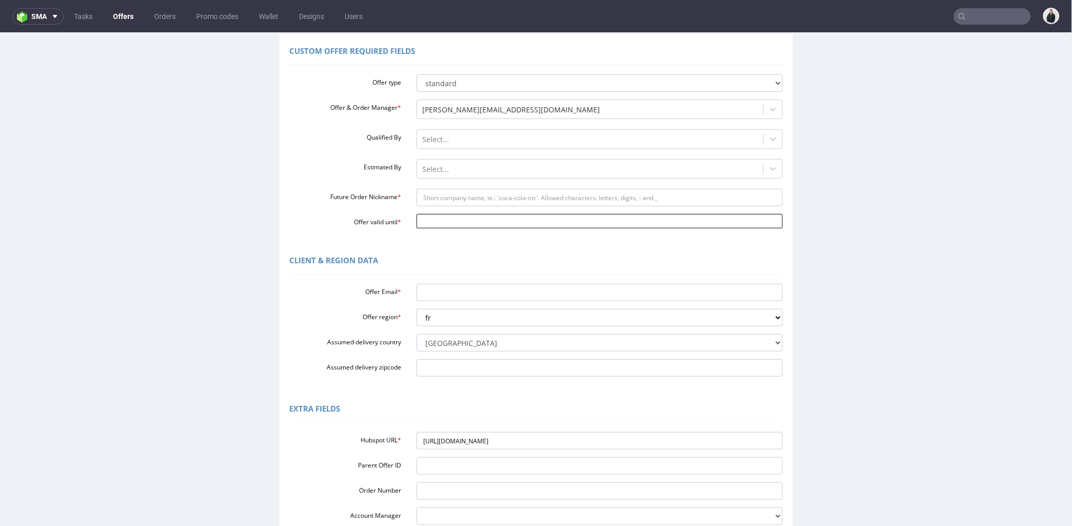
click at [443, 226] on input "Offer valid until *" at bounding box center [599, 221] width 366 height 14
drag, startPoint x: 517, startPoint y: 207, endPoint x: 523, endPoint y: 142, distance: 65.5
click at [517, 207] on td "6" at bounding box center [512, 205] width 15 height 15
type input "[DATE]"
click at [456, 284] on input "Offer Email *" at bounding box center [599, 291] width 366 height 17
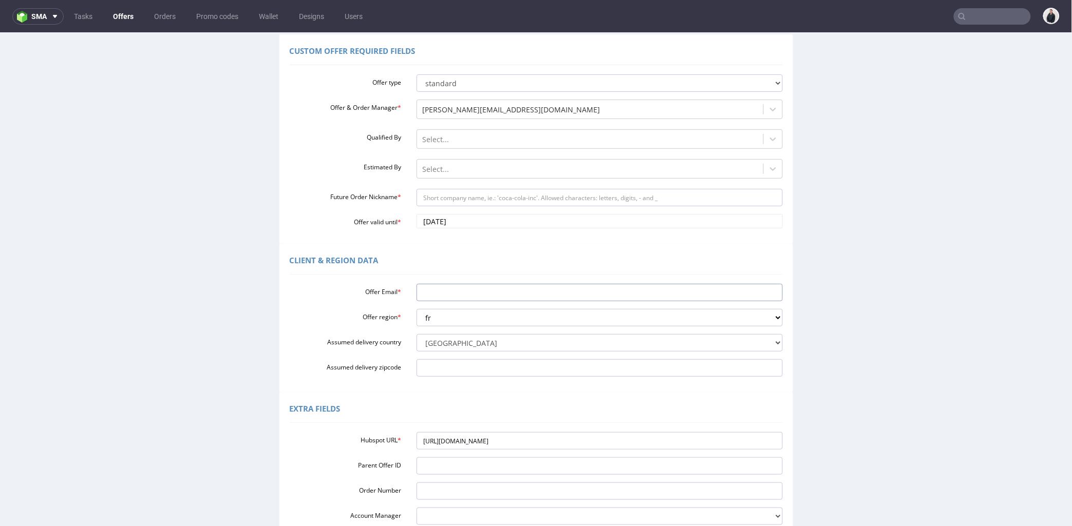
paste input "[EMAIL_ADDRESS][DOMAIN_NAME]"
type input "[EMAIL_ADDRESS][DOMAIN_NAME]"
click at [458, 198] on input "Future Order Nickname *" at bounding box center [599, 196] width 366 height 17
paste input "infola-jonxch"
drag, startPoint x: 427, startPoint y: 197, endPoint x: 394, endPoint y: 197, distance: 32.4
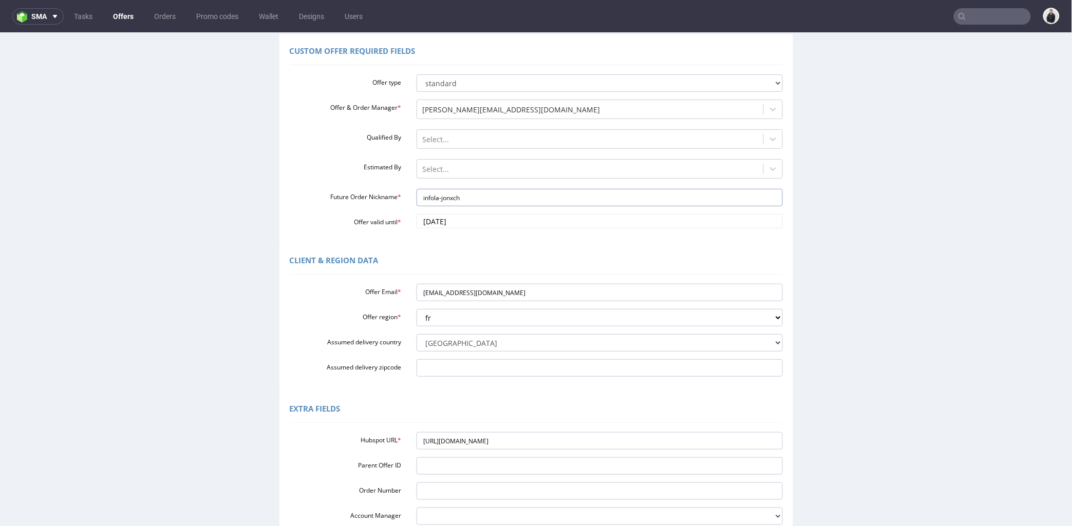
click at [394, 197] on div "Future Order Nickname * infola-jonxch" at bounding box center [536, 196] width 508 height 17
click at [458, 201] on input "la-jonxch" at bounding box center [599, 196] width 366 height 17
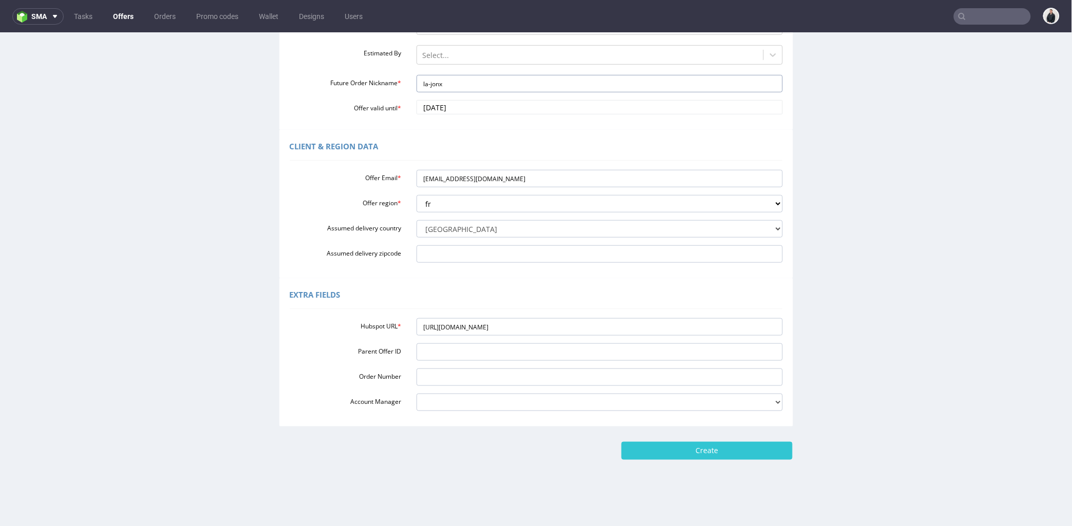
scroll to position [3, 0]
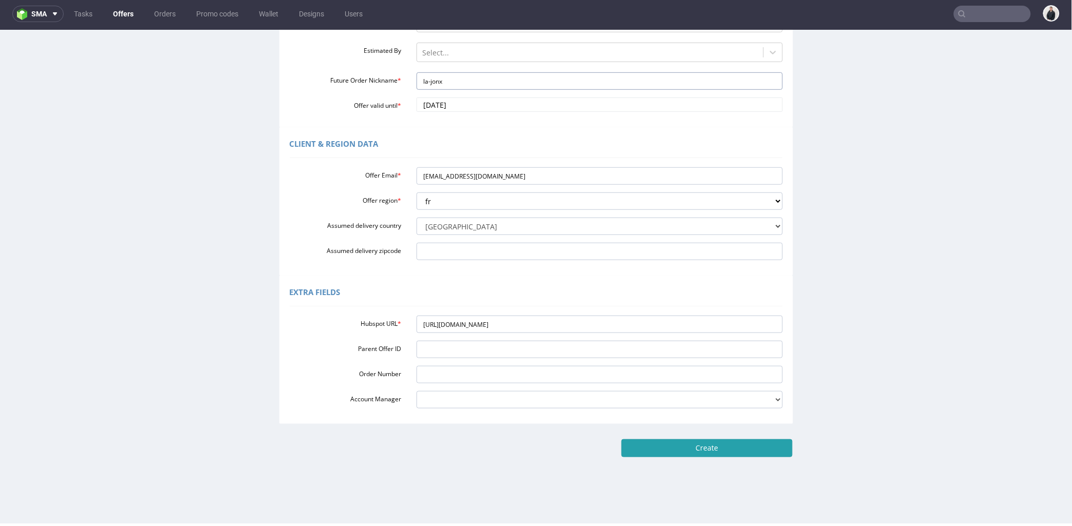
type input "la-jonx"
click at [726, 447] on input "Create" at bounding box center [706, 447] width 171 height 17
type input "Please wait..."
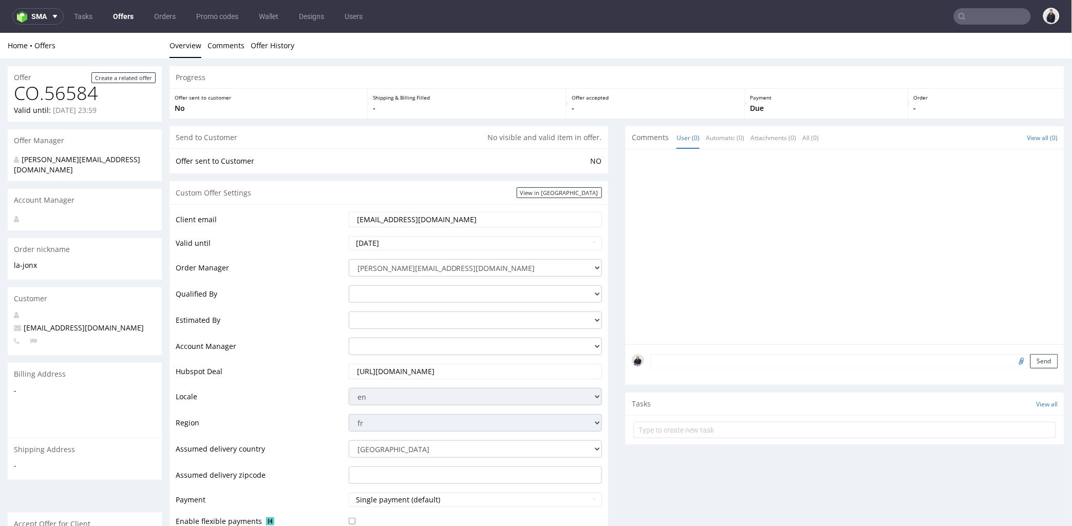
scroll to position [285, 0]
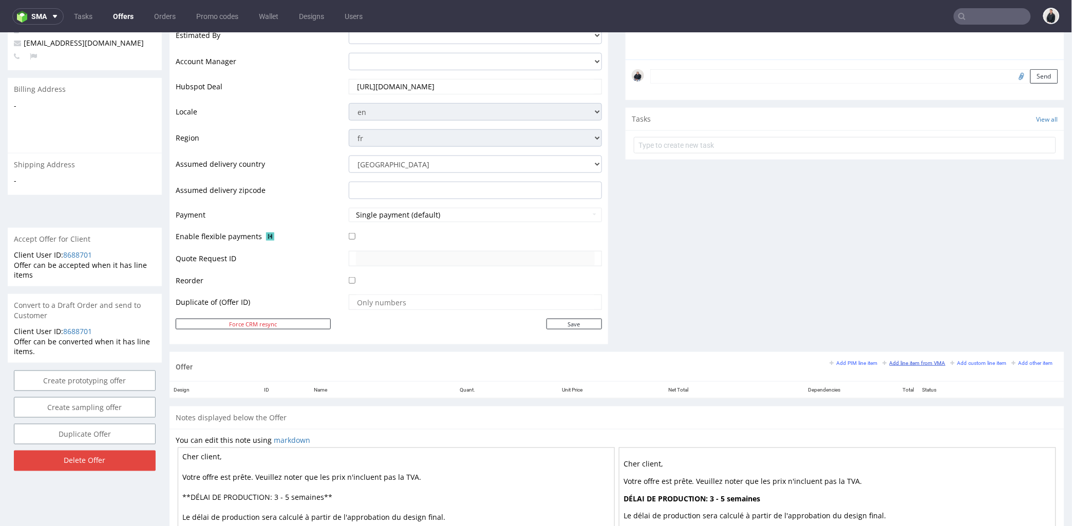
click at [884, 363] on small "Add line item from VMA" at bounding box center [914, 363] width 63 height 6
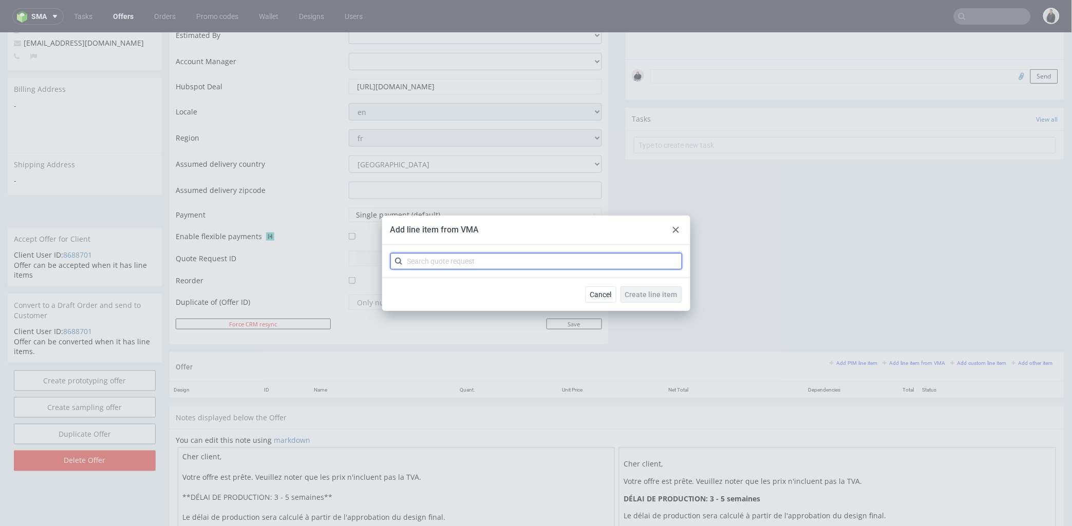
click at [466, 260] on input "text" at bounding box center [536, 261] width 292 height 16
type input "cbdj"
click at [445, 286] on div "CBDJ 3 variants" at bounding box center [535, 285] width 283 height 18
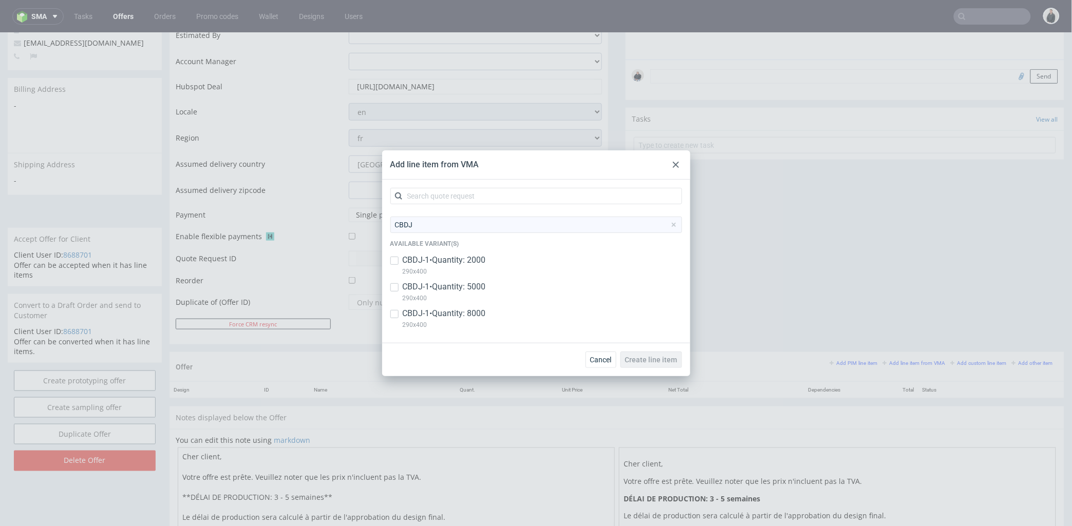
click at [472, 258] on p "CBDJ-1 • Quantity: 2000" at bounding box center [444, 260] width 83 height 11
checkbox input "true"
click at [653, 363] on span "Create line item" at bounding box center [651, 359] width 52 height 7
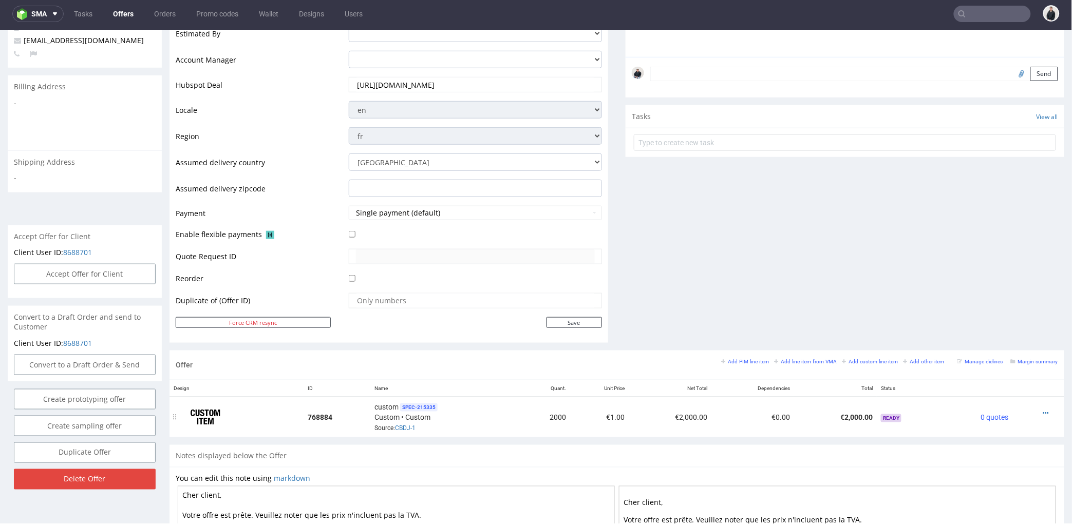
click at [1025, 409] on div at bounding box center [1035, 413] width 37 height 10
click at [1043, 411] on icon at bounding box center [1046, 412] width 6 height 7
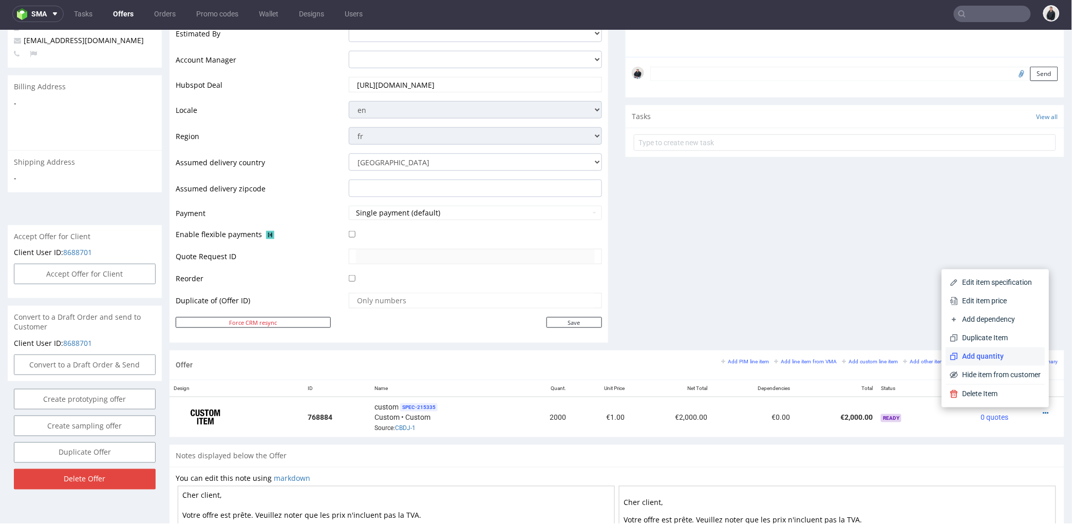
click at [997, 356] on span "Add quantity" at bounding box center [999, 356] width 83 height 10
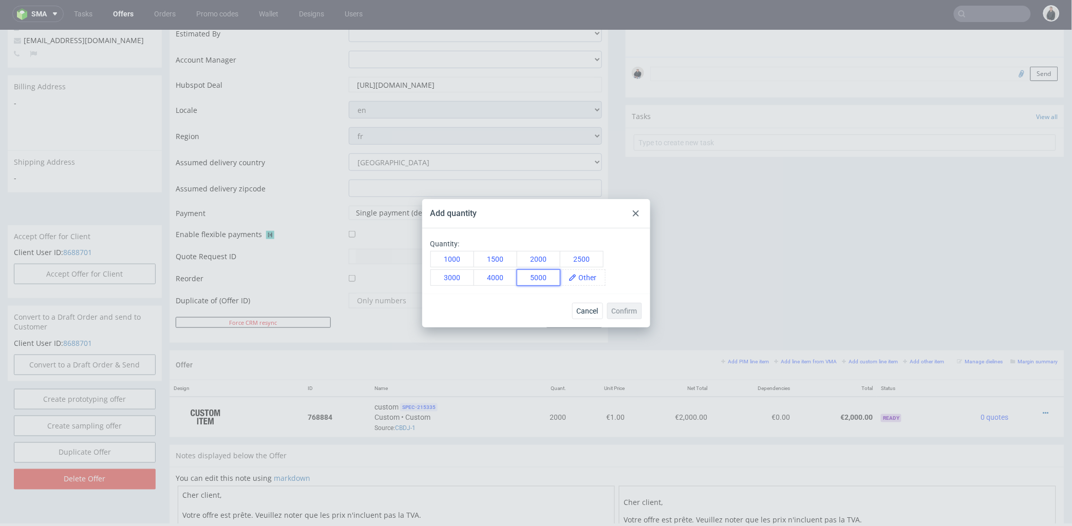
click at [541, 278] on button "5000" at bounding box center [539, 278] width 44 height 16
click at [615, 311] on span "Confirm" at bounding box center [625, 311] width 26 height 7
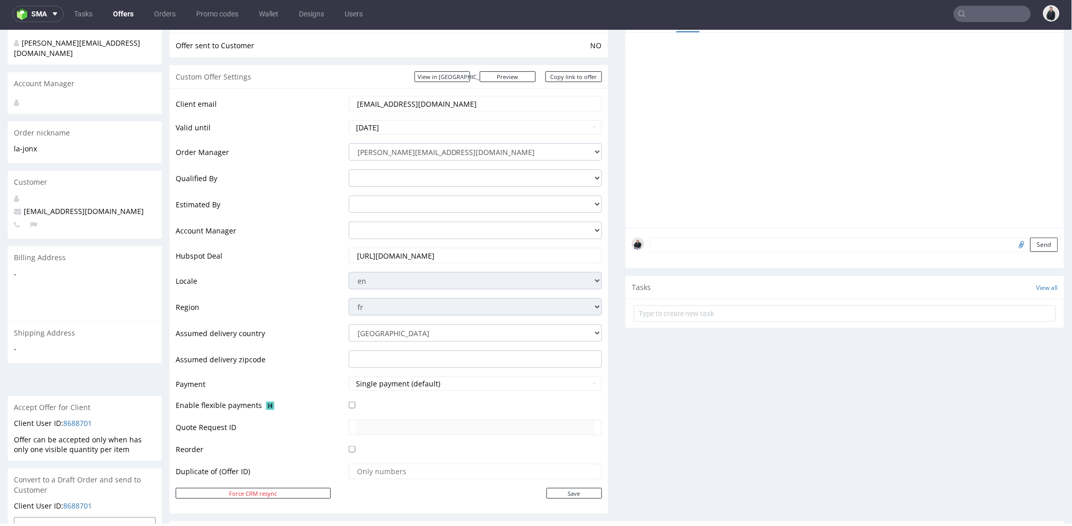
scroll to position [228, 0]
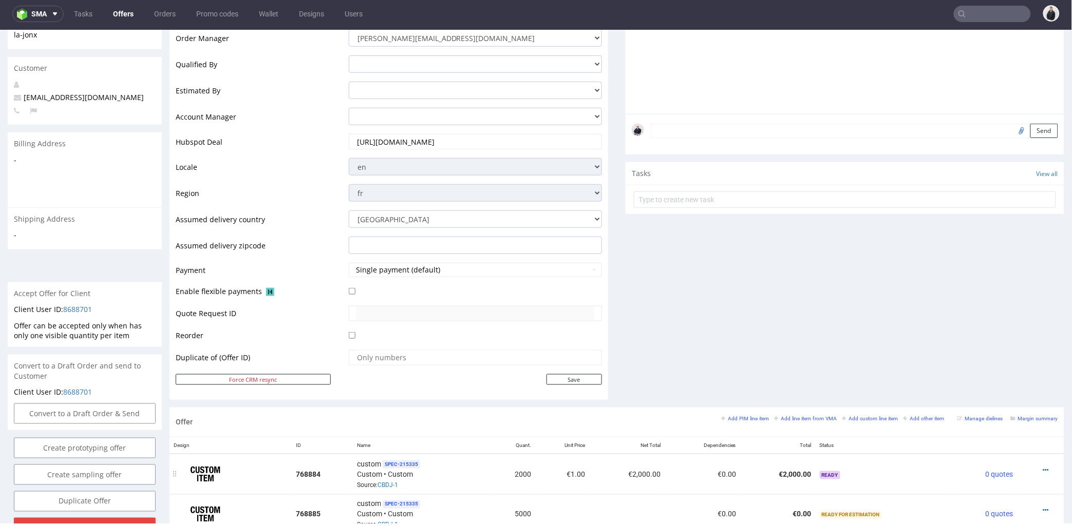
click at [1032, 468] on div at bounding box center [1037, 470] width 32 height 10
drag, startPoint x: 1031, startPoint y: 470, endPoint x: 1029, endPoint y: 465, distance: 5.9
click at [1043, 470] on icon at bounding box center [1046, 469] width 6 height 7
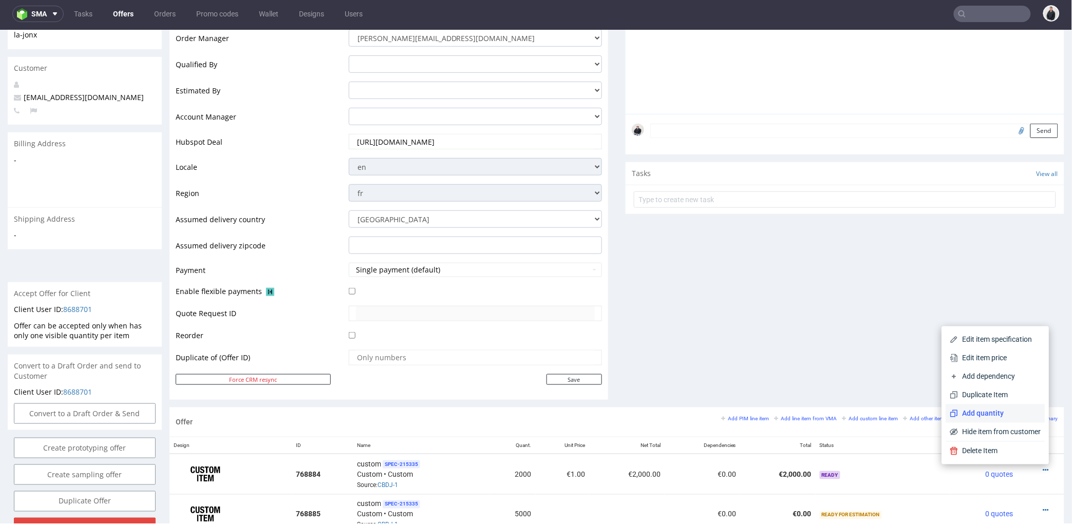
click at [1000, 415] on span "Add quantity" at bounding box center [999, 413] width 83 height 10
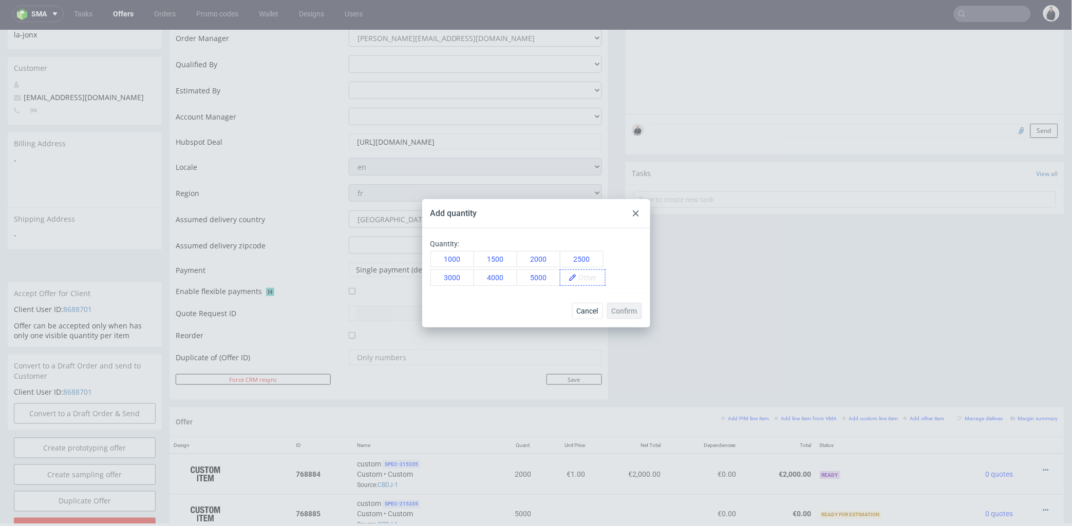
click at [586, 279] on span at bounding box center [591, 277] width 28 height 15
click at [588, 284] on span "8000" at bounding box center [590, 277] width 27 height 15
click at [619, 311] on span "Confirm" at bounding box center [625, 311] width 26 height 7
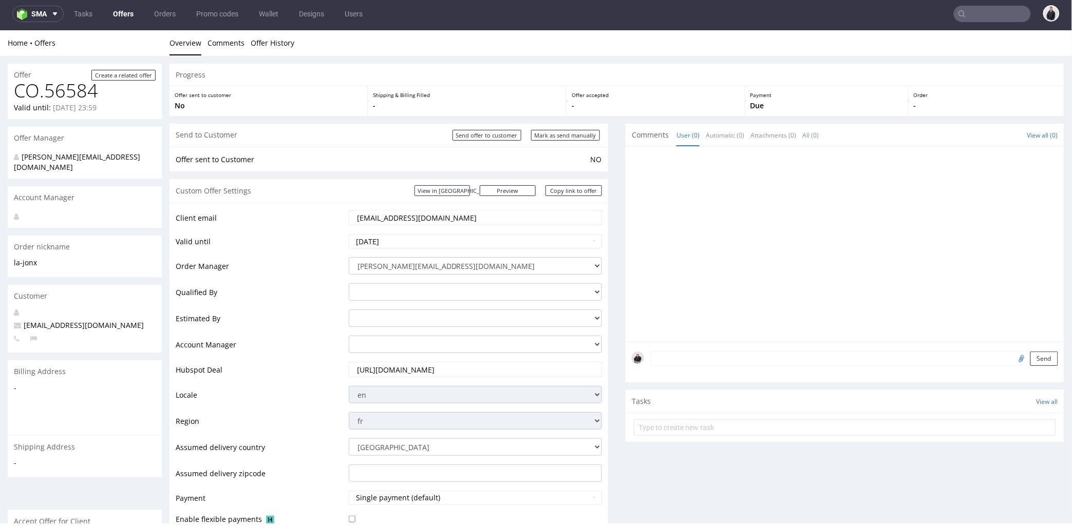
scroll to position [342, 0]
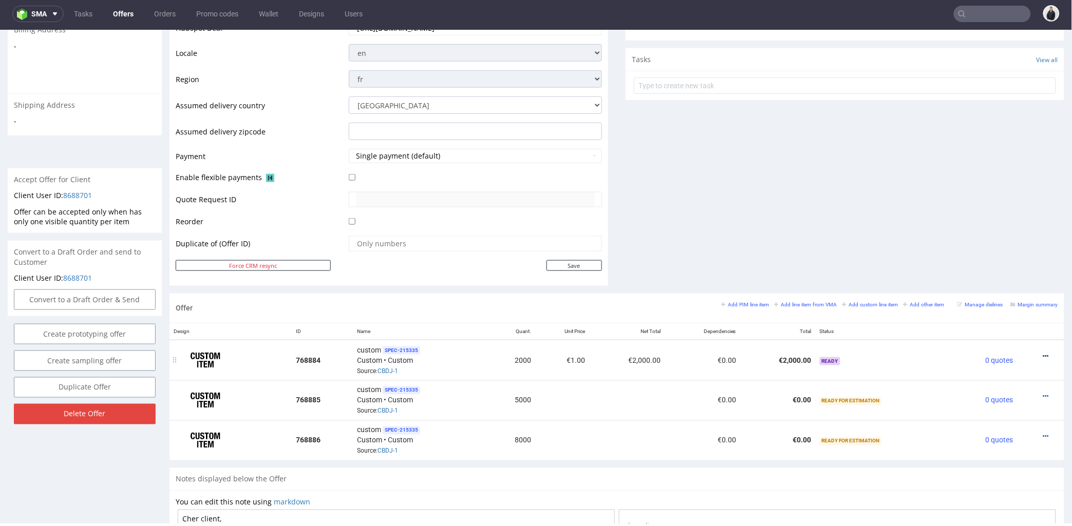
click at [1043, 357] on icon at bounding box center [1046, 355] width 6 height 7
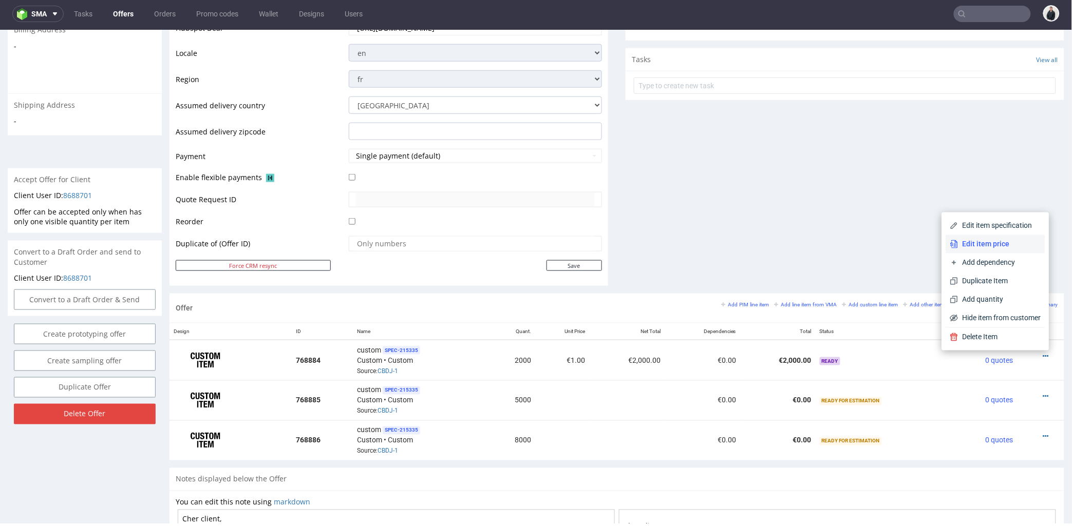
click at [969, 240] on span "Edit item price" at bounding box center [999, 244] width 83 height 10
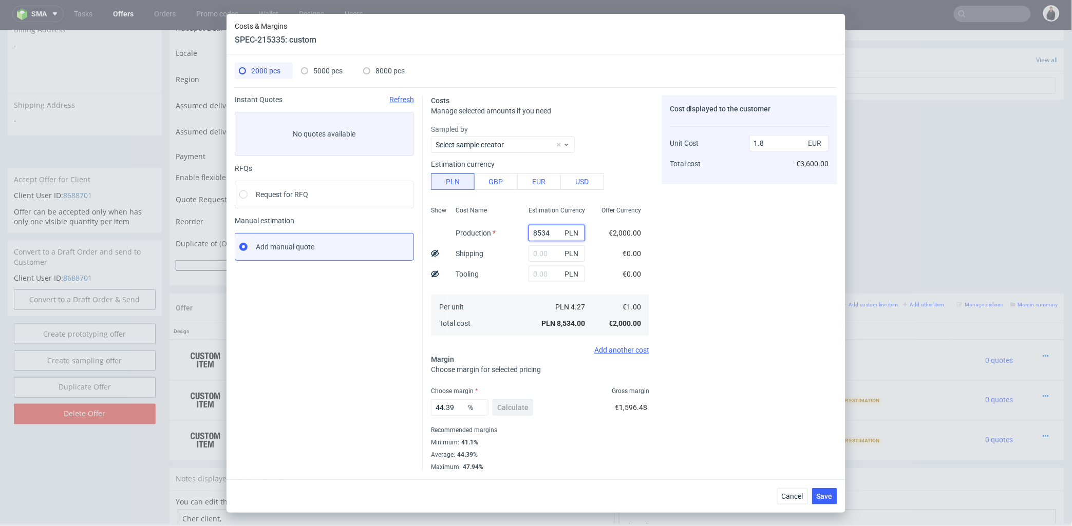
drag, startPoint x: 547, startPoint y: 230, endPoint x: 504, endPoint y: 230, distance: 42.6
click at [504, 231] on div "Show Cost Name Production Shipping Tooling Per unit Total cost Estimation Curre…" at bounding box center [540, 270] width 218 height 136
type input "2760"
type input "0.58"
type input "2760"
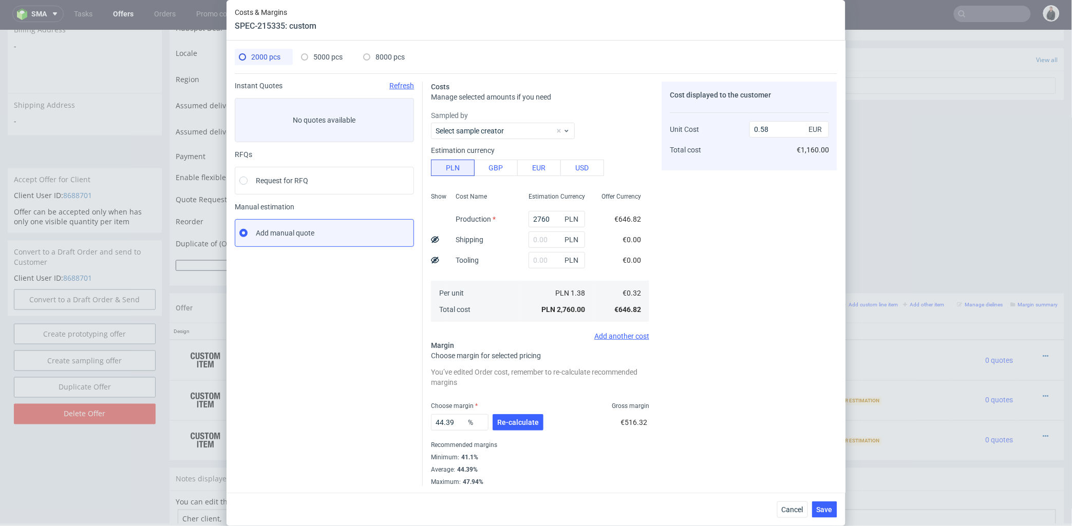
click at [326, 68] on div "2000 pcs 5000 pcs 8000 pcs" at bounding box center [536, 61] width 602 height 25
click at [318, 58] on span "5000 pcs" at bounding box center [327, 57] width 29 height 8
type input "0"
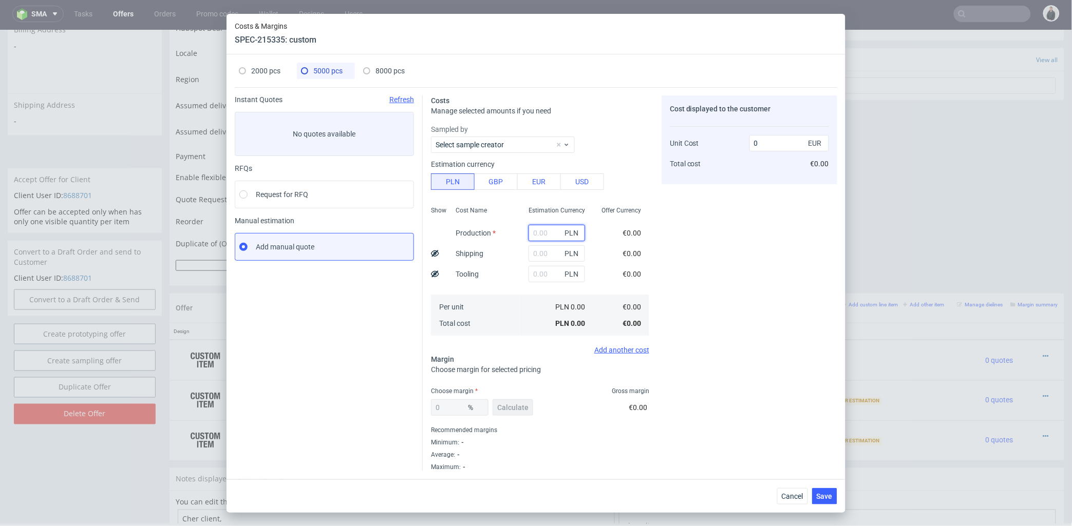
click at [535, 237] on input "text" at bounding box center [556, 233] width 56 height 16
drag, startPoint x: 536, startPoint y: 234, endPoint x: 531, endPoint y: 233, distance: 5.2
click at [531, 233] on input "60" at bounding box center [556, 233] width 56 height 16
type input "6100"
type input "0.29"
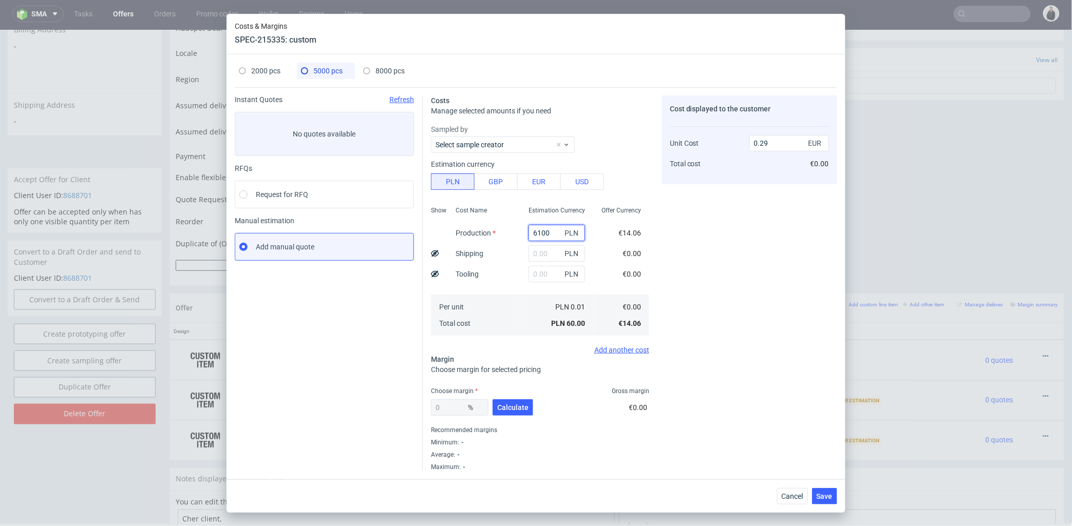
type input "6100"
click at [383, 70] on span "8000 pcs" at bounding box center [389, 71] width 29 height 8
type input "0"
click at [545, 232] on input "text" at bounding box center [556, 233] width 56 height 16
type input "9600"
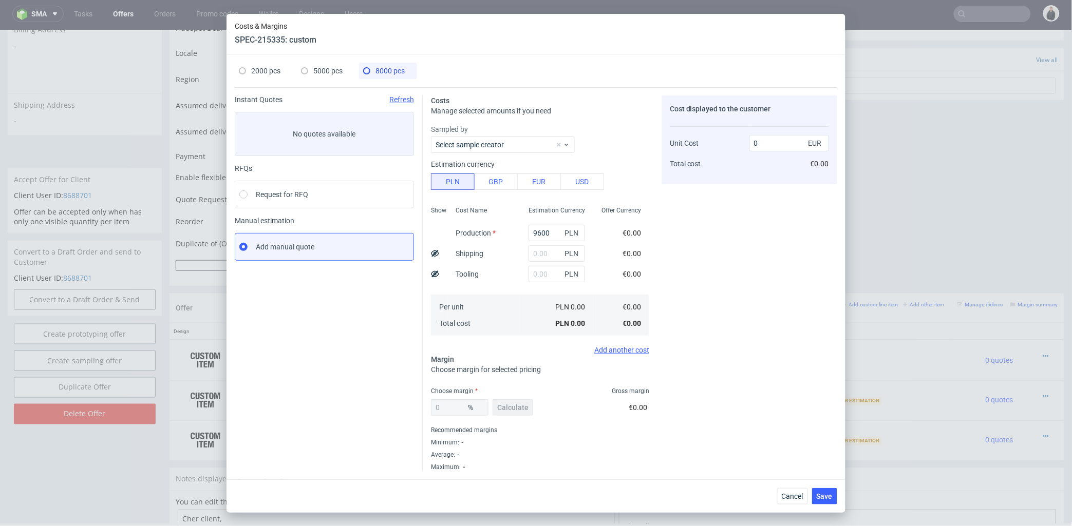
click at [521, 286] on div "Estimation Currency 9600 PLN PLN PLN PLN 0.00 PLN 0.00" at bounding box center [556, 270] width 73 height 136
type input "0.28"
click at [519, 405] on span "Calculate" at bounding box center [512, 407] width 31 height 7
type input "33.95"
type input "0.43"
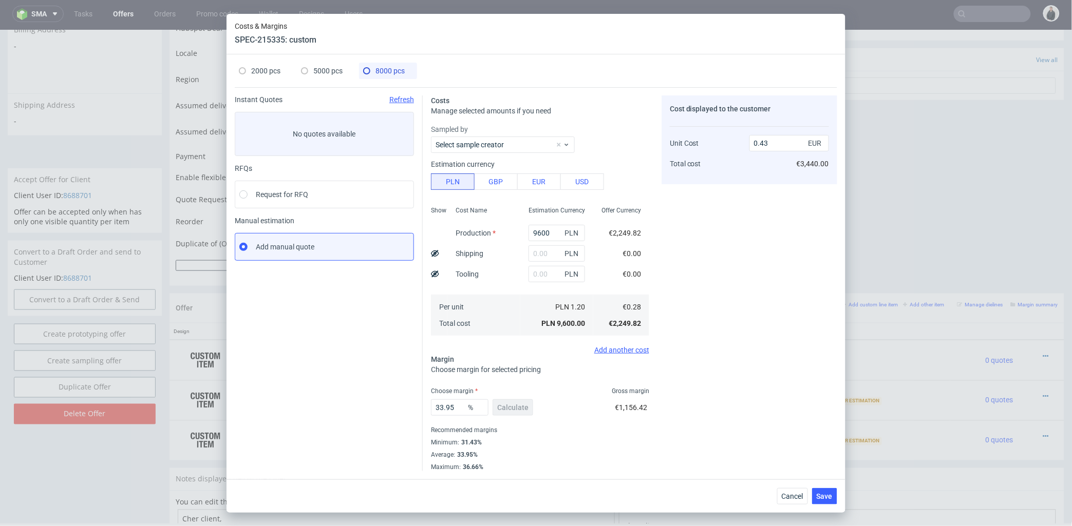
click at [315, 69] on span "5000 pcs" at bounding box center [327, 71] width 29 height 8
type input "6100"
type input "0"
type input "0.29"
click at [512, 404] on span "Calculate" at bounding box center [512, 407] width 31 height 7
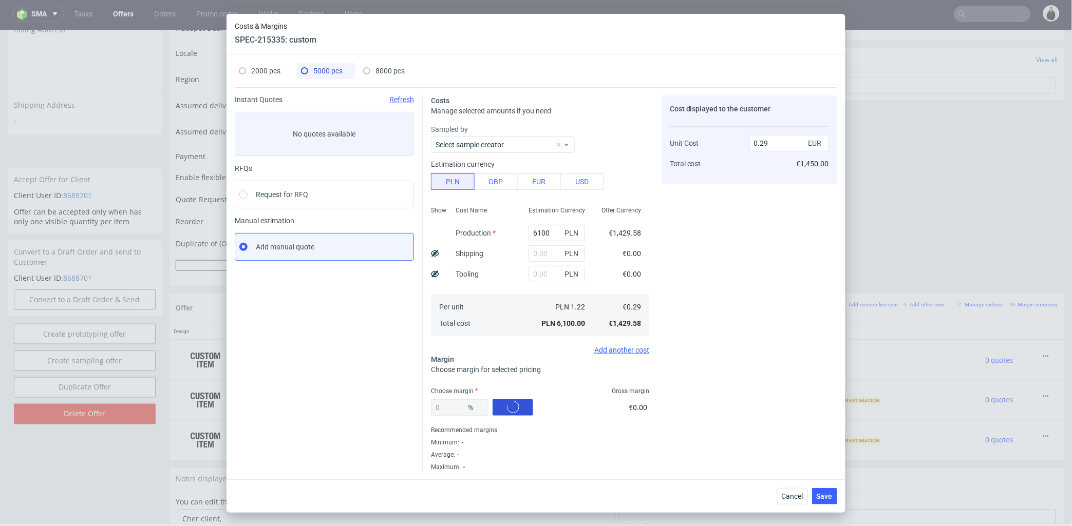
type input "36.97"
type input "0.45"
click at [280, 72] on span "2000 pcs" at bounding box center [265, 71] width 29 height 8
type input "2760"
type input "44.39"
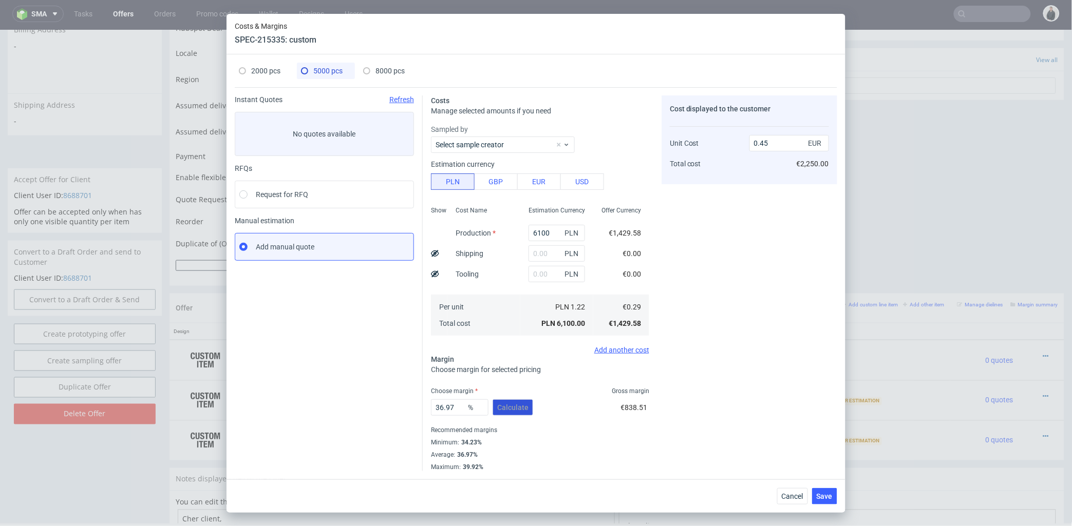
type input "0.58"
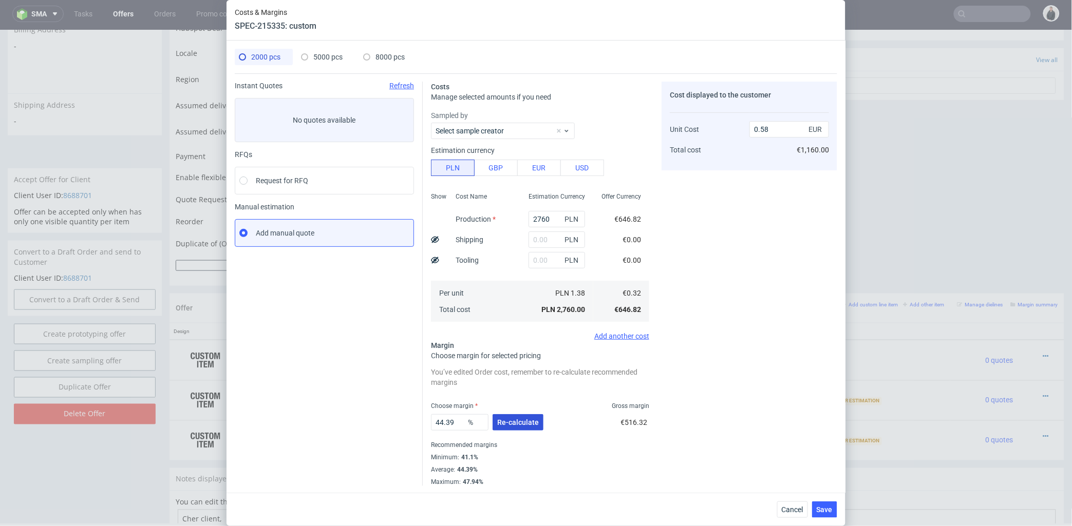
click at [525, 422] on span "Re-calculate" at bounding box center [518, 422] width 42 height 7
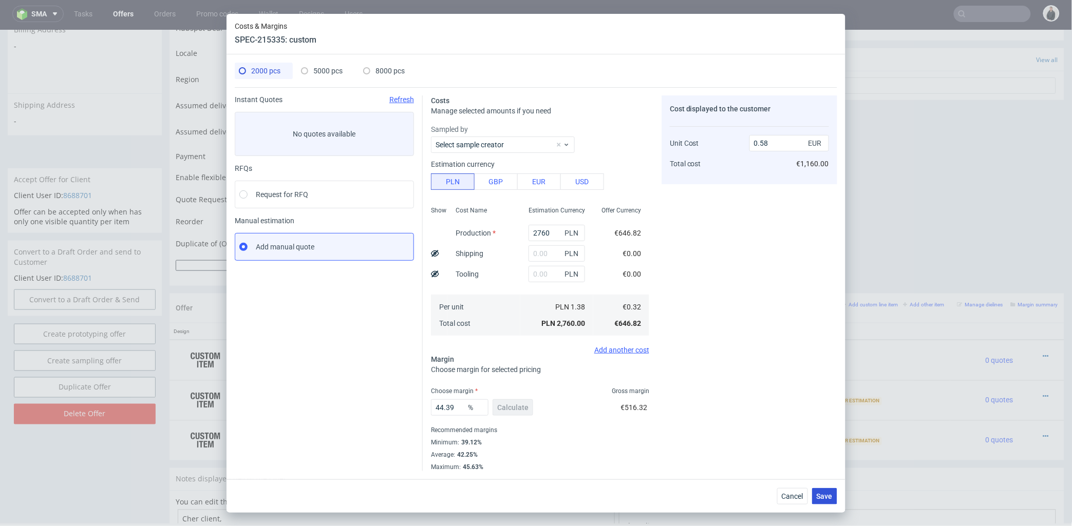
click at [827, 496] on span "Save" at bounding box center [825, 496] width 16 height 7
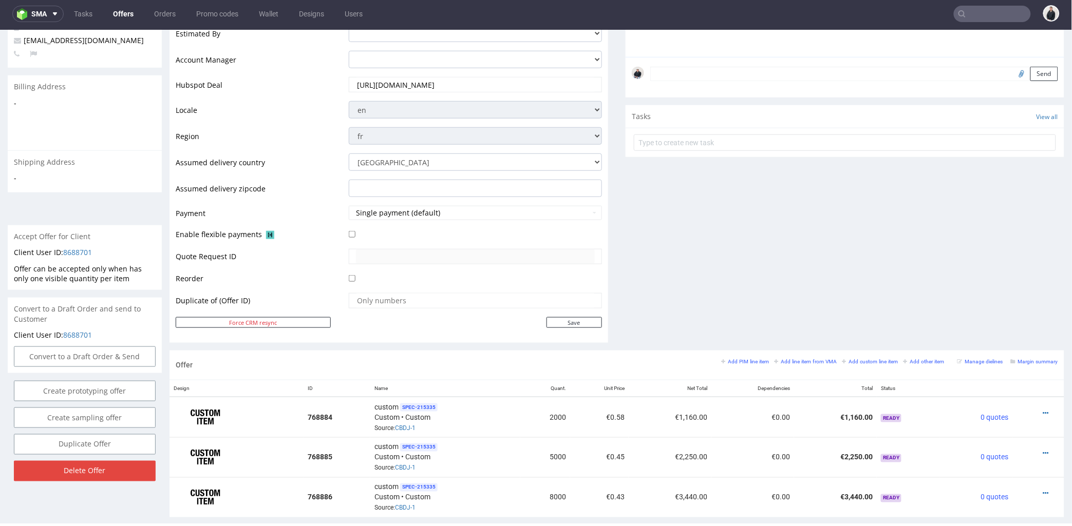
scroll to position [399, 0]
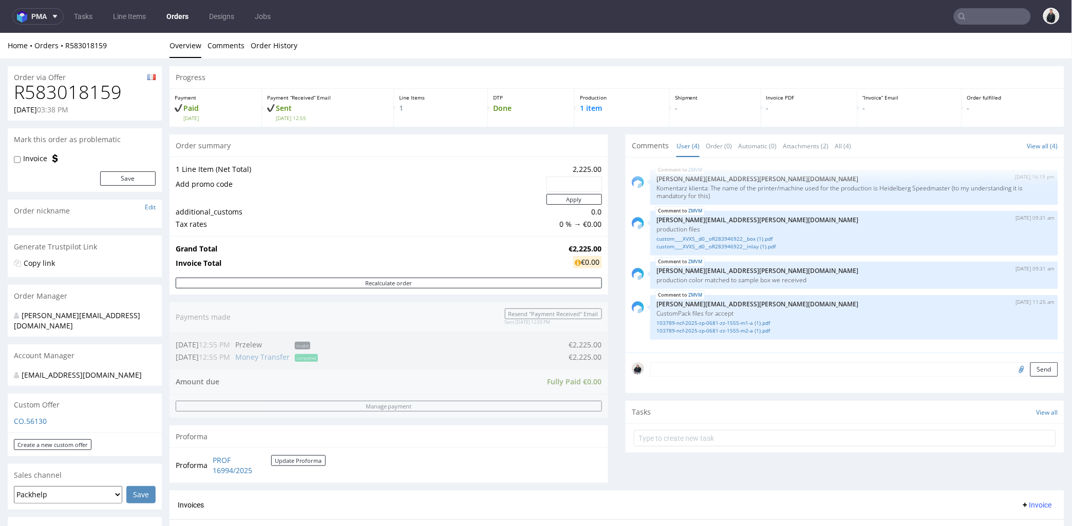
scroll to position [57, 0]
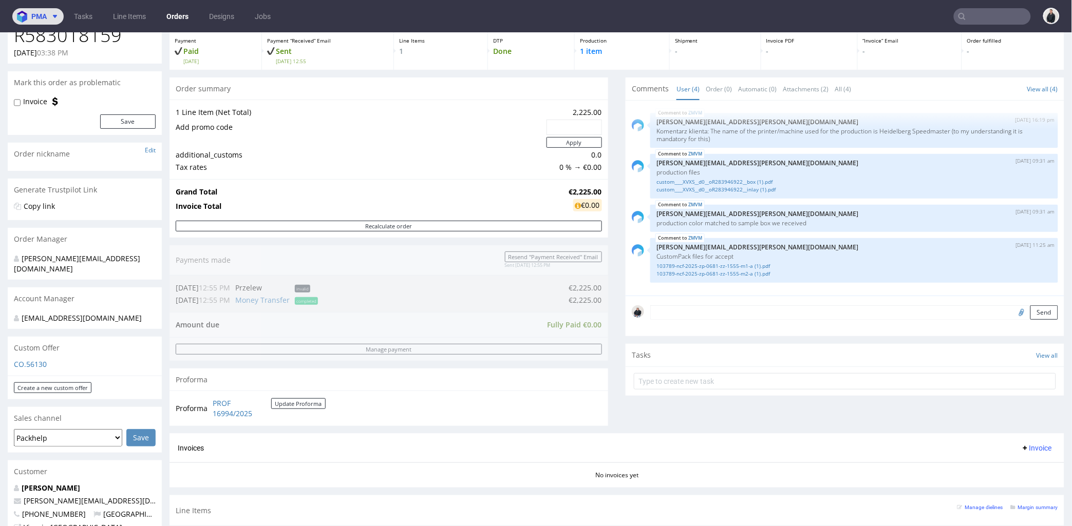
click at [47, 12] on span at bounding box center [53, 16] width 12 height 8
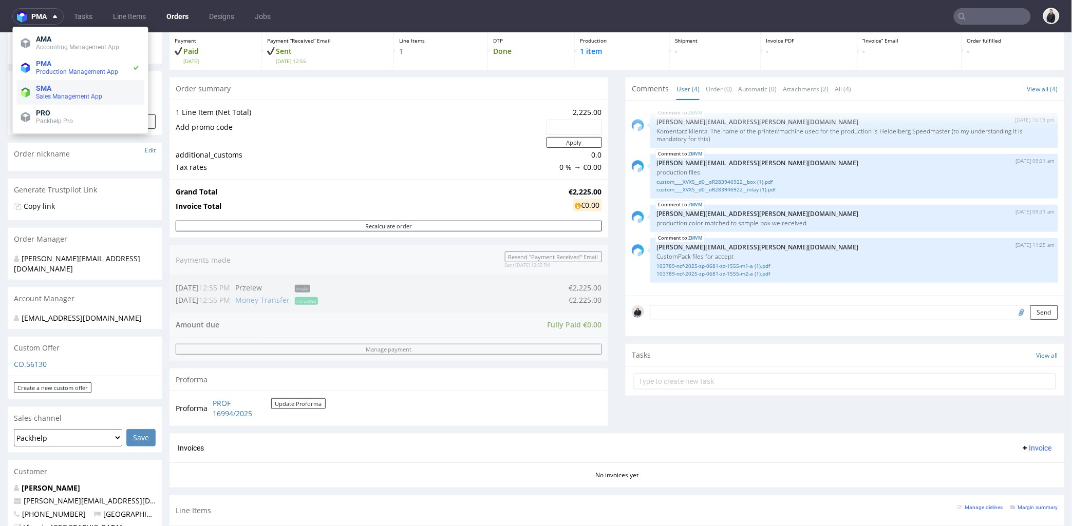
click at [70, 89] on span "SMA" at bounding box center [88, 88] width 104 height 8
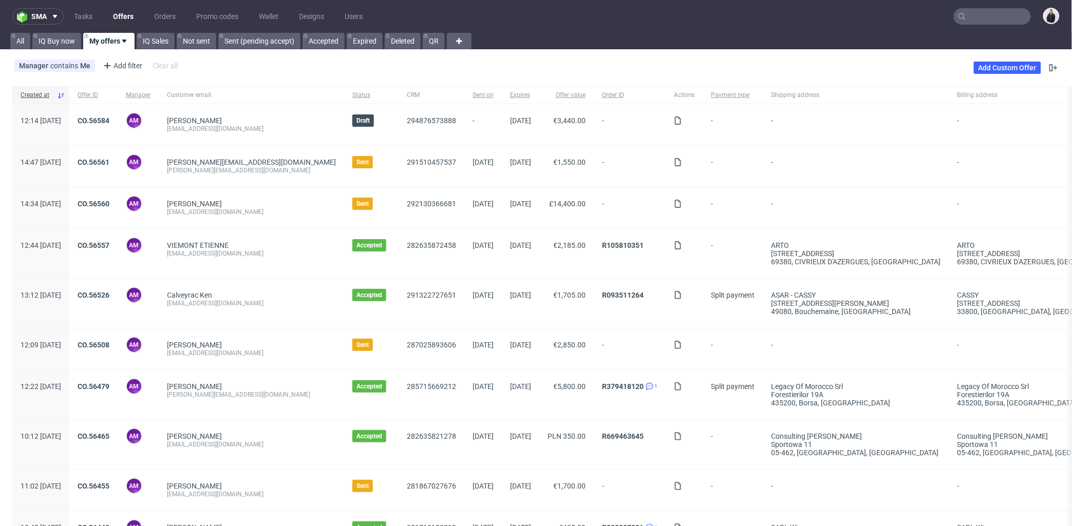
click at [132, 17] on link "Offers" at bounding box center [123, 16] width 33 height 16
click at [1007, 65] on link "Add Custom Offer" at bounding box center [1007, 68] width 67 height 12
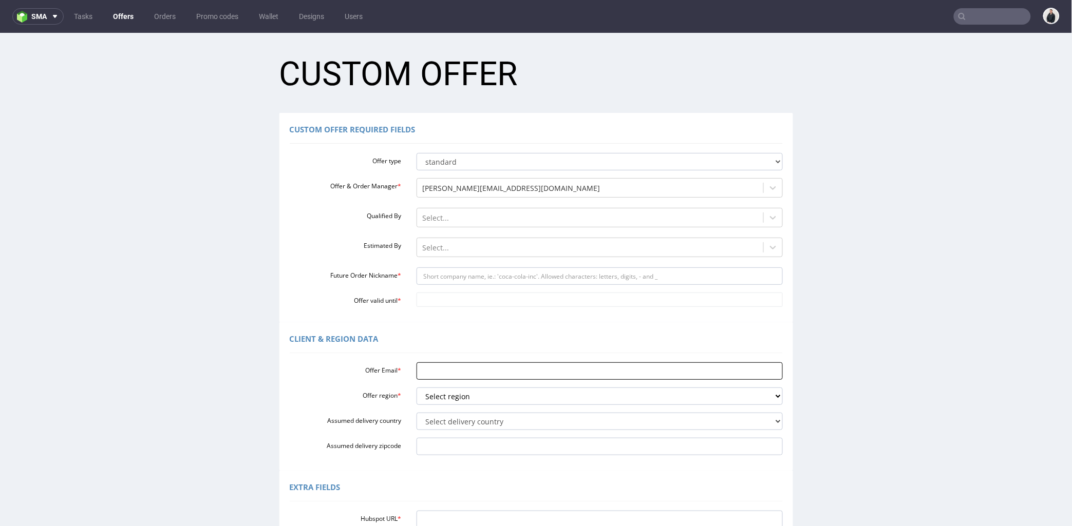
click at [469, 370] on input "Offer Email *" at bounding box center [599, 370] width 366 height 17
paste input "[EMAIL_ADDRESS][DOMAIN_NAME]"
type input "[EMAIL_ADDRESS][DOMAIN_NAME]"
click at [456, 403] on select "Select region eu gb de pl fr it es" at bounding box center [599, 395] width 366 height 17
select select "fr"
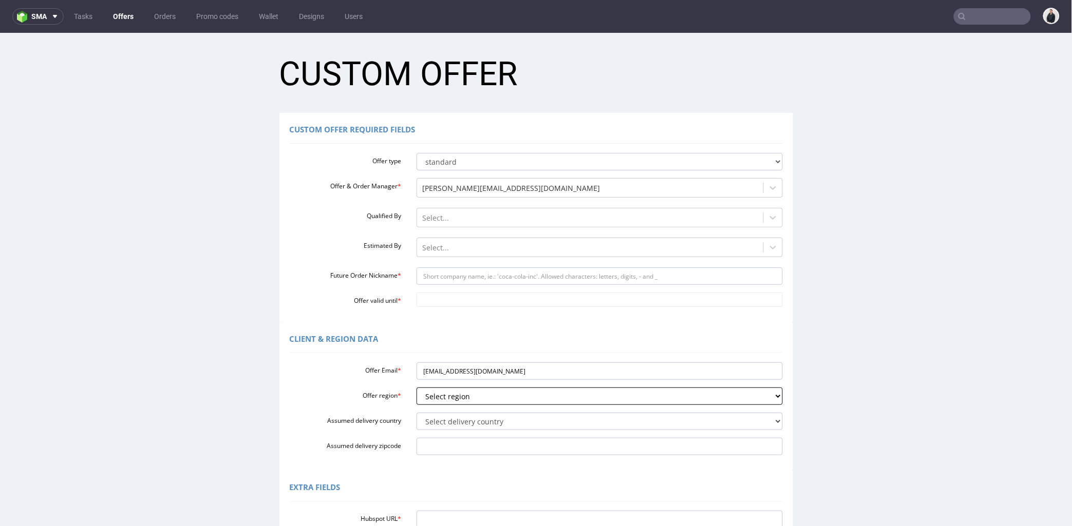
click at [416, 387] on select "Select region eu gb de pl fr it es" at bounding box center [599, 395] width 366 height 17
click at [456, 423] on select "Select delivery country [GEOGRAPHIC_DATA] [GEOGRAPHIC_DATA] [GEOGRAPHIC_DATA] […" at bounding box center [599, 420] width 366 height 17
click at [455, 421] on select "Select delivery country [GEOGRAPHIC_DATA] [GEOGRAPHIC_DATA] [GEOGRAPHIC_DATA] […" at bounding box center [599, 420] width 366 height 17
select select "75"
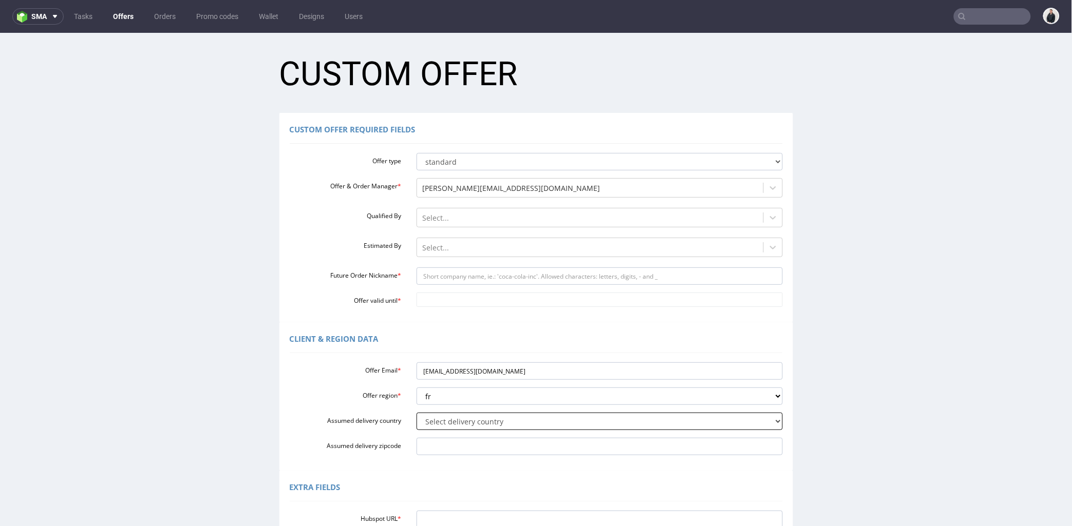
click at [416, 412] on select "Select delivery country [GEOGRAPHIC_DATA] [GEOGRAPHIC_DATA] [GEOGRAPHIC_DATA] […" at bounding box center [599, 420] width 366 height 17
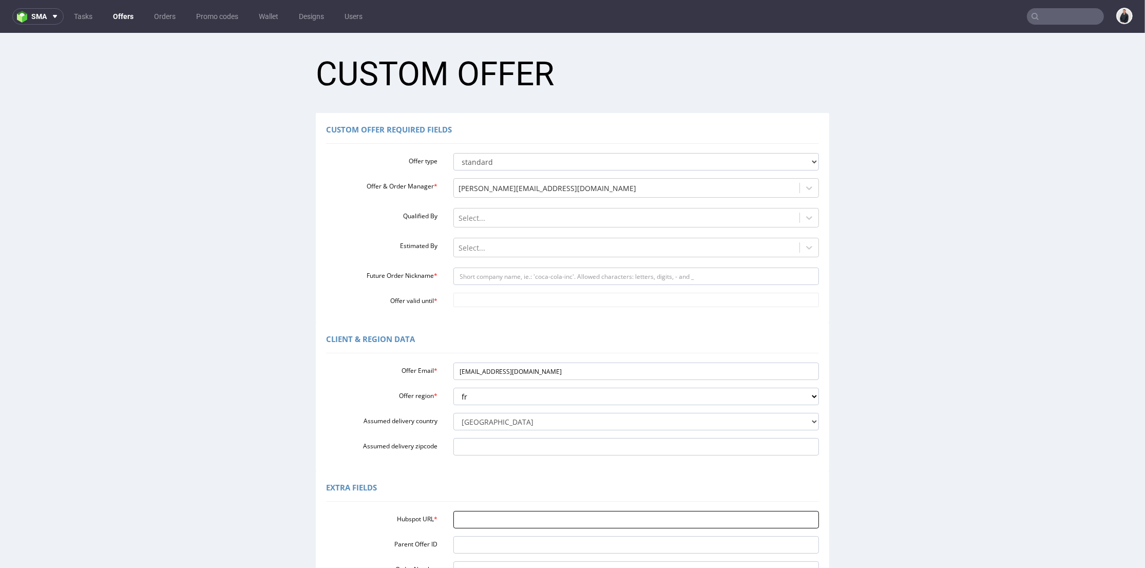
click at [477, 521] on input "Hubspot URL *" at bounding box center [636, 519] width 366 height 17
paste input "[URL][DOMAIN_NAME]"
type input "[URL][DOMAIN_NAME]"
click at [481, 278] on input "Future Order Nickname *" at bounding box center [636, 276] width 366 height 17
drag, startPoint x: 476, startPoint y: 274, endPoint x: 463, endPoint y: 274, distance: 12.8
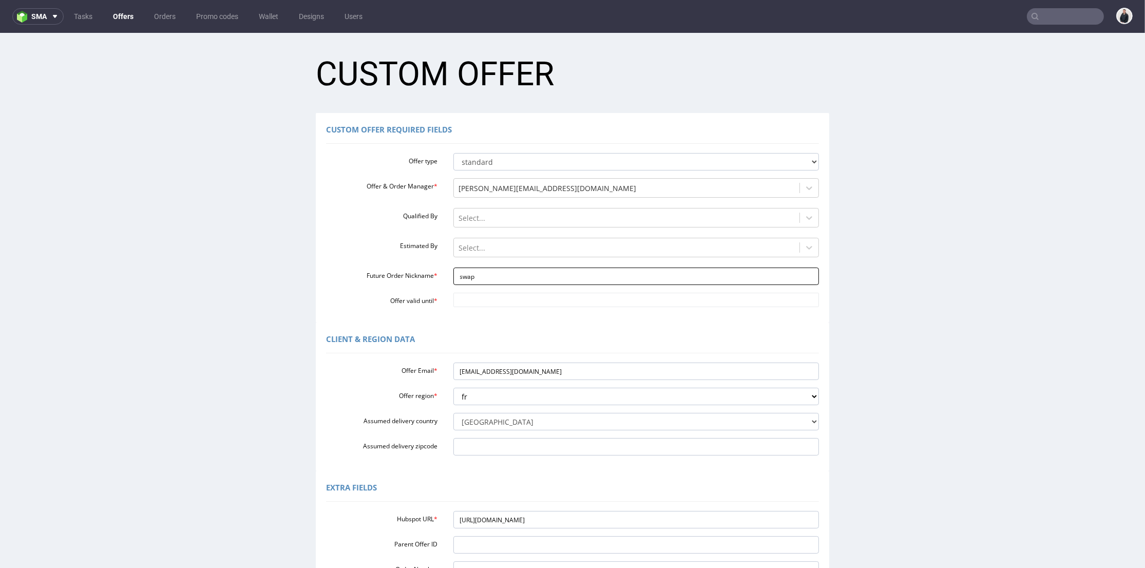
click at [463, 274] on input "swap" at bounding box center [636, 276] width 366 height 17
click at [471, 276] on input "swap" at bounding box center [636, 276] width 366 height 17
type input "swap"
click at [472, 298] on input "Offer valid until *" at bounding box center [636, 300] width 366 height 14
click at [549, 174] on icon at bounding box center [549, 177] width 3 height 7
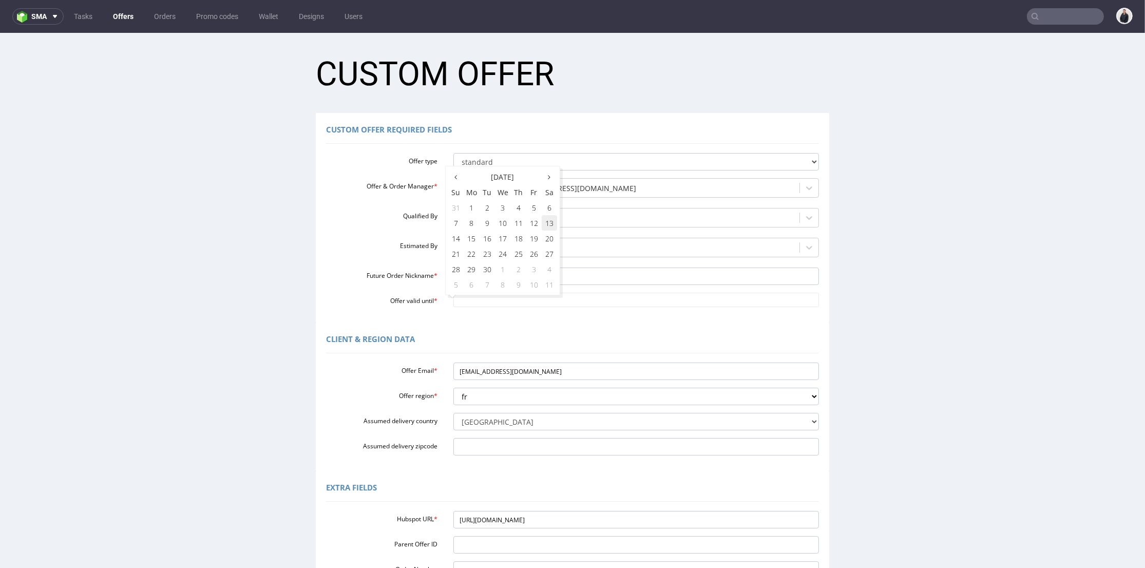
click at [551, 218] on td "13" at bounding box center [549, 222] width 15 height 15
type input "[DATE]"
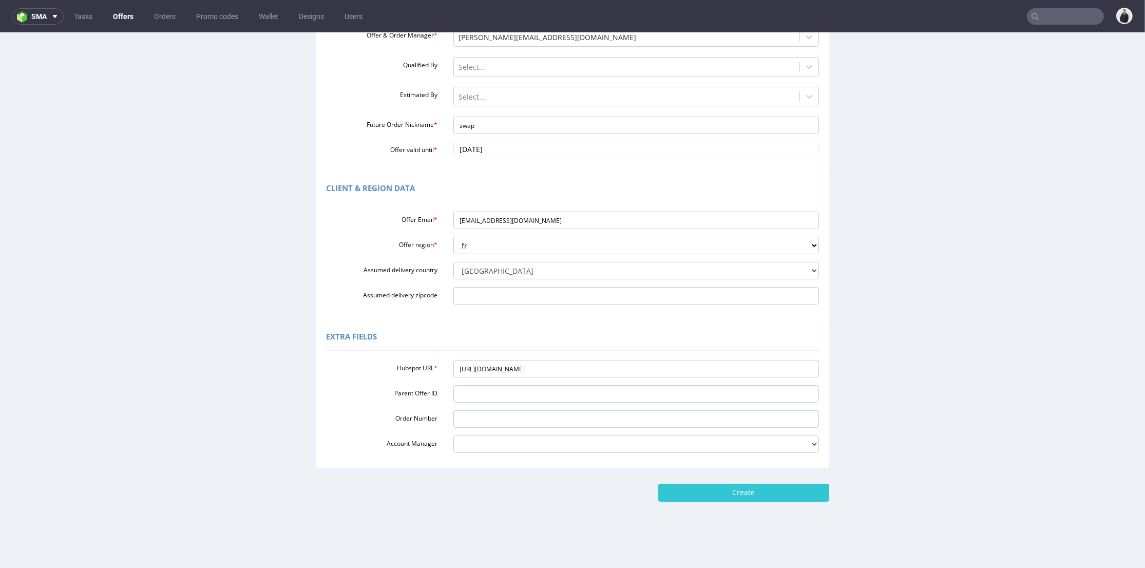
scroll to position [3, 0]
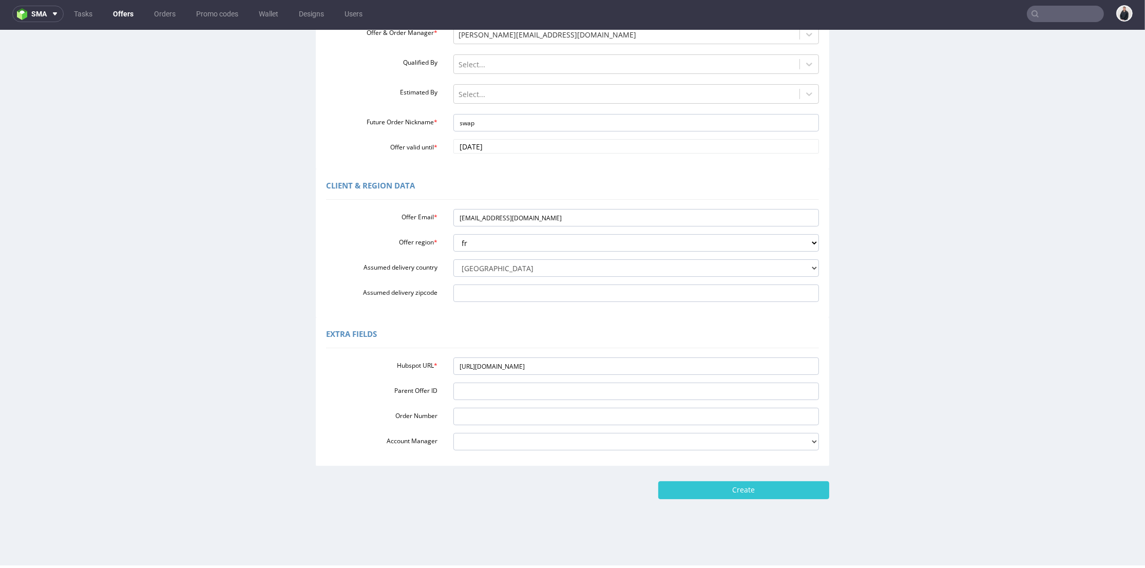
click at [764, 501] on div "Home New Custom Offer Custom Offer Custom Offer Required Fields Offer type stan…" at bounding box center [572, 222] width 1145 height 687
click at [760, 492] on input "Create" at bounding box center [743, 489] width 171 height 17
type input "Please wait..."
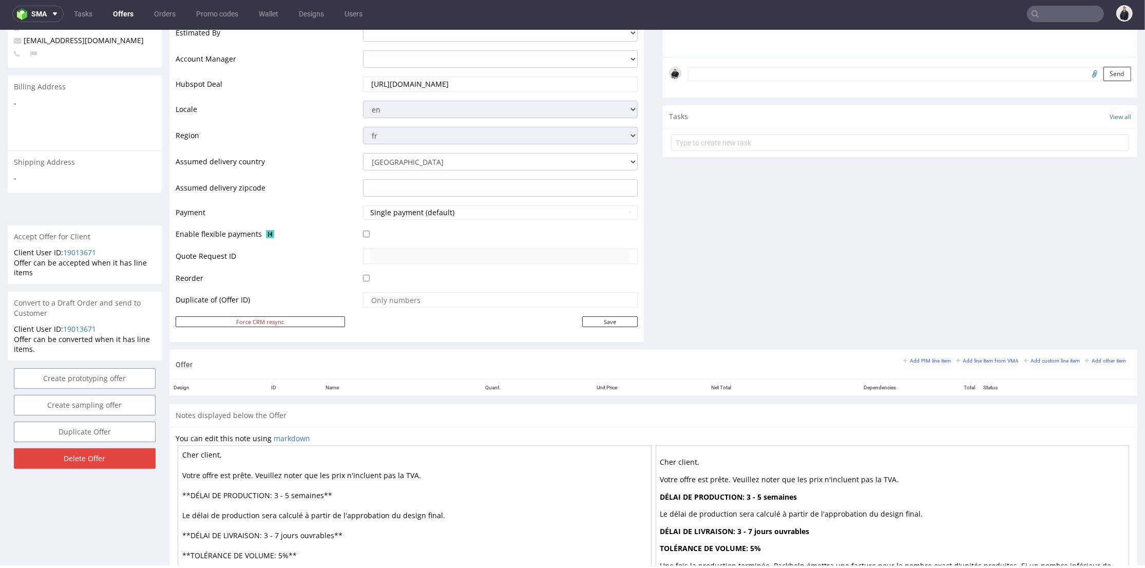
scroll to position [342, 0]
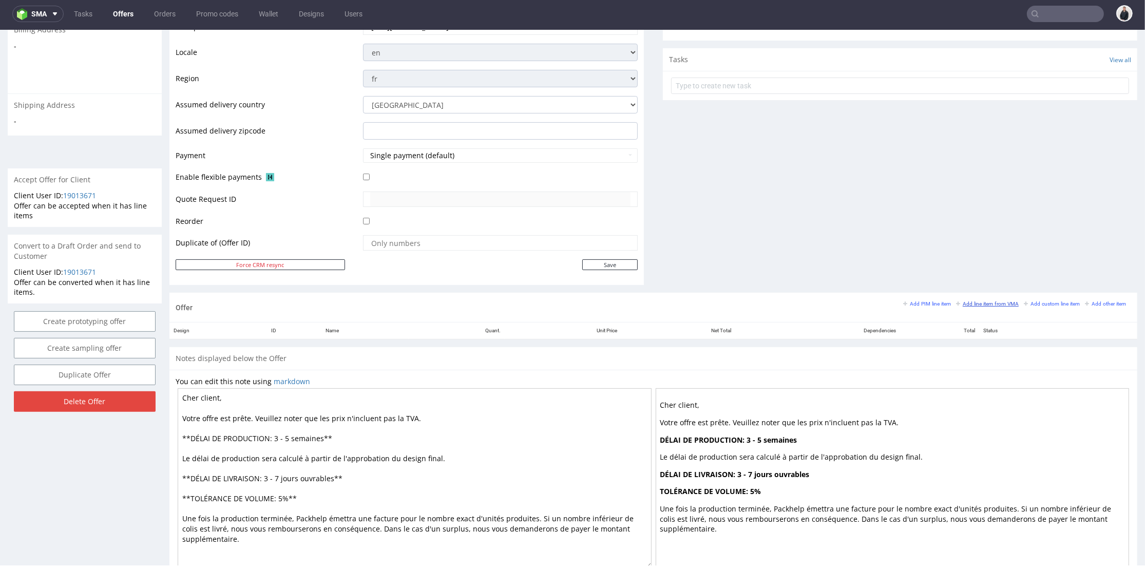
click at [969, 301] on small "Add line item from VMA" at bounding box center [987, 304] width 63 height 6
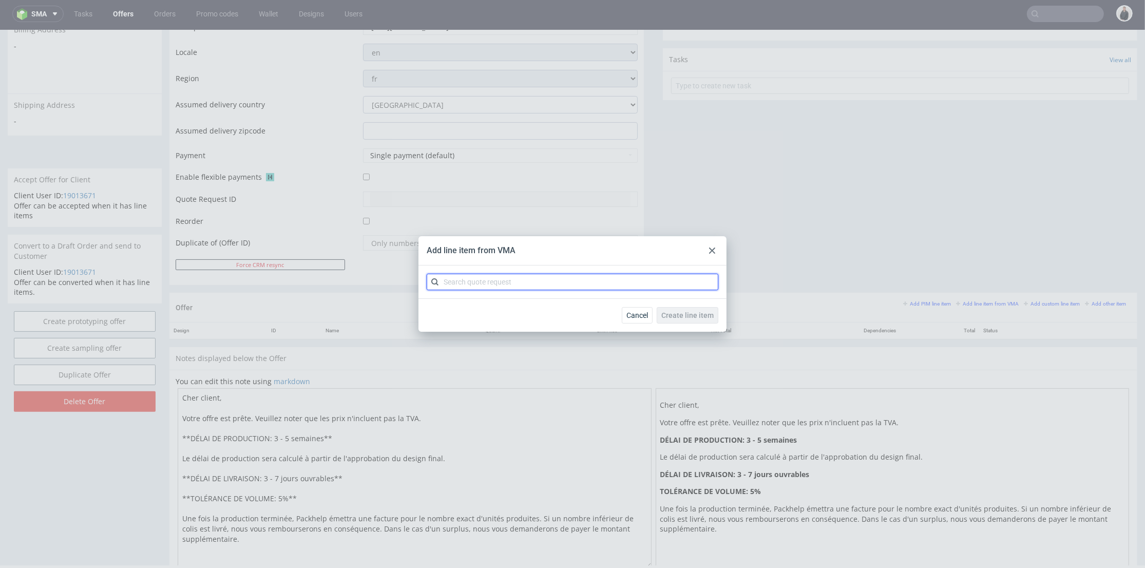
click at [519, 281] on input "text" at bounding box center [573, 282] width 292 height 16
type input "cbdh"
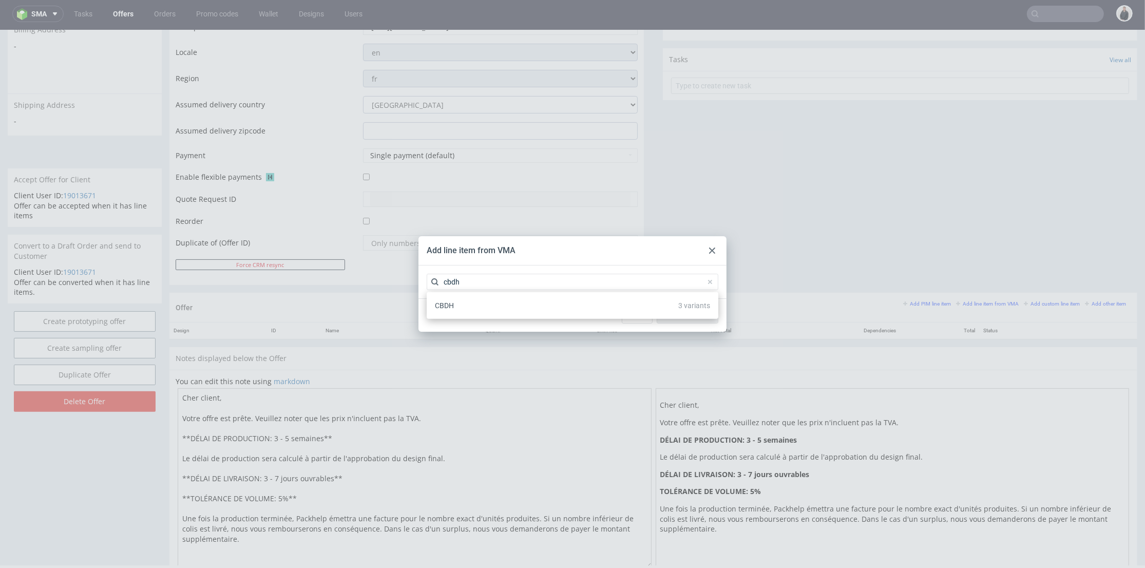
click at [514, 307] on div "CBDH 3 variants" at bounding box center [572, 305] width 283 height 18
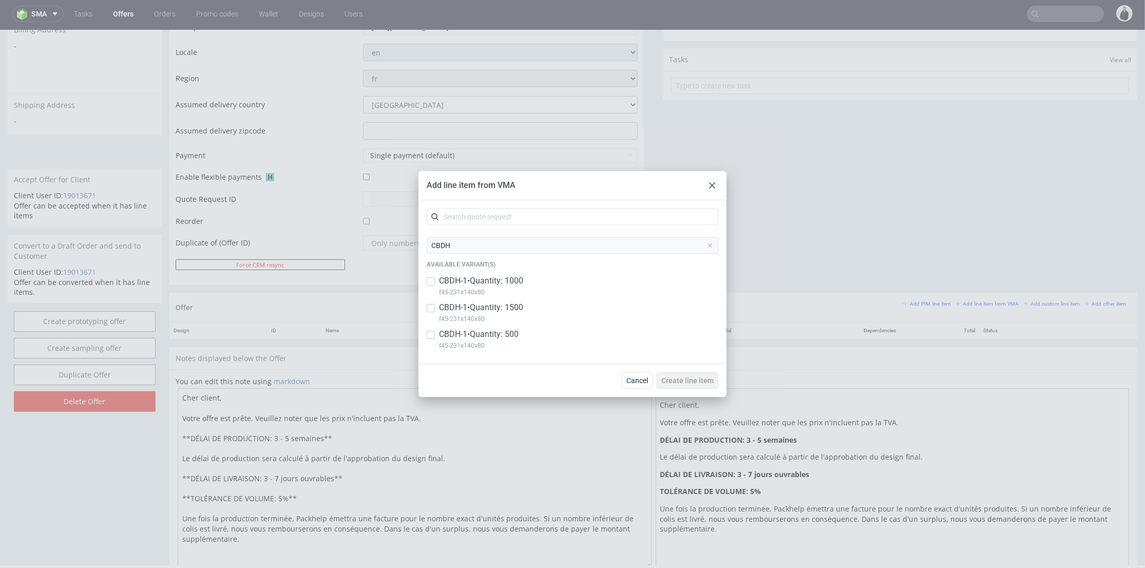
click at [512, 282] on p "CBDH-1 • Quantity: 1000" at bounding box center [481, 280] width 84 height 11
click at [516, 286] on p "CBDH-1 • Quantity: 1000" at bounding box center [481, 280] width 84 height 11
checkbox input "false"
click at [511, 345] on p "f45-231x140x80" at bounding box center [479, 345] width 80 height 11
checkbox input "true"
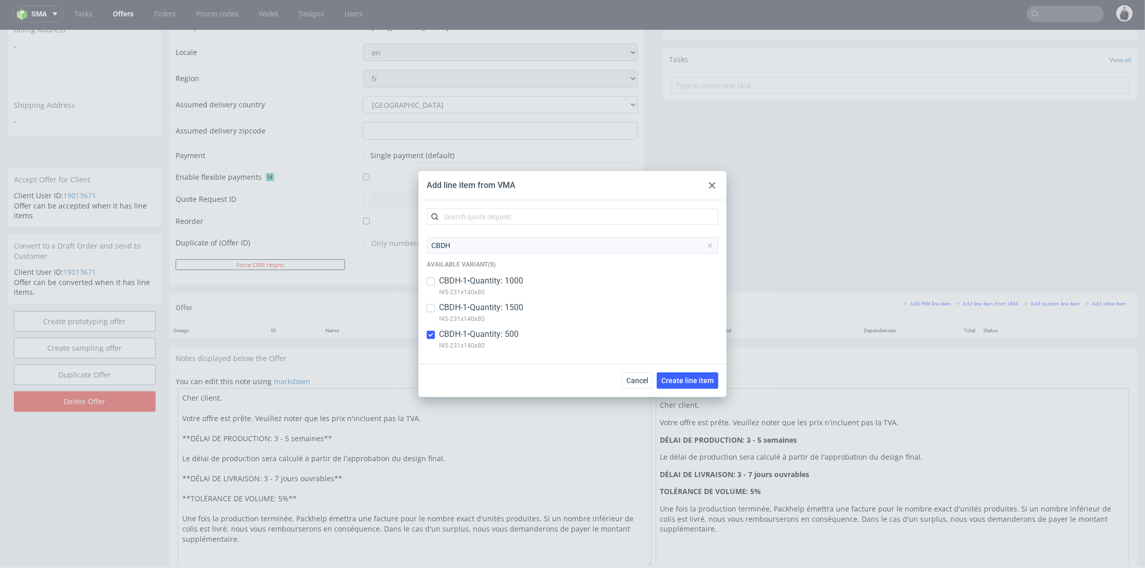
click at [514, 312] on p "CBDH-1 • Quantity: 1500" at bounding box center [481, 307] width 84 height 11
checkbox input "true"
click at [515, 283] on p "CBDH-1 • Quantity: 1000" at bounding box center [481, 280] width 84 height 11
checkbox input "true"
click at [701, 391] on div "Cancel Create line item" at bounding box center [573, 380] width 308 height 33
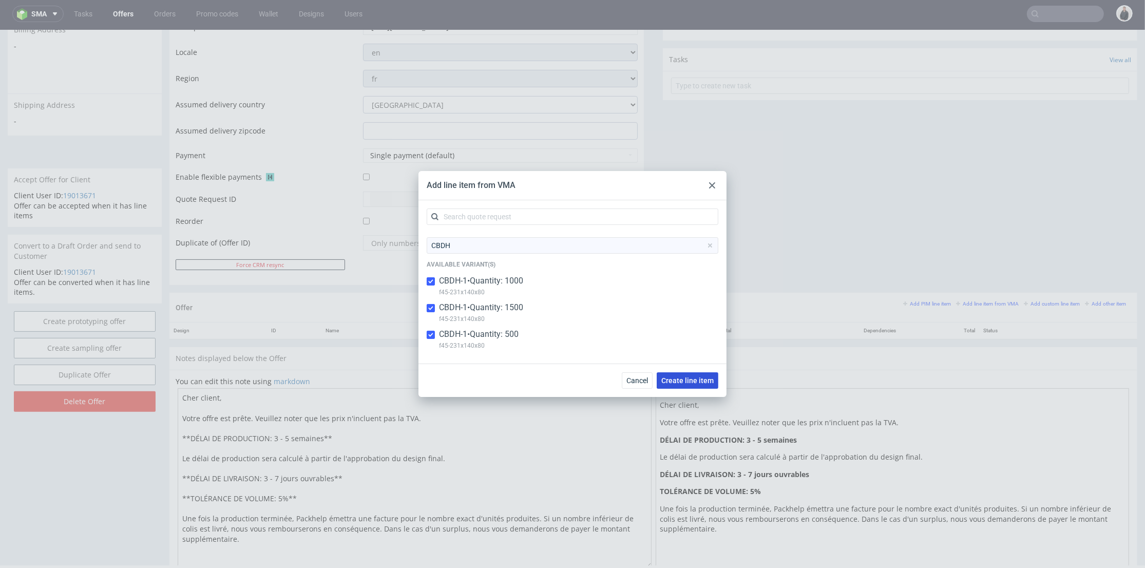
click at [701, 375] on button "Create line item" at bounding box center [688, 380] width 62 height 16
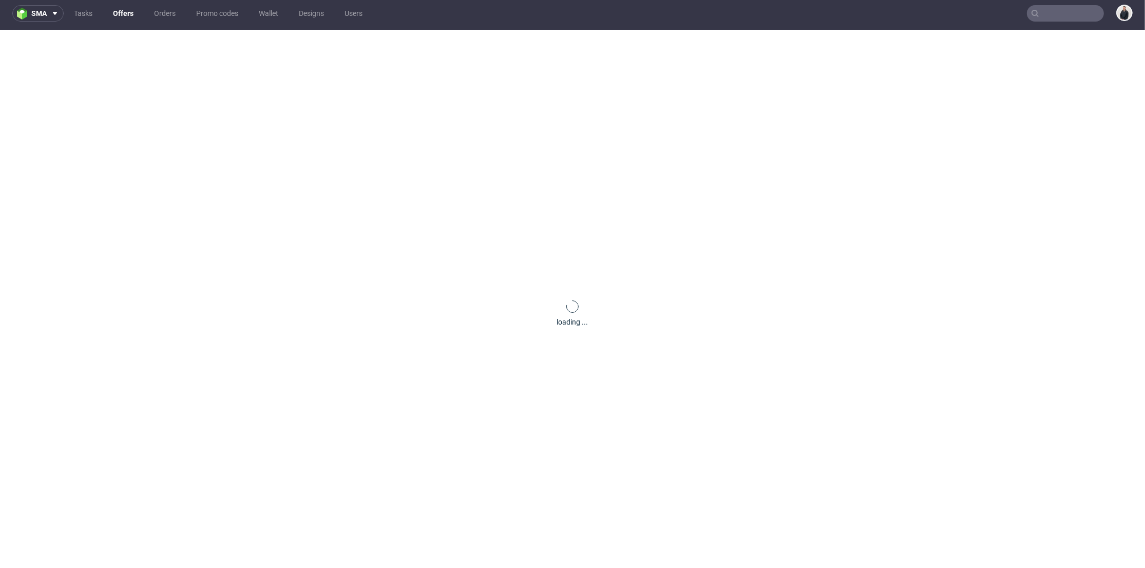
scroll to position [0, 0]
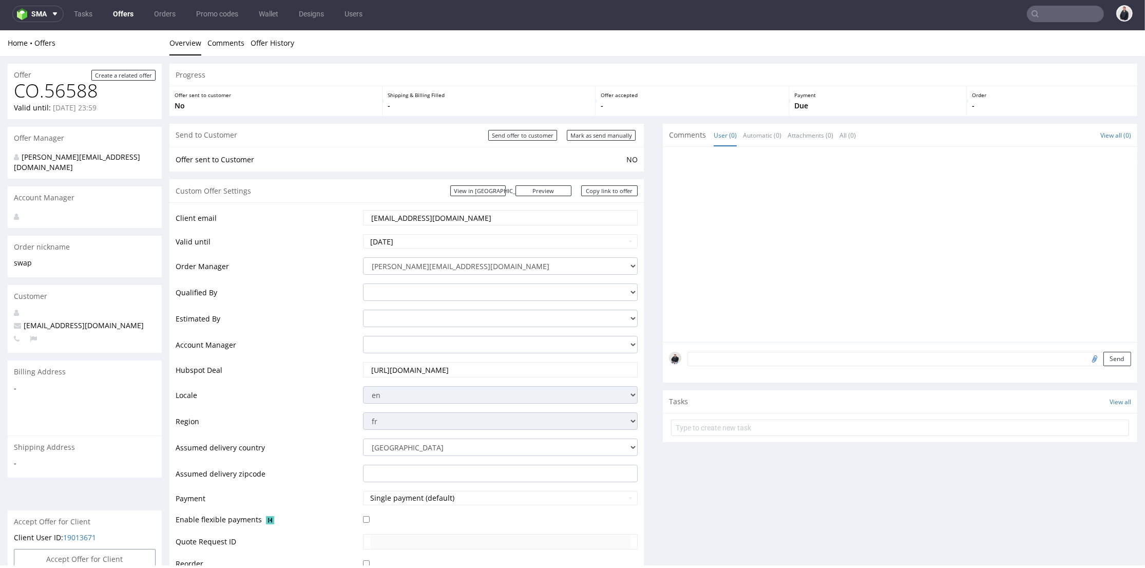
click at [779, 243] on div at bounding box center [903, 247] width 468 height 189
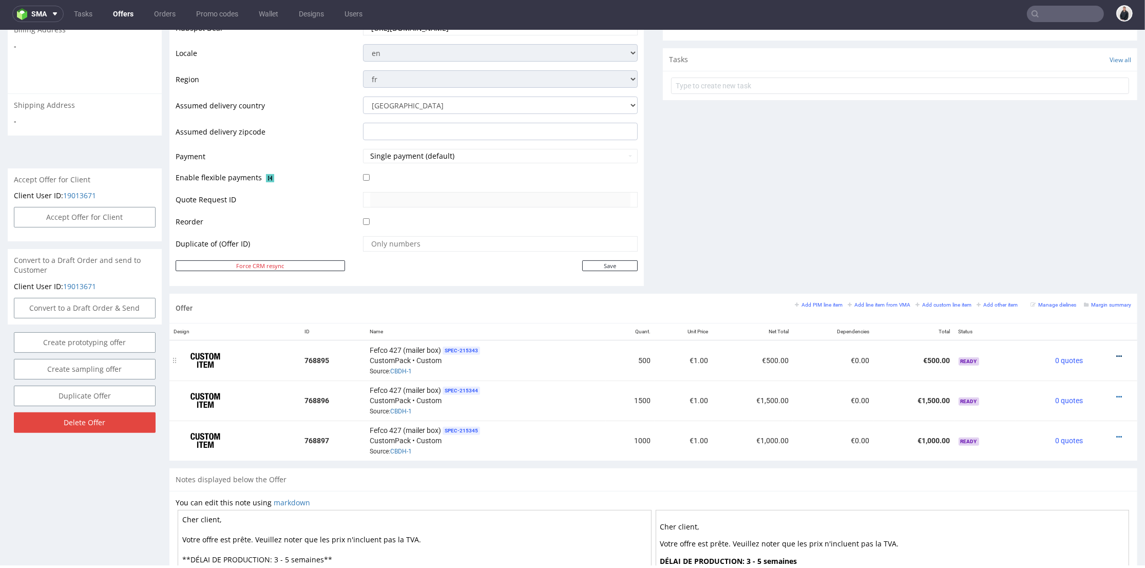
click at [1071, 353] on icon at bounding box center [1119, 356] width 6 height 7
click at [1055, 242] on span "Edit item price" at bounding box center [1073, 242] width 83 height 10
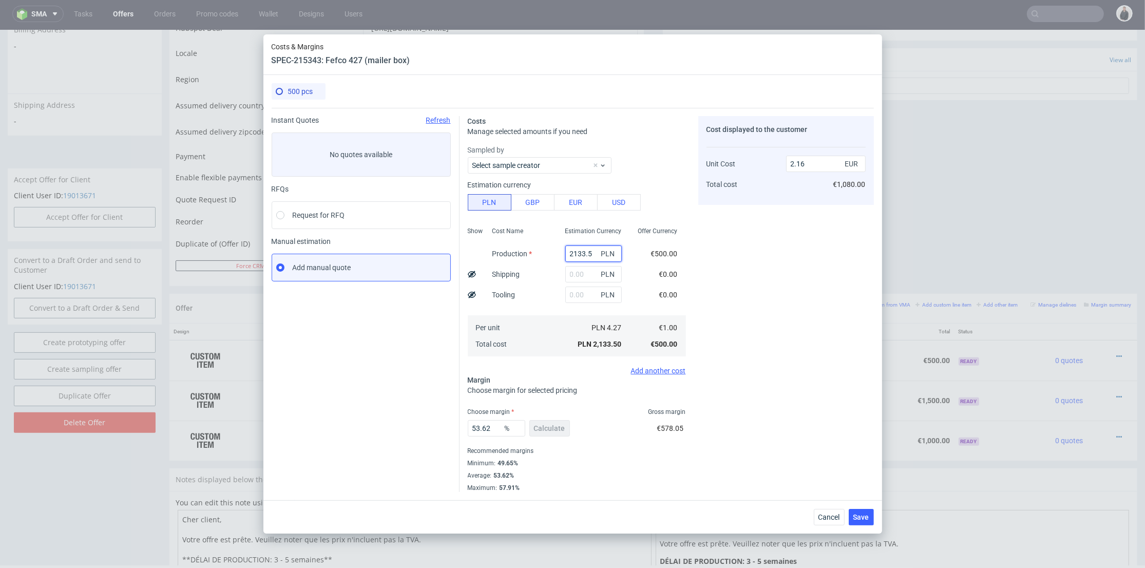
click at [578, 253] on input "2133.5" at bounding box center [593, 253] width 56 height 16
paste input "794"
type input "7945"
type input "8.03"
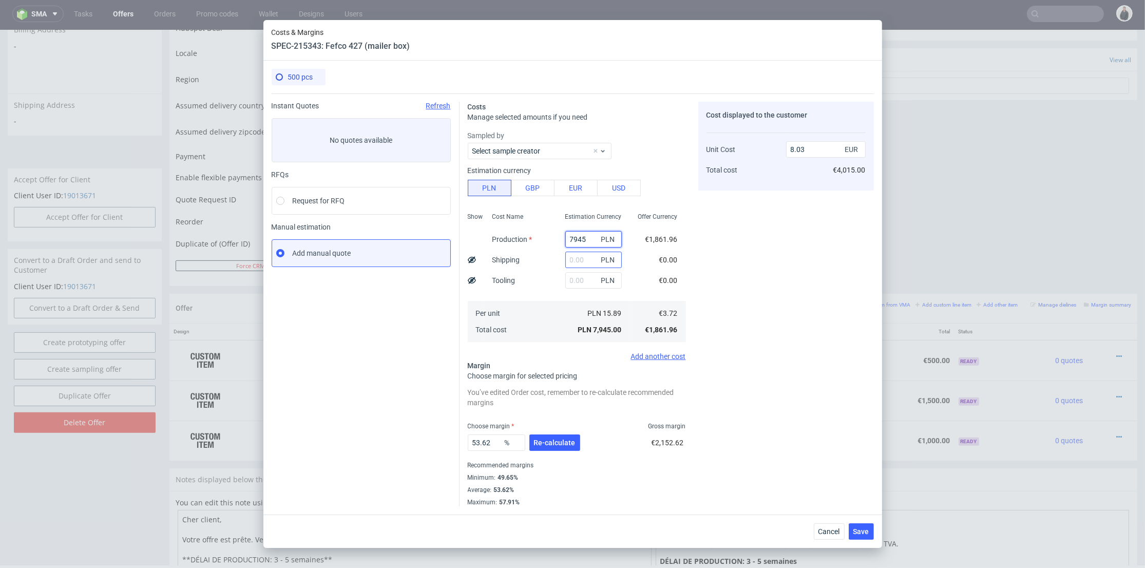
type input "7945"
click at [578, 261] on input "text" at bounding box center [593, 260] width 56 height 16
type input "900"
type input "8.94"
click at [708, 249] on div "Cost displayed to the customer Unit Cost Total cost 8.94 EUR €4,015.00" at bounding box center [786, 304] width 176 height 405
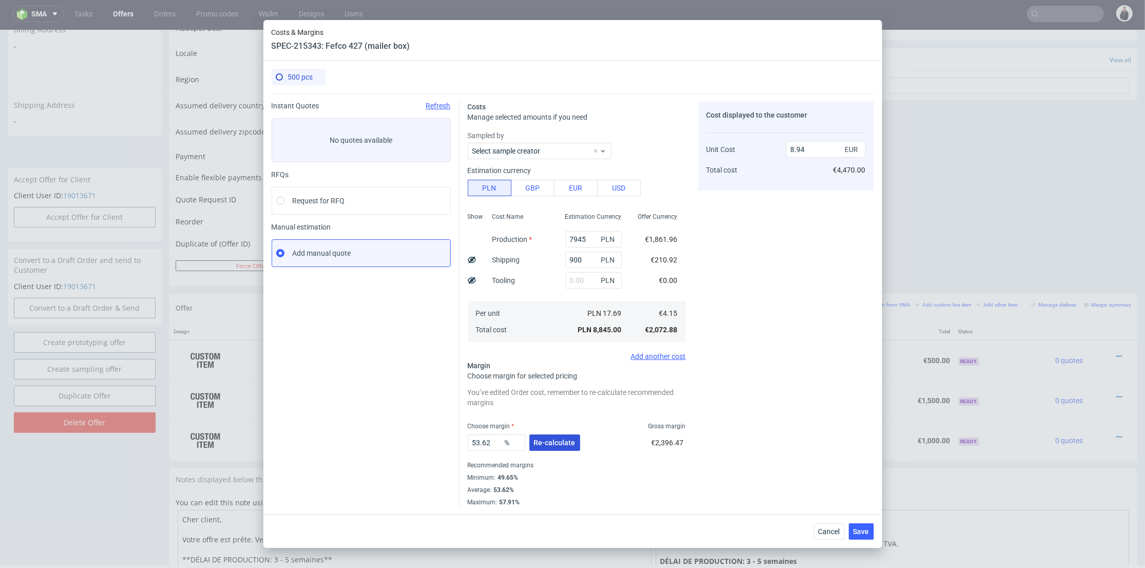
click at [553, 453] on div "53.62 % Re-calculate" at bounding box center [525, 444] width 115 height 29
click at [555, 443] on span "Re-calculate" at bounding box center [555, 442] width 42 height 7
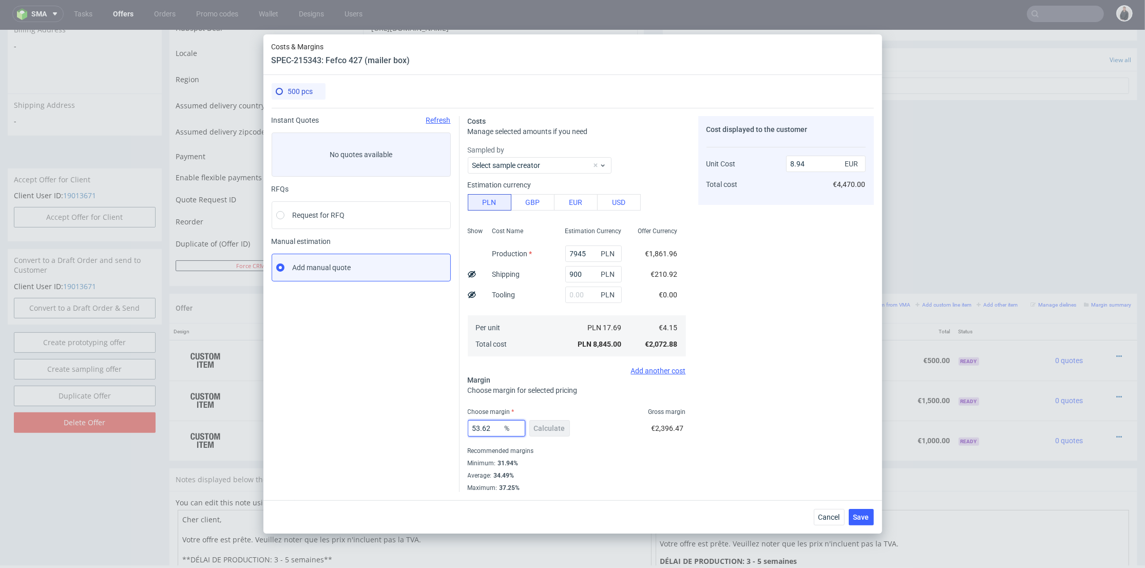
drag, startPoint x: 478, startPoint y: 426, endPoint x: 416, endPoint y: 425, distance: 61.1
click at [416, 425] on div "Instant Quotes Refresh No quotes available RFQs Request for RFQ Manual estimati…" at bounding box center [573, 300] width 602 height 384
type input "32"
click at [789, 398] on div "Cost displayed to the customer Unit Cost Total cost 8.94 EUR €4,470.00" at bounding box center [786, 304] width 176 height 376
type input "6.09"
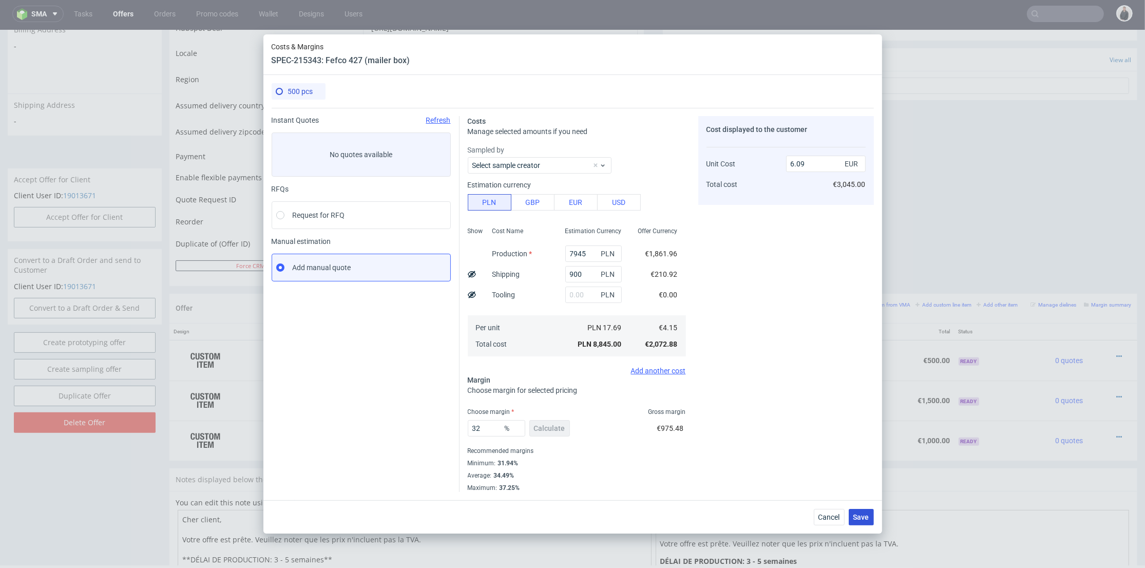
click at [866, 516] on span "Save" at bounding box center [861, 517] width 16 height 7
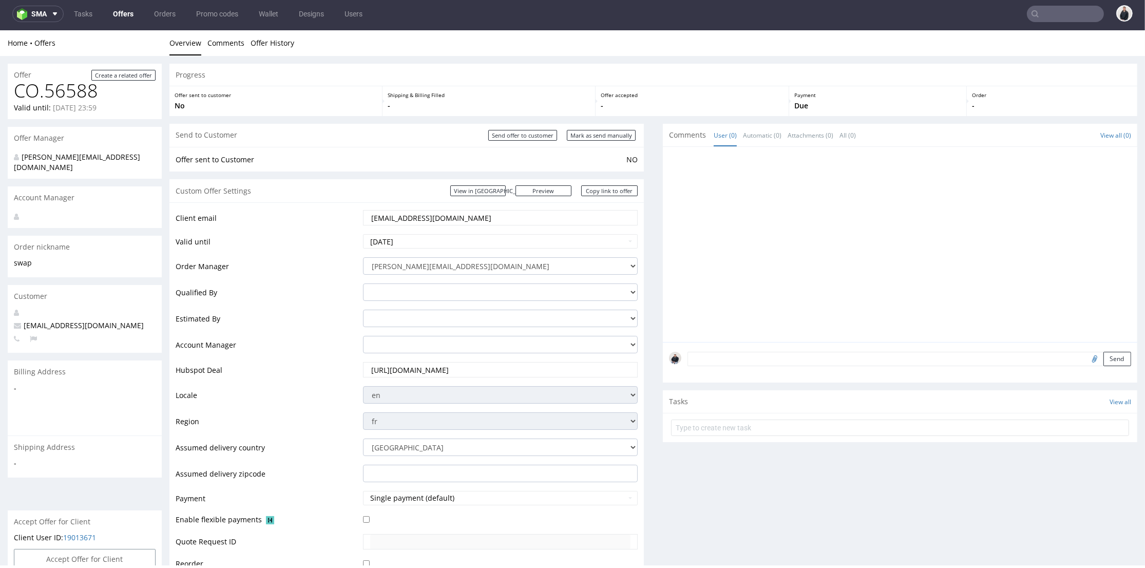
scroll to position [285, 0]
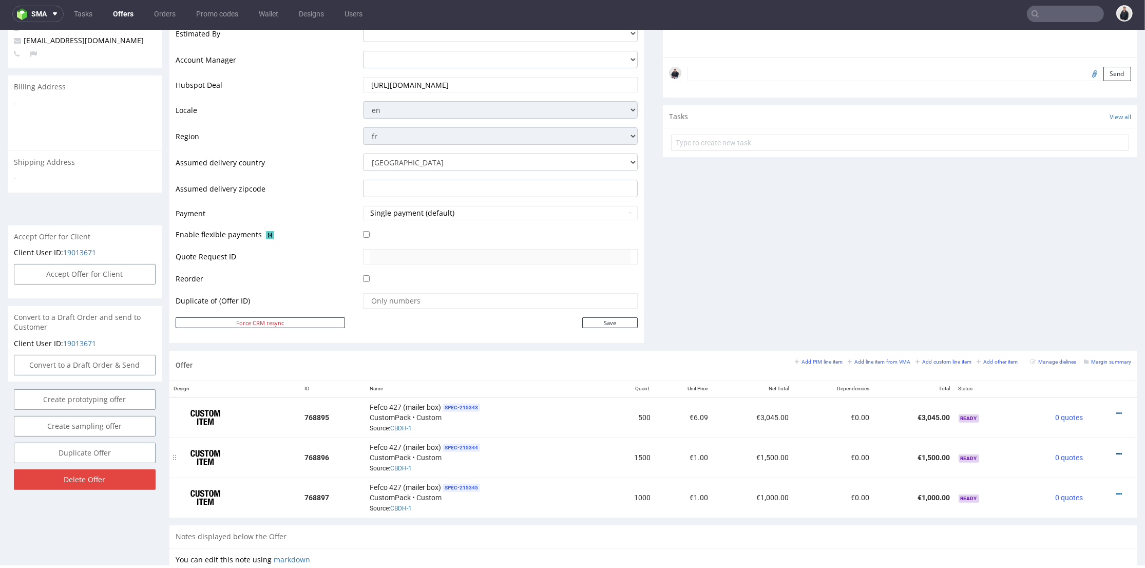
click at [1071, 450] on icon at bounding box center [1119, 453] width 6 height 7
click at [1064, 343] on span "Edit item price" at bounding box center [1073, 339] width 83 height 10
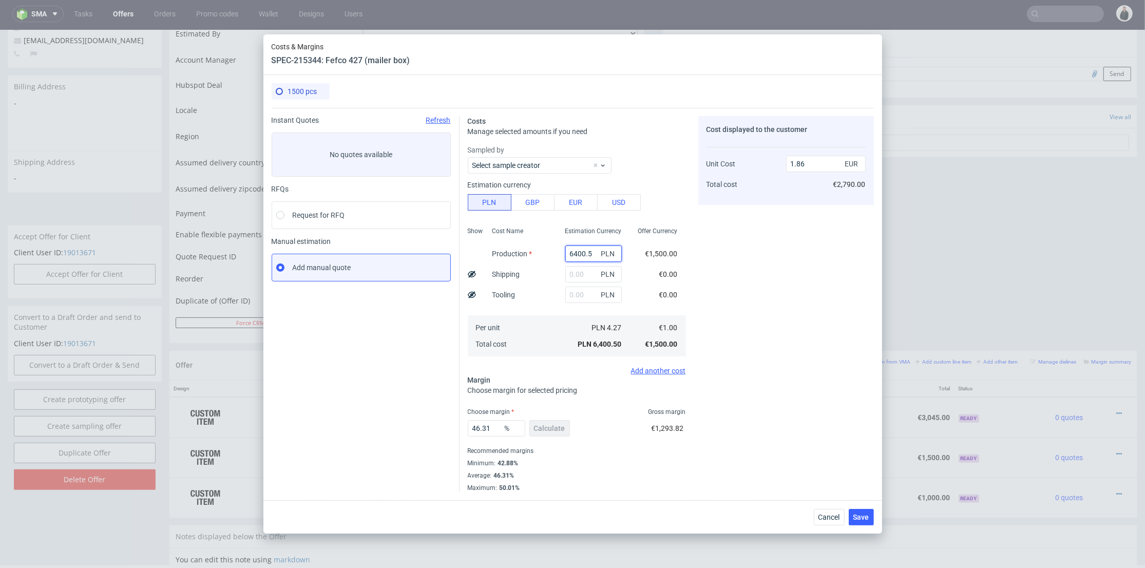
click at [570, 256] on input "6400.5" at bounding box center [593, 253] width 56 height 16
paste input "8760"
type input "8760"
type input "2.55"
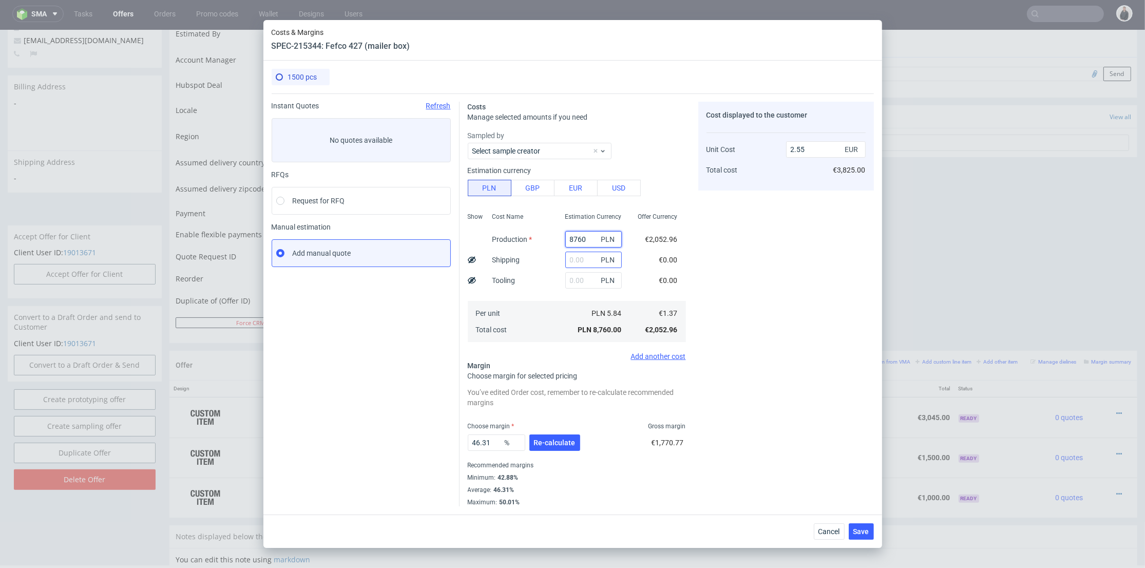
type input "8760"
click at [574, 259] on input "text" at bounding box center [593, 260] width 56 height 16
type input "900"
click at [543, 292] on div "Cost Name Production Shipping Tooling Per unit Total cost" at bounding box center [520, 276] width 73 height 136
type input "2.81"
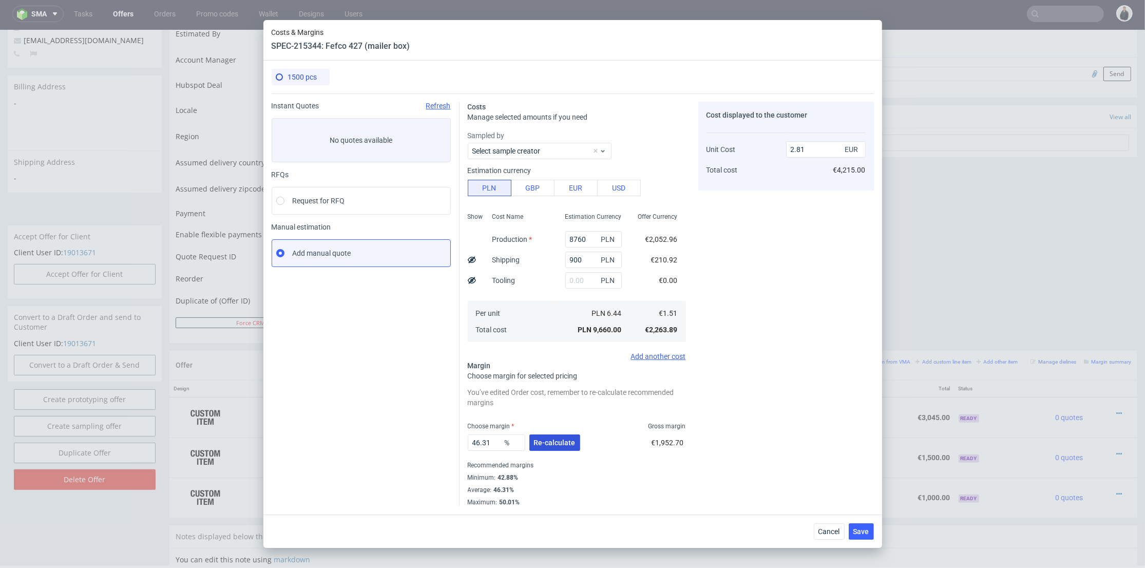
click at [552, 439] on span "Re-calculate" at bounding box center [555, 442] width 42 height 7
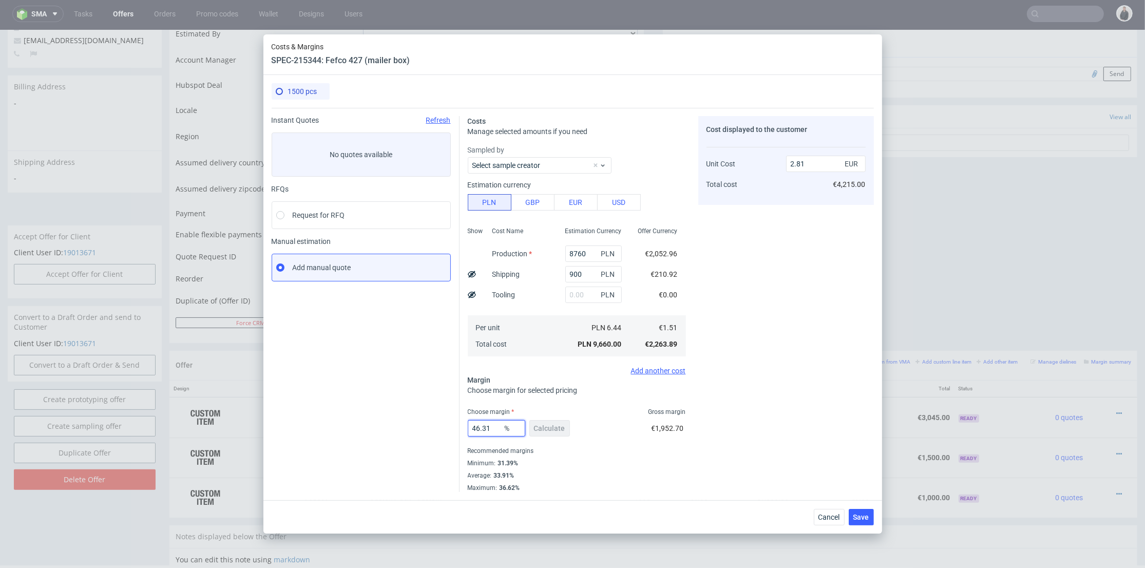
drag, startPoint x: 493, startPoint y: 427, endPoint x: 517, endPoint y: 412, distance: 28.4
click at [432, 416] on div "Instant Quotes Refresh No quotes available RFQs Request for RFQ Manual estimati…" at bounding box center [573, 300] width 602 height 384
type input "32"
click at [756, 365] on div "Cost displayed to the customer Unit Cost Total cost 2.81 EUR €4,215.00" at bounding box center [786, 304] width 176 height 376
type input "2.22"
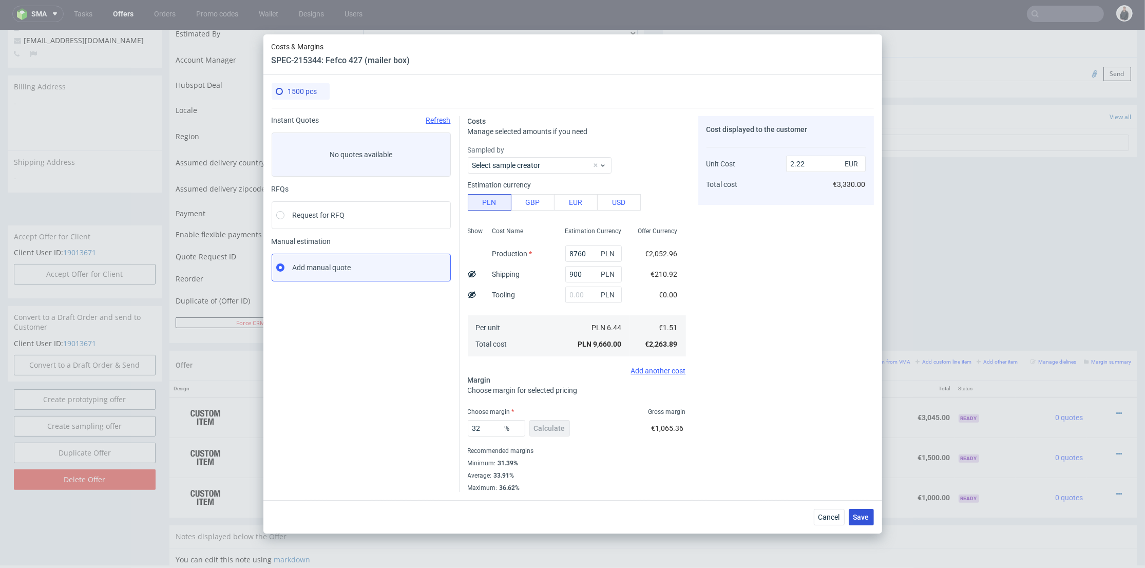
click at [862, 519] on span "Save" at bounding box center [861, 517] width 16 height 7
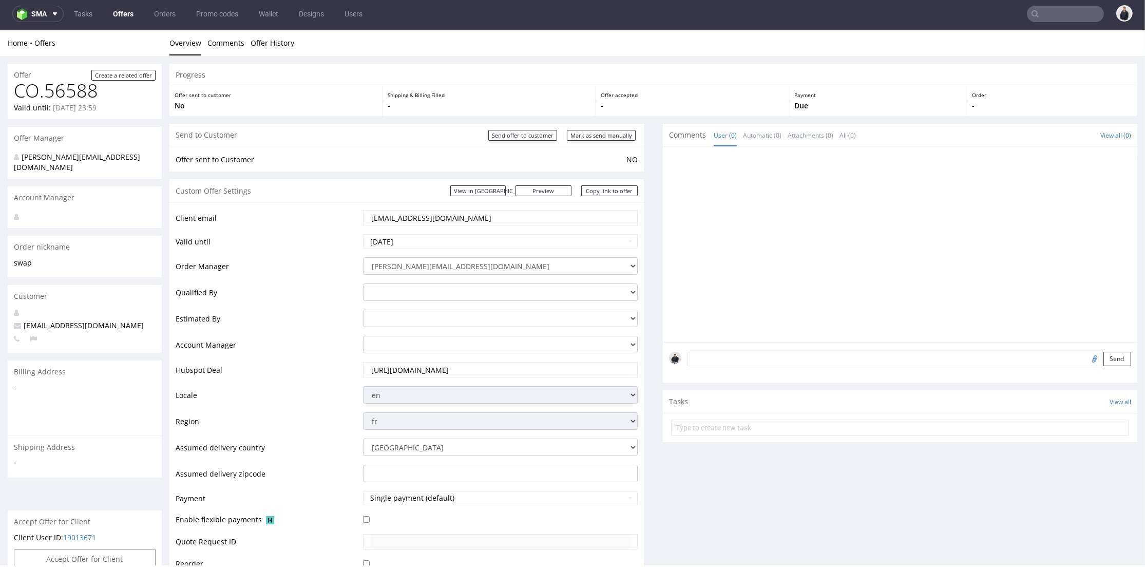
scroll to position [342, 0]
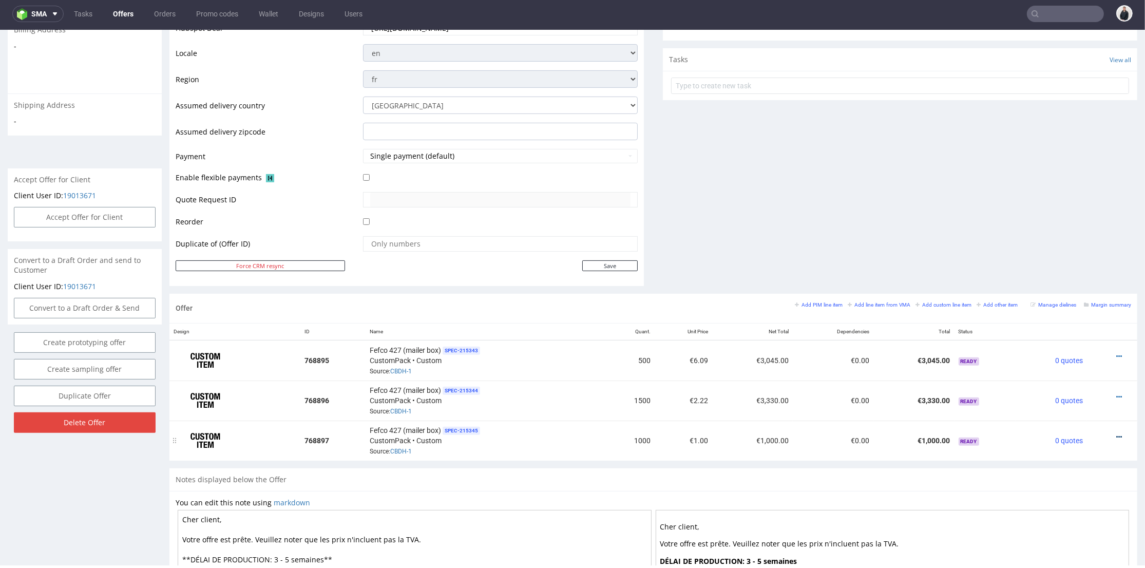
click at [1071, 437] on link at bounding box center [1119, 437] width 6 height 8
click at [1055, 317] on span "Edit item price" at bounding box center [1073, 321] width 83 height 10
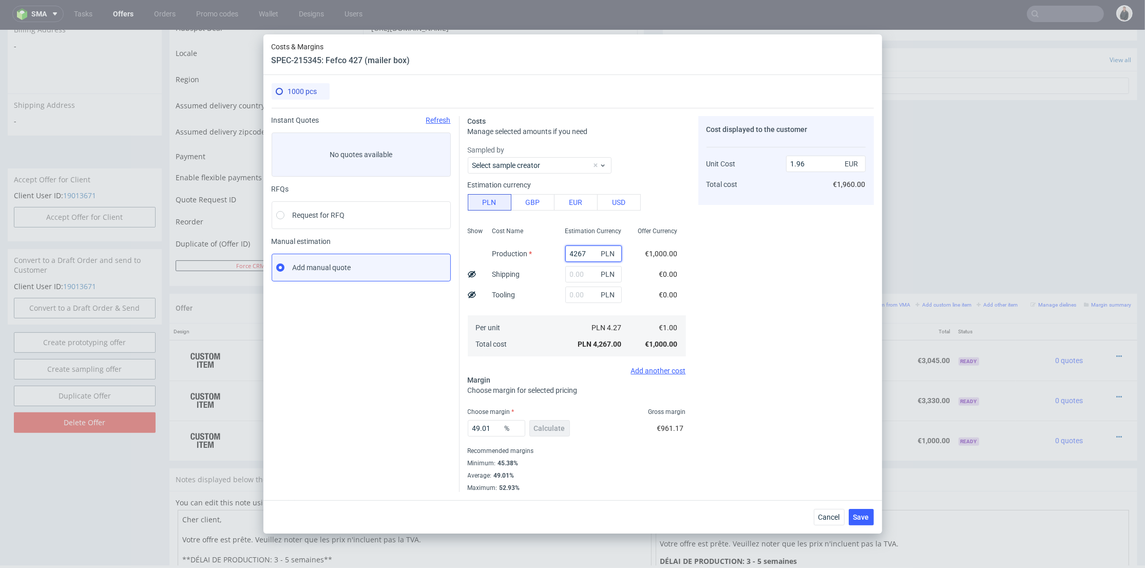
click at [582, 253] on input "4267" at bounding box center [593, 253] width 56 height 16
paste input "9570"
type input "9570"
type input "4.4"
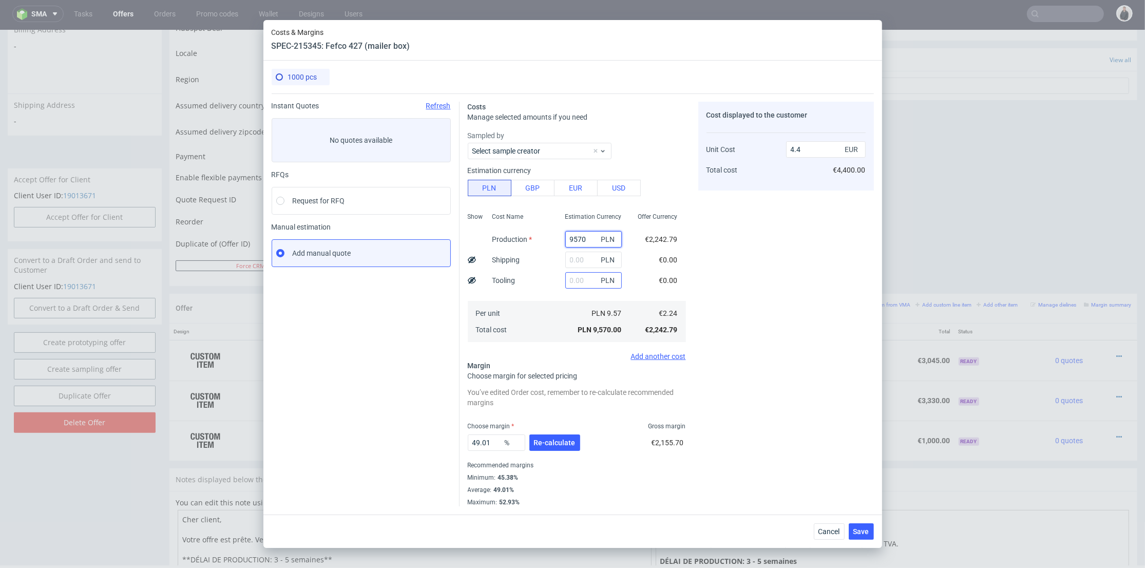
type input "9570"
click at [577, 281] on input "text" at bounding box center [593, 280] width 56 height 16
type input "900"
drag, startPoint x: 555, startPoint y: 298, endPoint x: 567, endPoint y: 416, distance: 119.3
click at [557, 299] on div "Estimation Currency 9570 PLN PLN 900 PLN PLN 9.57 PLN 9,570.00" at bounding box center [593, 276] width 73 height 136
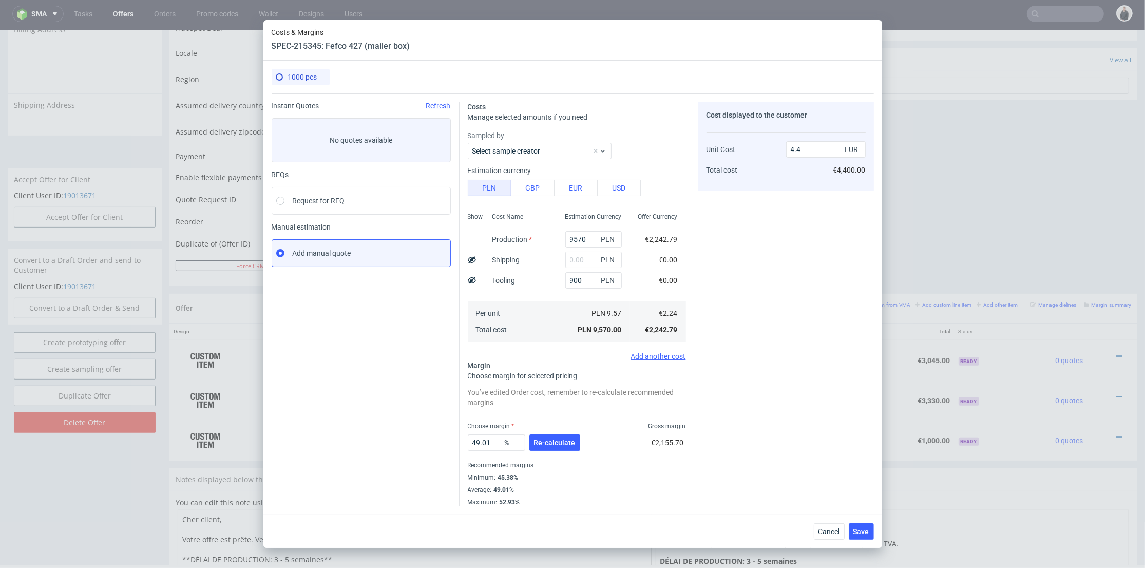
type input "4.81"
click at [564, 448] on button "Re-calculate" at bounding box center [554, 442] width 51 height 16
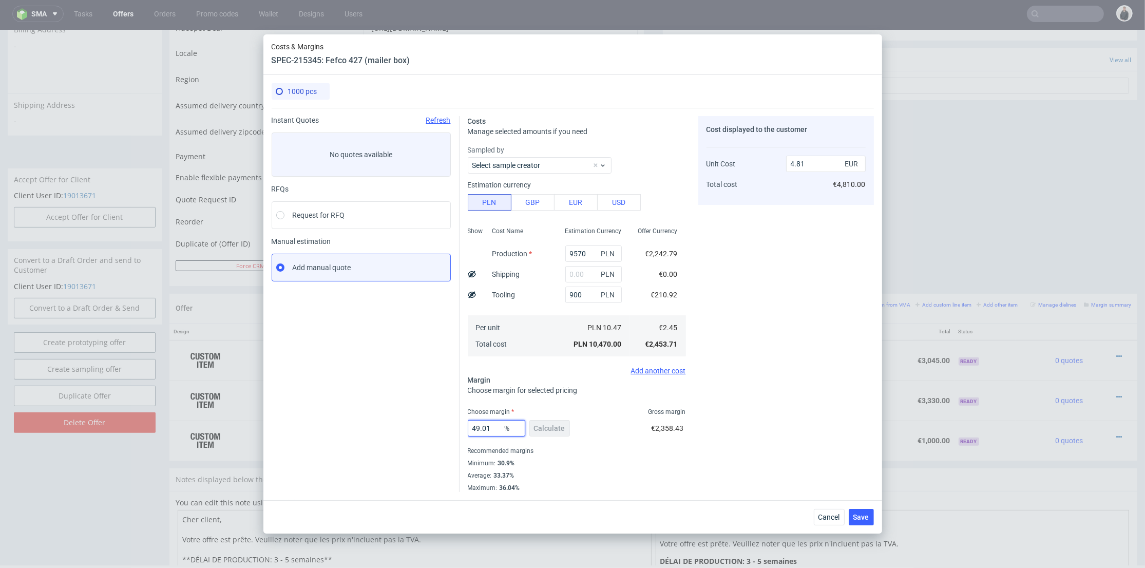
drag, startPoint x: 491, startPoint y: 423, endPoint x: 450, endPoint y: 420, distance: 41.7
click at [450, 420] on div "Instant Quotes Refresh No quotes available RFQs Request for RFQ Manual estimati…" at bounding box center [573, 300] width 602 height 384
type input "31"
click at [769, 408] on div "Cost displayed to the customer Unit Cost Total cost 4.81 EUR €4,810.00" at bounding box center [786, 304] width 176 height 376
type input "3.56"
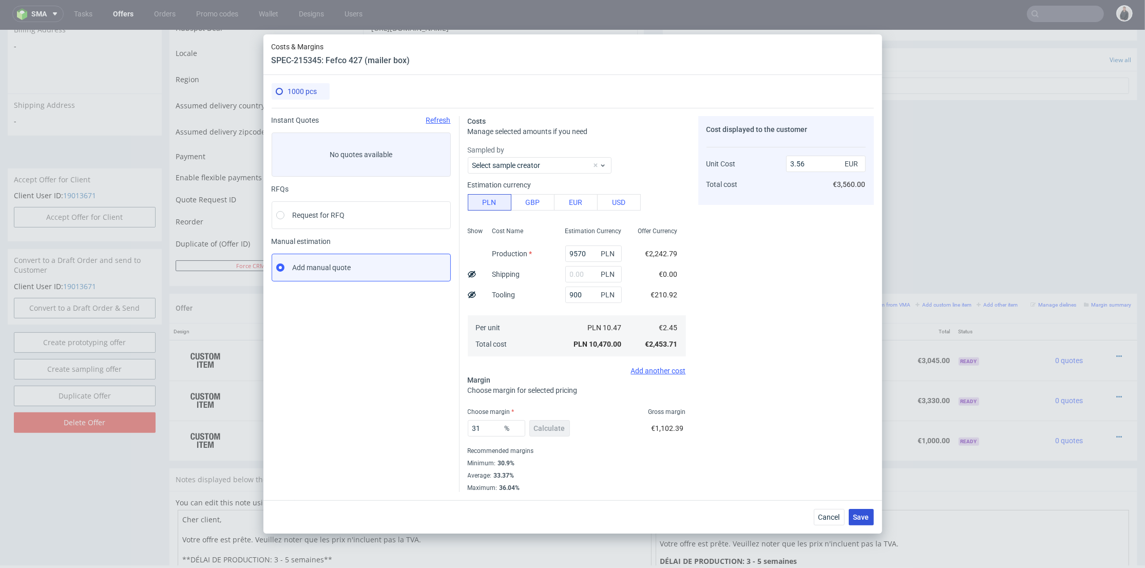
click at [861, 521] on button "Save" at bounding box center [861, 517] width 25 height 16
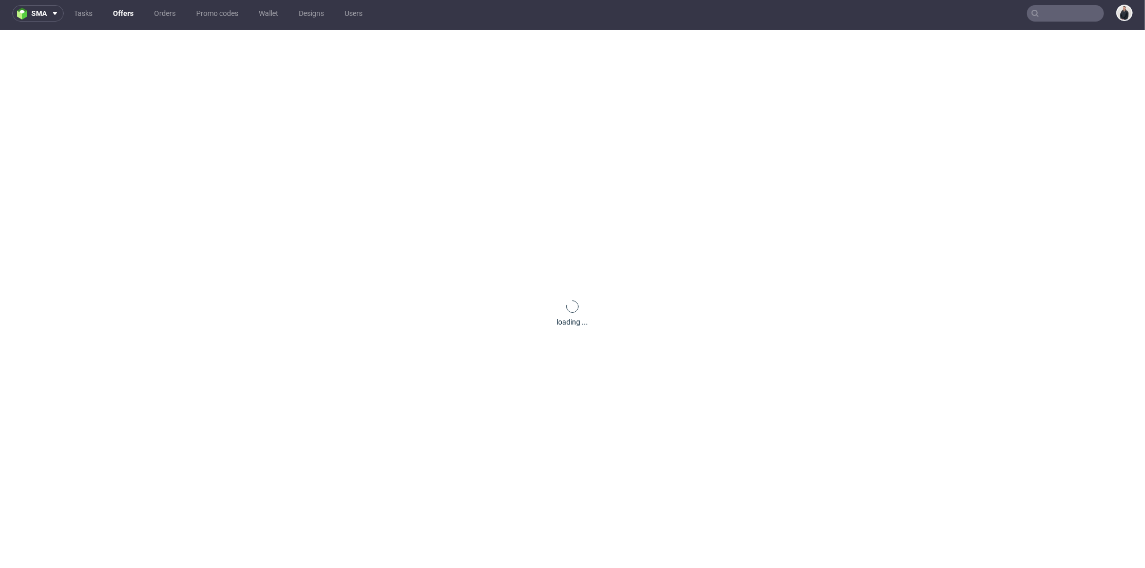
scroll to position [0, 0]
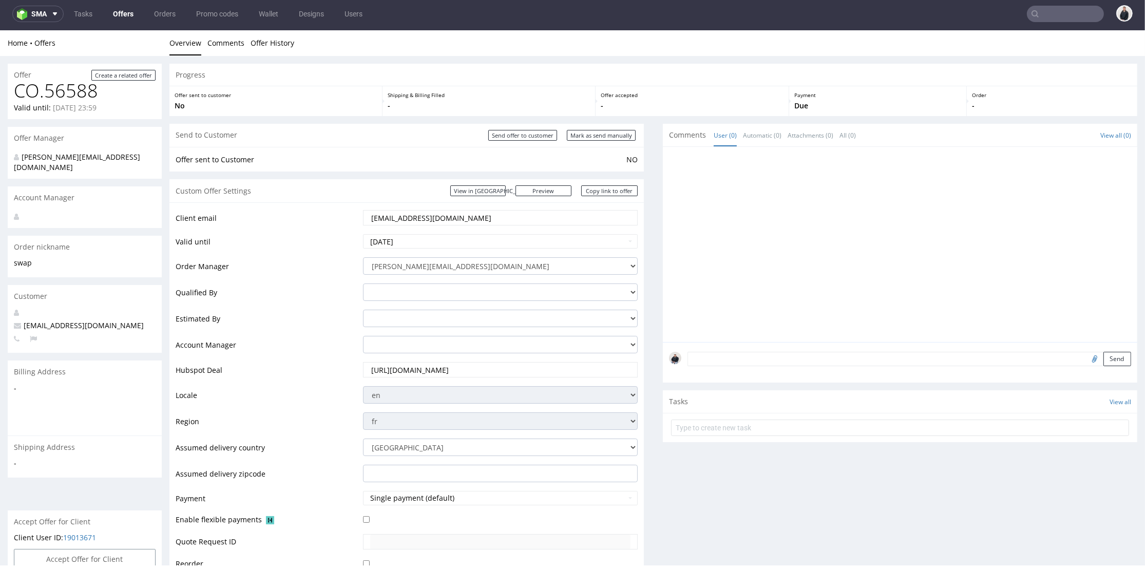
click at [818, 296] on div at bounding box center [903, 247] width 468 height 189
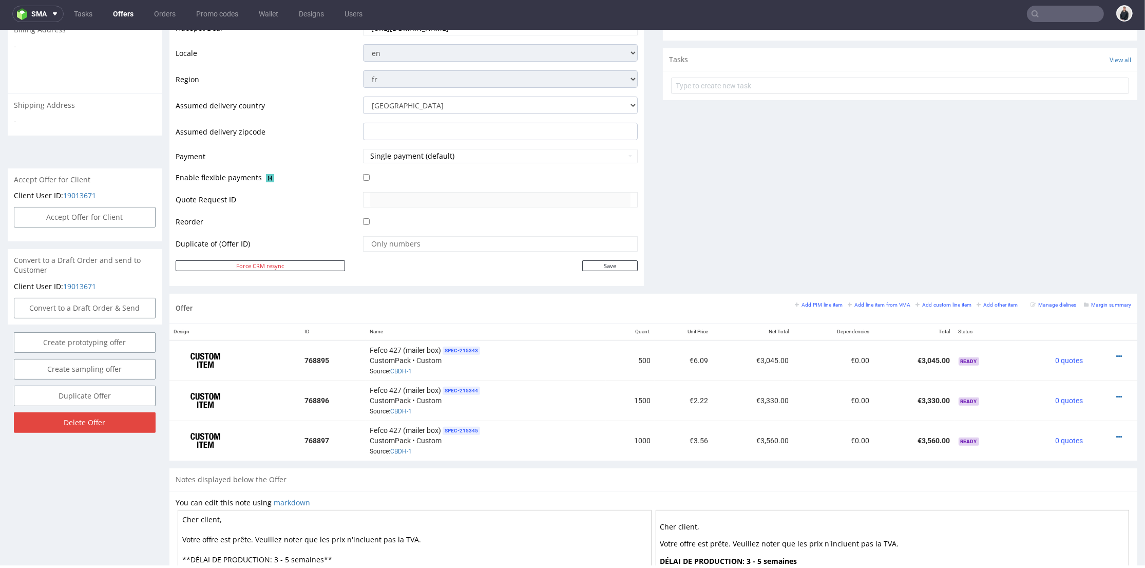
scroll to position [399, 0]
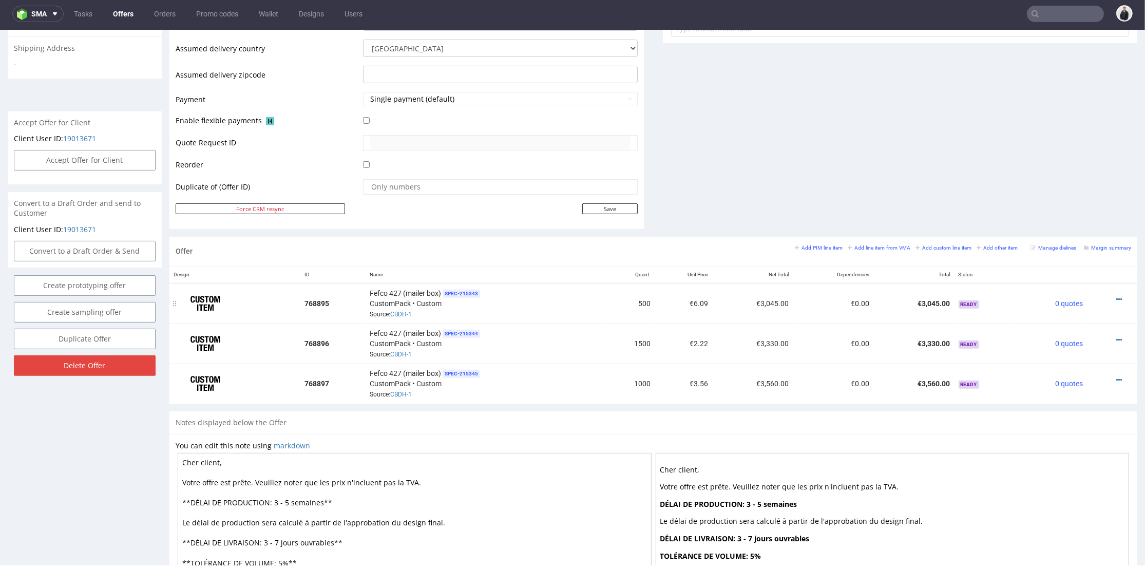
drag, startPoint x: 841, startPoint y: 305, endPoint x: 833, endPoint y: 303, distance: 7.4
click at [839, 305] on td "€0.00" at bounding box center [833, 303] width 81 height 41
drag, startPoint x: 723, startPoint y: 158, endPoint x: 719, endPoint y: 167, distance: 9.9
click at [477, 388] on div "Fefco 427 (mailer box) SPEC- 215345 CustomPack • Custom Source: CBDH-1" at bounding box center [486, 384] width 232 height 32
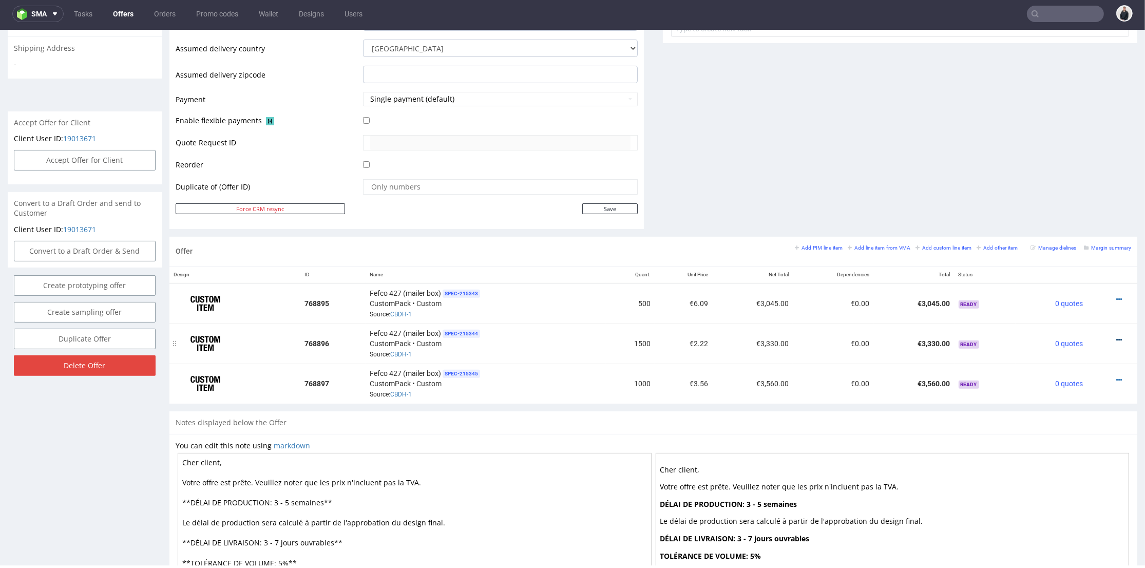
click at [1071, 336] on icon at bounding box center [1119, 339] width 6 height 7
click at [1071, 205] on span "Edit item specification" at bounding box center [1073, 206] width 83 height 10
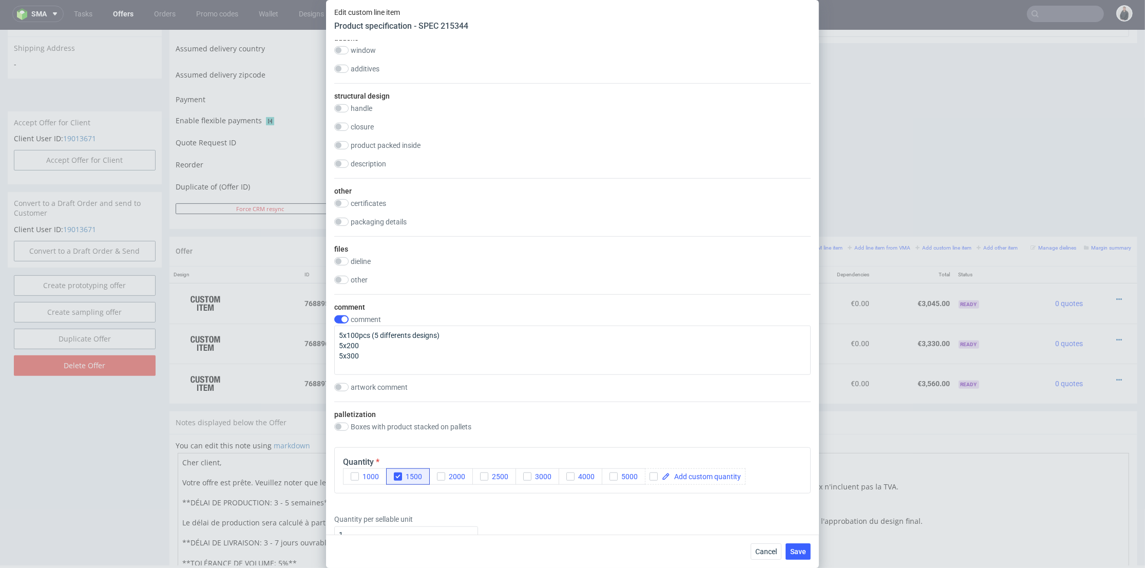
scroll to position [1255, 0]
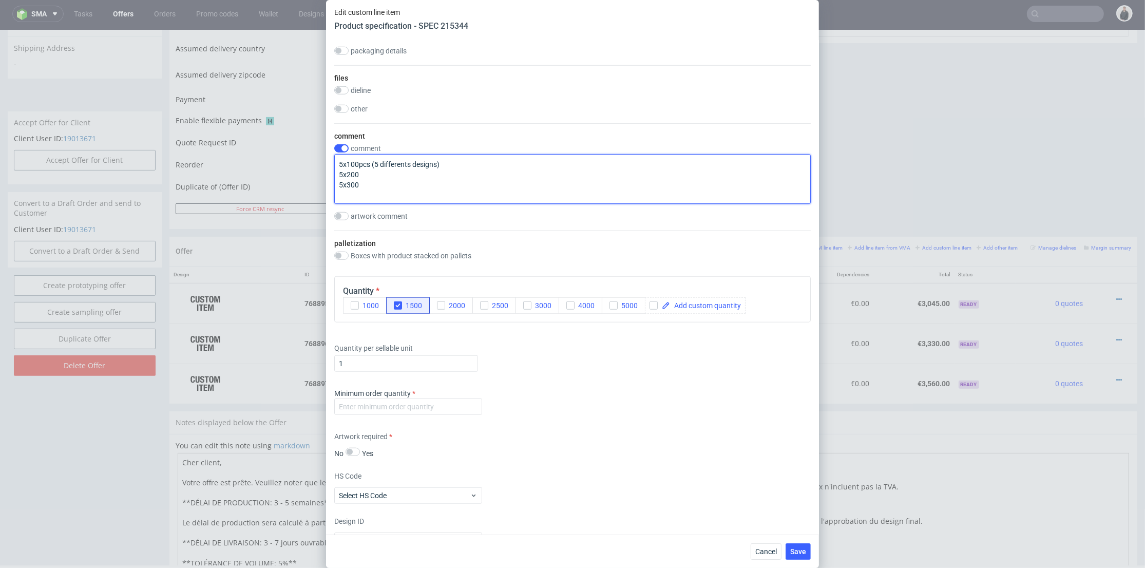
drag, startPoint x: 362, startPoint y: 184, endPoint x: 334, endPoint y: 183, distance: 27.7
click at [334, 183] on div "5x100pcs (5 differents designs) 5x200 5x300" at bounding box center [572, 179] width 477 height 49
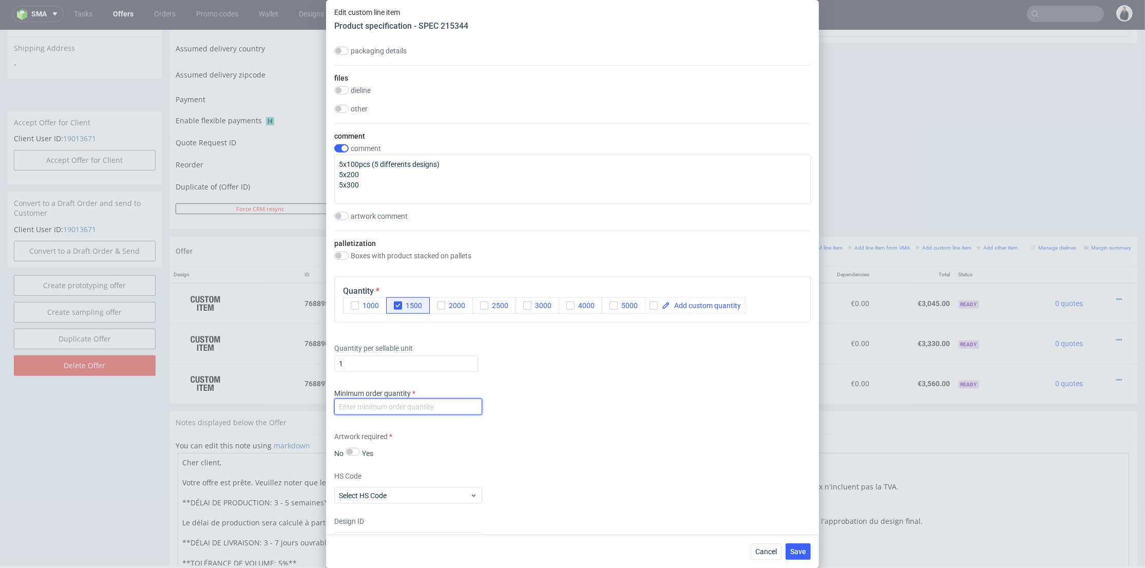
drag, startPoint x: 415, startPoint y: 401, endPoint x: 422, endPoint y: 406, distance: 8.8
click at [415, 402] on input "number" at bounding box center [408, 406] width 148 height 16
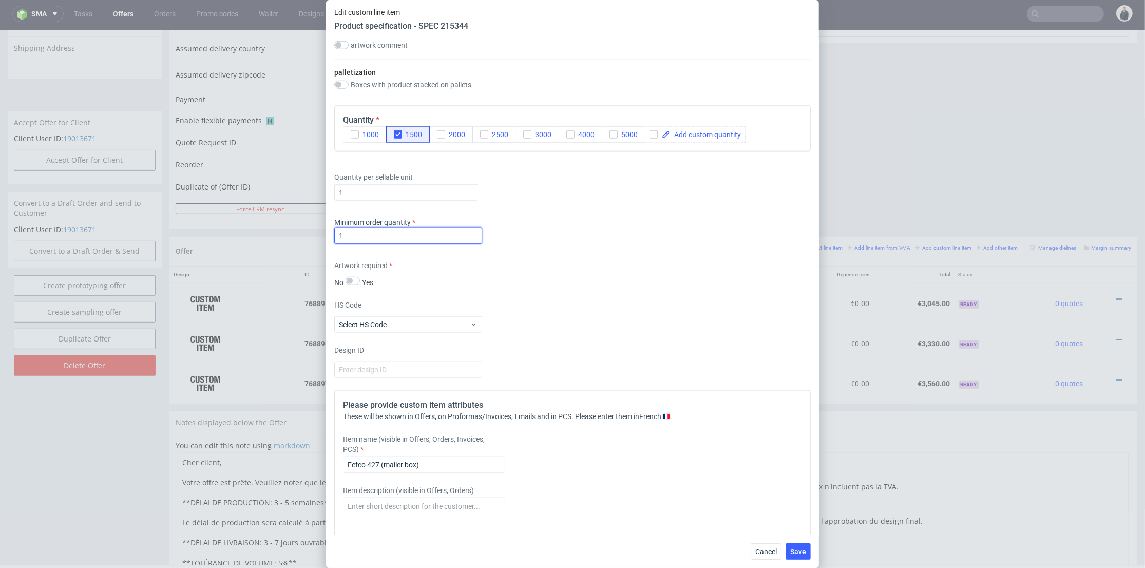
scroll to position [1483, 0]
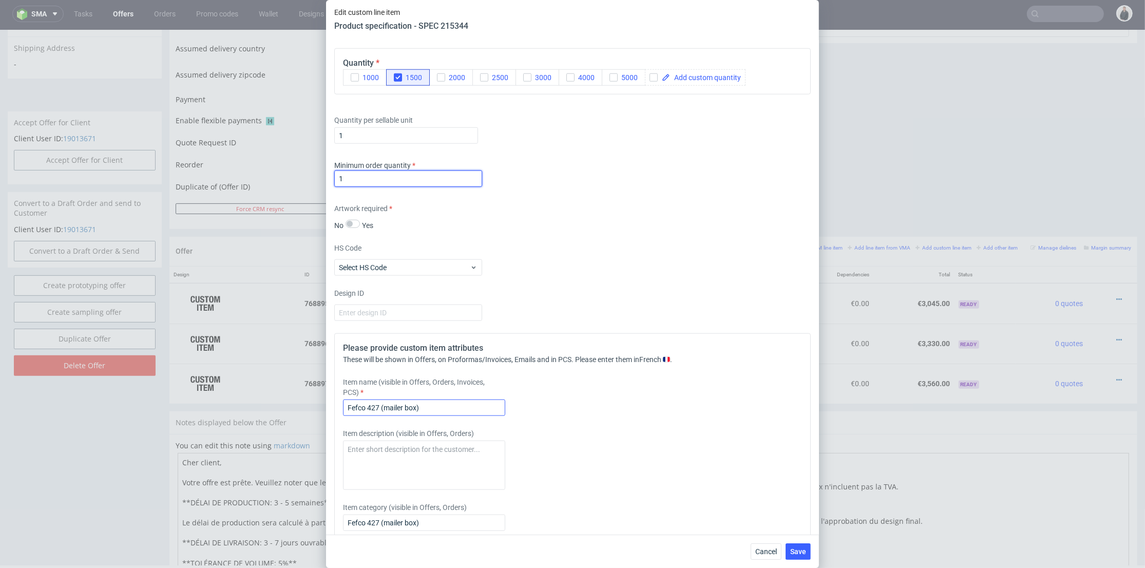
type input "1"
click at [451, 406] on input "Fefco 427 (mailer box)" at bounding box center [424, 408] width 162 height 16
paste input "5x300"
type input "Fefco 427 (mailer box) 5x300"
click at [689, 459] on div "Please provide custom item attributes These will be shown in Offers, on Proform…" at bounding box center [572, 471] width 477 height 277
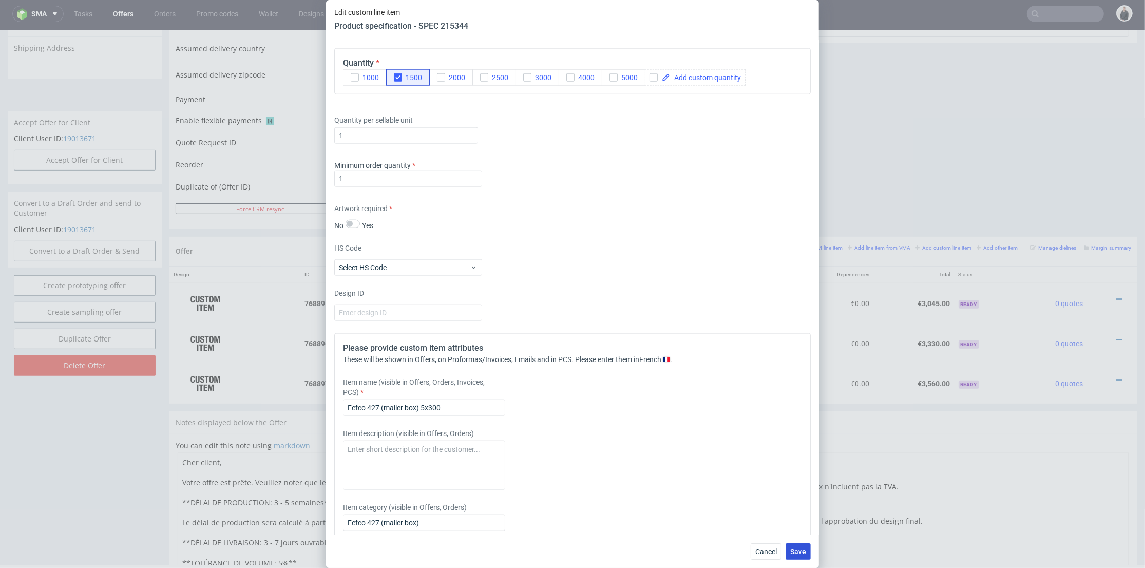
click at [801, 526] on span "Save" at bounding box center [798, 551] width 16 height 7
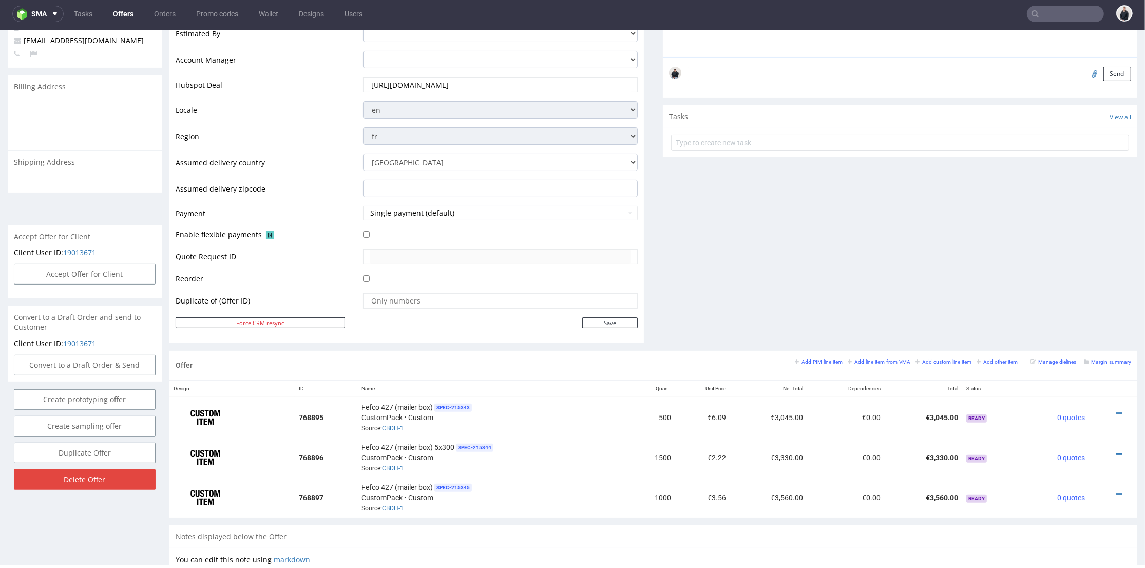
scroll to position [502, 0]
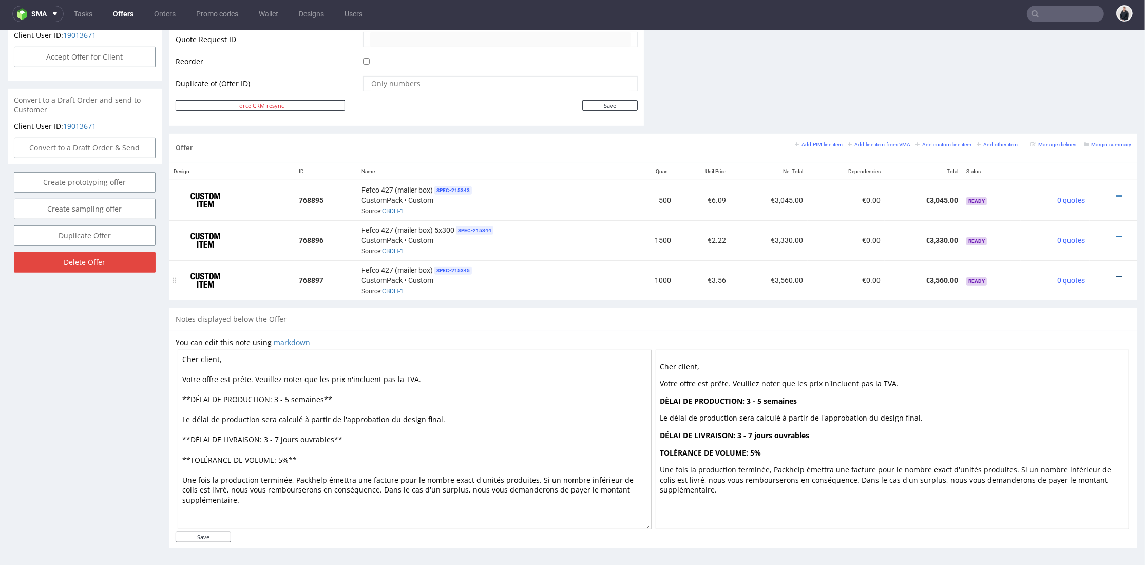
click at [1071, 273] on icon at bounding box center [1119, 276] width 6 height 7
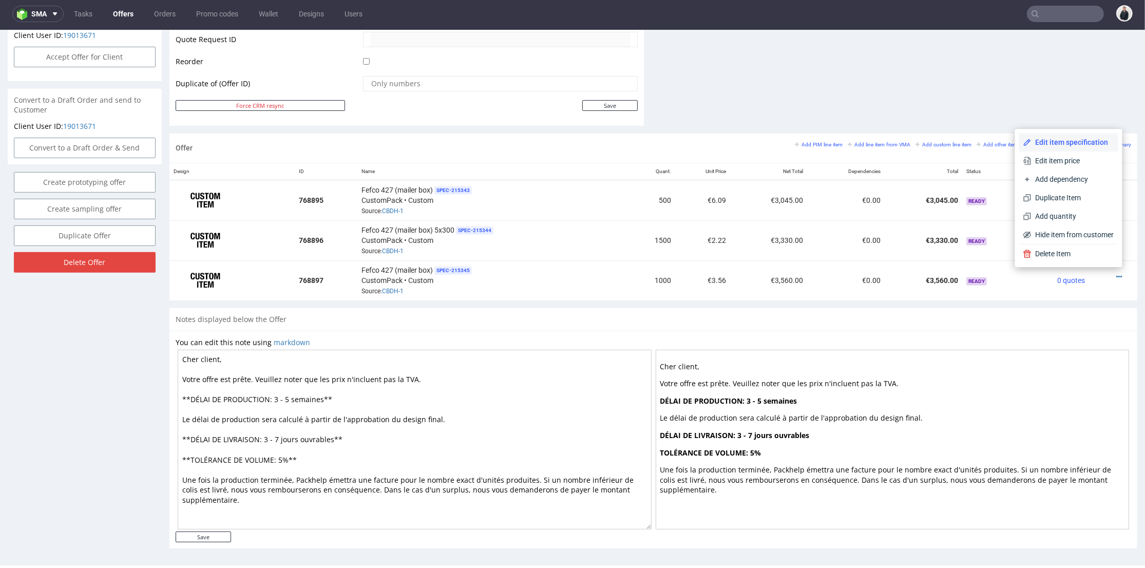
click at [1069, 140] on span "Edit item specification" at bounding box center [1073, 142] width 83 height 10
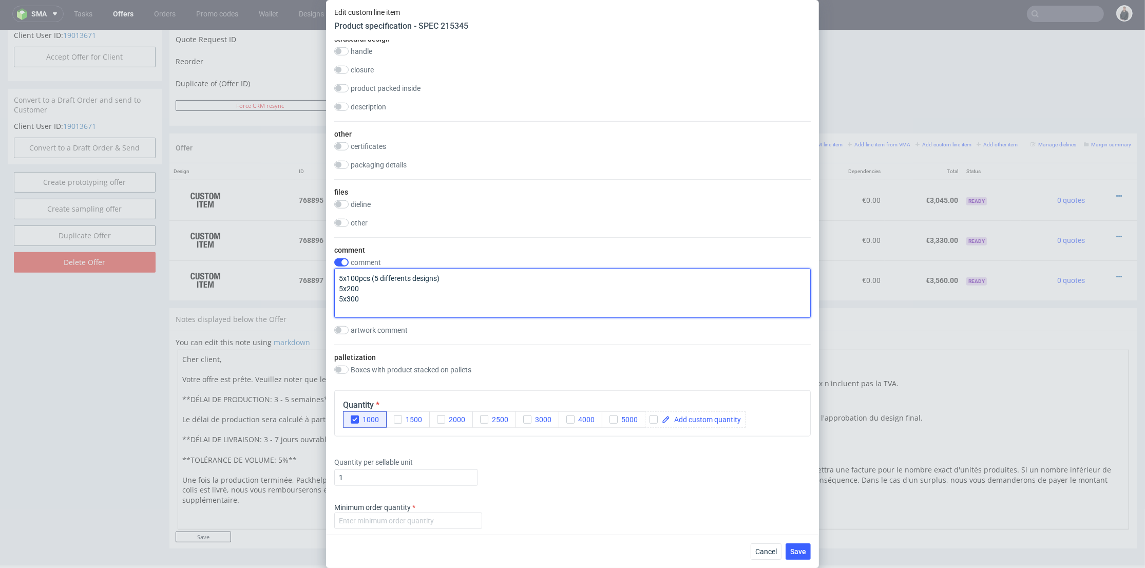
click at [331, 287] on div "Supplier Custom Custom supplier CustomPack Technical specification Instant pric…" at bounding box center [572, 288] width 493 height 494
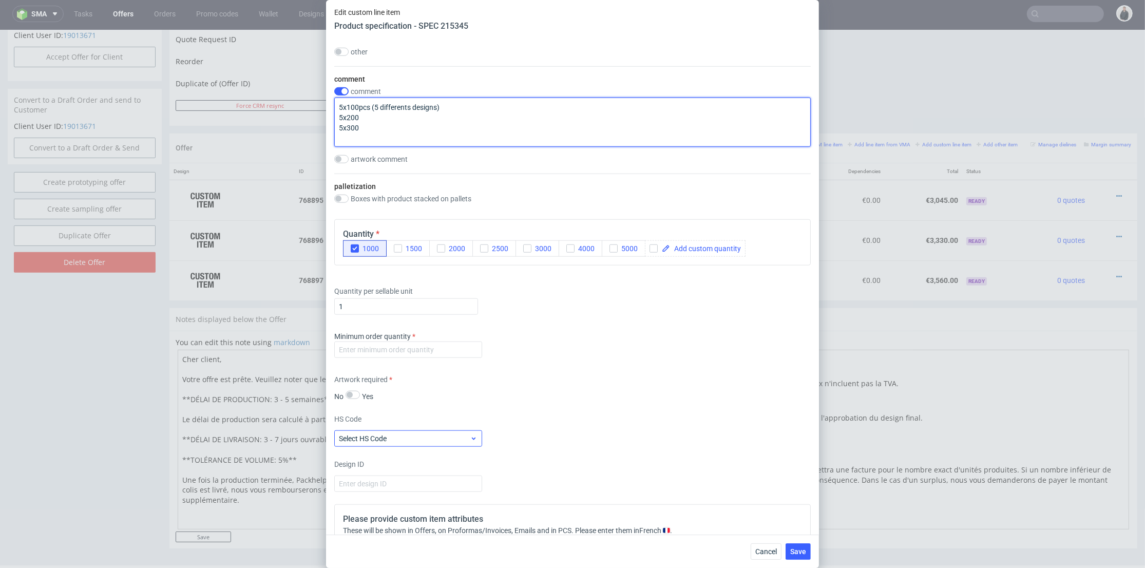
scroll to position [1426, 0]
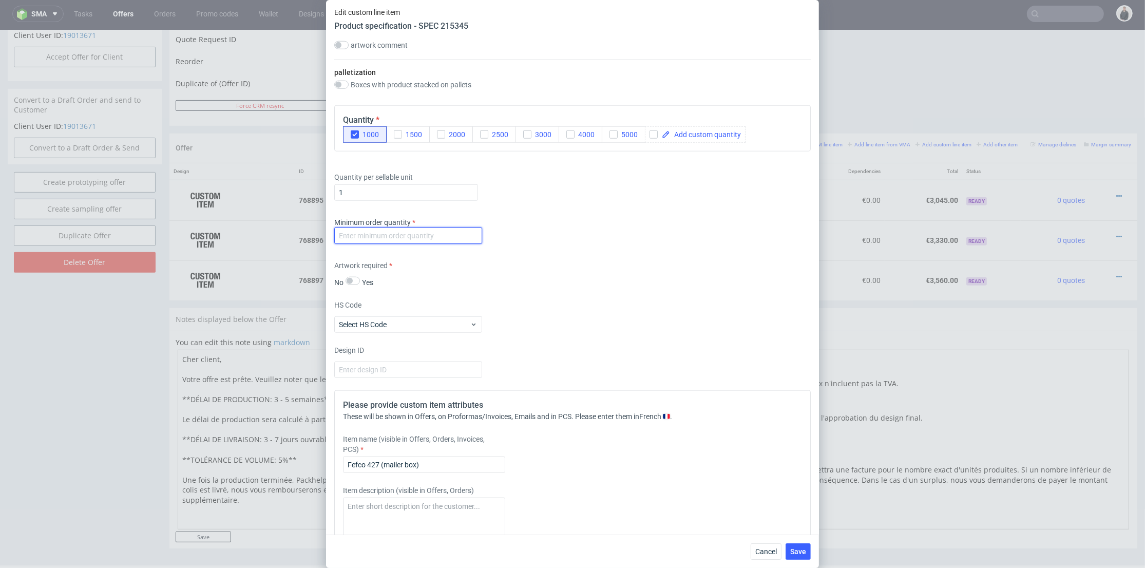
click at [415, 237] on input "number" at bounding box center [408, 235] width 148 height 16
type input "1"
click at [445, 457] on input "Fefco 427 (mailer box)" at bounding box center [424, 465] width 162 height 16
paste input "5x200"
type input "Fefco 427 (mailer box) 5x200"
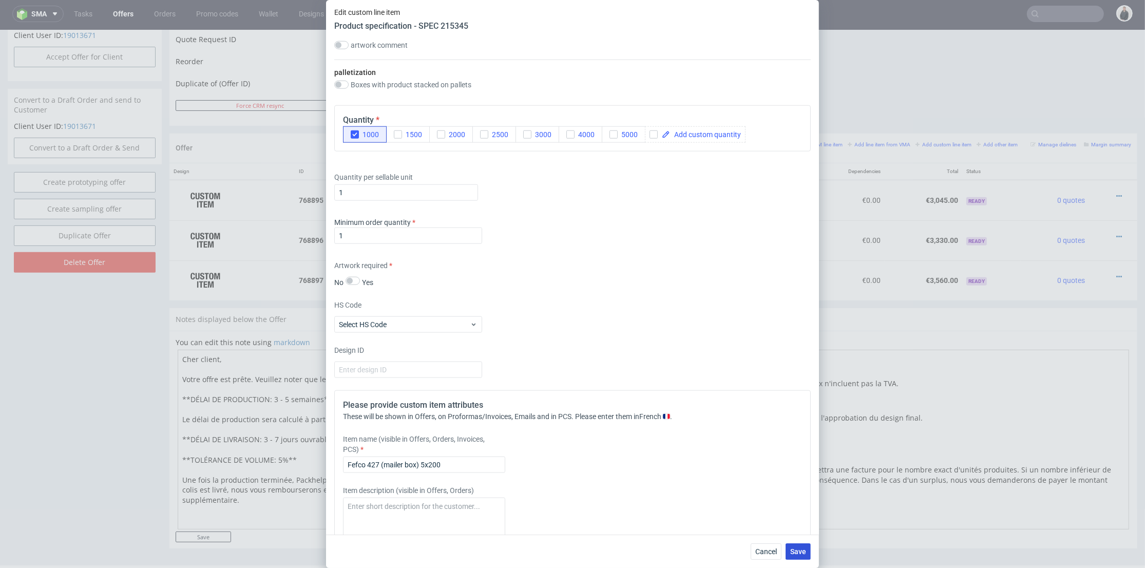
click at [801, 526] on span "Save" at bounding box center [798, 551] width 16 height 7
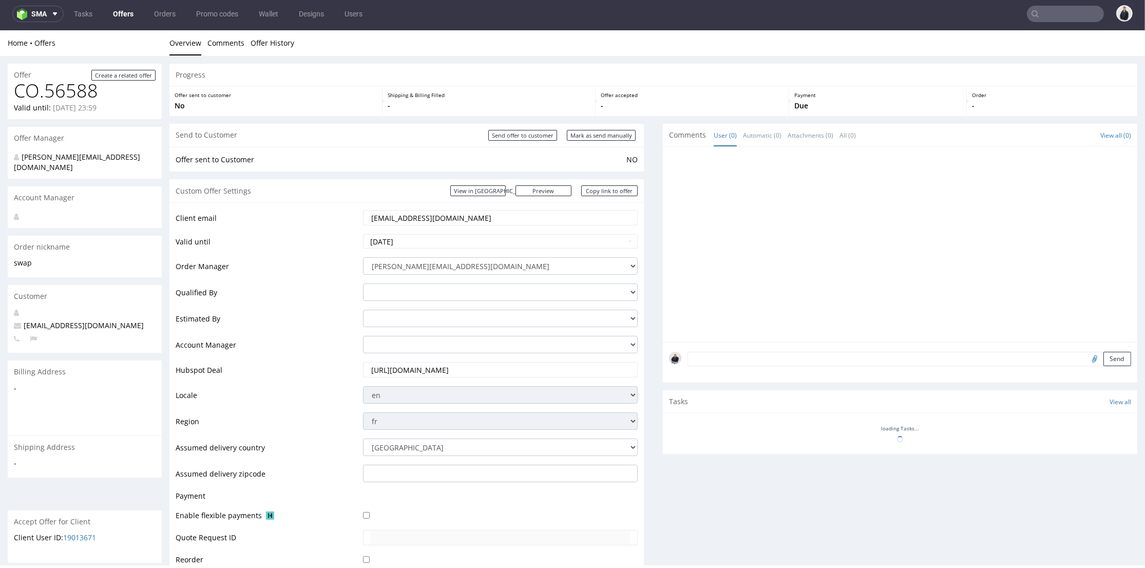
scroll to position [400, 0]
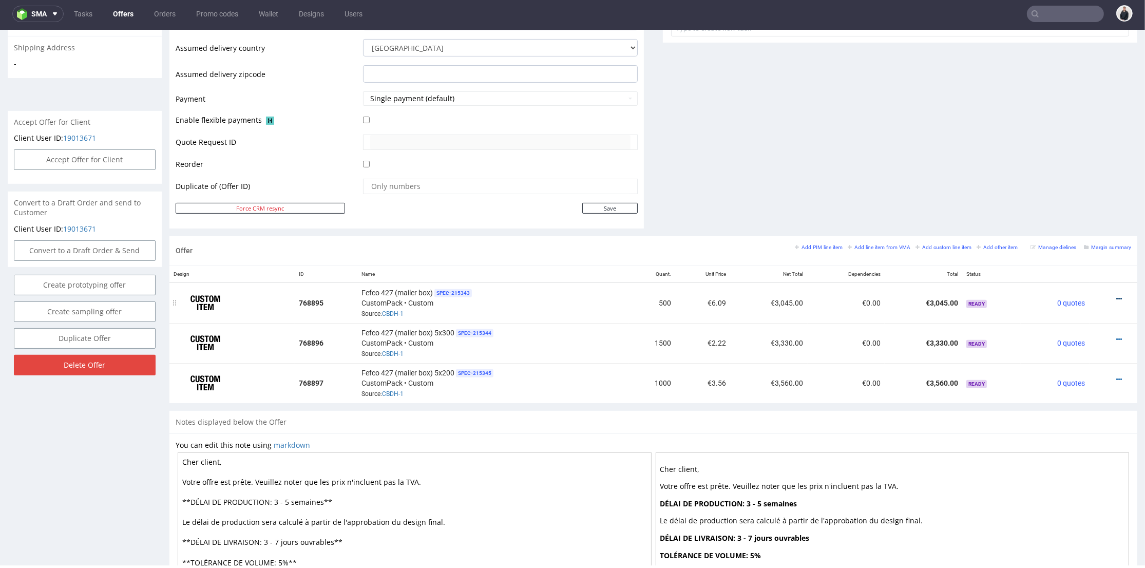
click at [1071, 297] on icon at bounding box center [1119, 298] width 6 height 7
click at [1062, 191] on li "Edit item price" at bounding box center [1068, 185] width 99 height 18
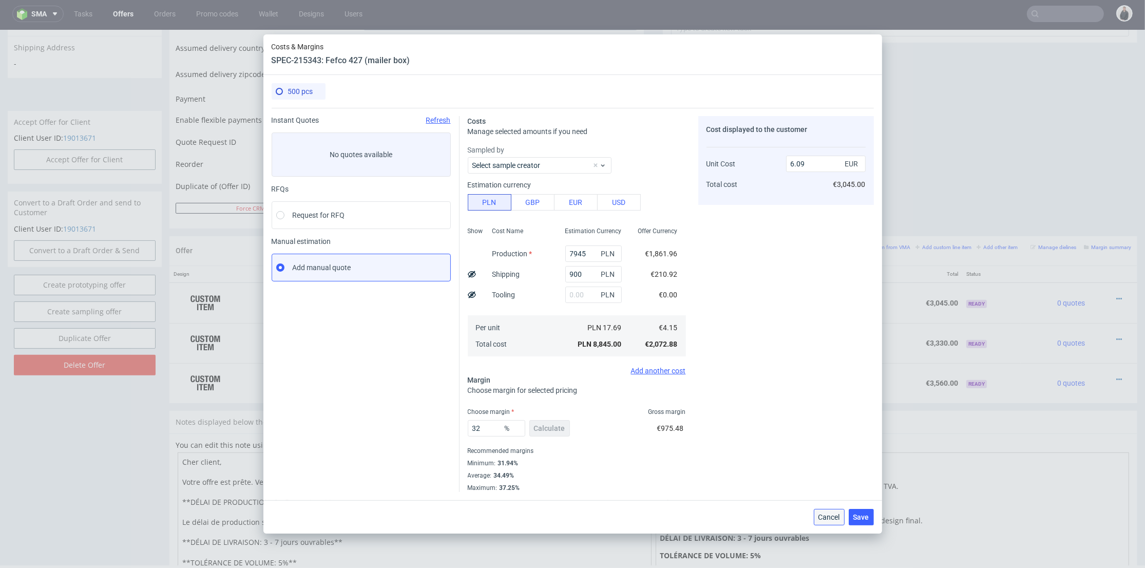
click at [829, 514] on span "Cancel" at bounding box center [830, 517] width 22 height 7
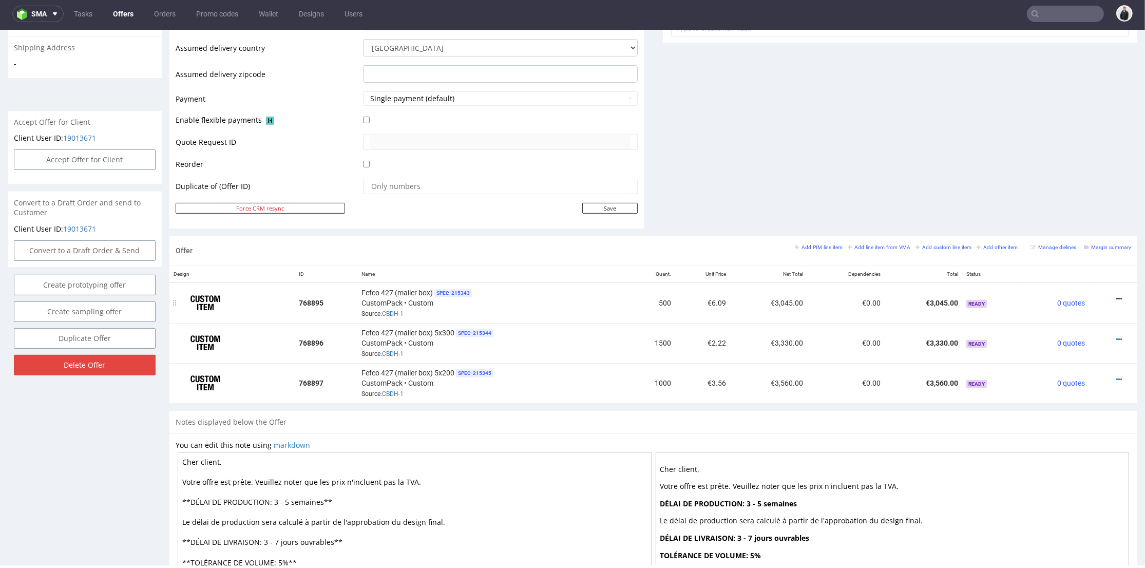
click at [1071, 296] on icon at bounding box center [1119, 298] width 6 height 7
click at [1054, 169] on span "Edit item specification" at bounding box center [1073, 166] width 83 height 10
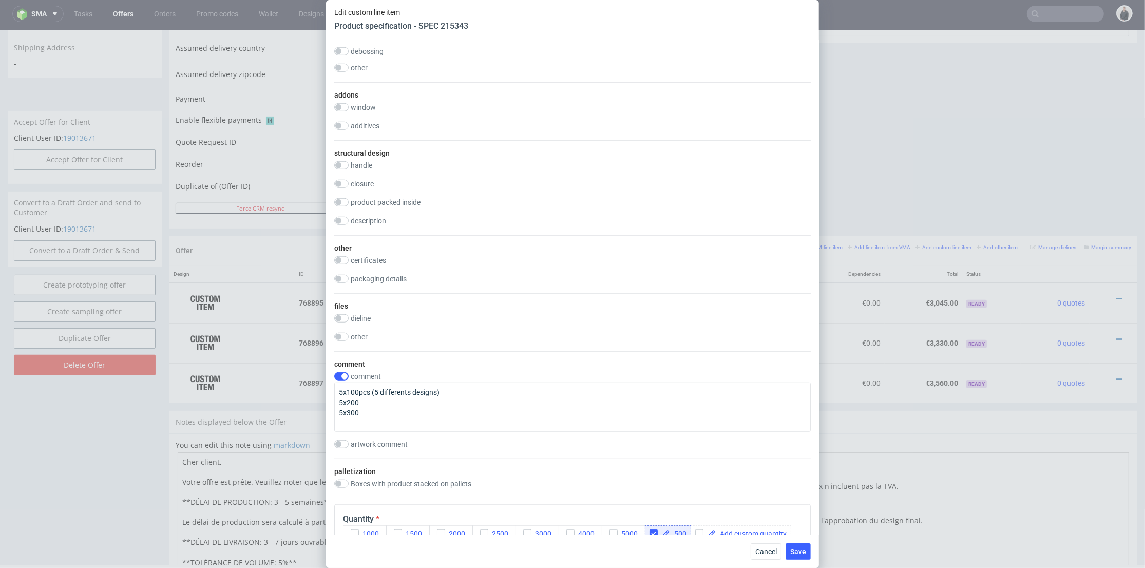
scroll to position [1312, 0]
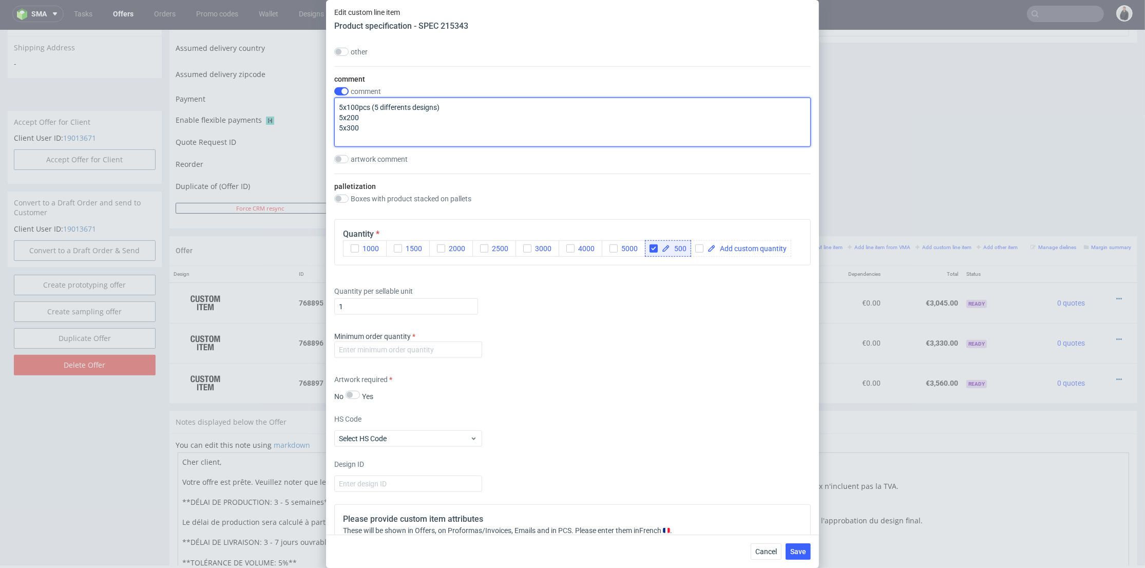
drag, startPoint x: 370, startPoint y: 104, endPoint x: 340, endPoint y: 102, distance: 30.4
click at [340, 102] on textarea "5x100pcs (5 differents designs) 5x200 5x300" at bounding box center [572, 122] width 477 height 49
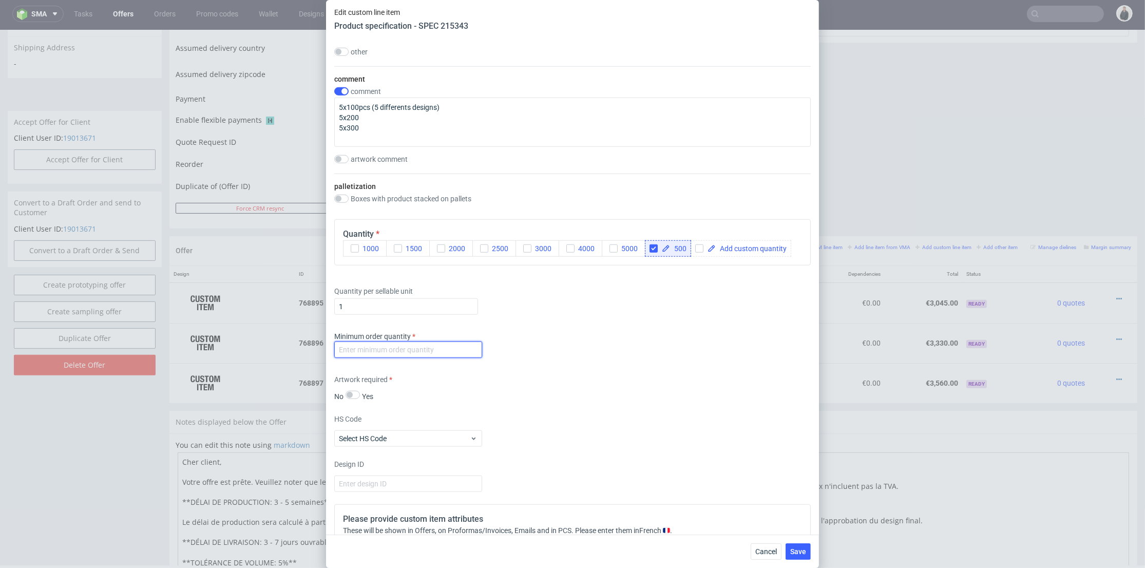
click at [424, 348] on input "number" at bounding box center [408, 349] width 148 height 16
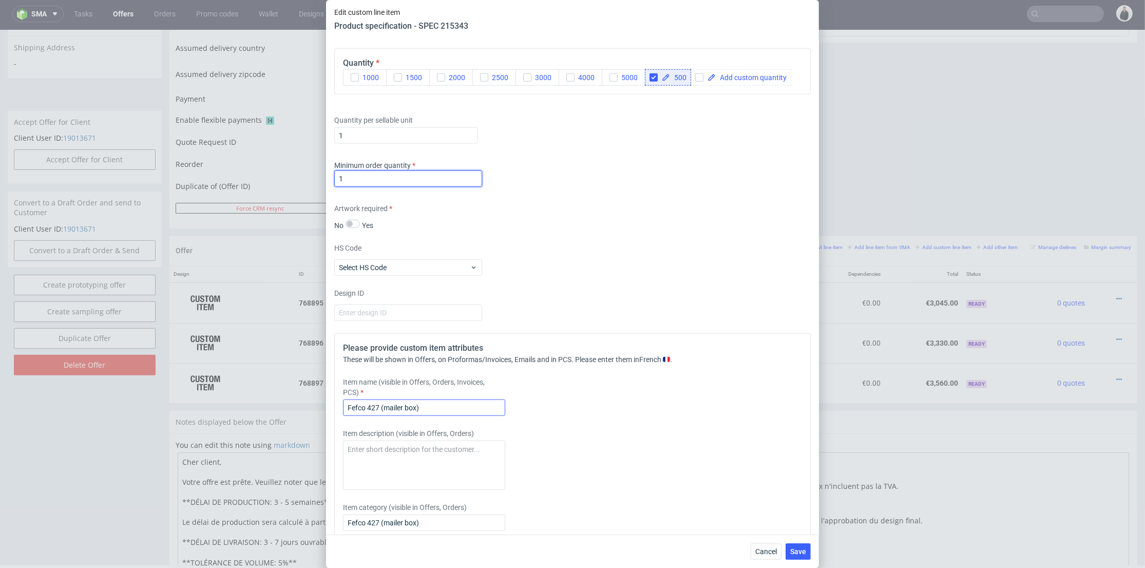
type input "1"
click at [440, 411] on input "Fefco 427 (mailer box)" at bounding box center [424, 408] width 162 height 16
paste input "5x100pcs"
drag, startPoint x: 458, startPoint y: 401, endPoint x: 634, endPoint y: 444, distance: 181.2
click at [443, 407] on input "Fefco 427 (mailer box) 5x100pcs" at bounding box center [424, 408] width 162 height 16
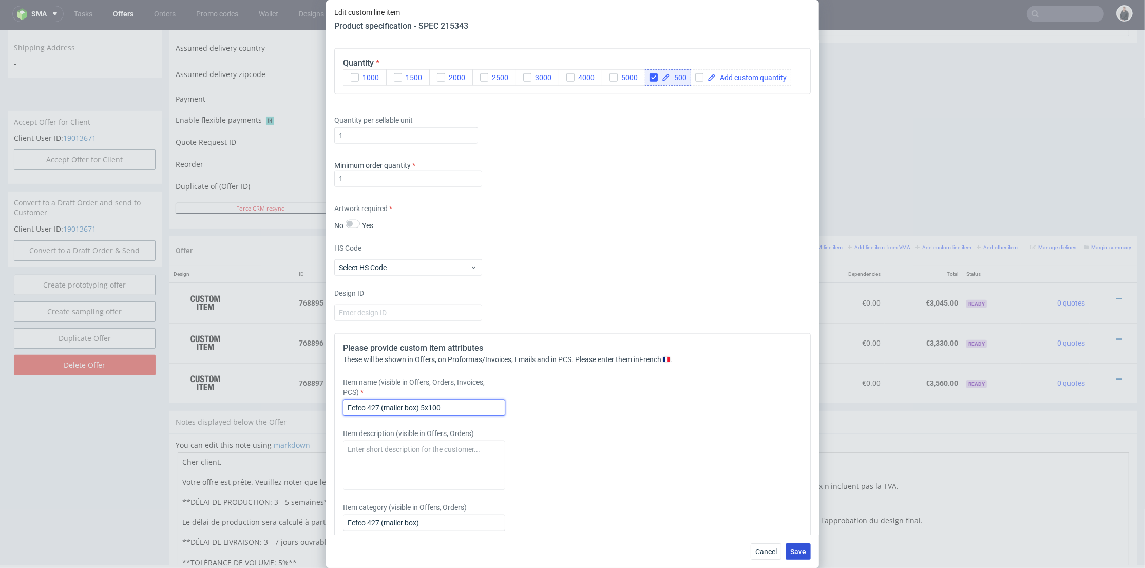
type input "Fefco 427 (mailer box) 5x100"
click at [796, 526] on span "Save" at bounding box center [798, 551] width 16 height 7
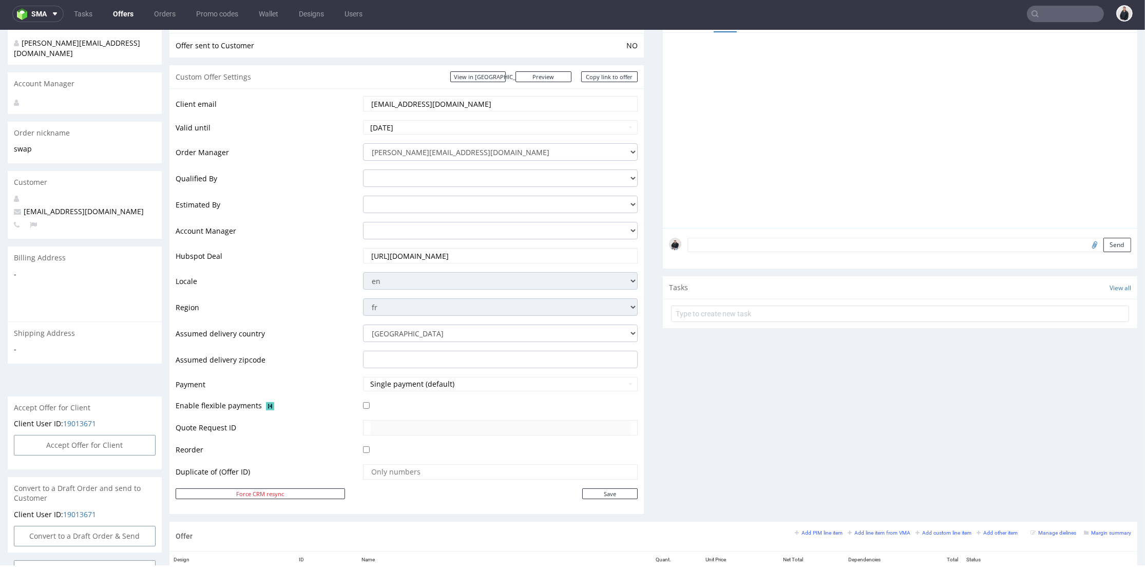
scroll to position [342, 0]
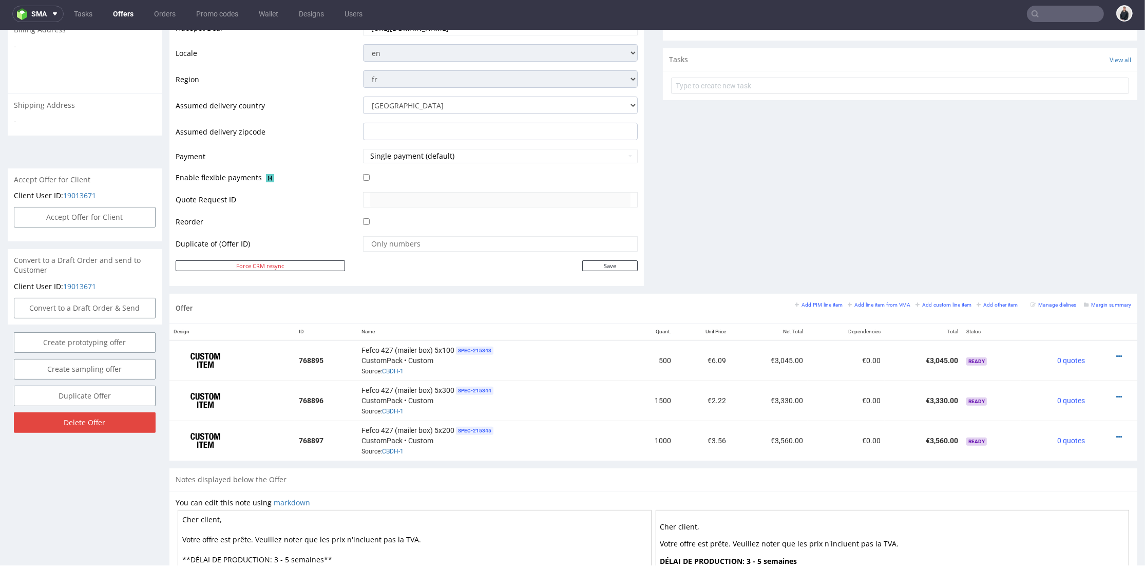
click at [771, 223] on div "Comments User (0) Automatic (0) Attachments (0) All (0) View all (0) Send Tasks…" at bounding box center [900, 38] width 474 height 512
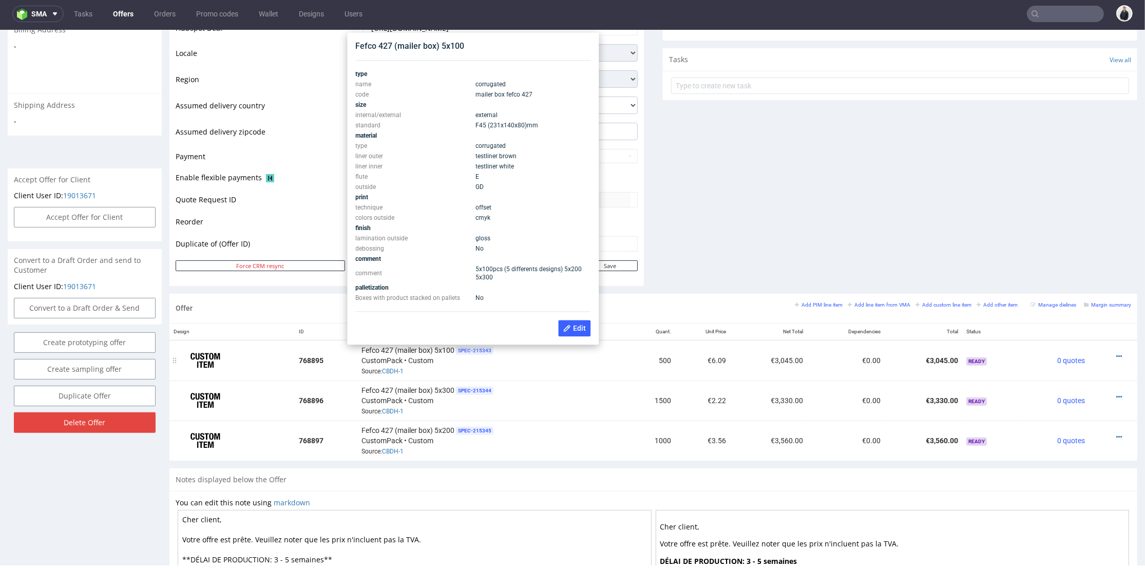
scroll to position [456, 0]
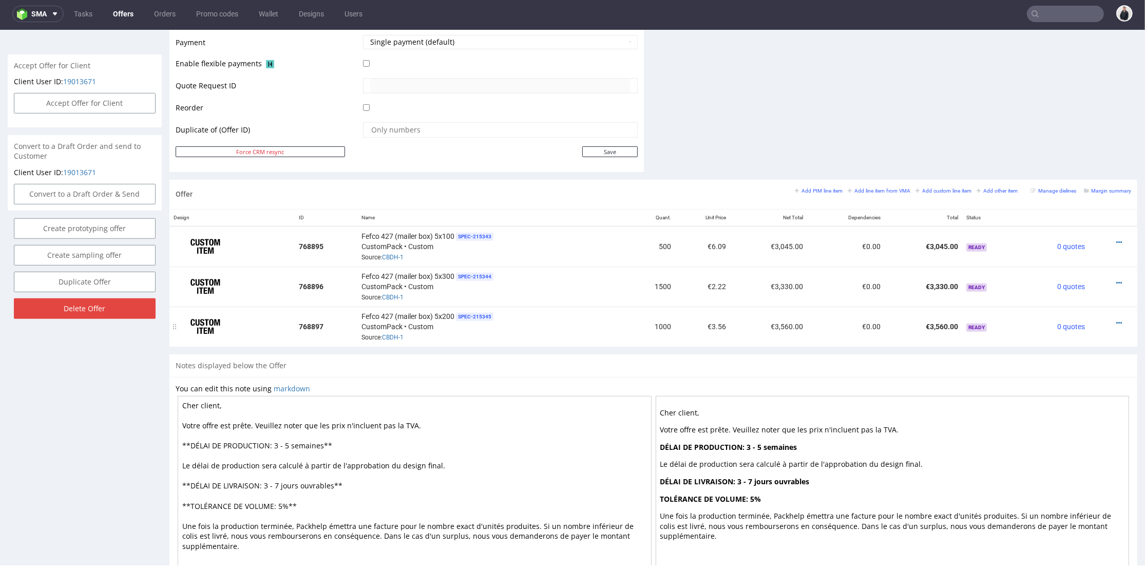
click at [586, 341] on td "Fefco 427 (mailer box) 5x200 SPEC- 215345 CustomPack • Custom Source: CBDH-1" at bounding box center [492, 327] width 271 height 40
click at [1071, 280] on icon at bounding box center [1119, 282] width 6 height 7
click at [1067, 169] on span "Edit item price" at bounding box center [1073, 168] width 83 height 10
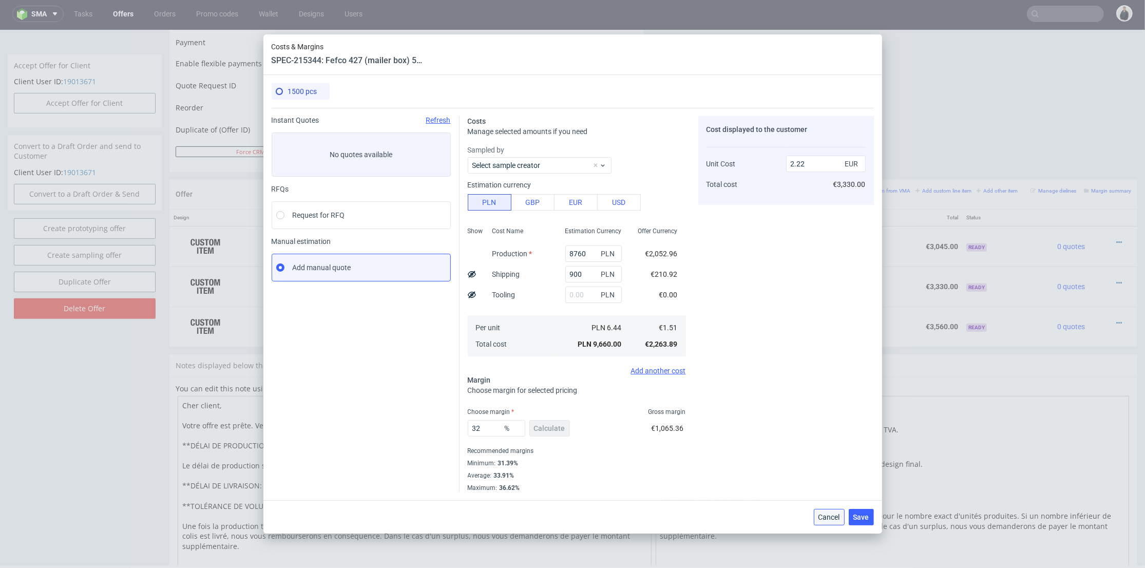
drag, startPoint x: 833, startPoint y: 515, endPoint x: 997, endPoint y: 346, distance: 236.1
click at [833, 515] on span "Cancel" at bounding box center [830, 517] width 22 height 7
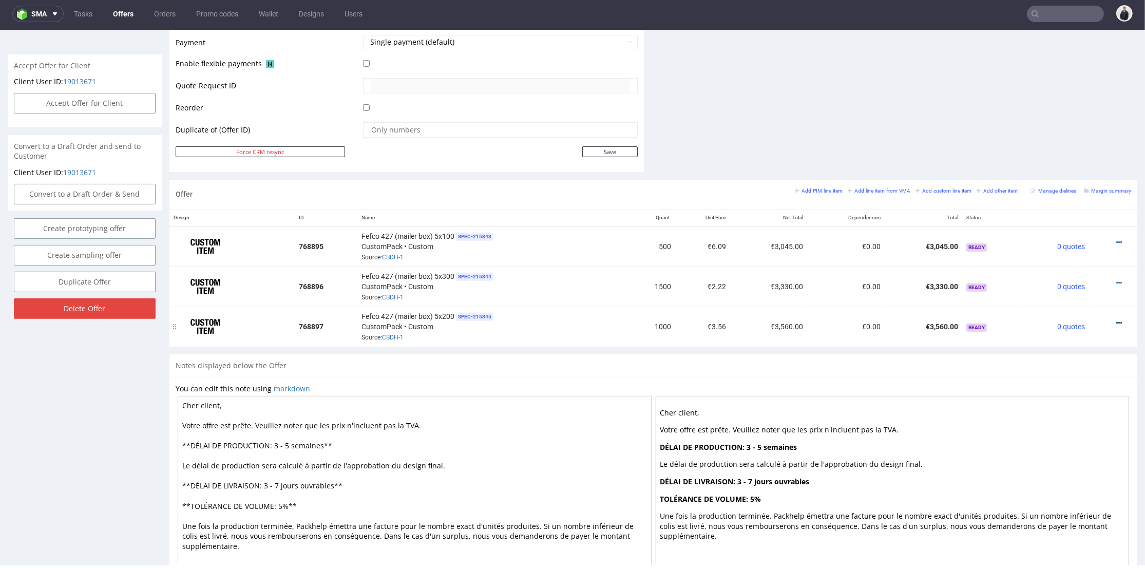
click at [1071, 319] on icon at bounding box center [1119, 322] width 6 height 7
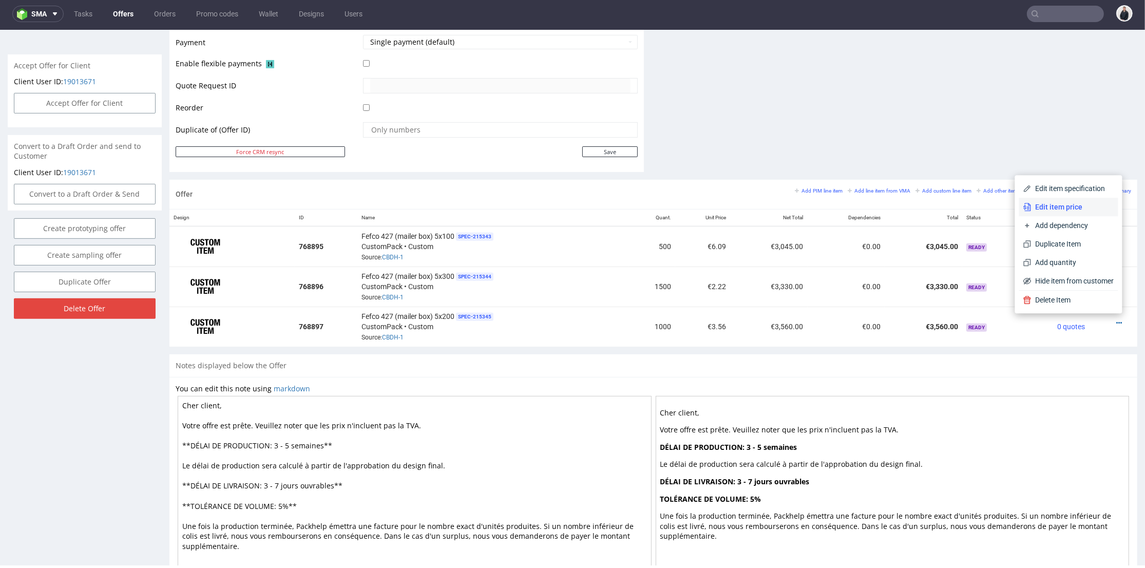
click at [1061, 202] on span "Edit item price" at bounding box center [1073, 207] width 83 height 10
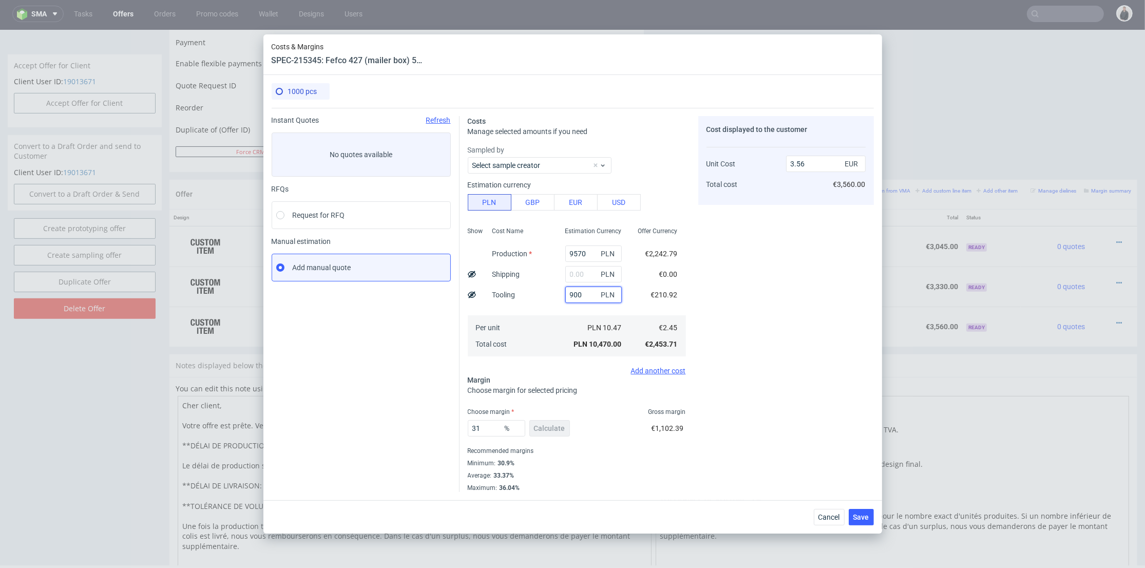
drag, startPoint x: 577, startPoint y: 295, endPoint x: 547, endPoint y: 294, distance: 30.3
click at [547, 294] on div "Show Cost Name Production Shipping Tooling Per unit Total cost Estimation Curre…" at bounding box center [577, 291] width 218 height 136
click at [578, 274] on input "text" at bounding box center [593, 274] width 56 height 16
type input "3.25"
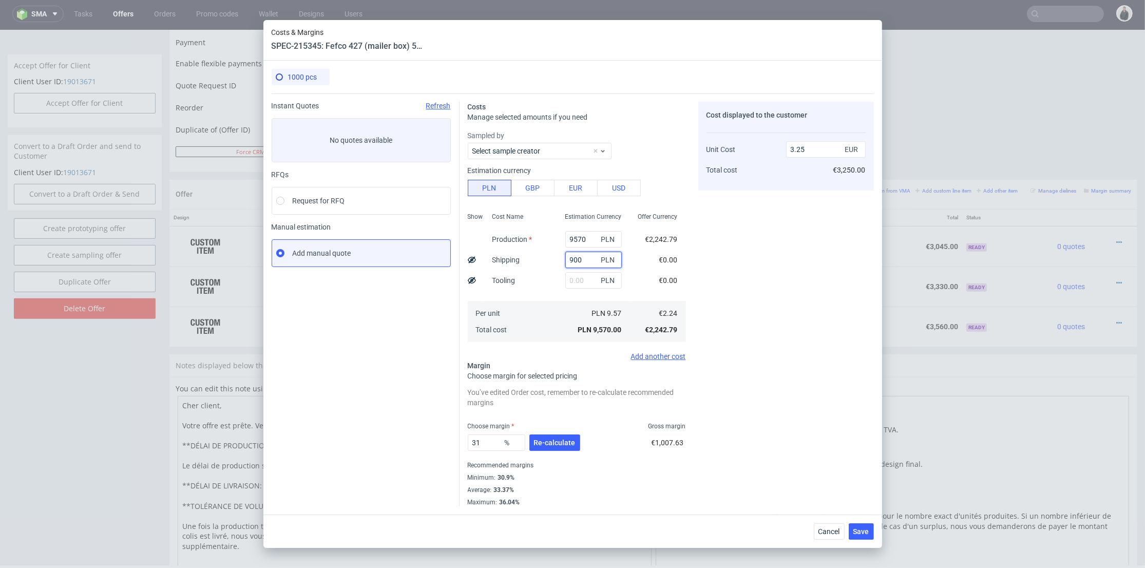
type input "900"
click at [541, 292] on div "Cost Name Production Shipping Tooling Per unit Total cost" at bounding box center [520, 276] width 73 height 136
type input "3.56"
drag, startPoint x: 562, startPoint y: 446, endPoint x: 537, endPoint y: 441, distance: 25.2
click at [561, 446] on span "Re-calculate" at bounding box center [555, 442] width 42 height 7
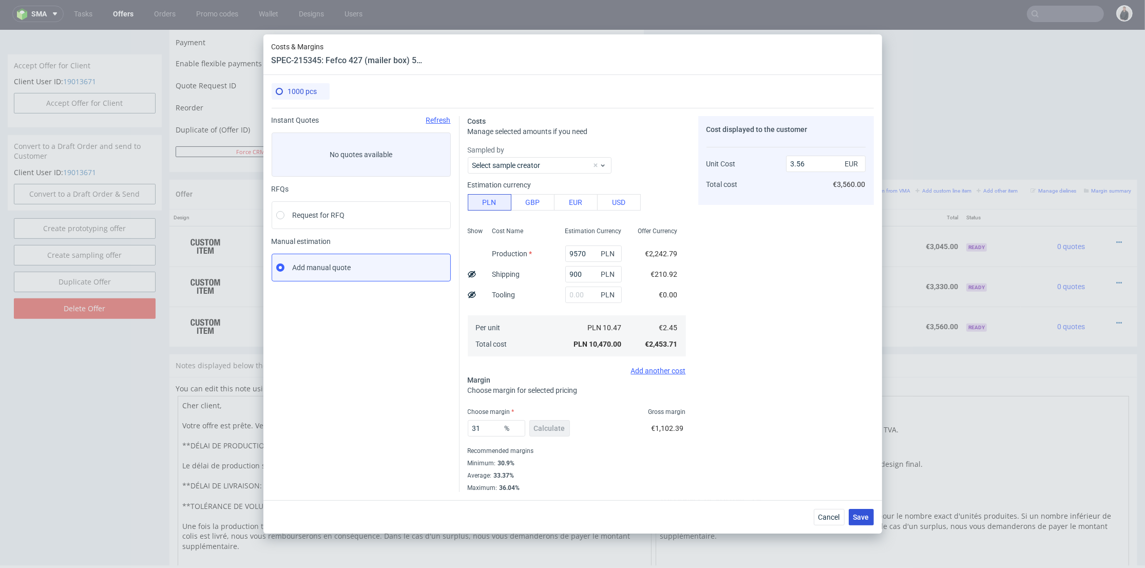
click at [862, 515] on span "Save" at bounding box center [861, 517] width 16 height 7
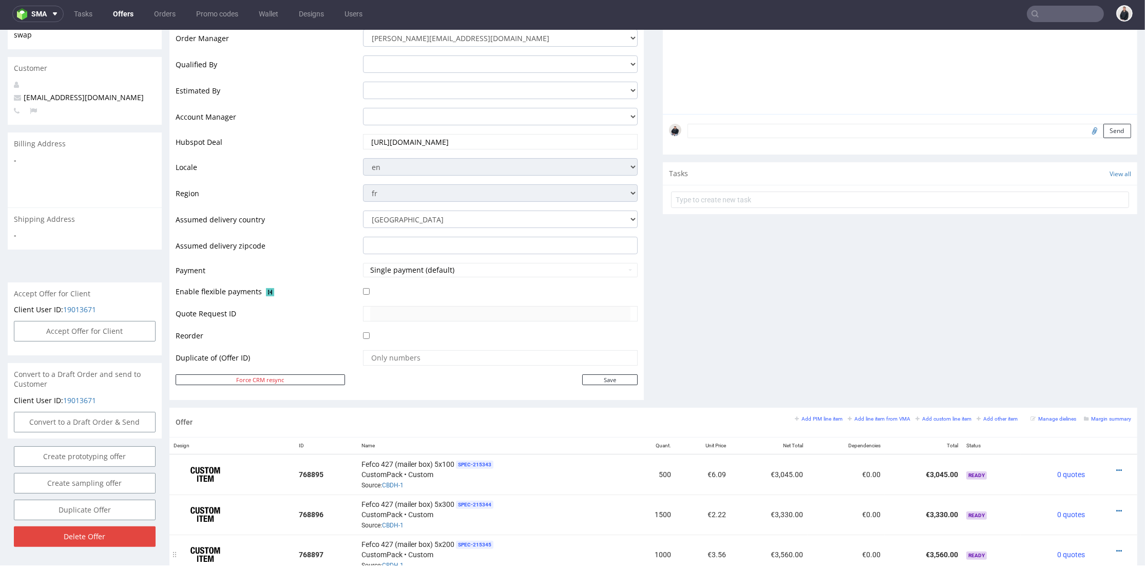
scroll to position [399, 0]
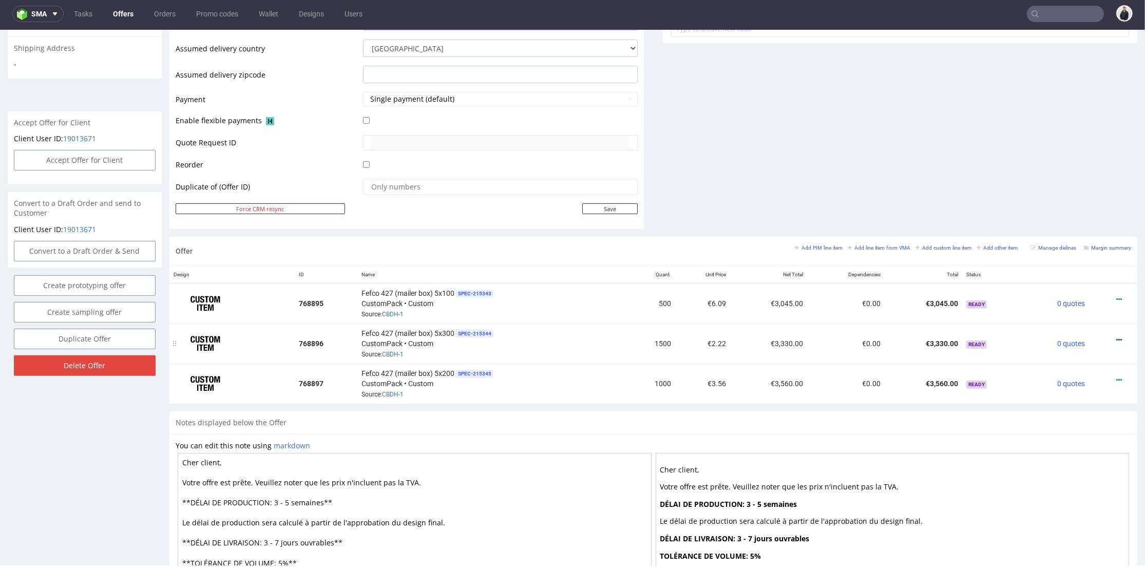
click at [1071, 336] on icon at bounding box center [1119, 339] width 6 height 7
click at [1059, 225] on span "Edit item price" at bounding box center [1073, 225] width 83 height 10
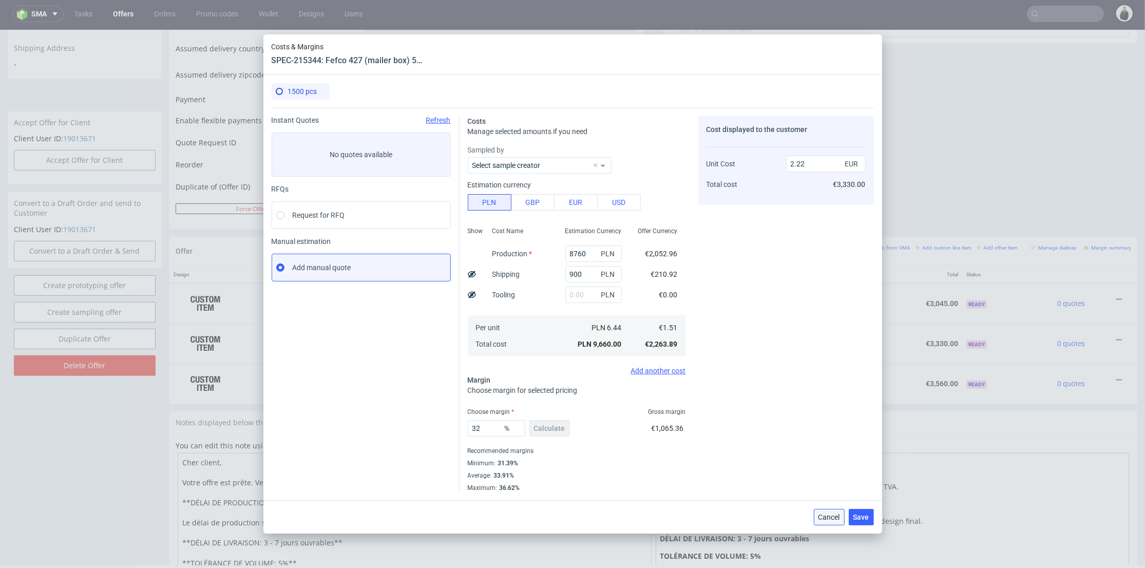
click at [830, 511] on button "Cancel" at bounding box center [829, 517] width 31 height 16
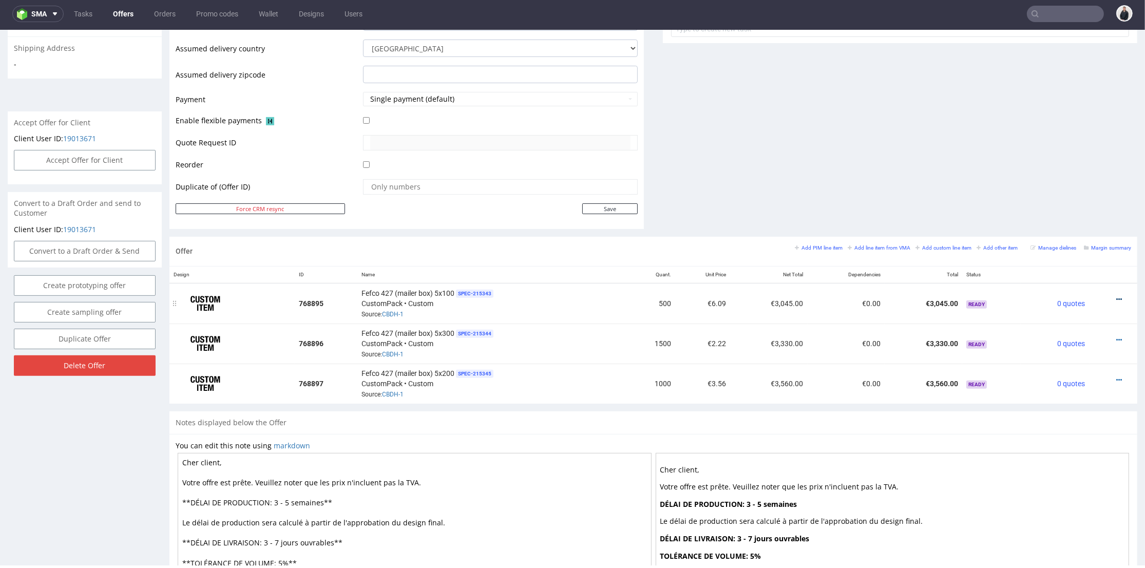
click at [1071, 296] on icon at bounding box center [1119, 299] width 6 height 7
click at [1067, 177] on li "Edit item price" at bounding box center [1068, 185] width 99 height 18
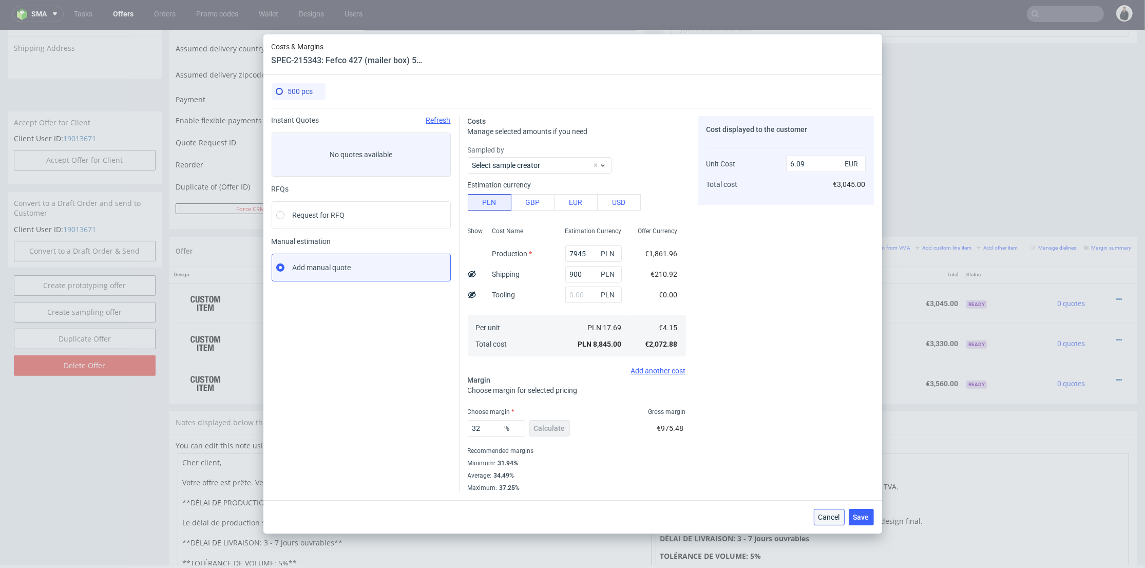
click at [827, 514] on span "Cancel" at bounding box center [830, 517] width 22 height 7
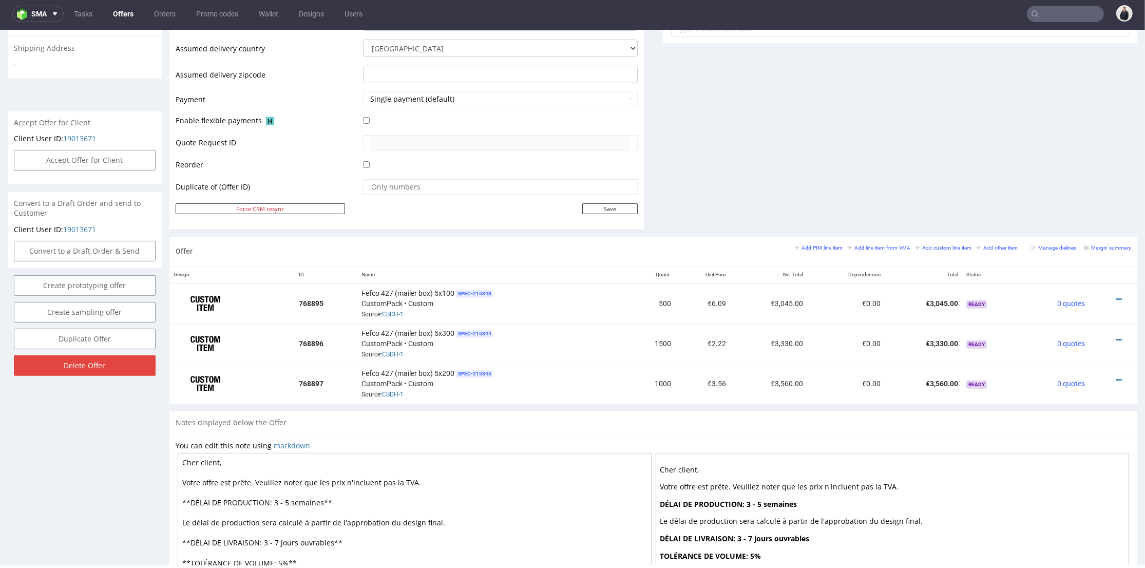
drag, startPoint x: 287, startPoint y: 497, endPoint x: 273, endPoint y: 499, distance: 14.0
click at [273, 499] on textarea "Cher client, Votre offre est prête. Veuillez noter que les prix n'incluent pas …" at bounding box center [415, 543] width 474 height 180
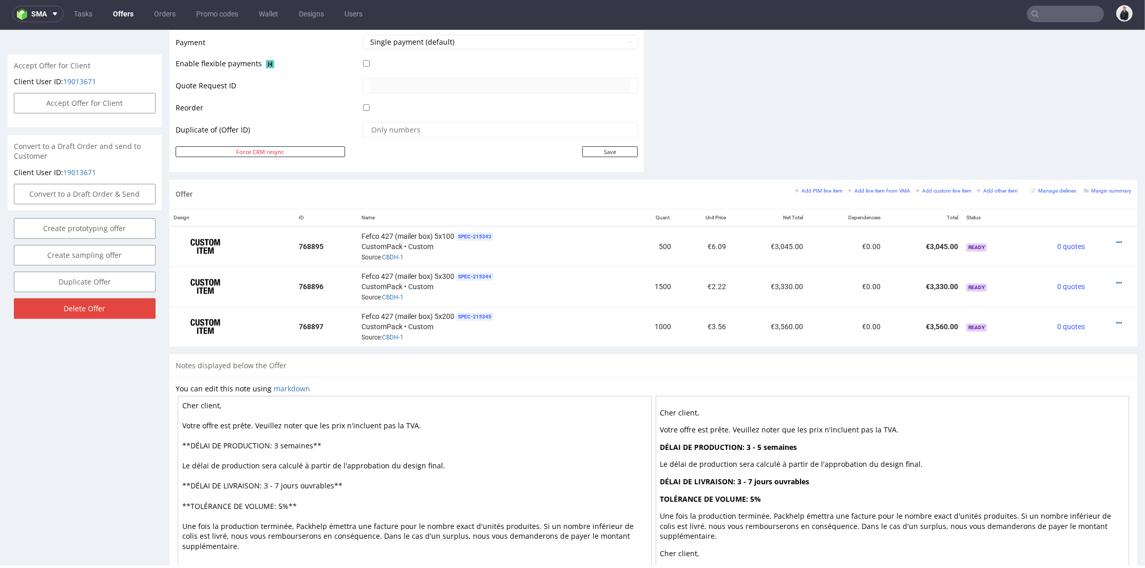
scroll to position [502, 0]
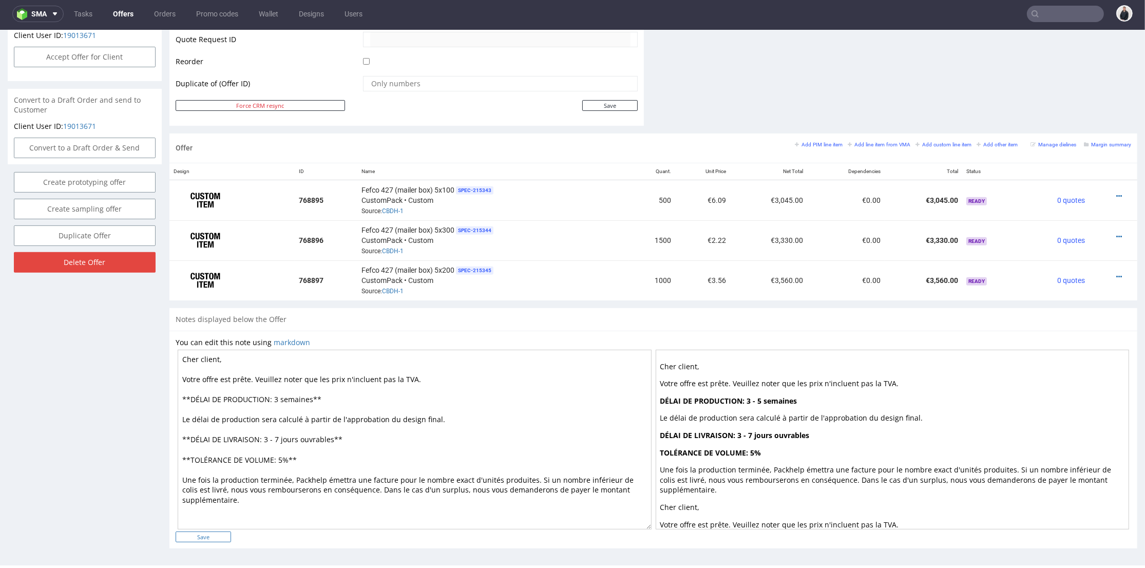
type textarea "Cher client, Votre offre est prête. Veuillez noter que les prix n'incluent pas …"
click at [195, 526] on input "Save" at bounding box center [203, 537] width 55 height 11
type input "In progress..."
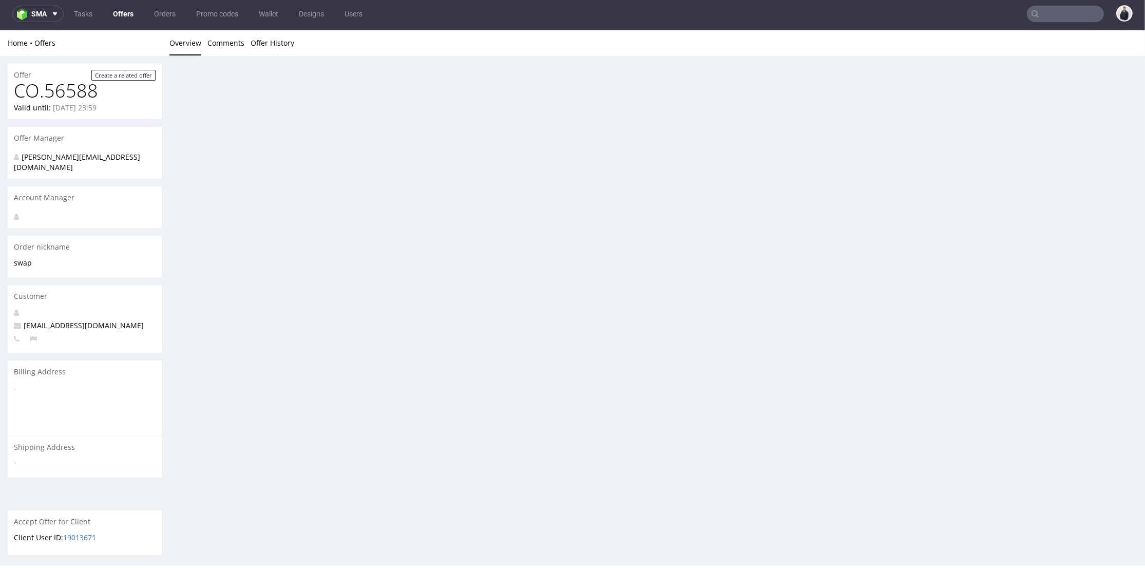
scroll to position [0, 0]
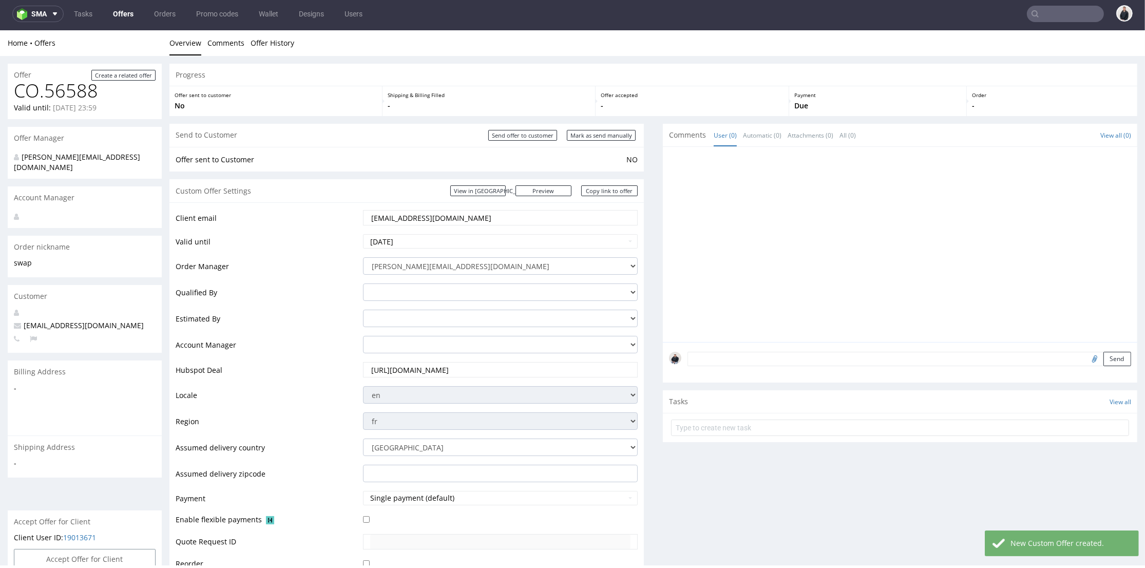
click at [766, 338] on div at bounding box center [903, 247] width 468 height 189
click at [605, 190] on link "Copy link to offer" at bounding box center [609, 190] width 56 height 11
click at [530, 134] on input "Send offer to customer" at bounding box center [522, 135] width 69 height 11
type input "In progress..."
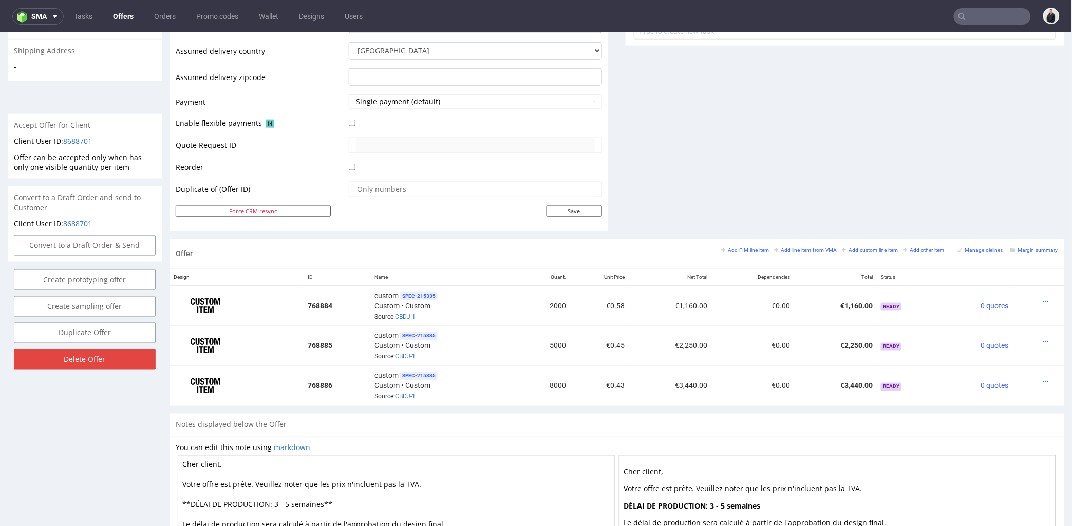
scroll to position [3, 0]
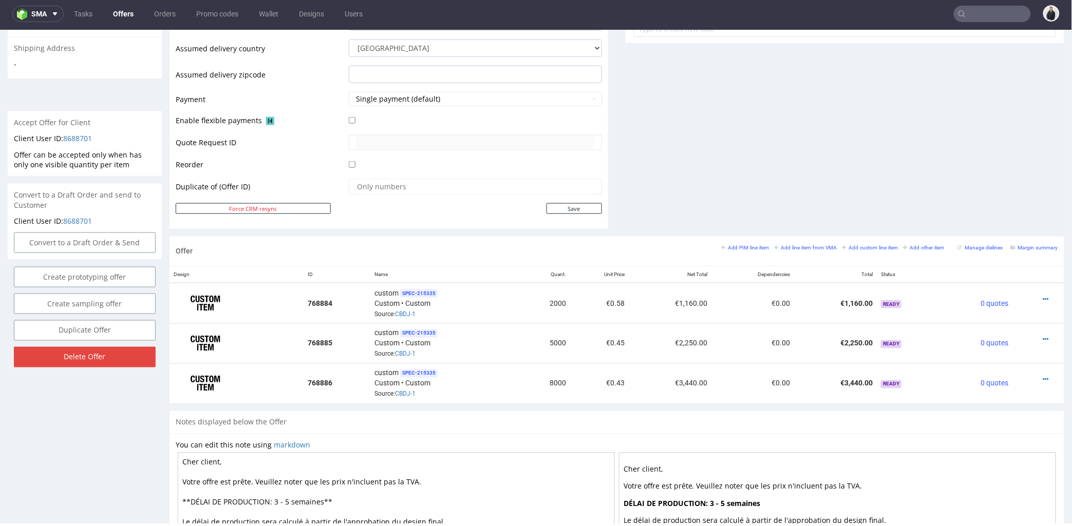
click at [972, 15] on input "text" at bounding box center [992, 14] width 77 height 16
paste input "[EMAIL_ADDRESS][DOMAIN_NAME]"
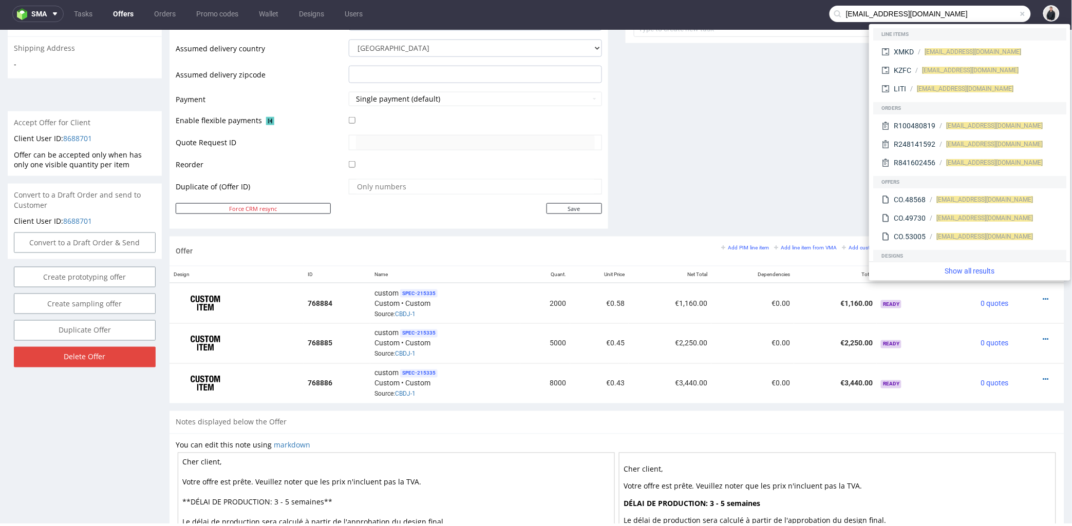
type input "[EMAIL_ADDRESS][DOMAIN_NAME]"
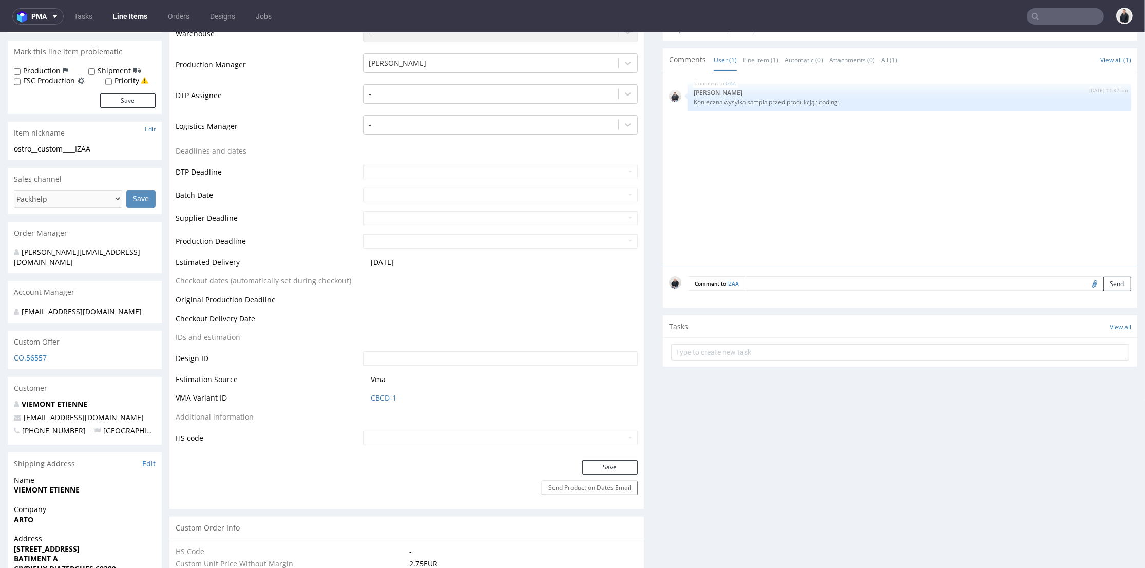
scroll to position [57, 0]
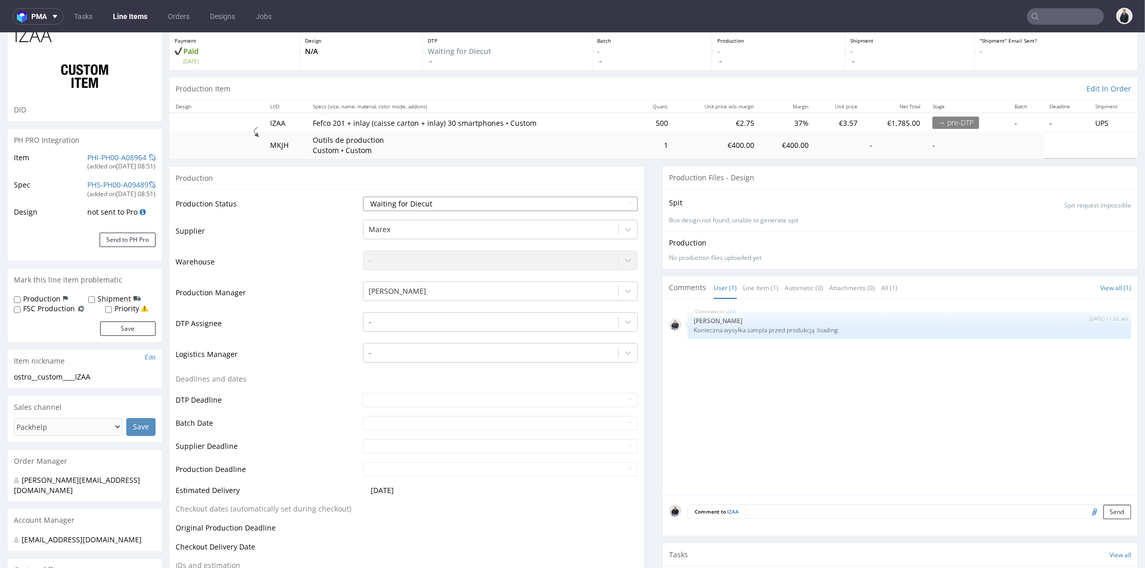
click at [427, 197] on select "Waiting for Artwork Waiting for Diecut Waiting for Mockup Waiting for DTP Waiti…" at bounding box center [500, 204] width 275 height 14
click at [427, 200] on select "Waiting for Artwork Waiting for Diecut Waiting for Mockup Waiting for DTP Waiti…" at bounding box center [500, 204] width 275 height 14
click at [427, 201] on select "Waiting for Artwork Waiting for Diecut Waiting for Mockup Waiting for DTP Waiti…" at bounding box center [500, 204] width 275 height 14
click at [337, 213] on td "Production Status" at bounding box center [268, 207] width 185 height 23
click at [436, 198] on select "Waiting for Artwork Waiting for Diecut Waiting for Mockup Waiting for DTP Waiti…" at bounding box center [500, 204] width 275 height 14
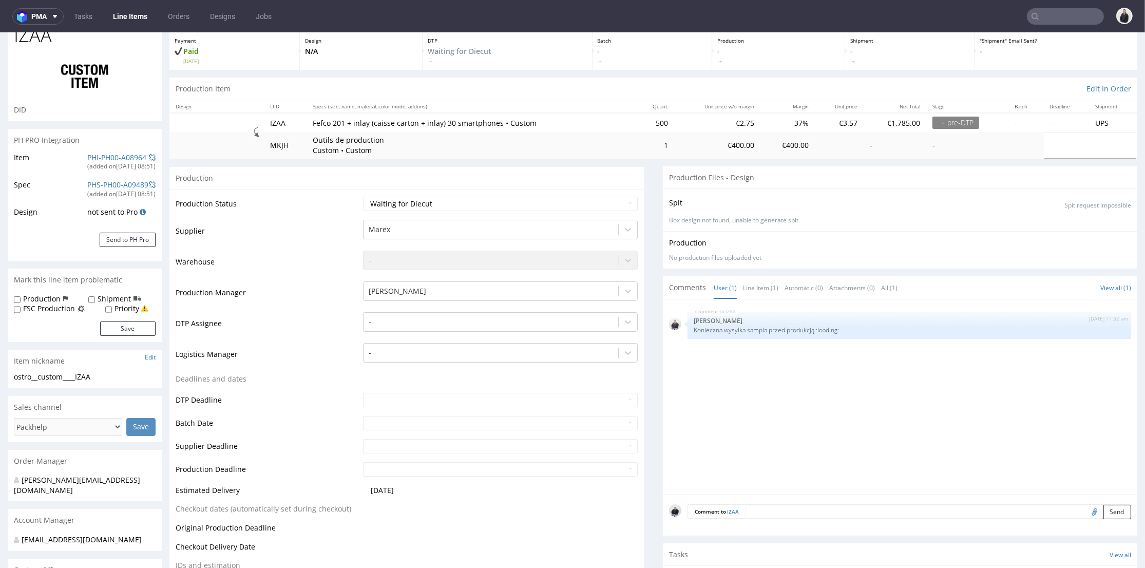
click at [722, 383] on div "IZAA [DATE] 11:32 am [PERSON_NAME] wysyłka sampla przed produkcją :loading:" at bounding box center [903, 400] width 468 height 189
click at [530, 196] on td "Waiting for Artwork Waiting for Diecut Waiting for Mockup Waiting for DTP Waiti…" at bounding box center [498, 207] width 277 height 23
click at [530, 201] on select "Waiting for Artwork Waiting for Diecut Waiting for Mockup Waiting for DTP Waiti…" at bounding box center [500, 204] width 275 height 14
click at [714, 407] on div "IZAA [DATE] 11:32 am [PERSON_NAME] wysyłka sampla przed produkcją :loading:" at bounding box center [903, 400] width 468 height 189
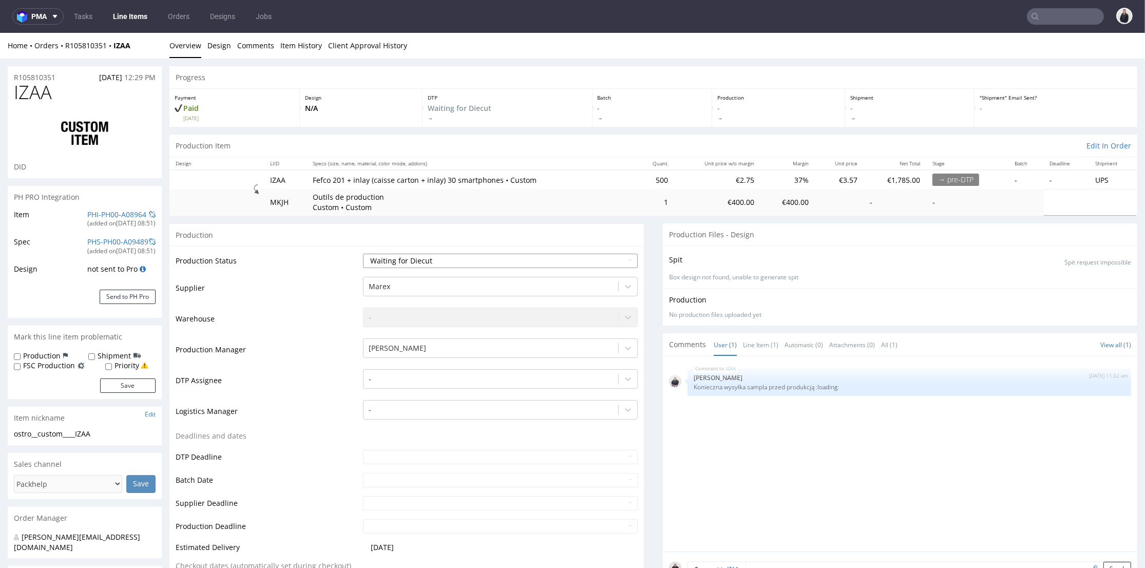
click at [449, 260] on select "Waiting for Artwork Waiting for Diecut Waiting for Mockup Waiting for DTP Waiti…" at bounding box center [500, 261] width 275 height 14
click at [784, 465] on div "IZAA [DATE] 11:32 am [PERSON_NAME] wysyłka sampla przed produkcją :loading:" at bounding box center [903, 457] width 468 height 189
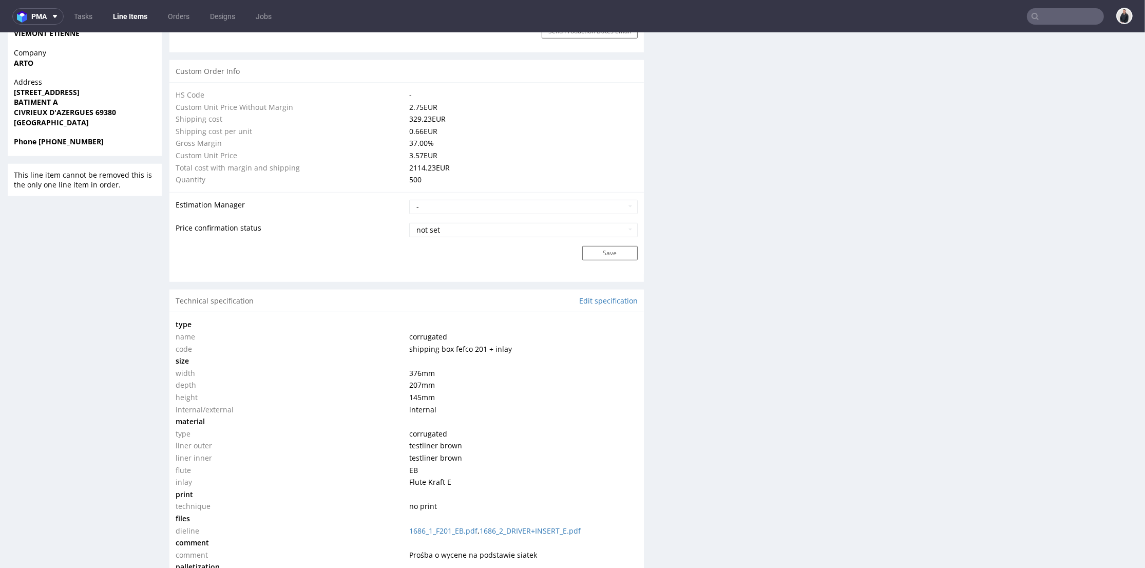
scroll to position [1027, 0]
